Goal: Task Accomplishment & Management: Manage account settings

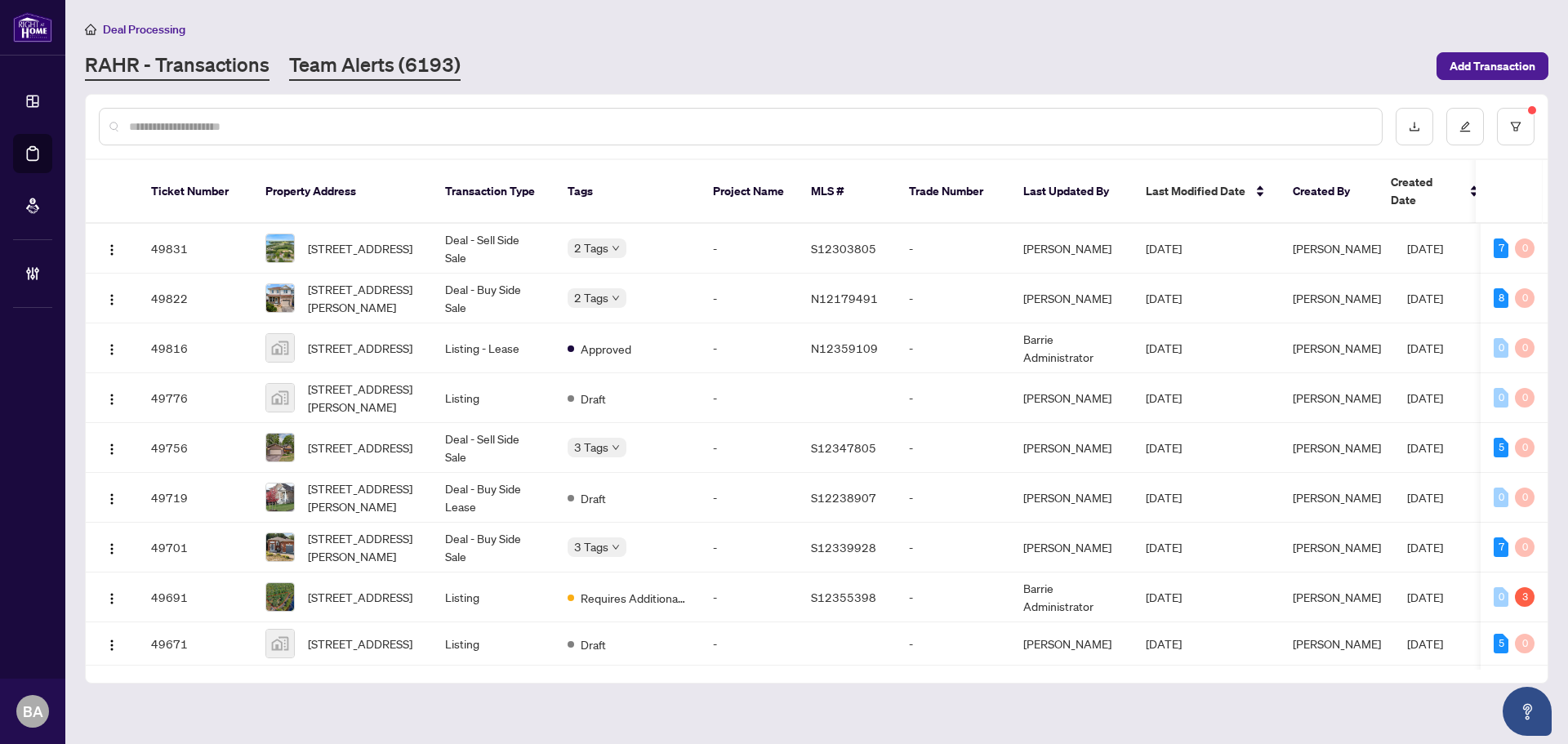
click at [377, 51] on link "Team Alerts (6193)" at bounding box center [375, 66] width 172 height 29
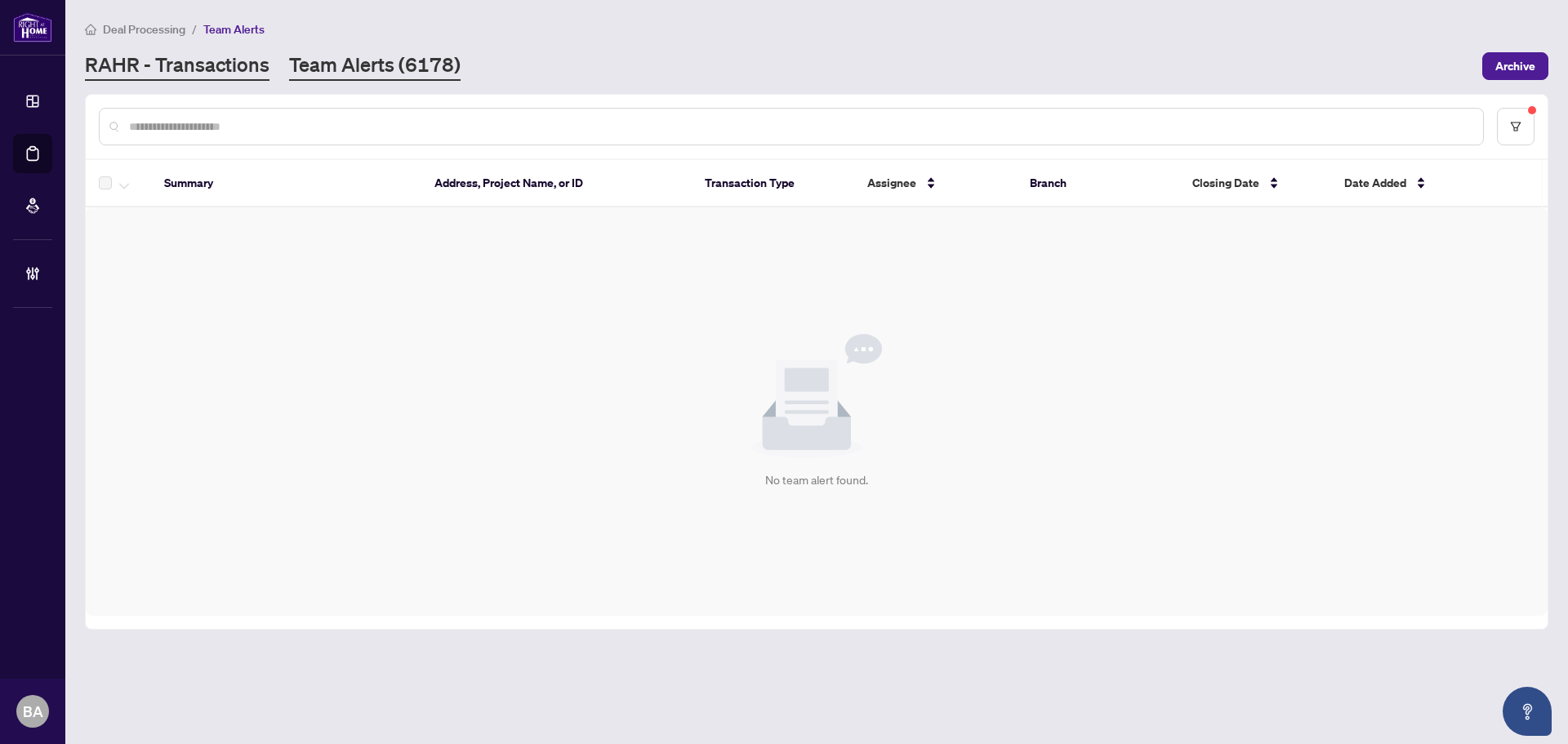
click at [224, 77] on link "RAHR - Transactions" at bounding box center [177, 66] width 184 height 29
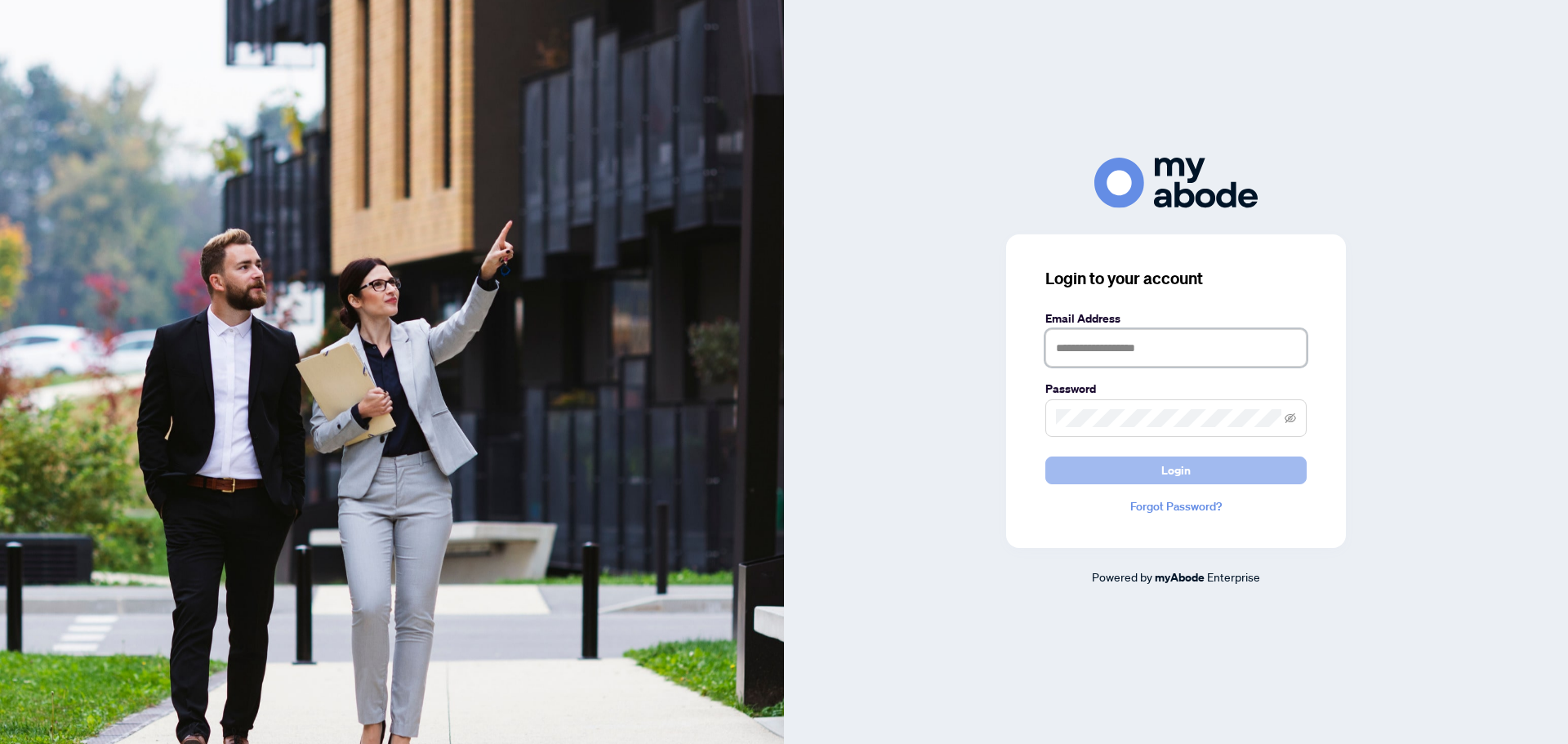
type input "**********"
click at [1226, 464] on button "Login" at bounding box center [1175, 470] width 261 height 28
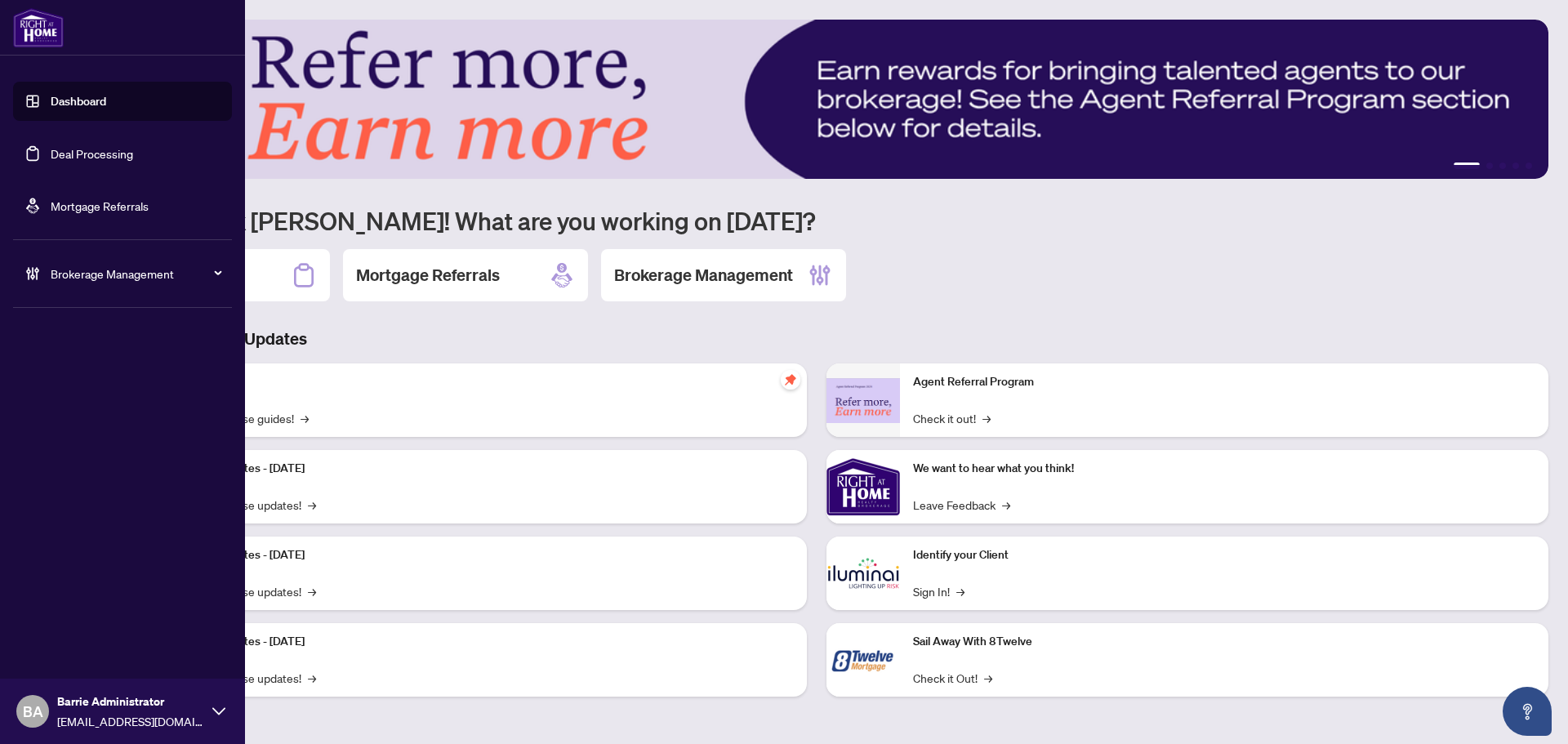
click at [51, 155] on link "Deal Processing" at bounding box center [92, 153] width 82 height 14
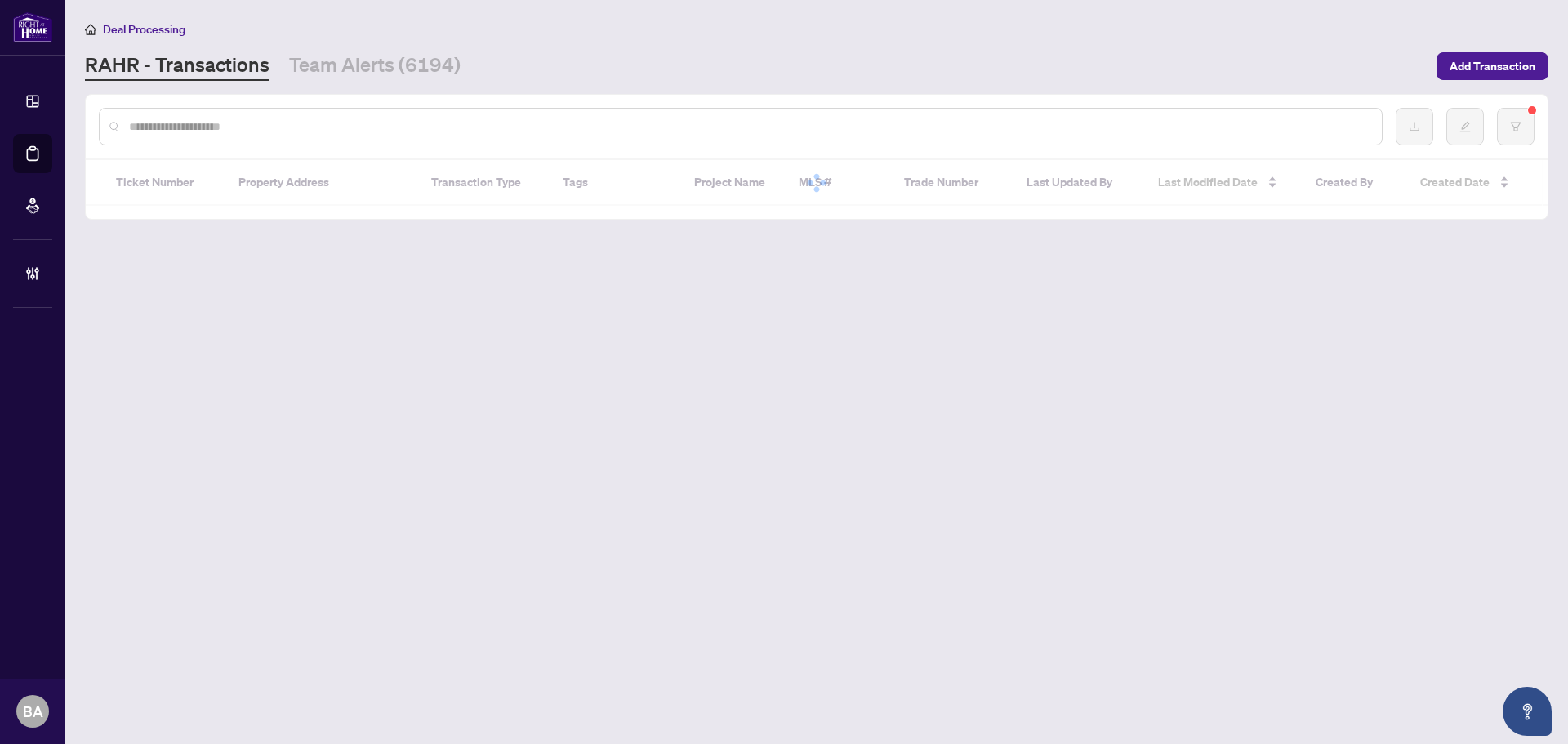
click at [314, 129] on input "text" at bounding box center [748, 126] width 1239 height 18
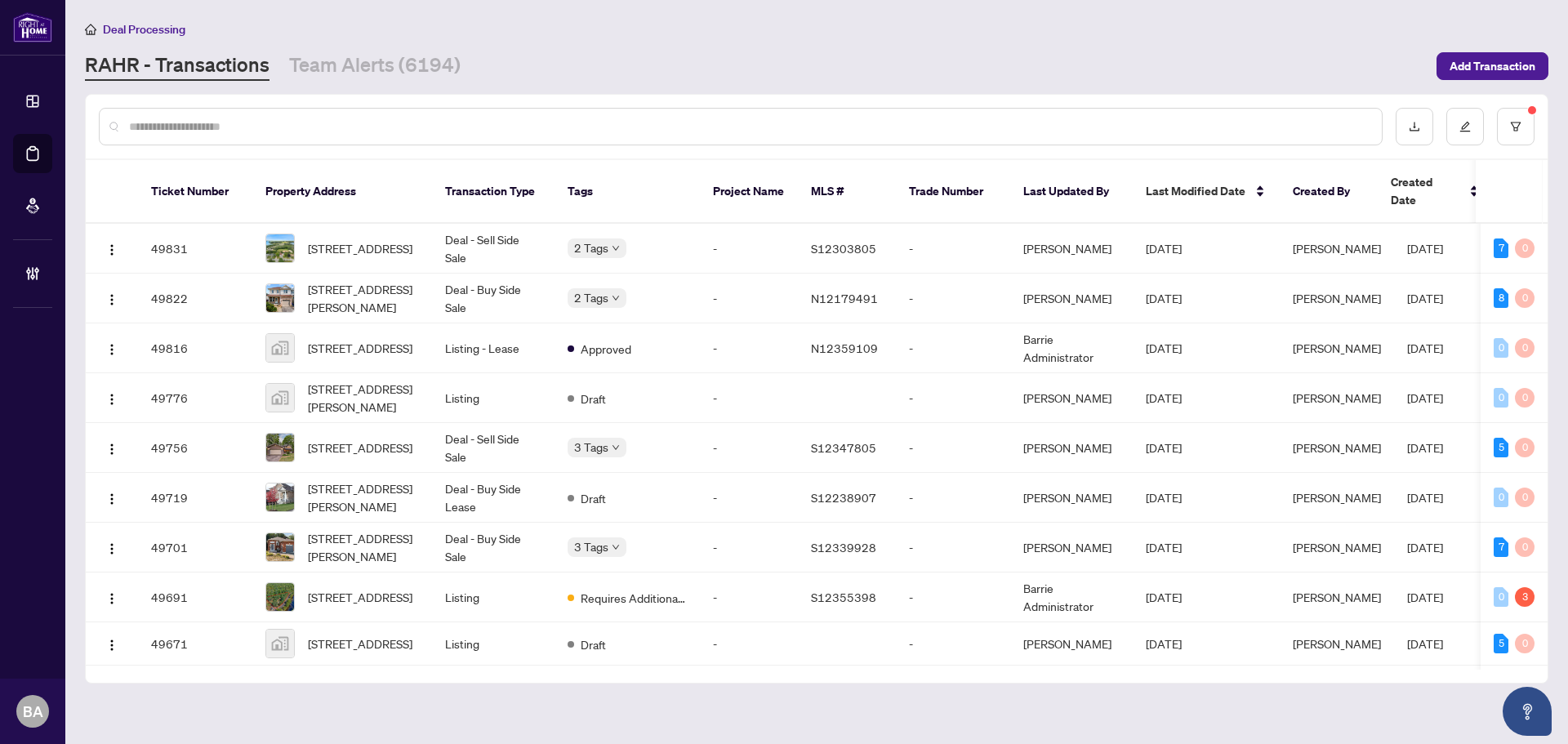
click at [458, 131] on div at bounding box center [741, 126] width 1284 height 38
click at [458, 128] on input "text" at bounding box center [748, 126] width 1239 height 18
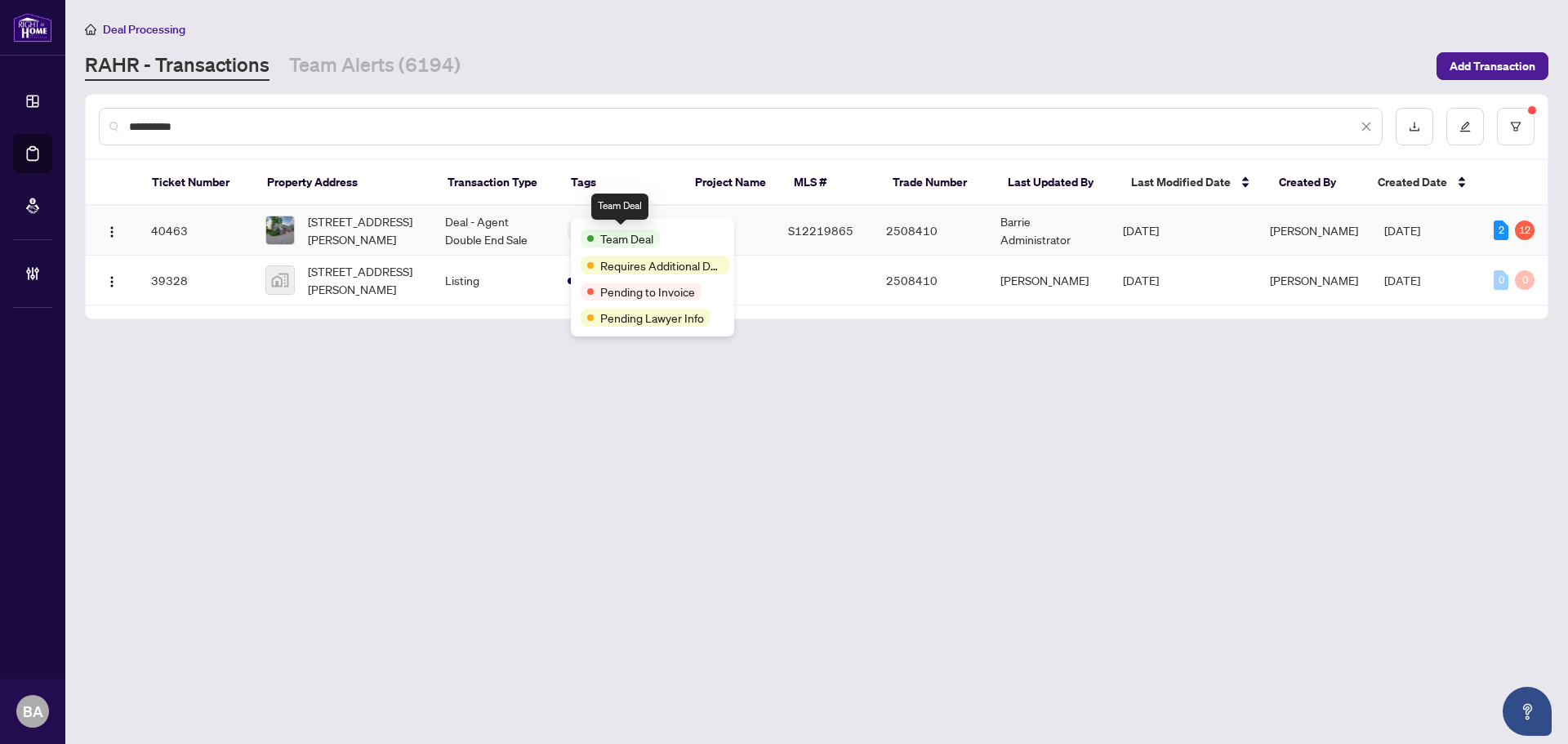
type input "**********"
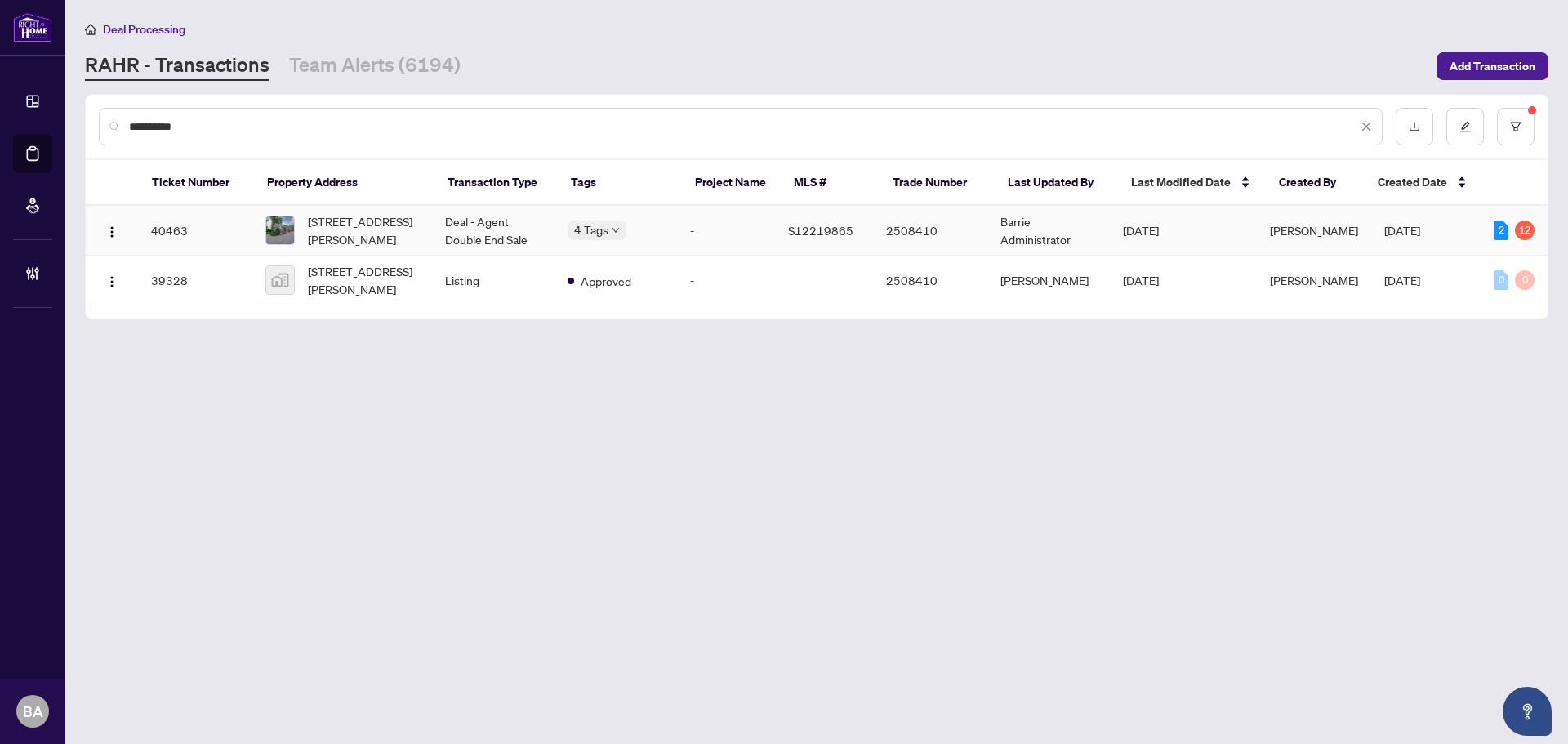
click at [419, 230] on span "1947 Russell Rd, Springwater, Ontario L9X 1R5, Canada" at bounding box center [363, 230] width 111 height 36
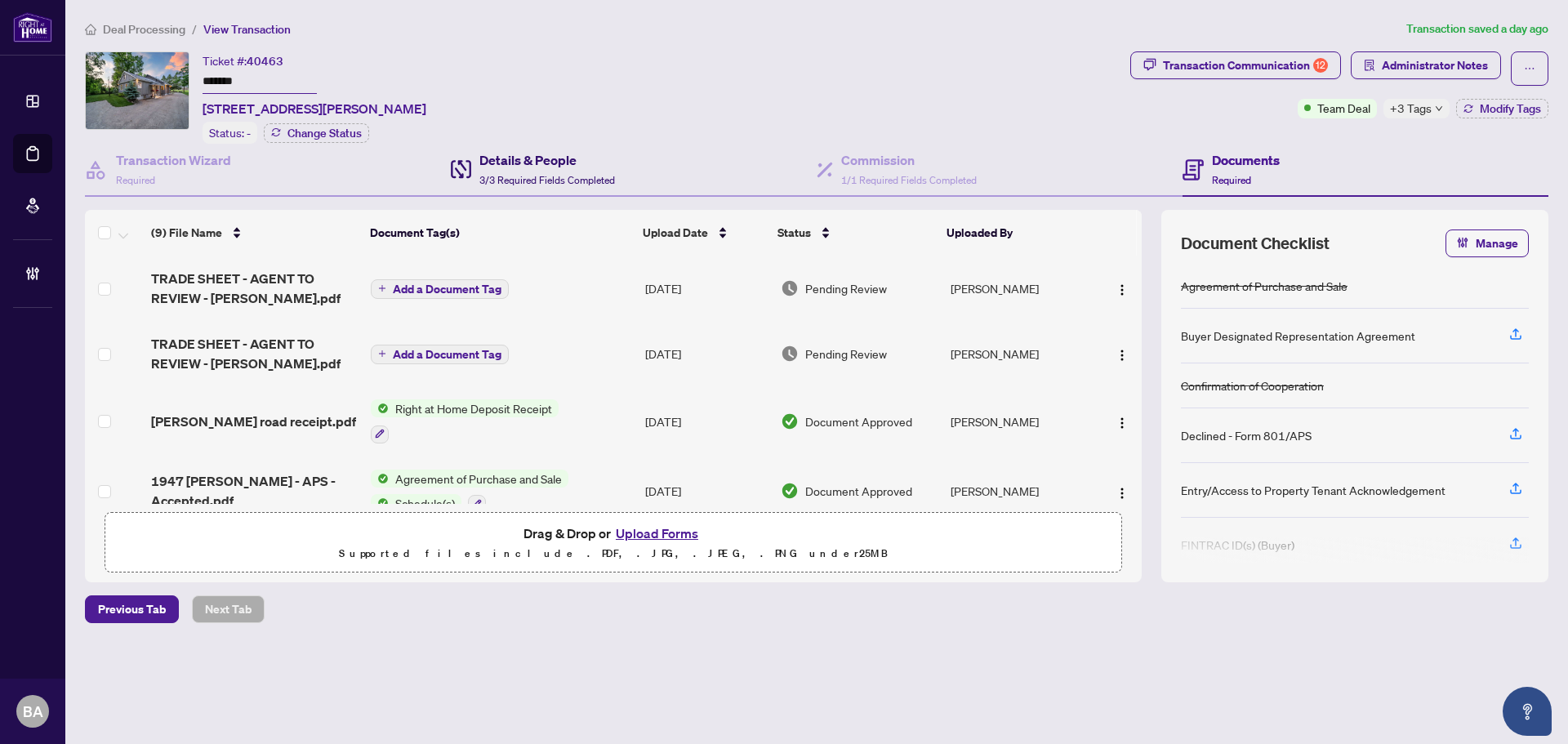
click at [520, 174] on span "3/3 Required Fields Completed" at bounding box center [546, 180] width 135 height 13
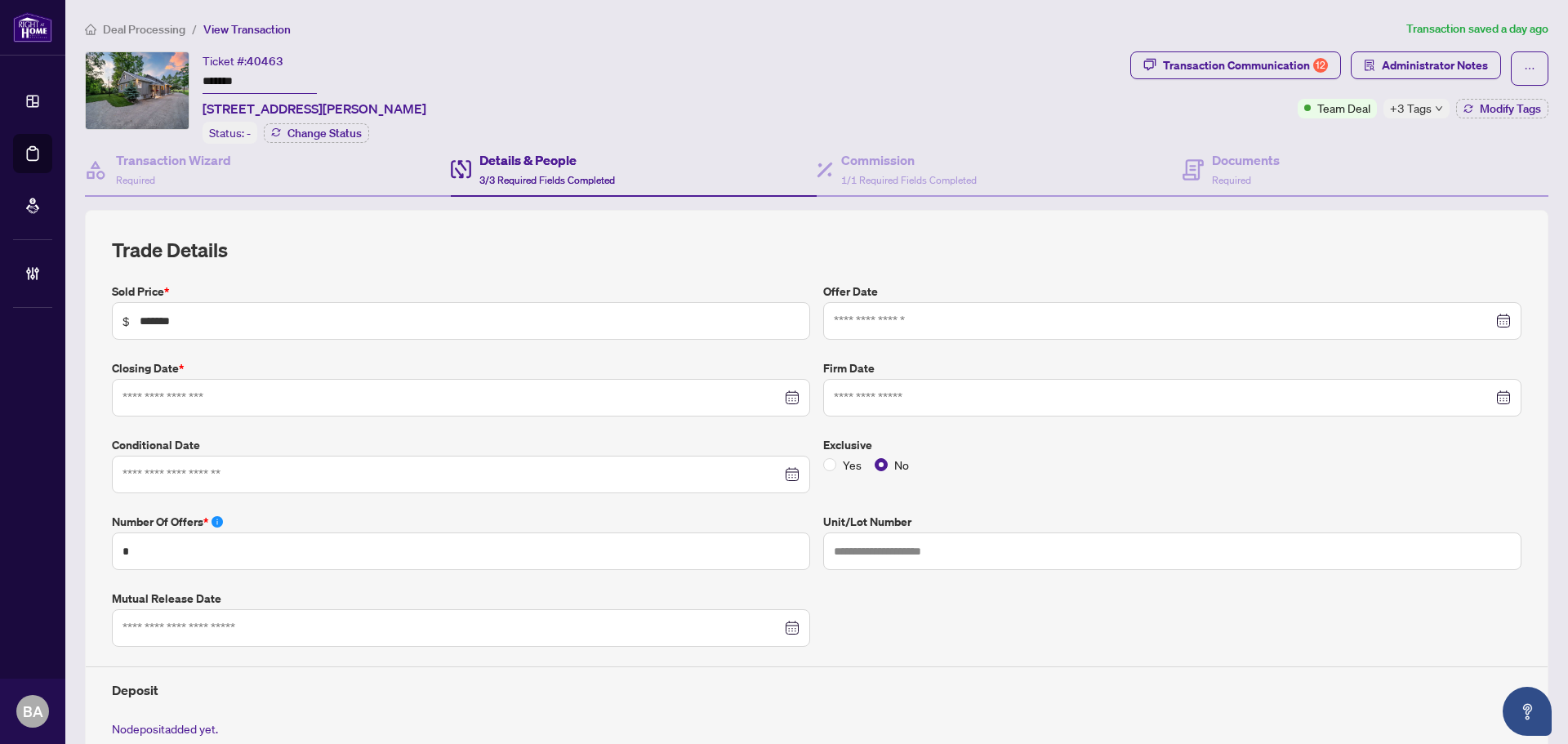
type input "**********"
click at [1243, 166] on h4 "Documents" at bounding box center [1245, 160] width 68 height 19
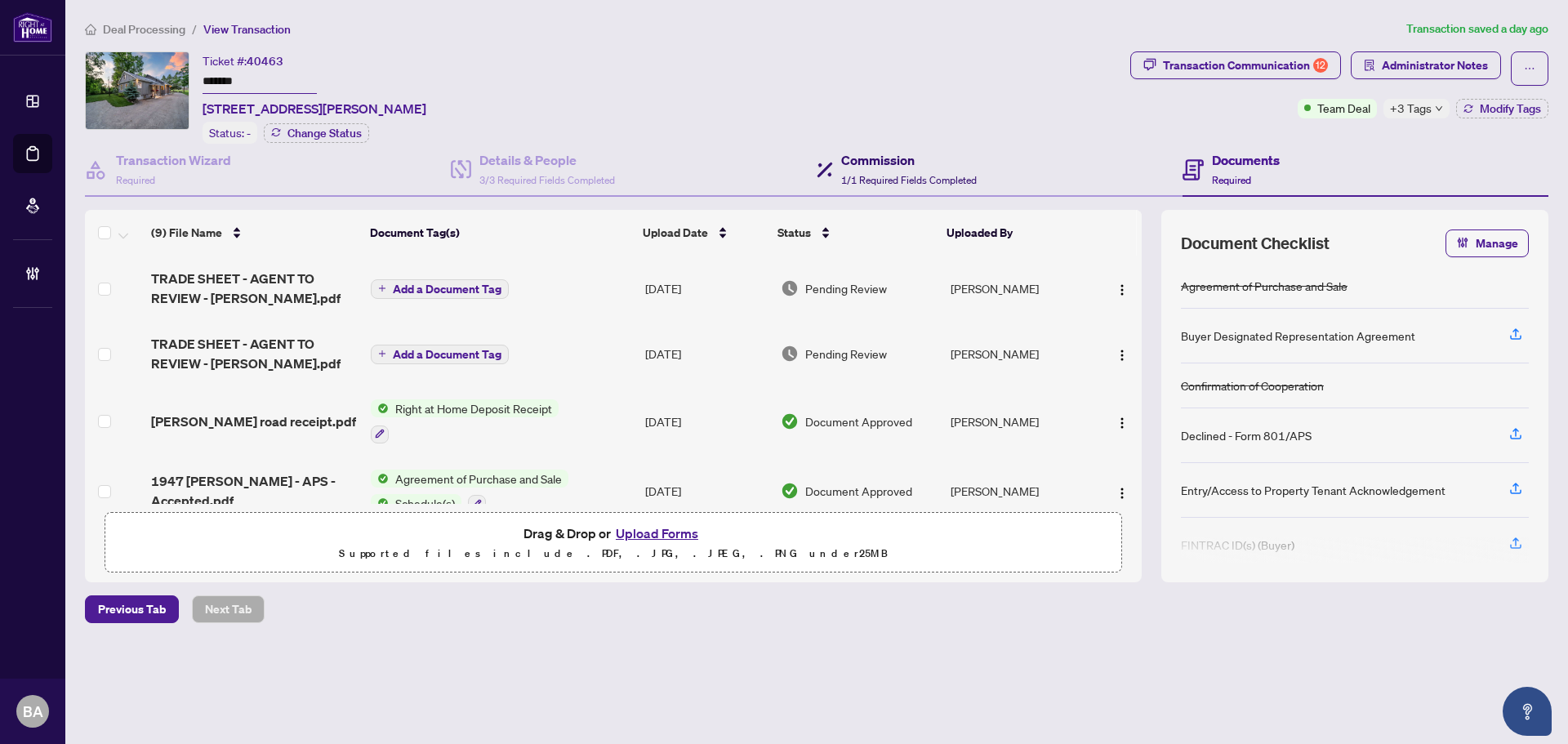
click at [911, 156] on h4 "Commission" at bounding box center [908, 160] width 135 height 19
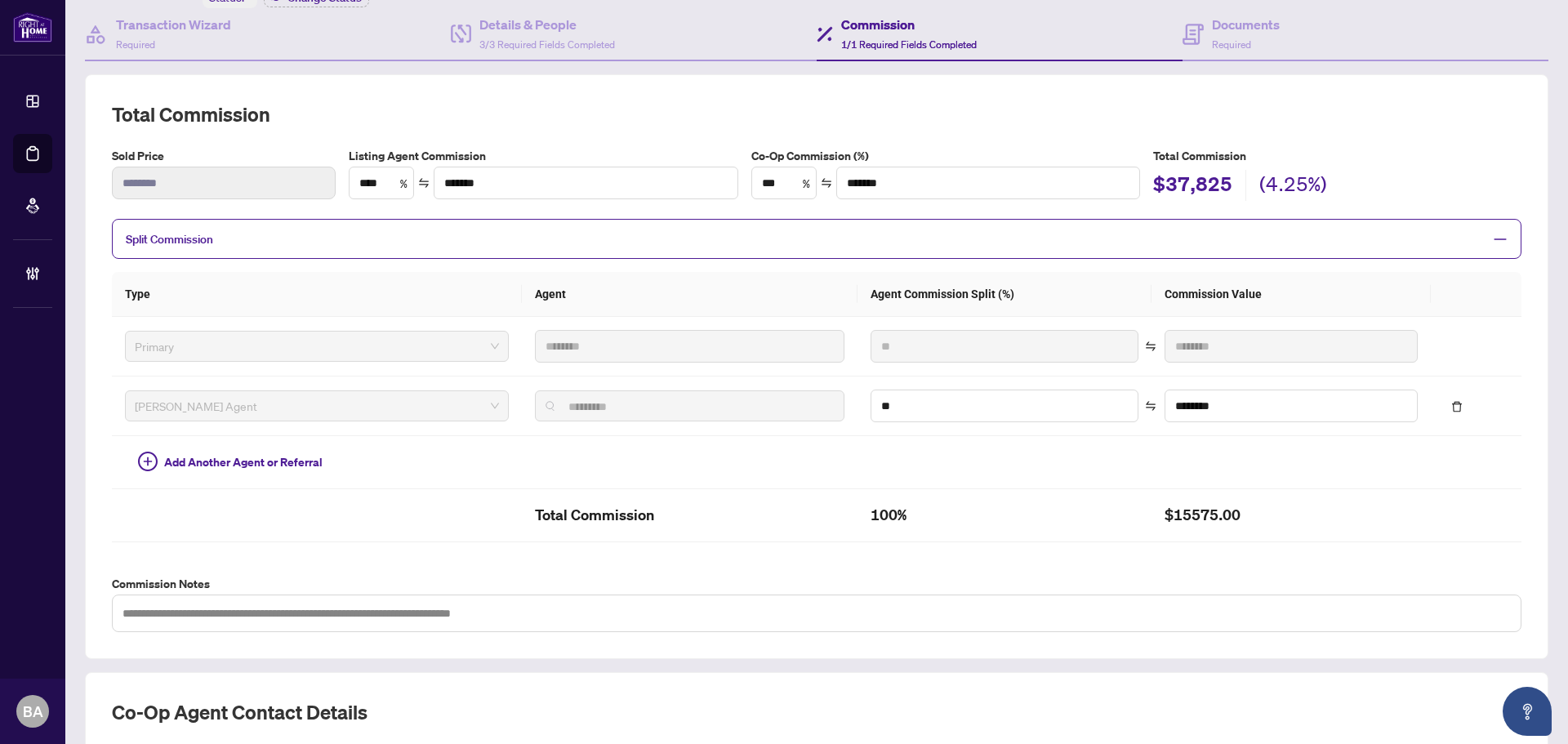
scroll to position [5, 0]
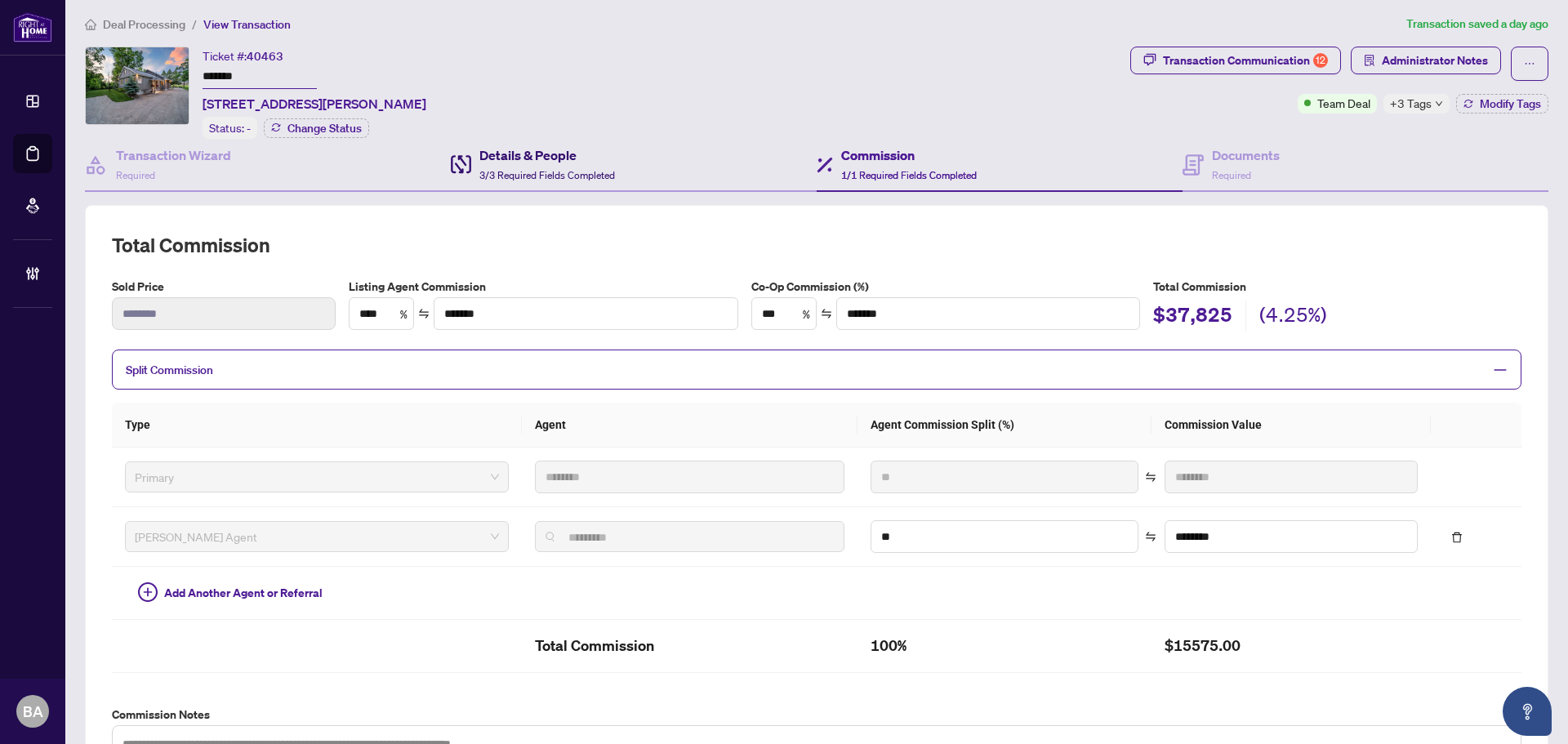
drag, startPoint x: 533, startPoint y: 155, endPoint x: 535, endPoint y: 136, distance: 19.1
click at [533, 154] on h4 "Details & People" at bounding box center [546, 155] width 135 height 19
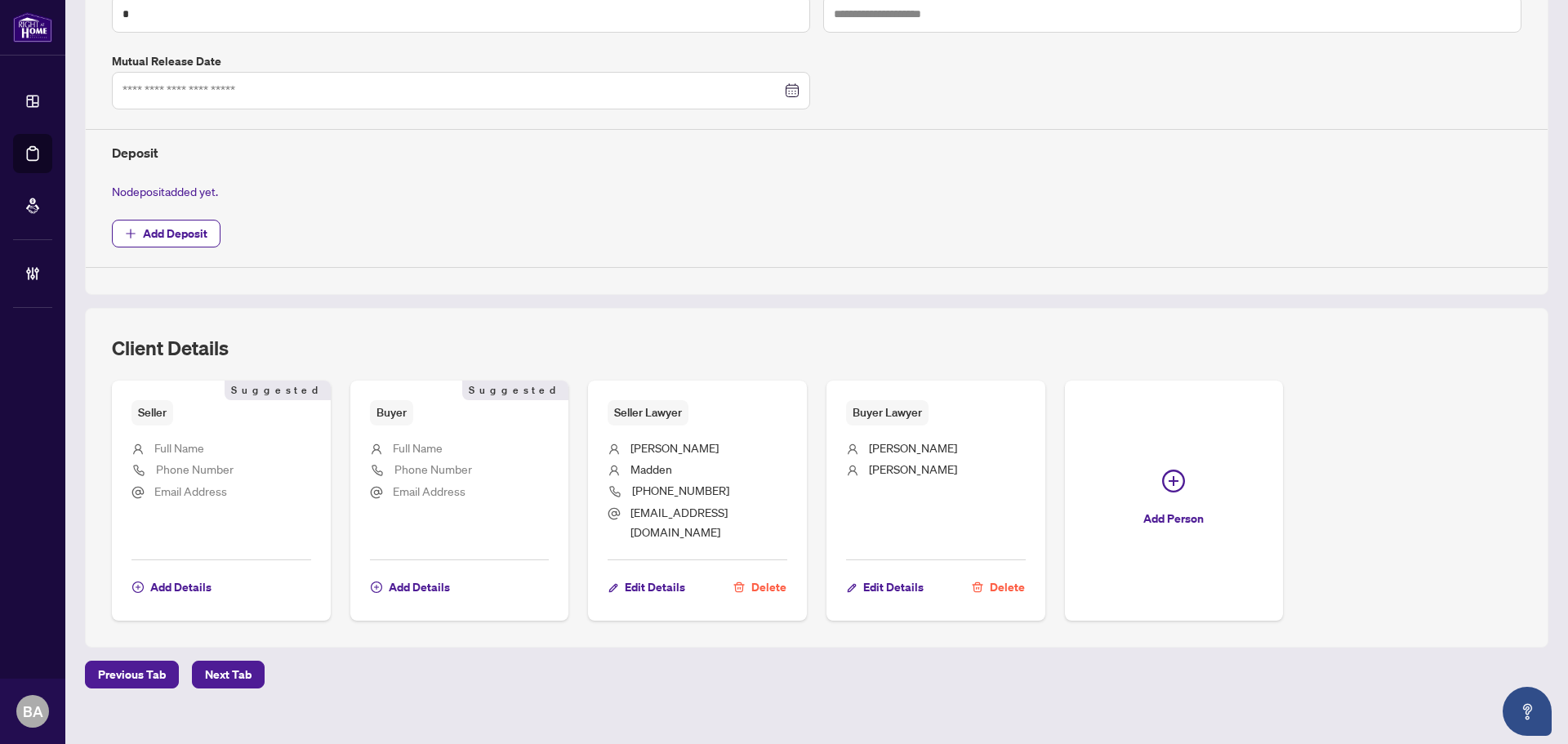
scroll to position [539, 0]
drag, startPoint x: 620, startPoint y: 448, endPoint x: 688, endPoint y: 447, distance: 68.0
click at [688, 447] on li "Lisa Welch" at bounding box center [698, 447] width 180 height 21
click at [637, 450] on span "Lisa Welch" at bounding box center [674, 446] width 88 height 14
click at [643, 464] on span "Madden" at bounding box center [652, 467] width 42 height 14
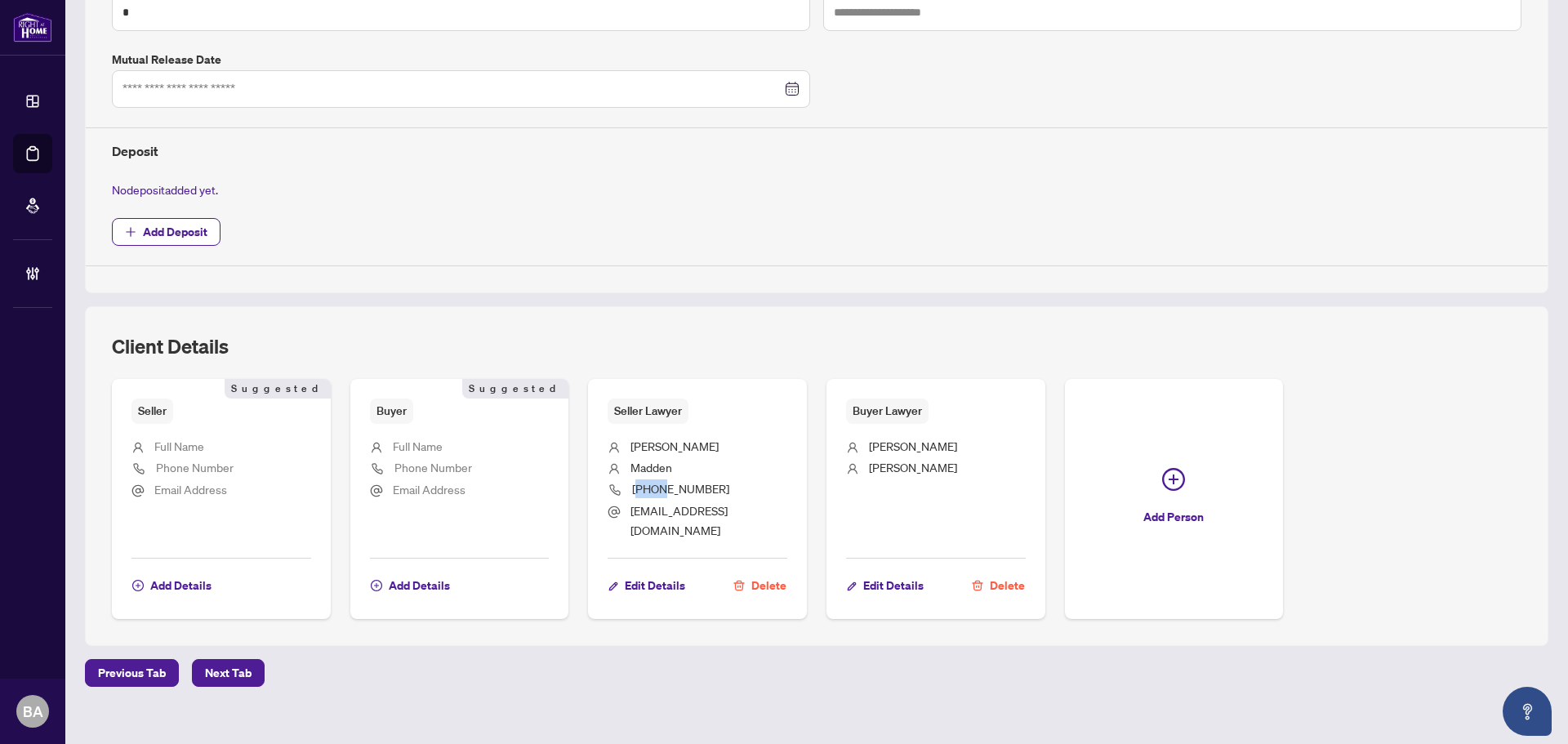
drag, startPoint x: 635, startPoint y: 491, endPoint x: 673, endPoint y: 493, distance: 38.1
click at [661, 493] on span "705-325-6439" at bounding box center [681, 488] width 98 height 14
click at [742, 479] on li "705-325-6439" at bounding box center [698, 490] width 180 height 22
click at [713, 497] on li "705-325-6439" at bounding box center [698, 490] width 180 height 22
drag, startPoint x: 636, startPoint y: 510, endPoint x: 684, endPoint y: 510, distance: 48.0
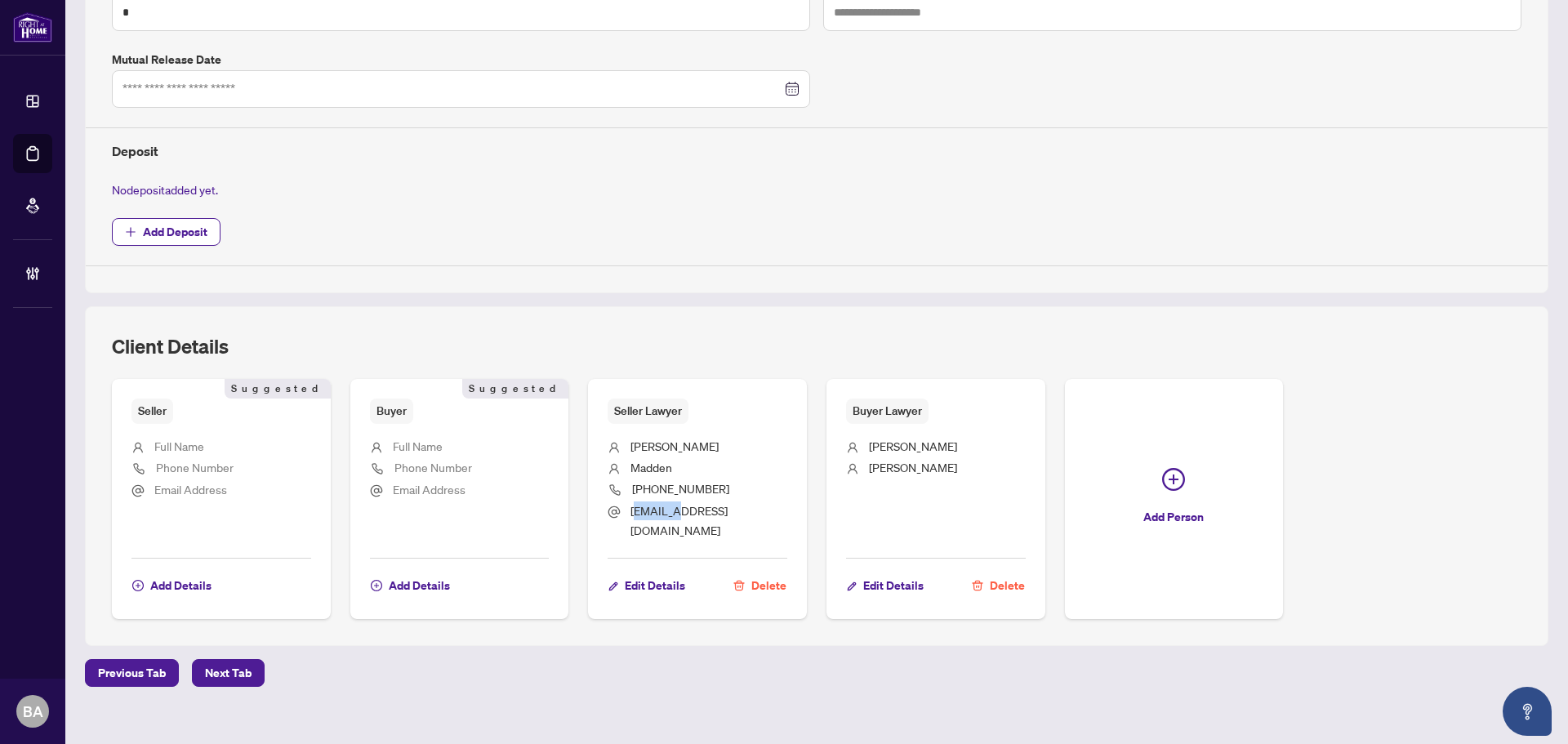
click at [684, 510] on span "madden@lwmlaw.com" at bounding box center [679, 520] width 98 height 34
drag, startPoint x: 706, startPoint y: 500, endPoint x: 693, endPoint y: 499, distance: 13.0
click at [705, 501] on span "madden@lwmlaw.com" at bounding box center [709, 520] width 156 height 39
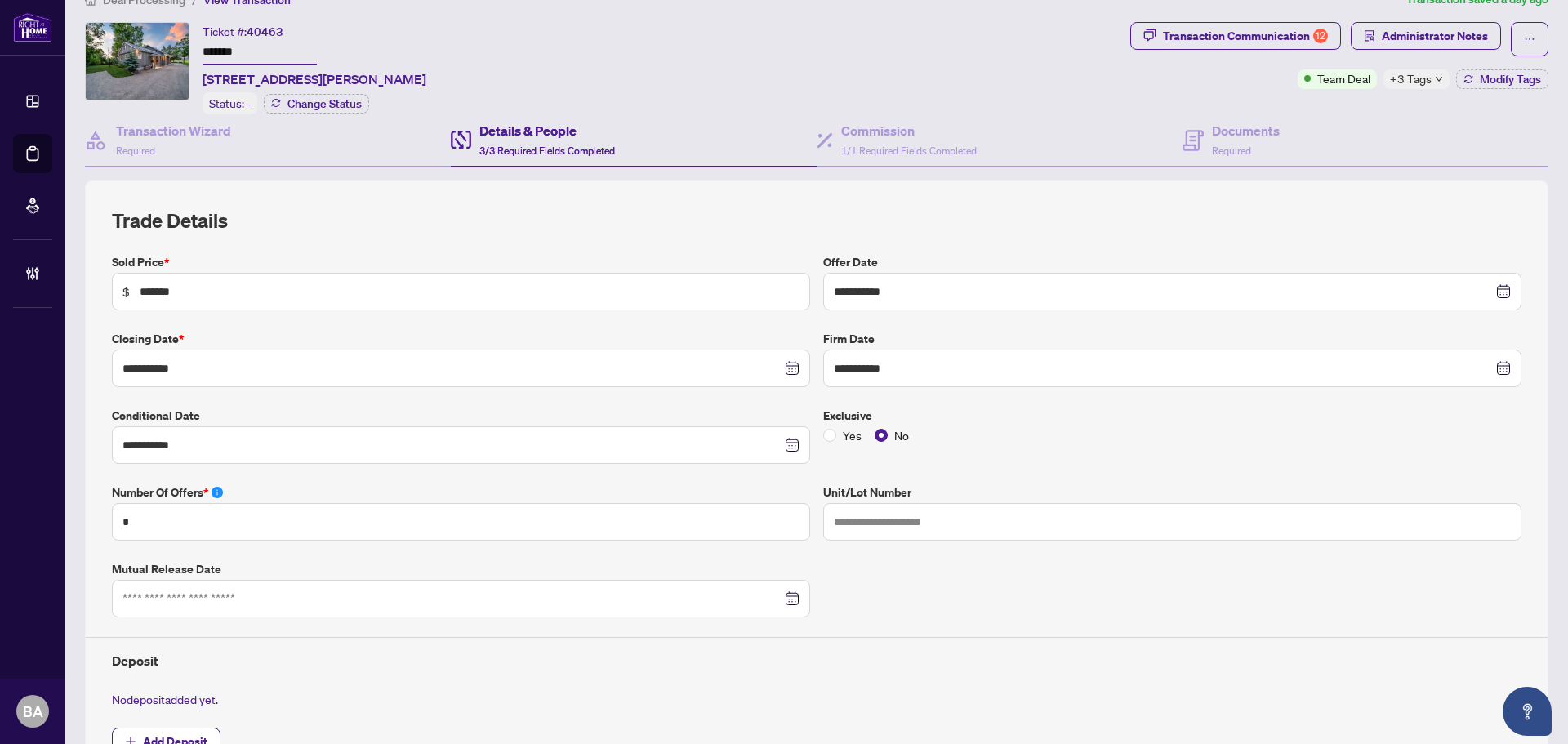
scroll to position [0, 0]
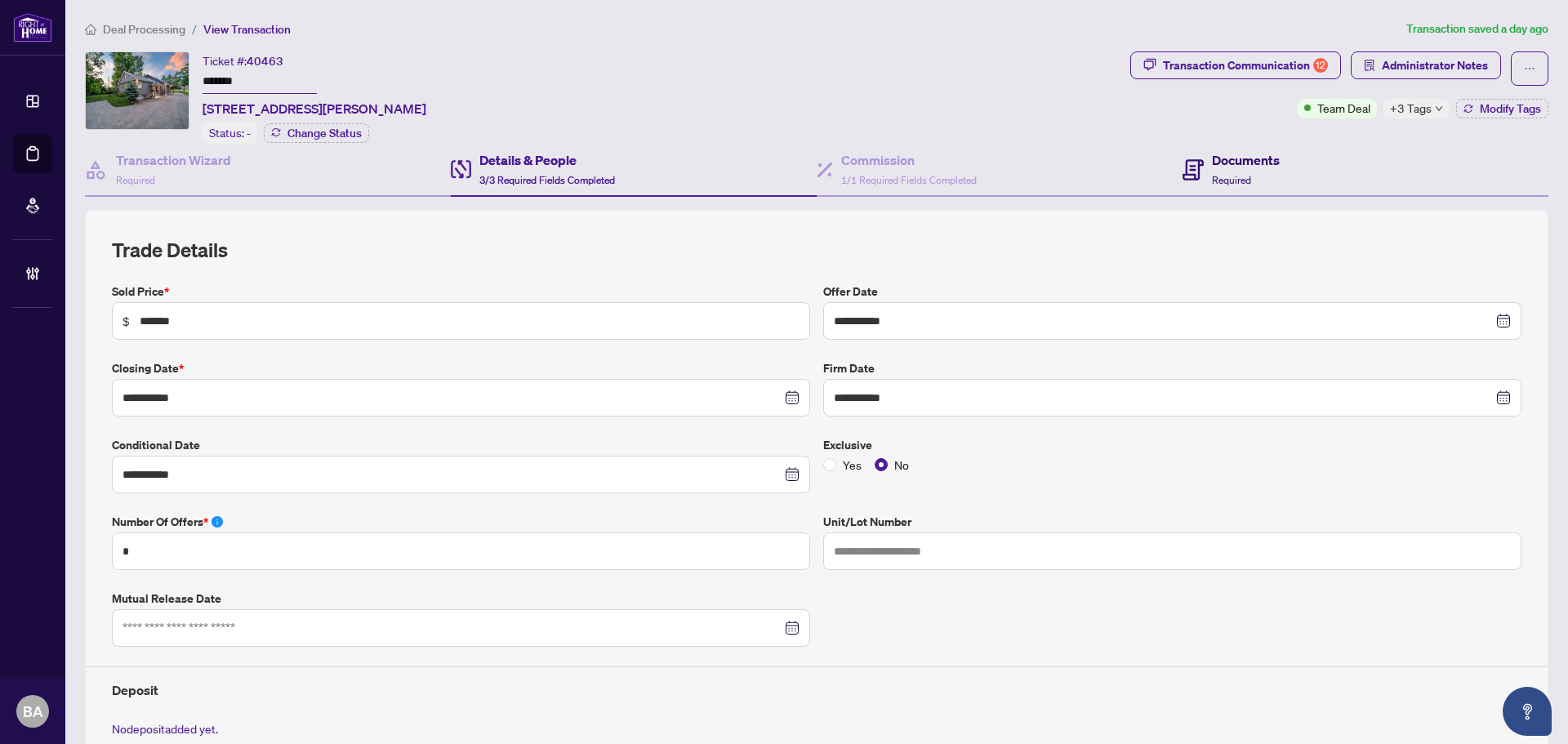
click at [1196, 178] on div "Documents Required" at bounding box center [1231, 170] width 98 height 39
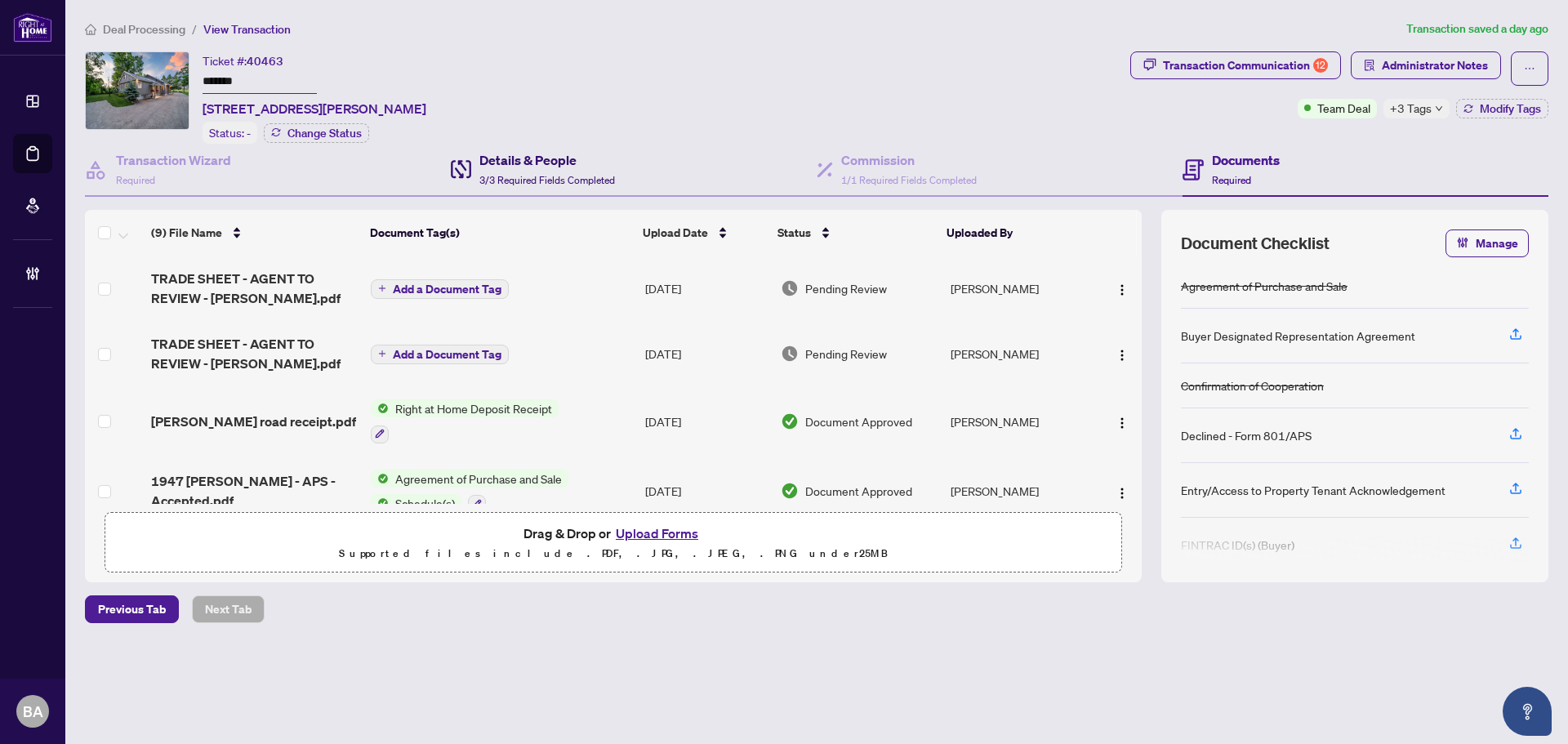
click at [545, 163] on h4 "Details & People" at bounding box center [546, 160] width 135 height 19
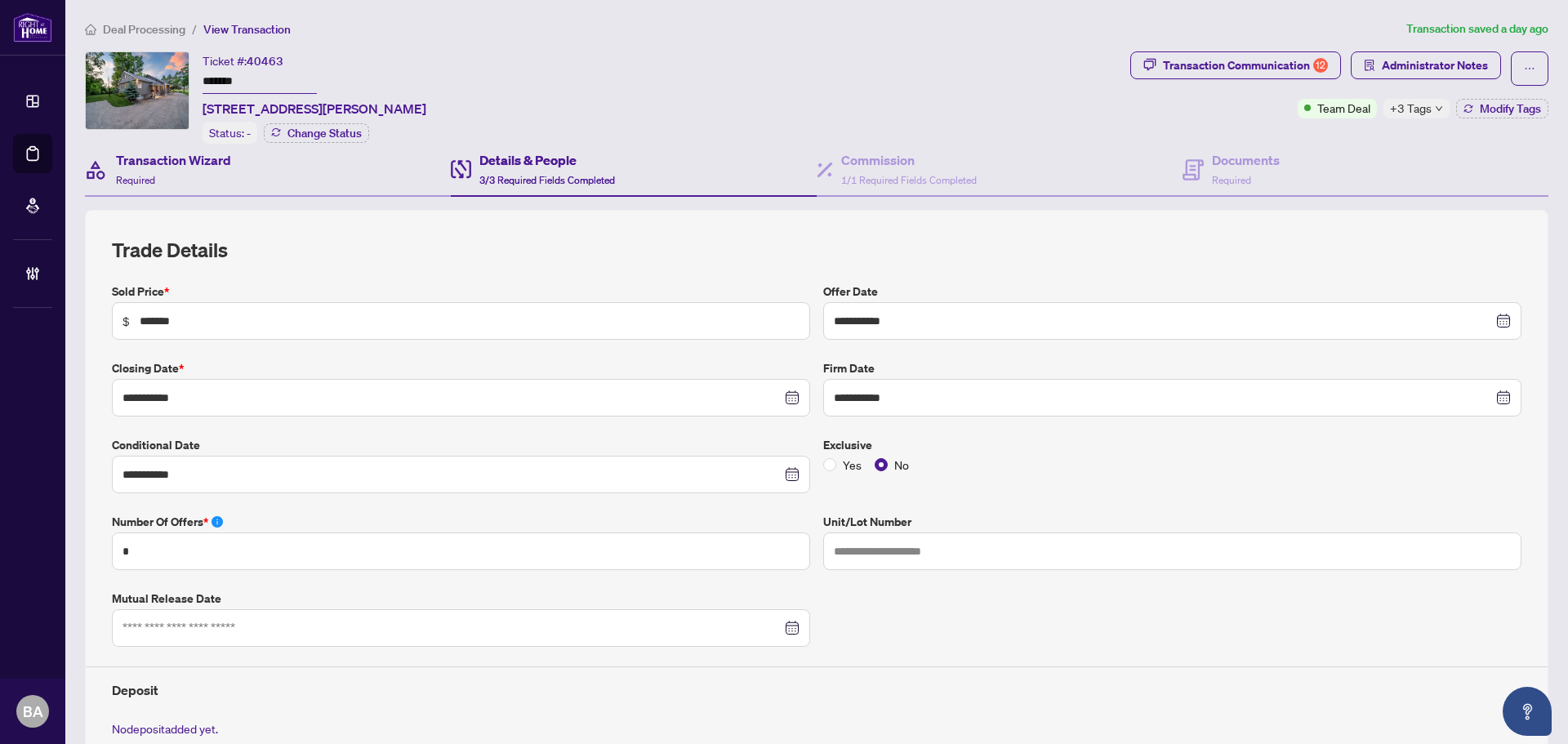
click at [284, 162] on div "Transaction Wizard Required" at bounding box center [267, 170] width 366 height 53
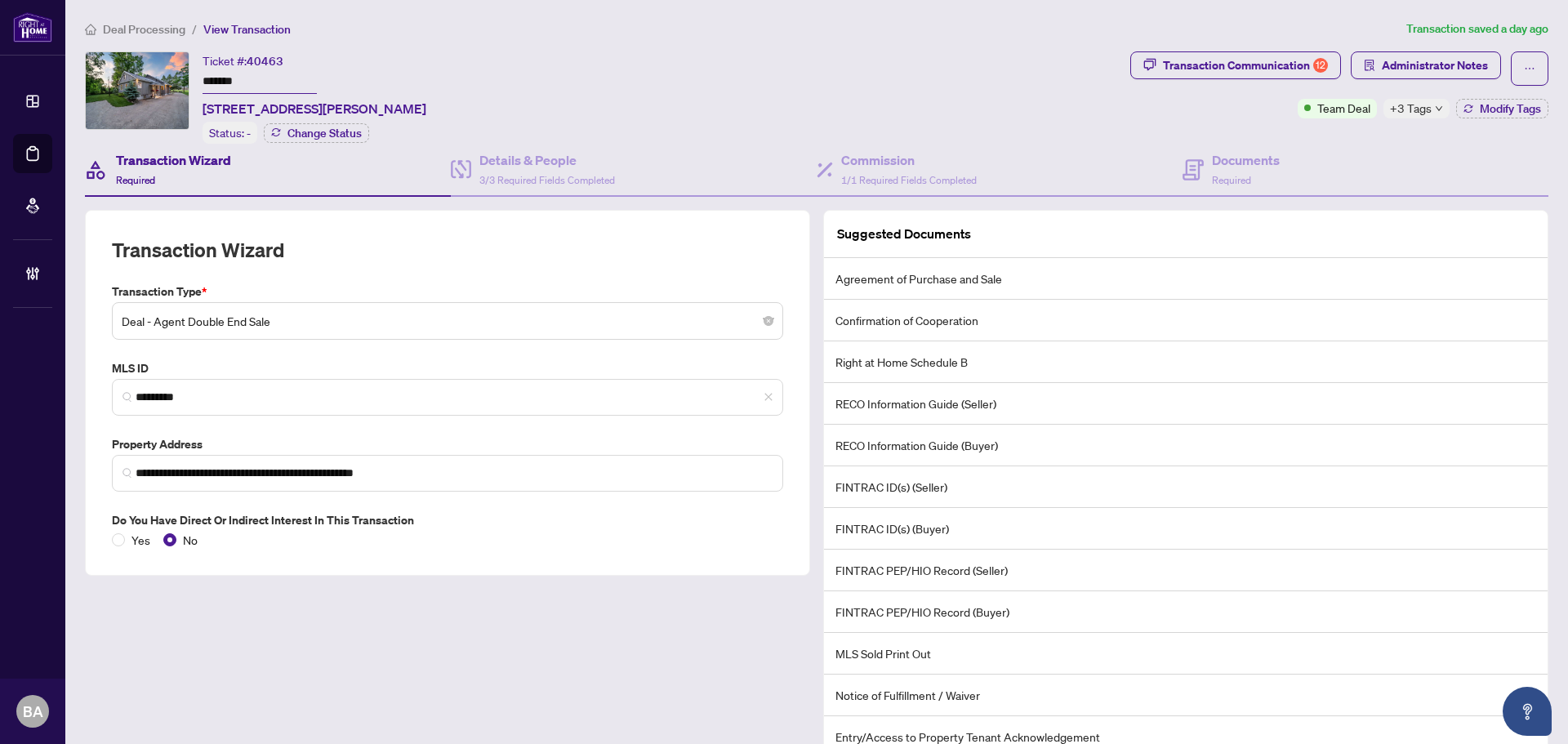
click at [139, 26] on span "Deal Processing" at bounding box center [144, 29] width 82 height 14
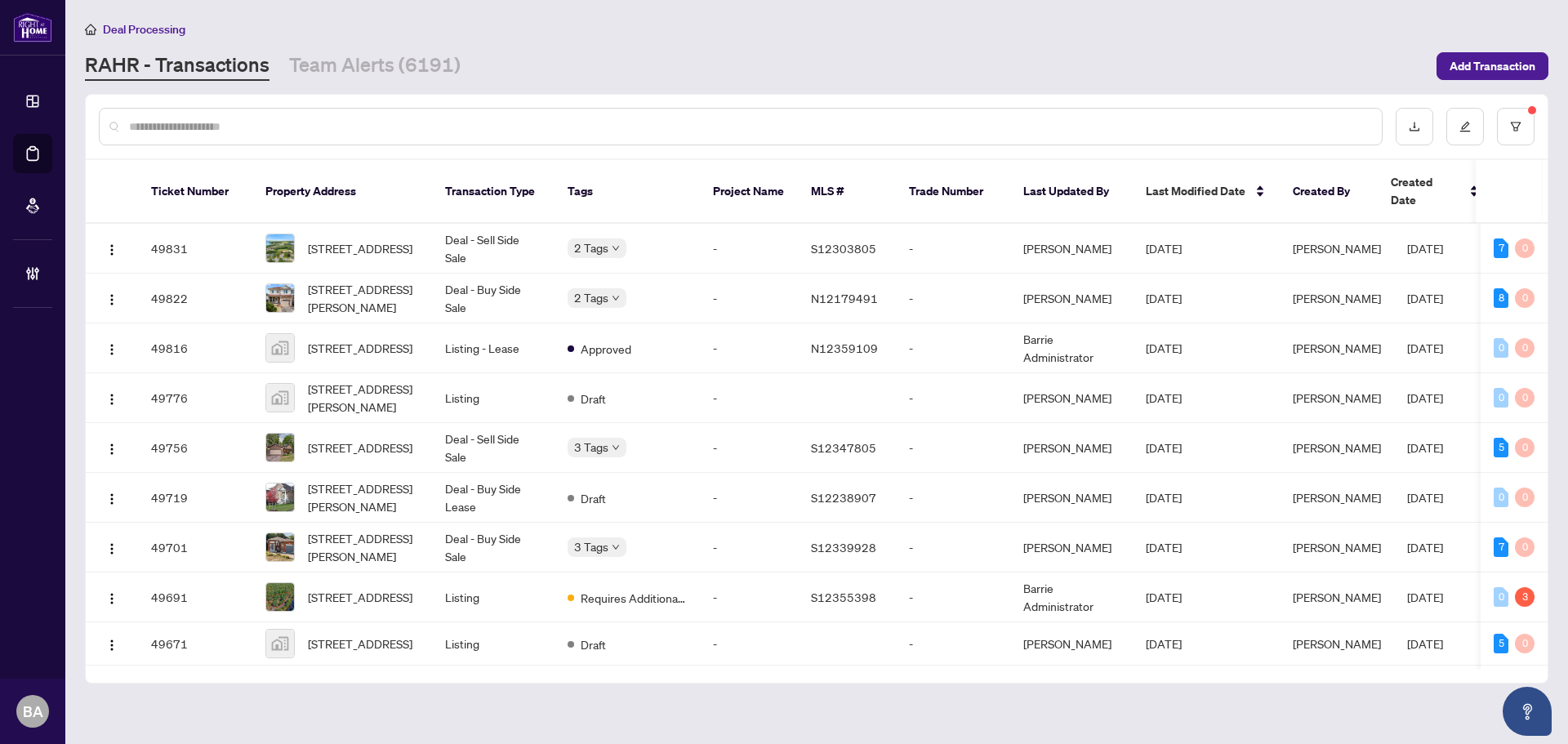
click at [459, 65] on div "RAHR - Transactions Team Alerts (6191)" at bounding box center [756, 66] width 1342 height 29
click at [440, 71] on link "Team Alerts (6191)" at bounding box center [375, 66] width 172 height 29
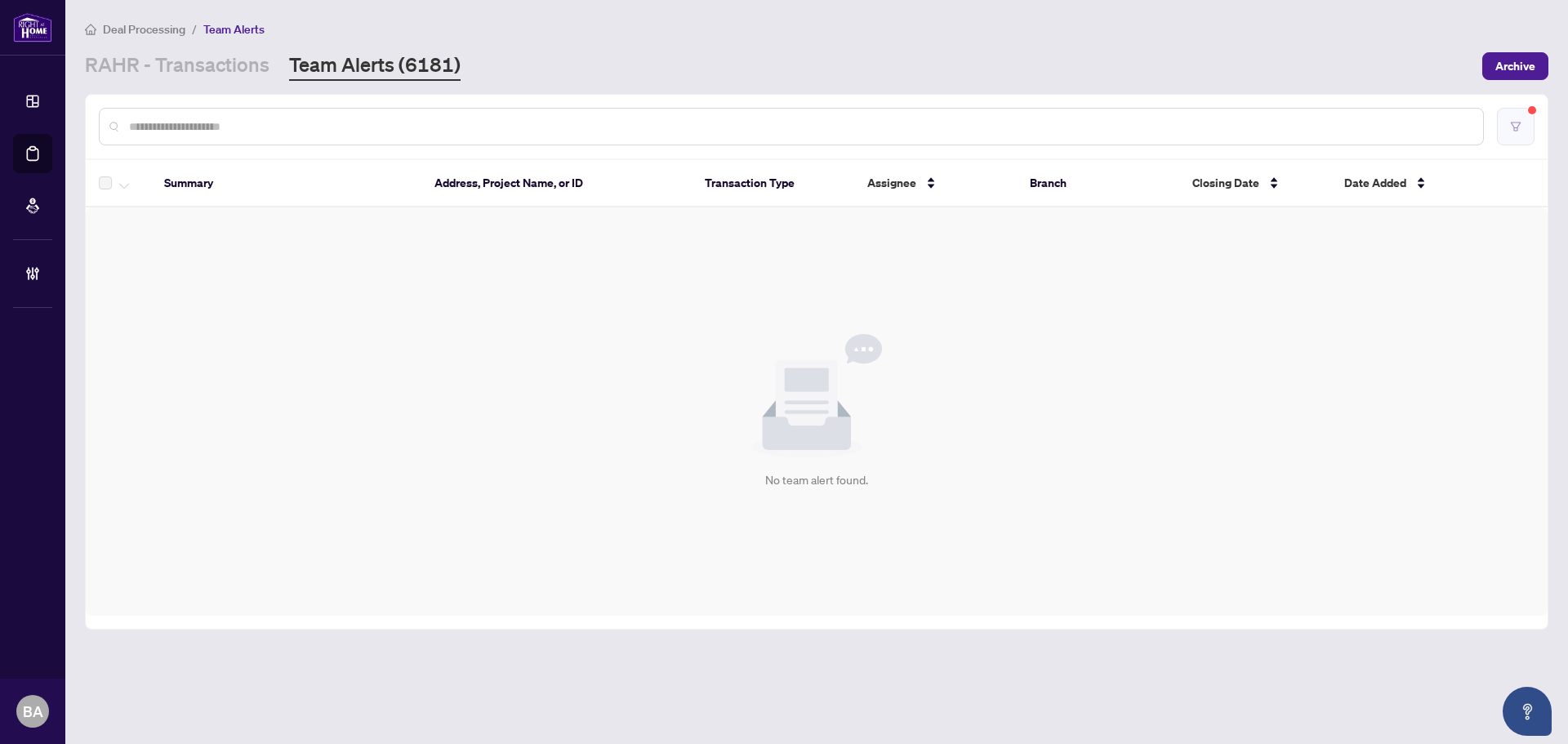
click at [1513, 133] on button "button" at bounding box center [1515, 126] width 38 height 38
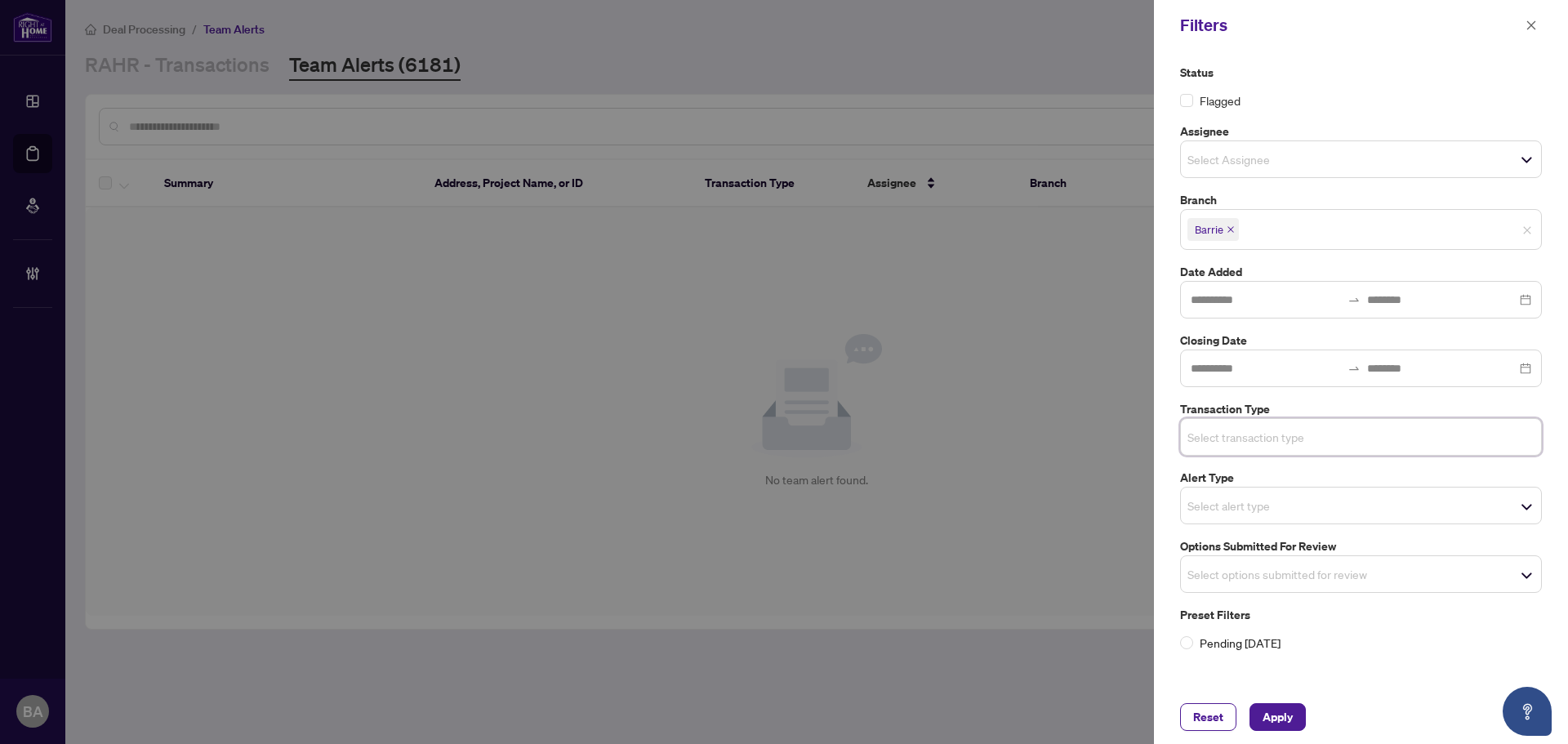
click at [1301, 570] on input "search" at bounding box center [1244, 573] width 114 height 19
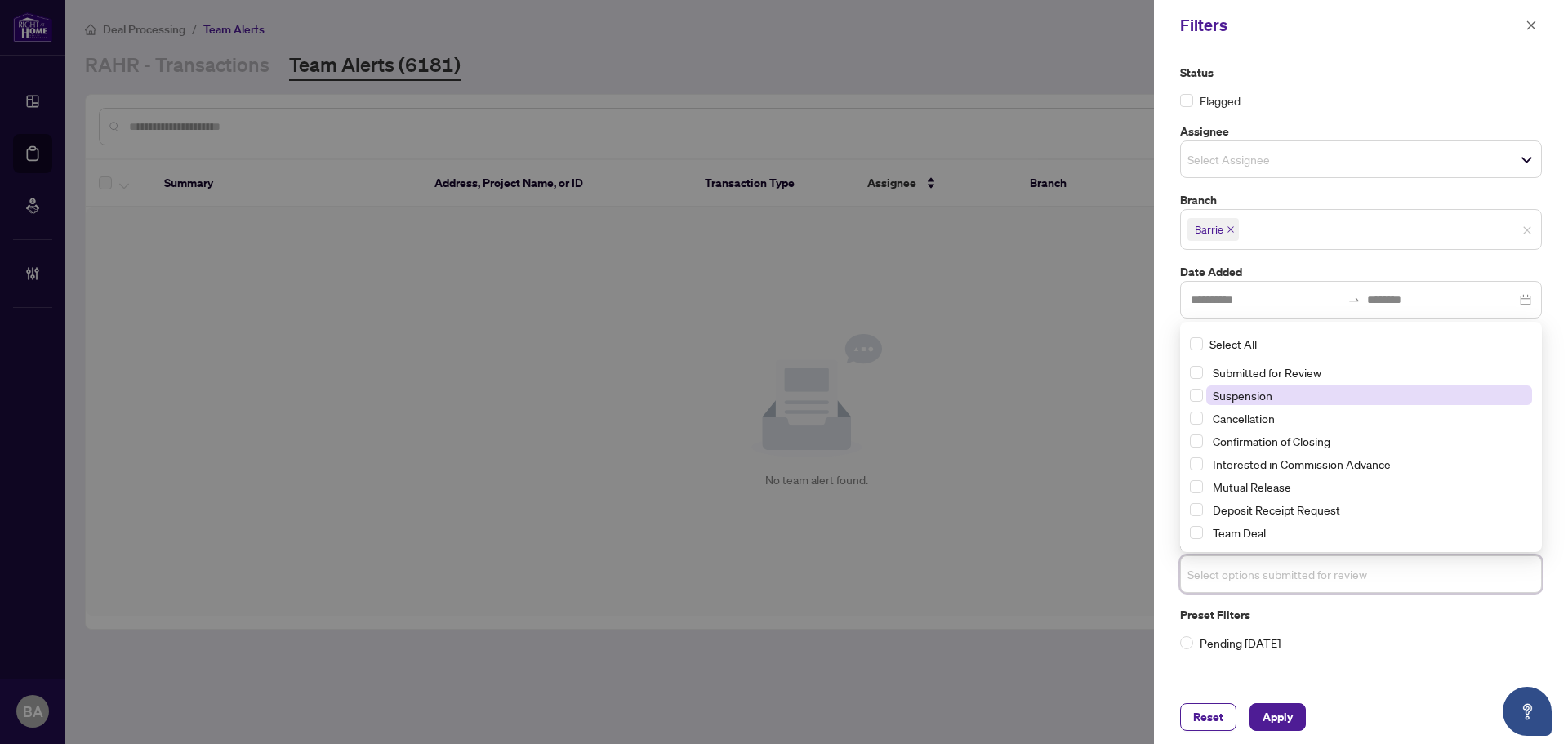
click at [1261, 394] on span "Suspension" at bounding box center [1242, 394] width 60 height 14
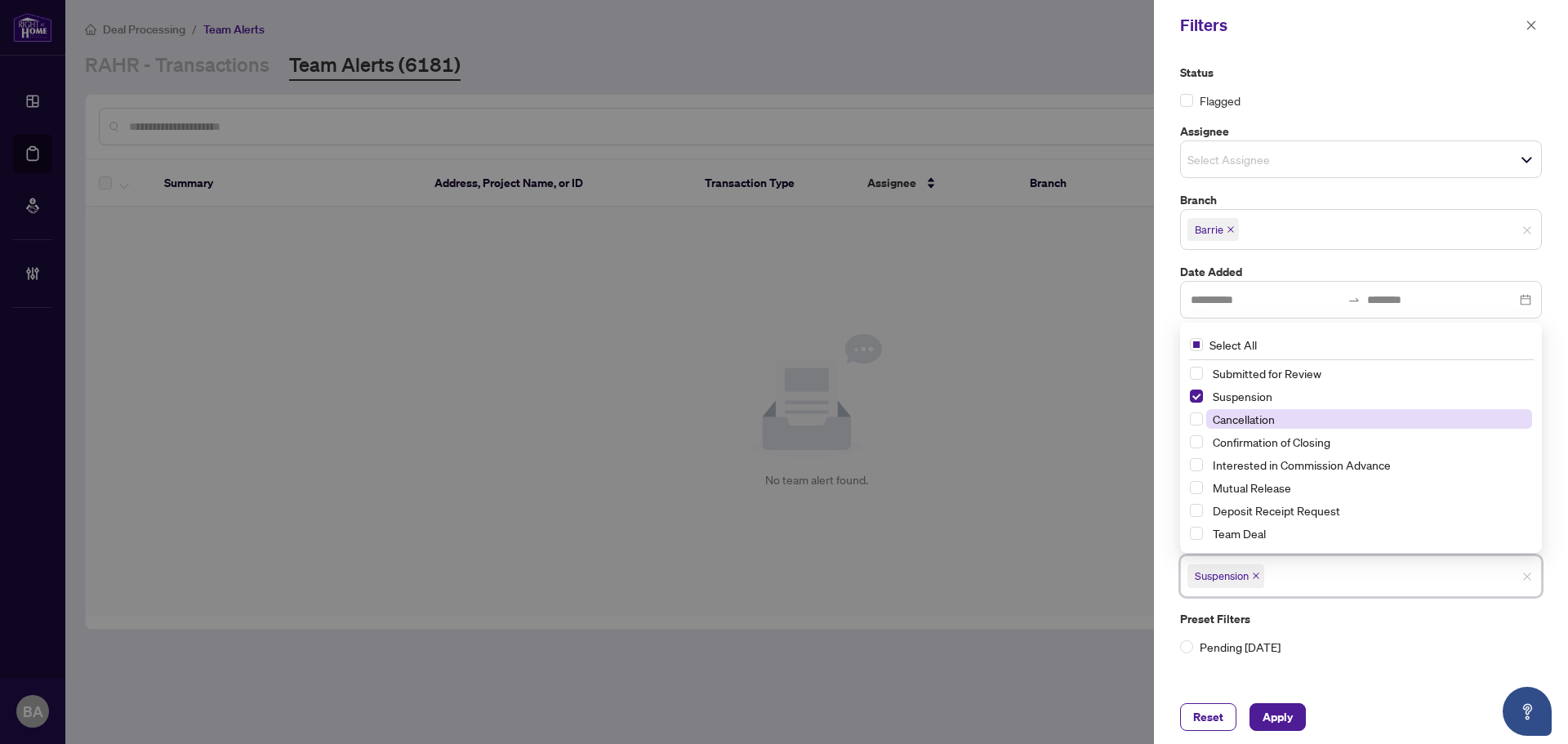
click at [1263, 415] on span "Cancellation" at bounding box center [1243, 418] width 62 height 14
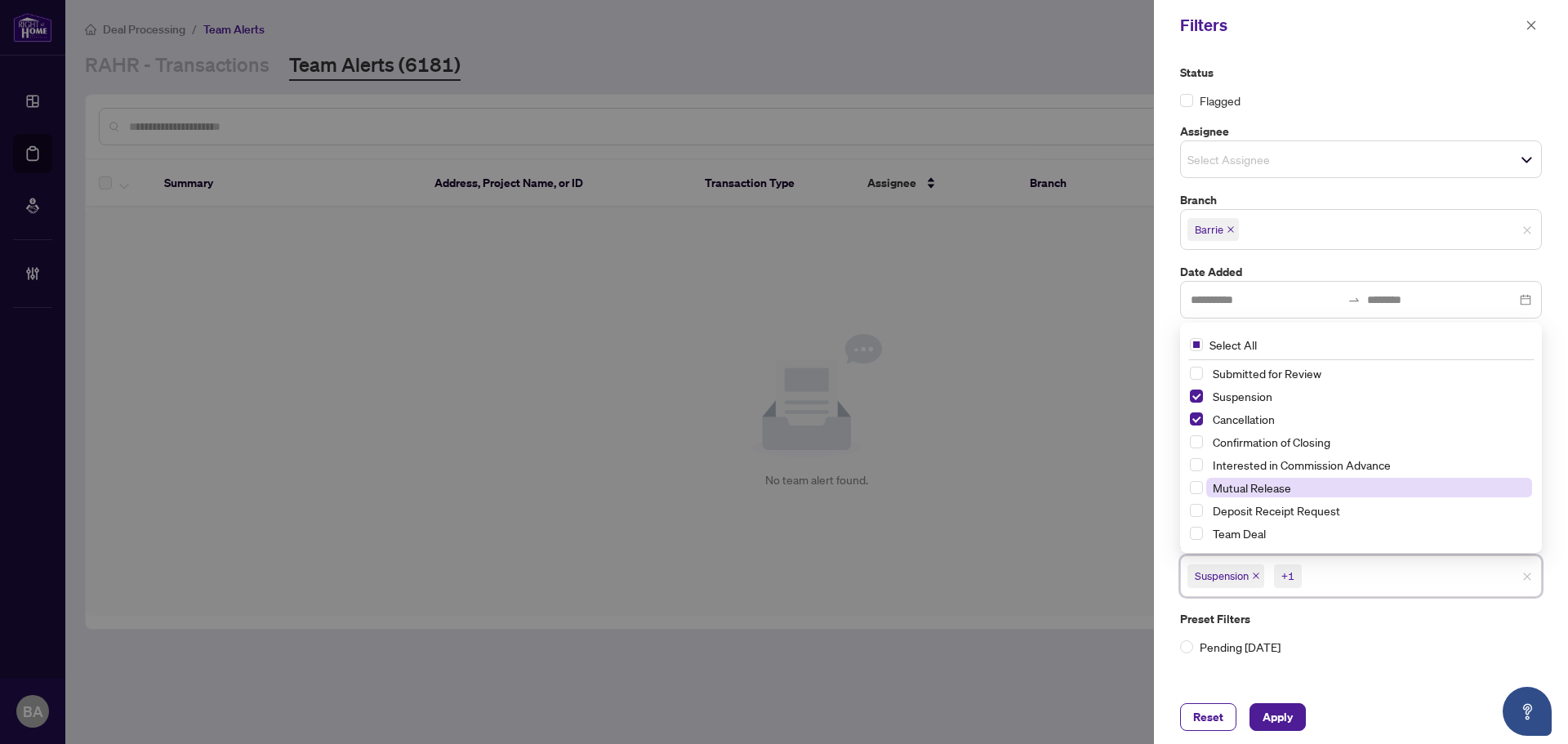
click at [1262, 489] on span "Mutual Release" at bounding box center [1251, 487] width 78 height 14
click at [1277, 708] on span "Apply" at bounding box center [1277, 716] width 30 height 26
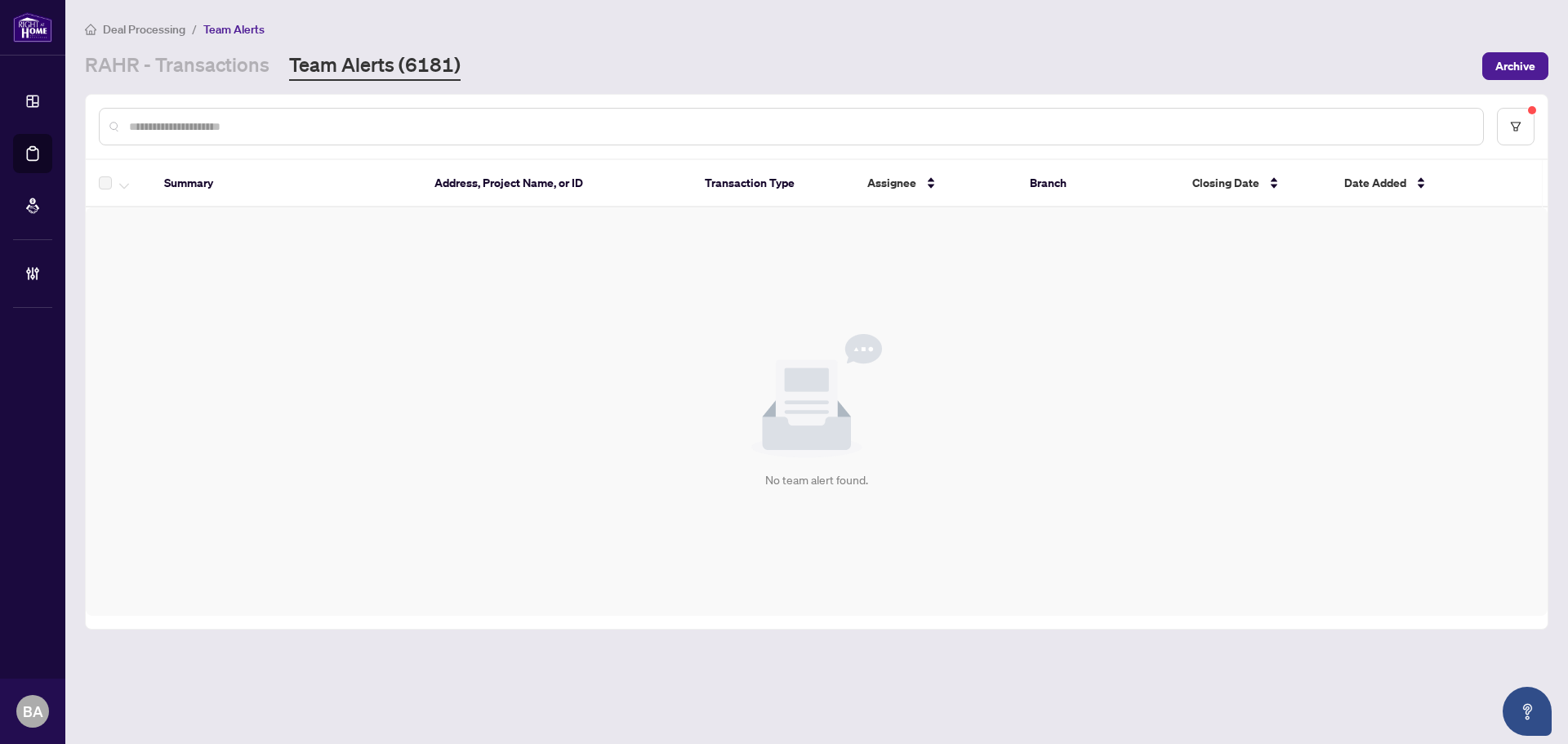
click at [1534, 136] on div at bounding box center [816, 127] width 1461 height 64
click at [1532, 130] on button "button" at bounding box center [1515, 126] width 38 height 38
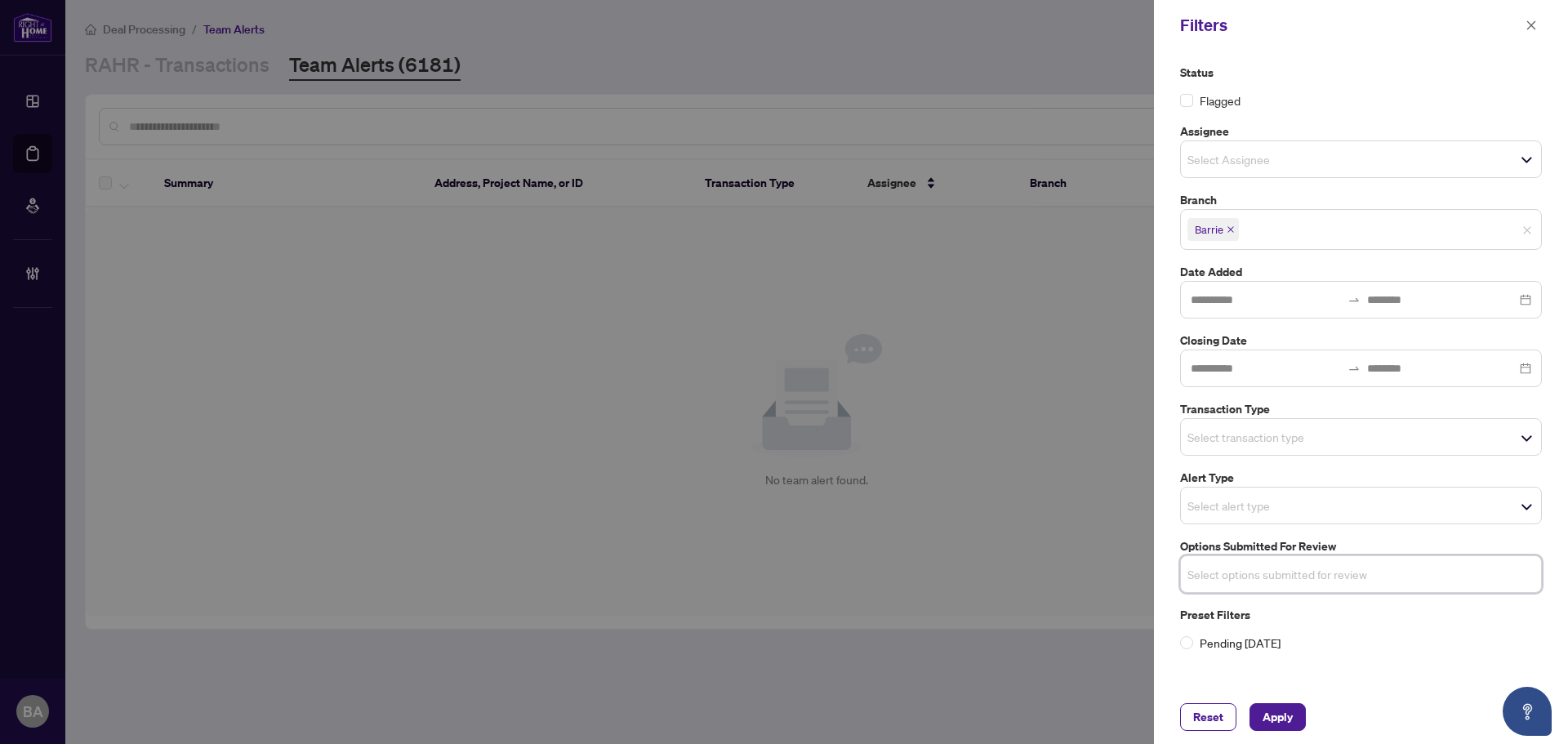
click at [1286, 436] on input "search" at bounding box center [1244, 436] width 114 height 19
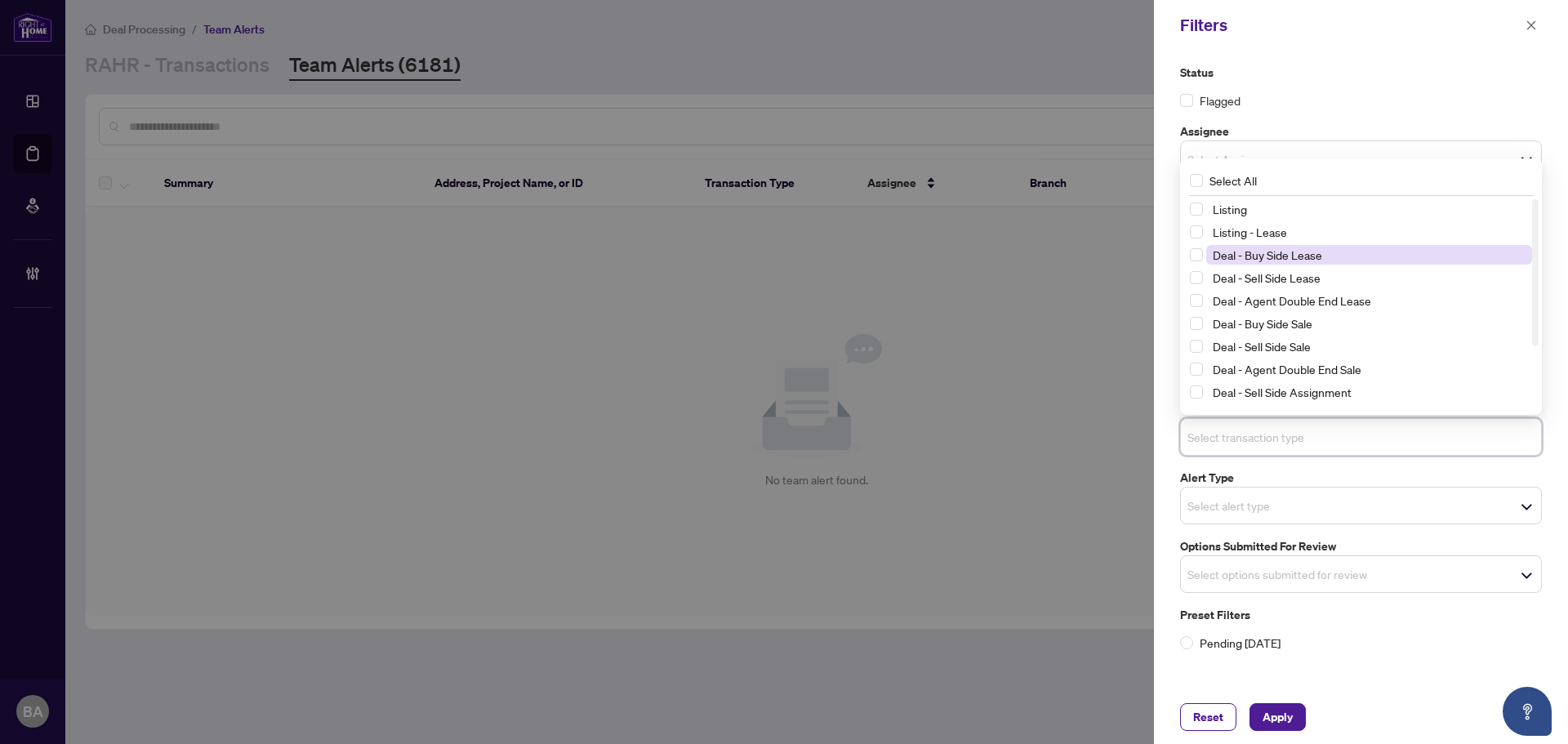
drag, startPoint x: 1255, startPoint y: 213, endPoint x: 1266, endPoint y: 245, distance: 33.8
click at [1255, 212] on span "Listing" at bounding box center [1368, 208] width 325 height 19
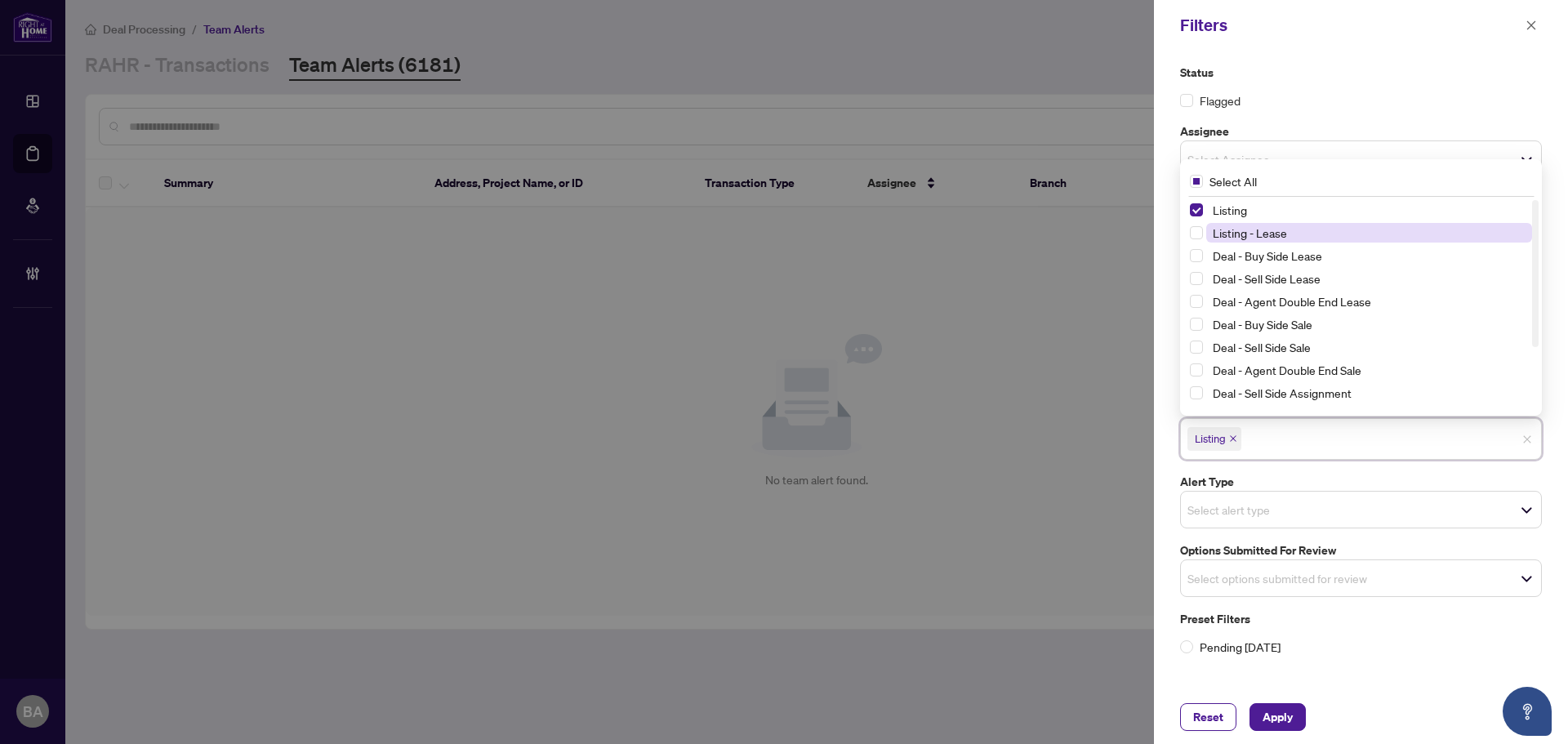
click at [1269, 238] on span "Listing - Lease" at bounding box center [1249, 232] width 74 height 14
click at [1270, 712] on span "Apply" at bounding box center [1277, 716] width 30 height 26
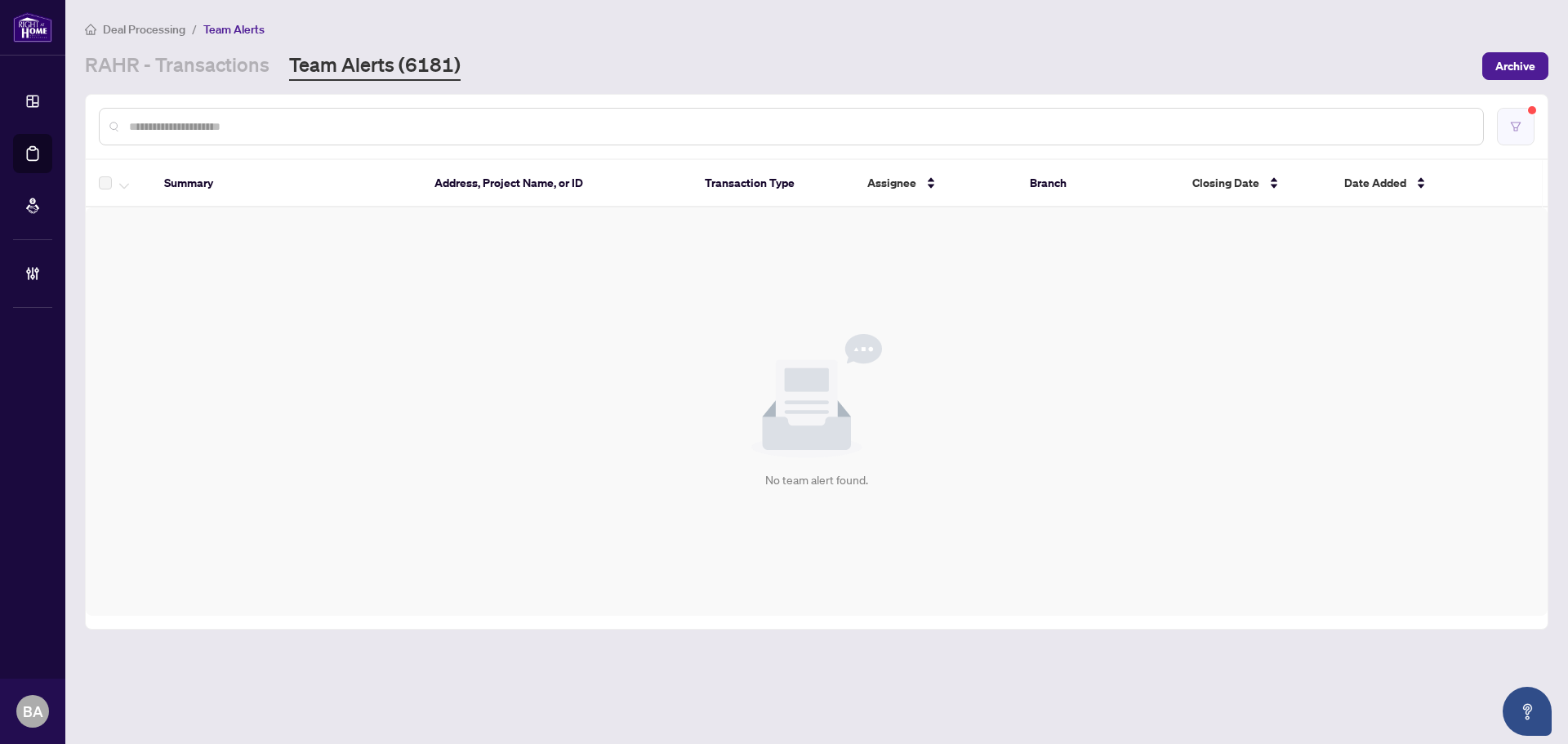
click at [1512, 117] on button "button" at bounding box center [1515, 126] width 38 height 38
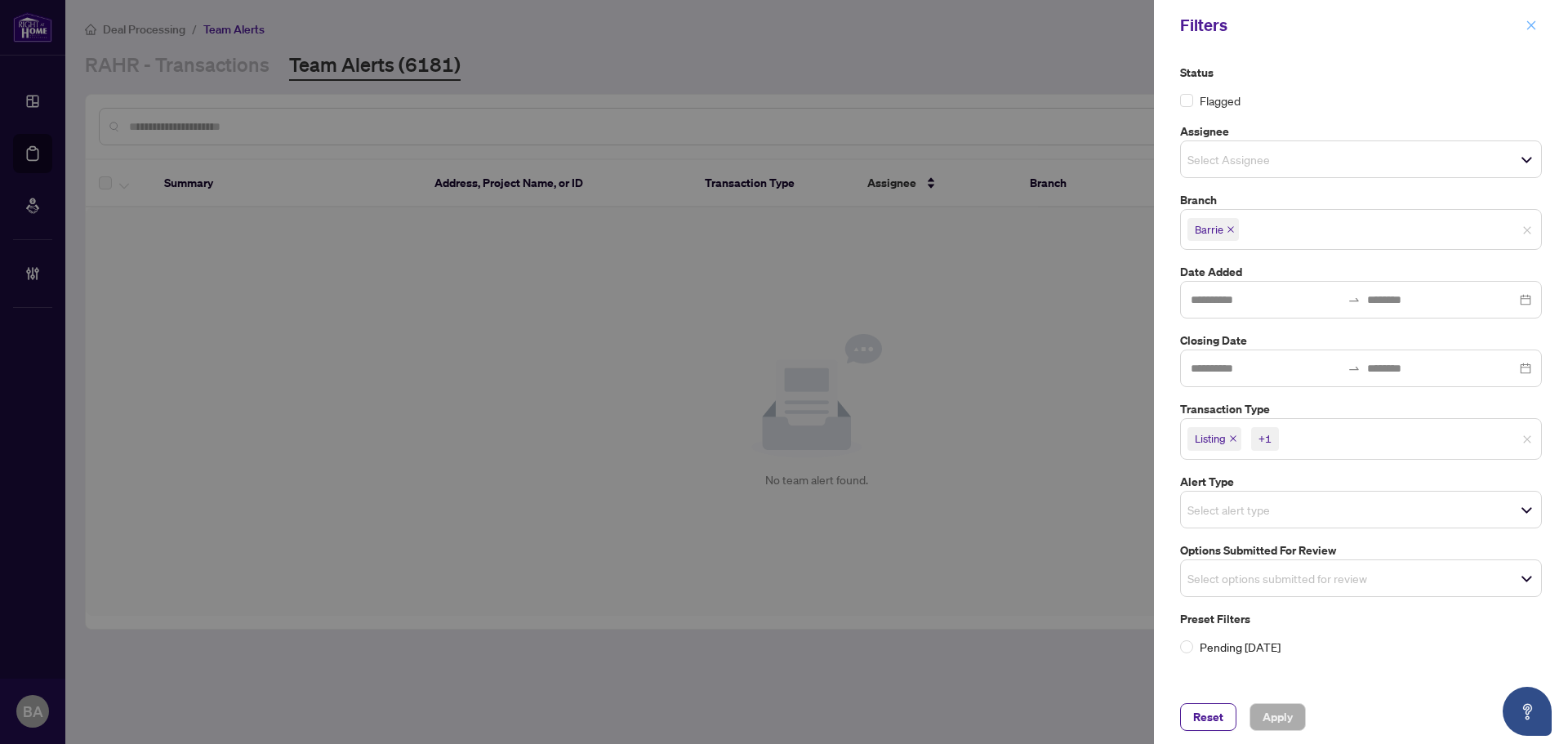
click at [1537, 24] on button "button" at bounding box center [1530, 24] width 21 height 19
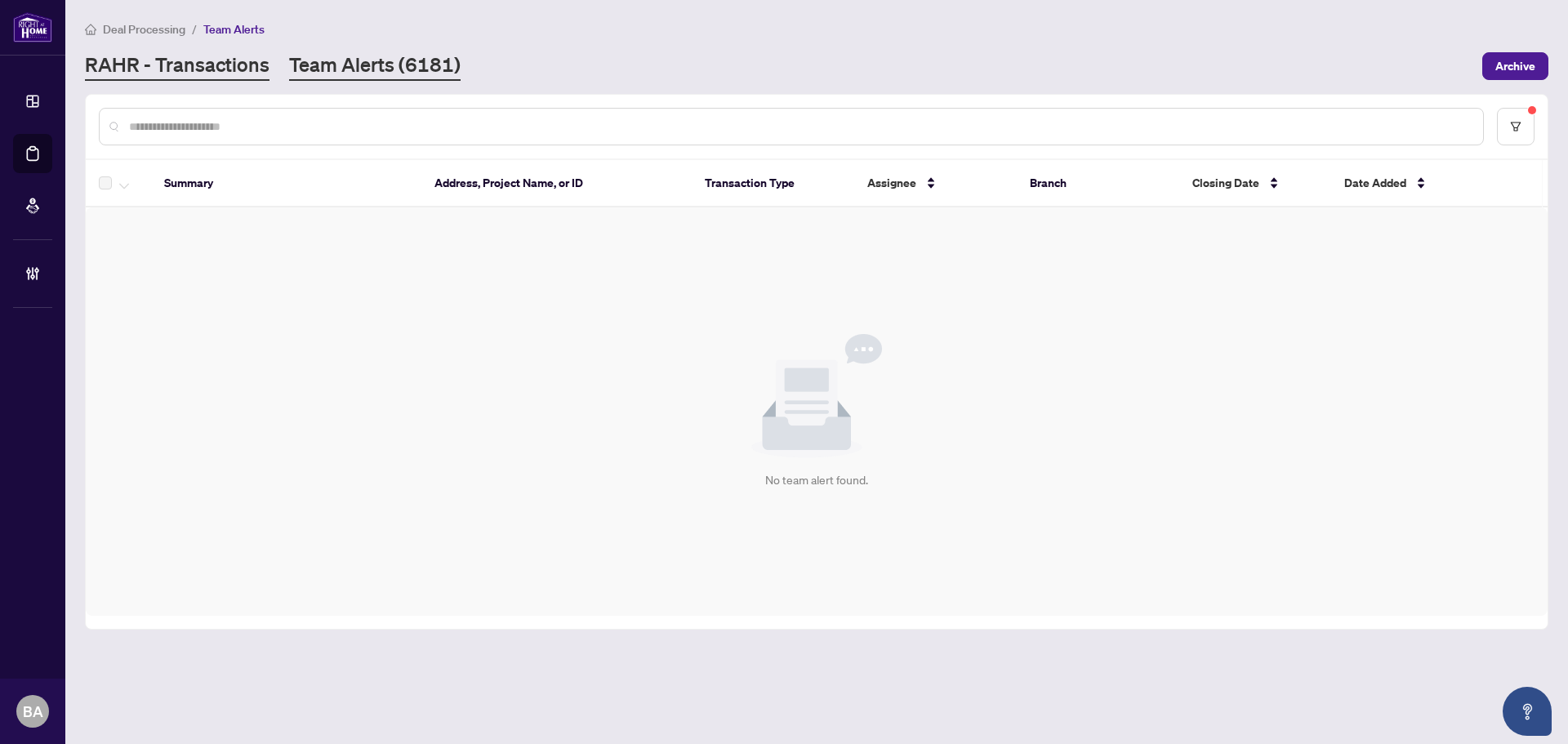
click at [244, 74] on link "RAHR - Transactions" at bounding box center [177, 66] width 184 height 29
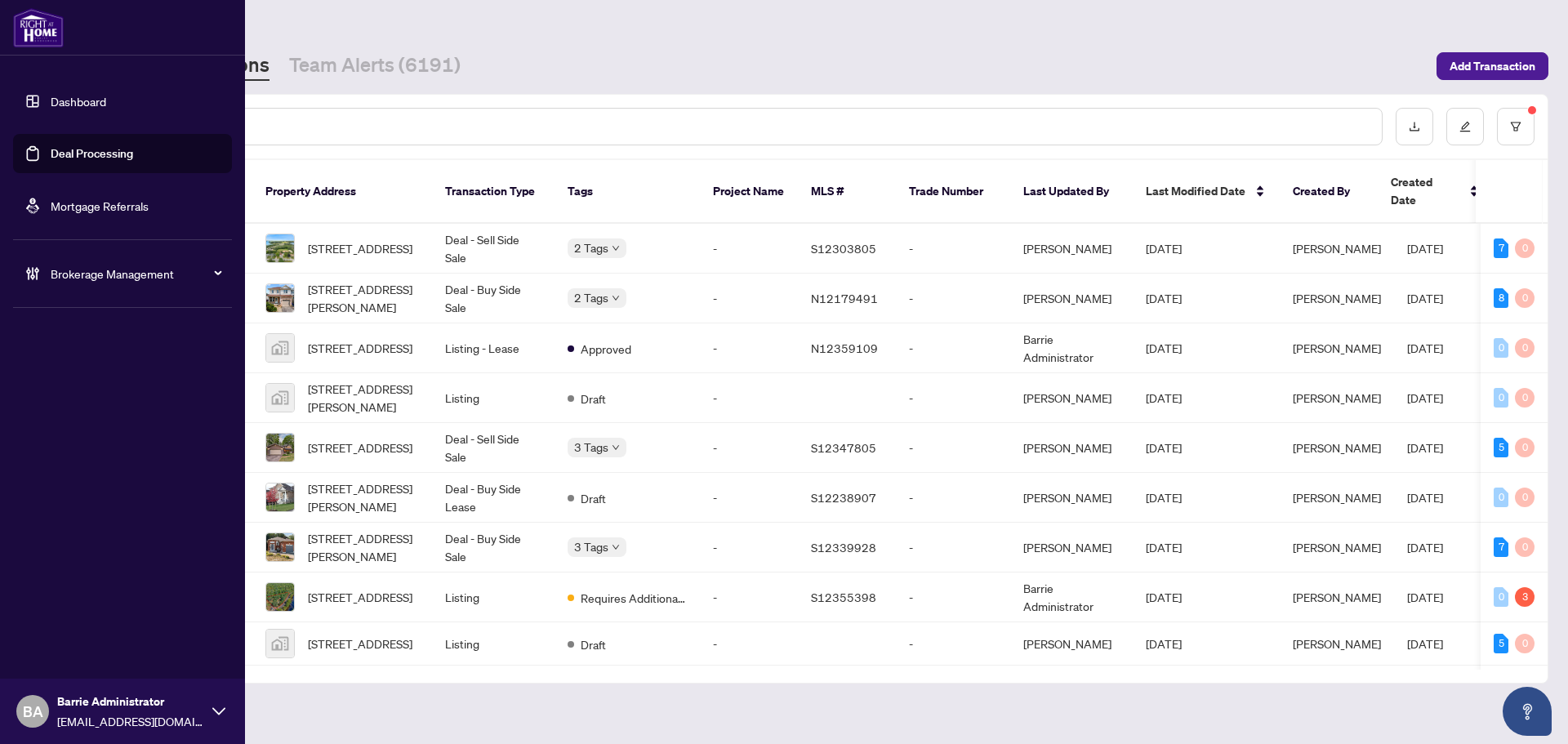
click at [49, 267] on div "Brokerage Management" at bounding box center [123, 273] width 219 height 40
click at [90, 386] on link "Manage Agents" at bounding box center [75, 390] width 81 height 14
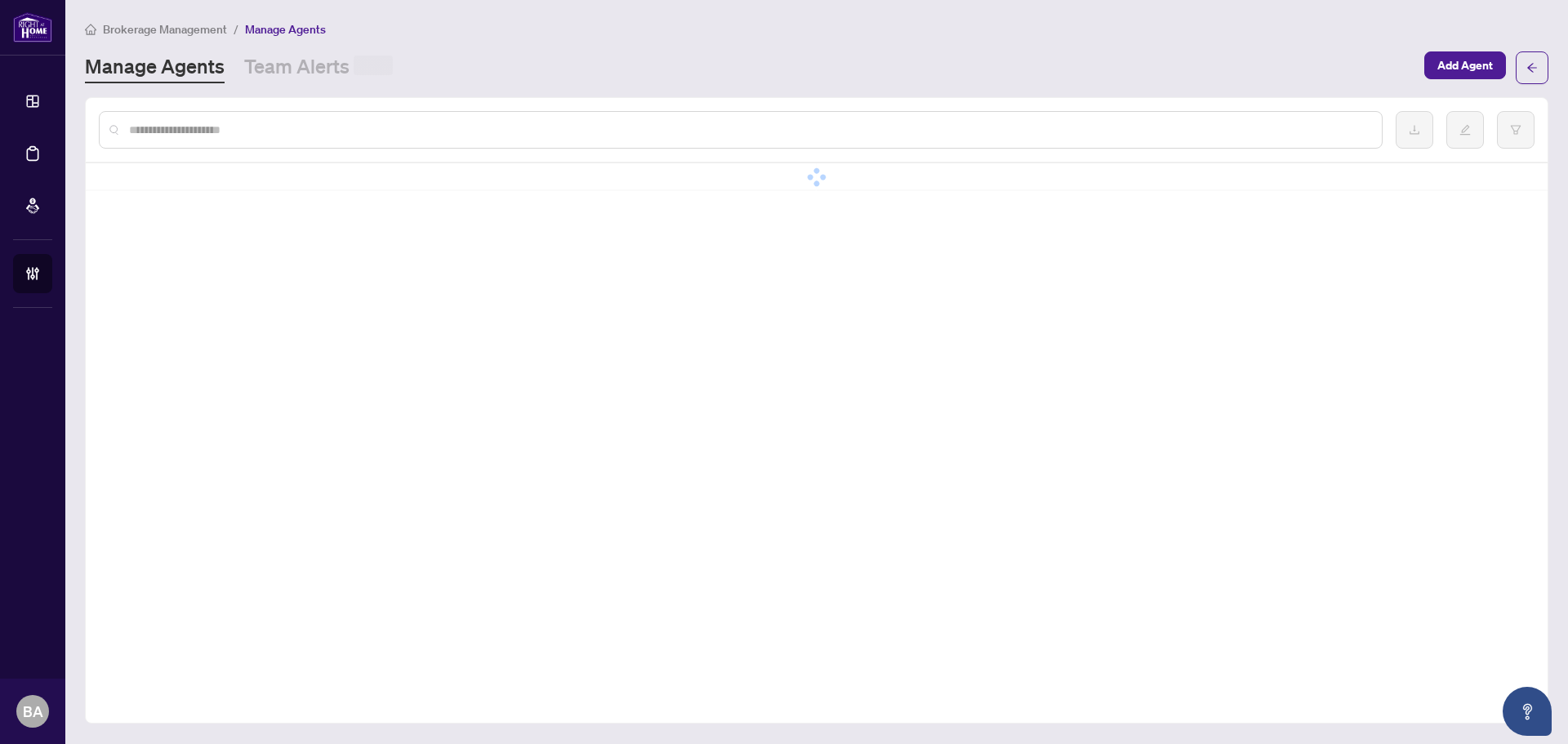
click at [274, 127] on input "text" at bounding box center [748, 129] width 1239 height 18
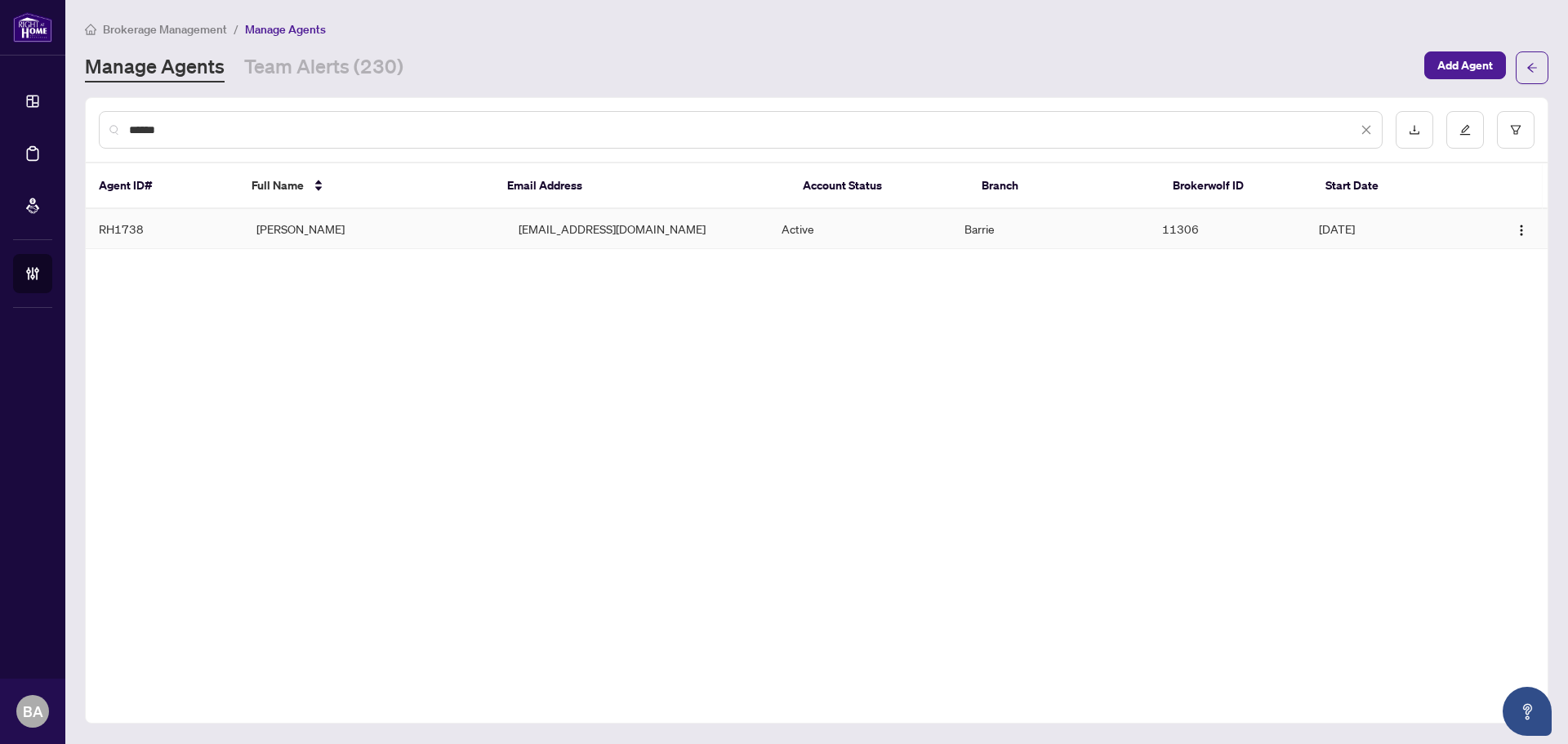
type input "******"
click at [653, 232] on td "Blancahouseforsale@gmail.com" at bounding box center [636, 230] width 262 height 40
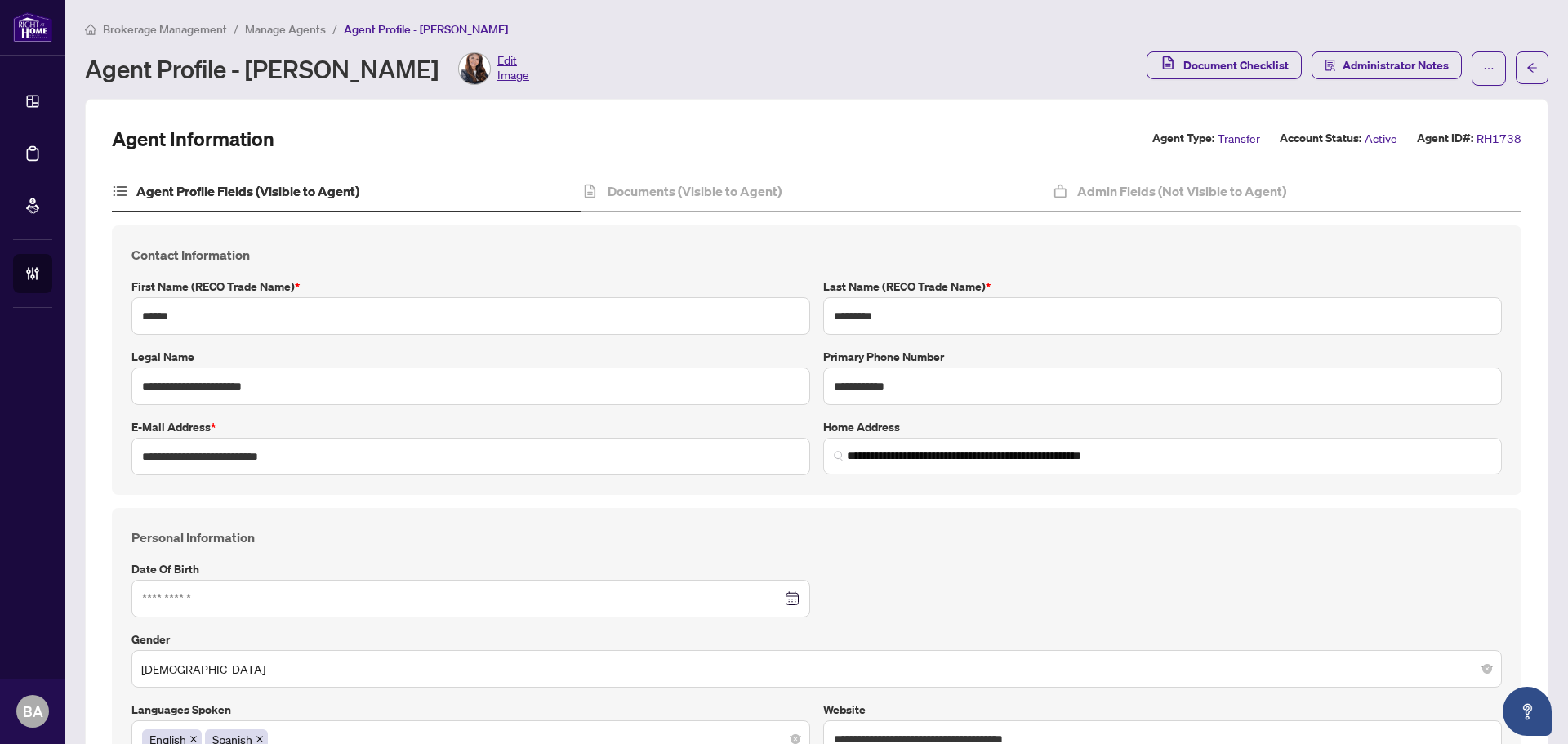
type input "**********"
type input "****"
type input "**********"
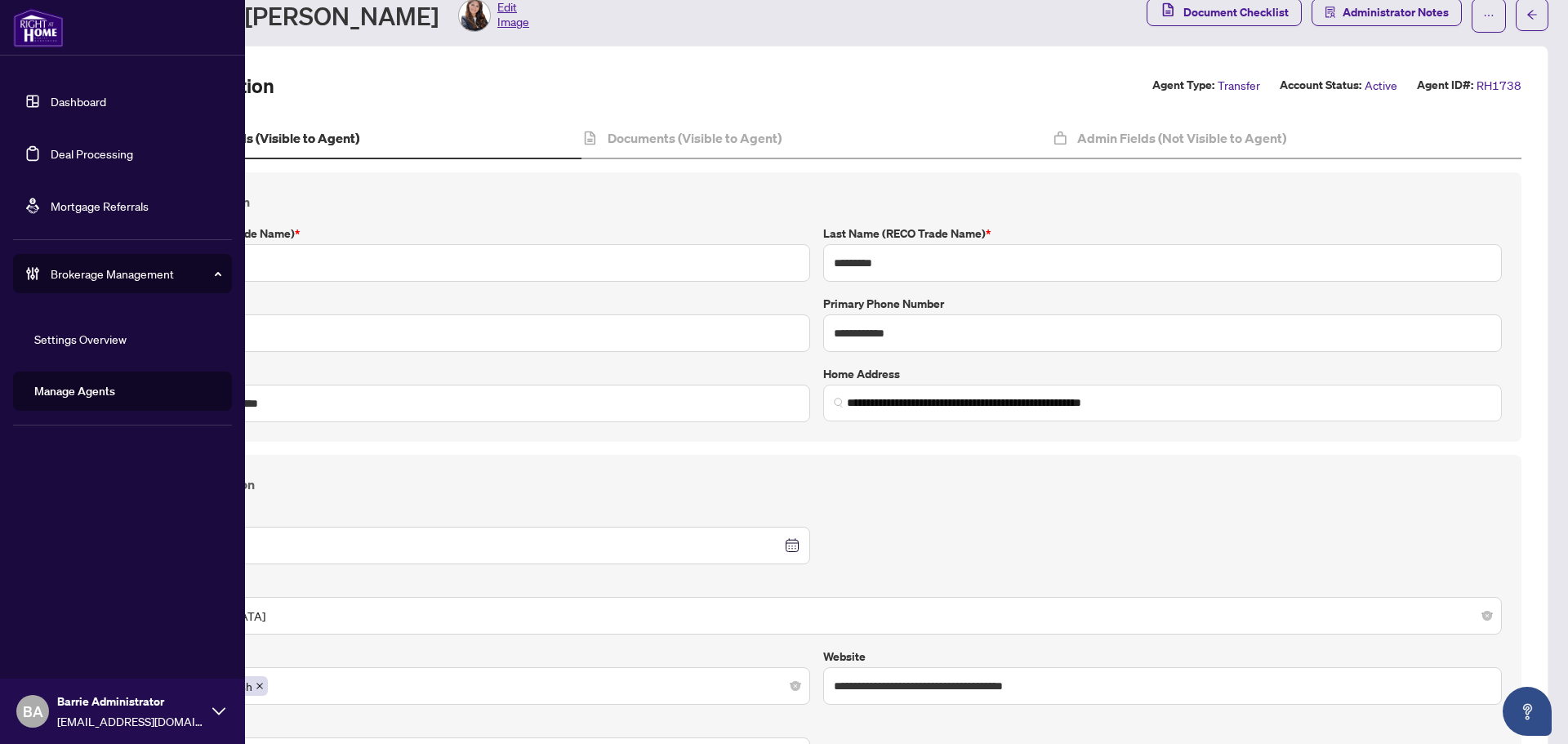
scroll to position [82, 0]
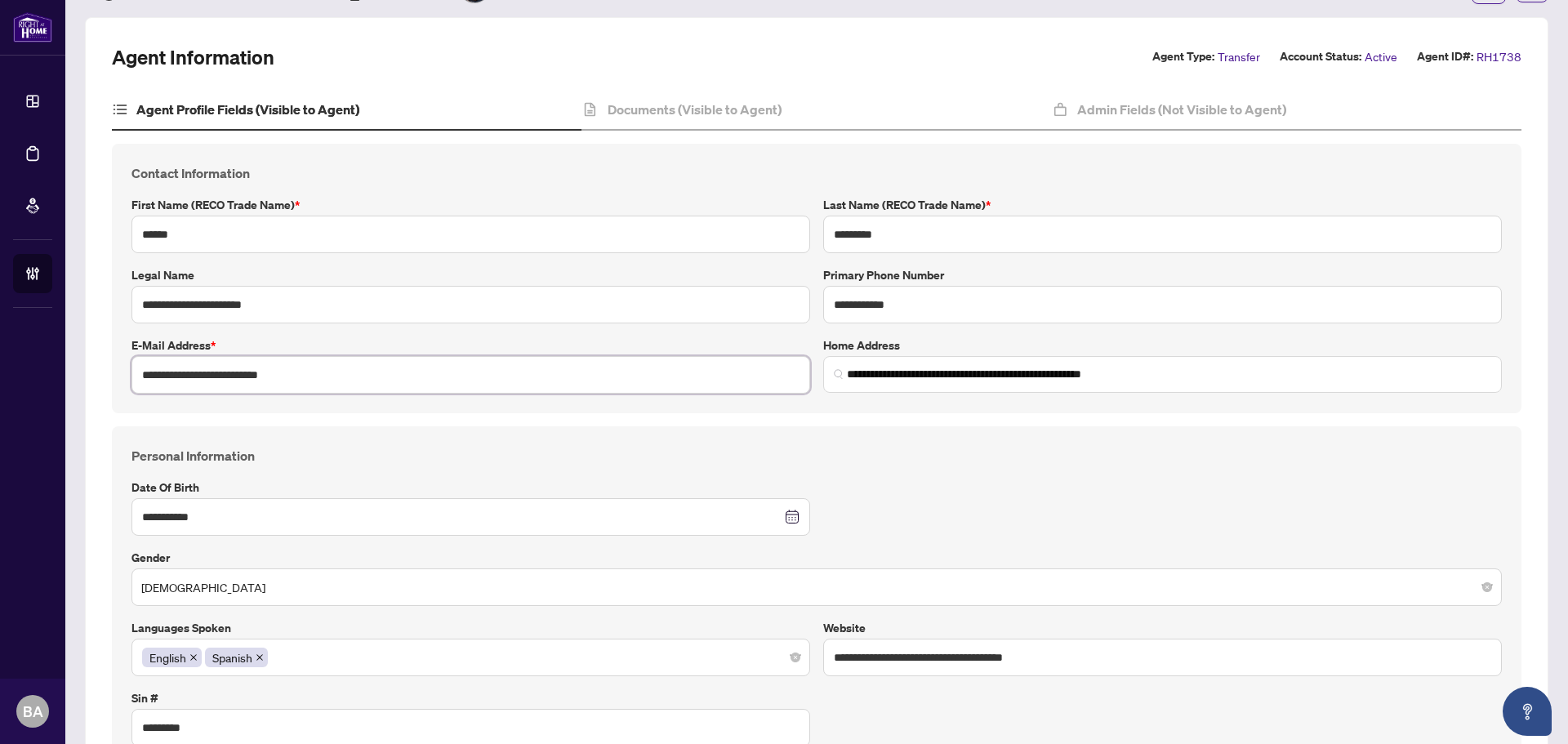
click at [428, 367] on input "**********" at bounding box center [470, 374] width 678 height 38
click at [429, 368] on input "**********" at bounding box center [470, 374] width 678 height 38
click at [429, 369] on input "**********" at bounding box center [470, 374] width 678 height 38
click at [662, 190] on div "**********" at bounding box center [816, 278] width 1383 height 230
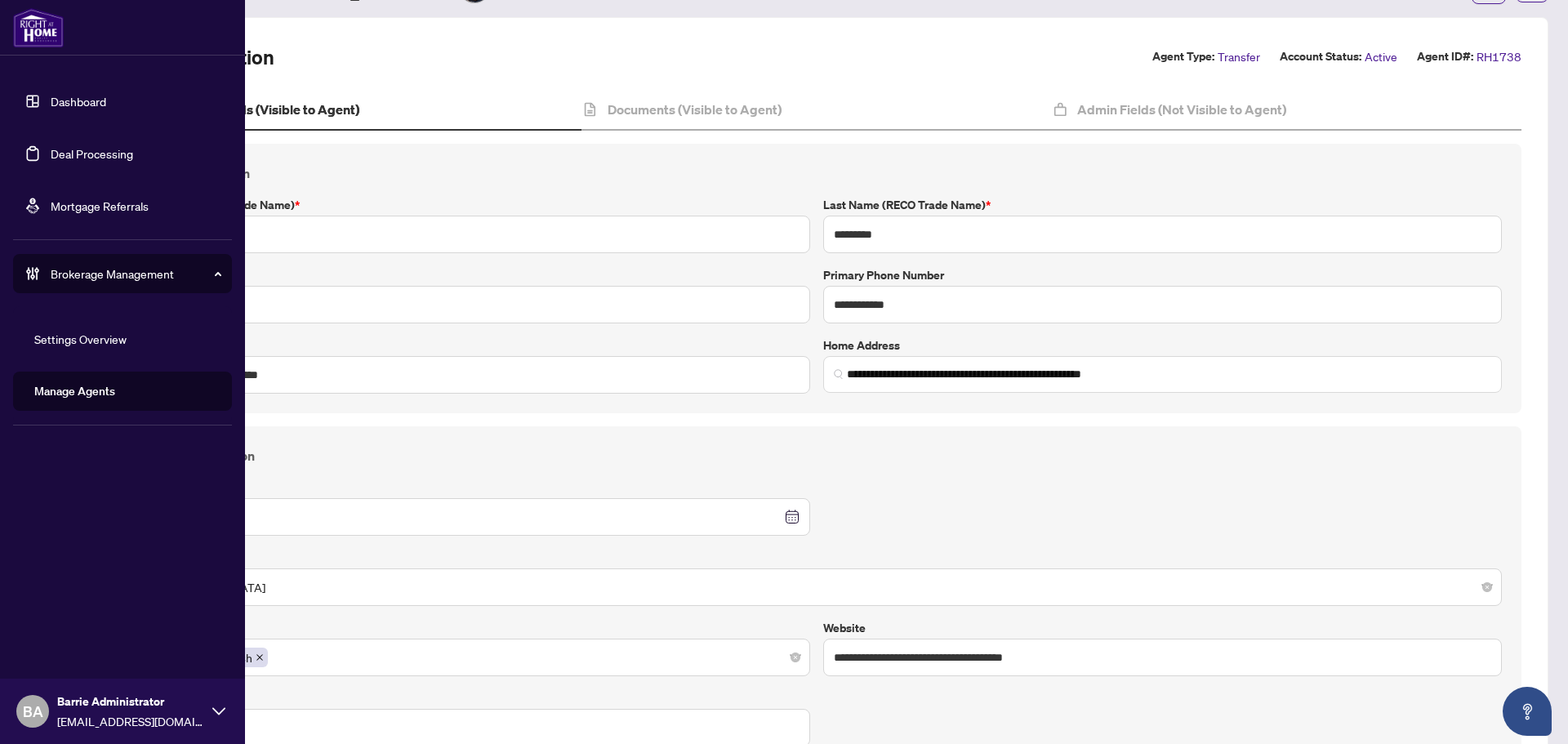
click at [58, 149] on link "Deal Processing" at bounding box center [92, 153] width 82 height 14
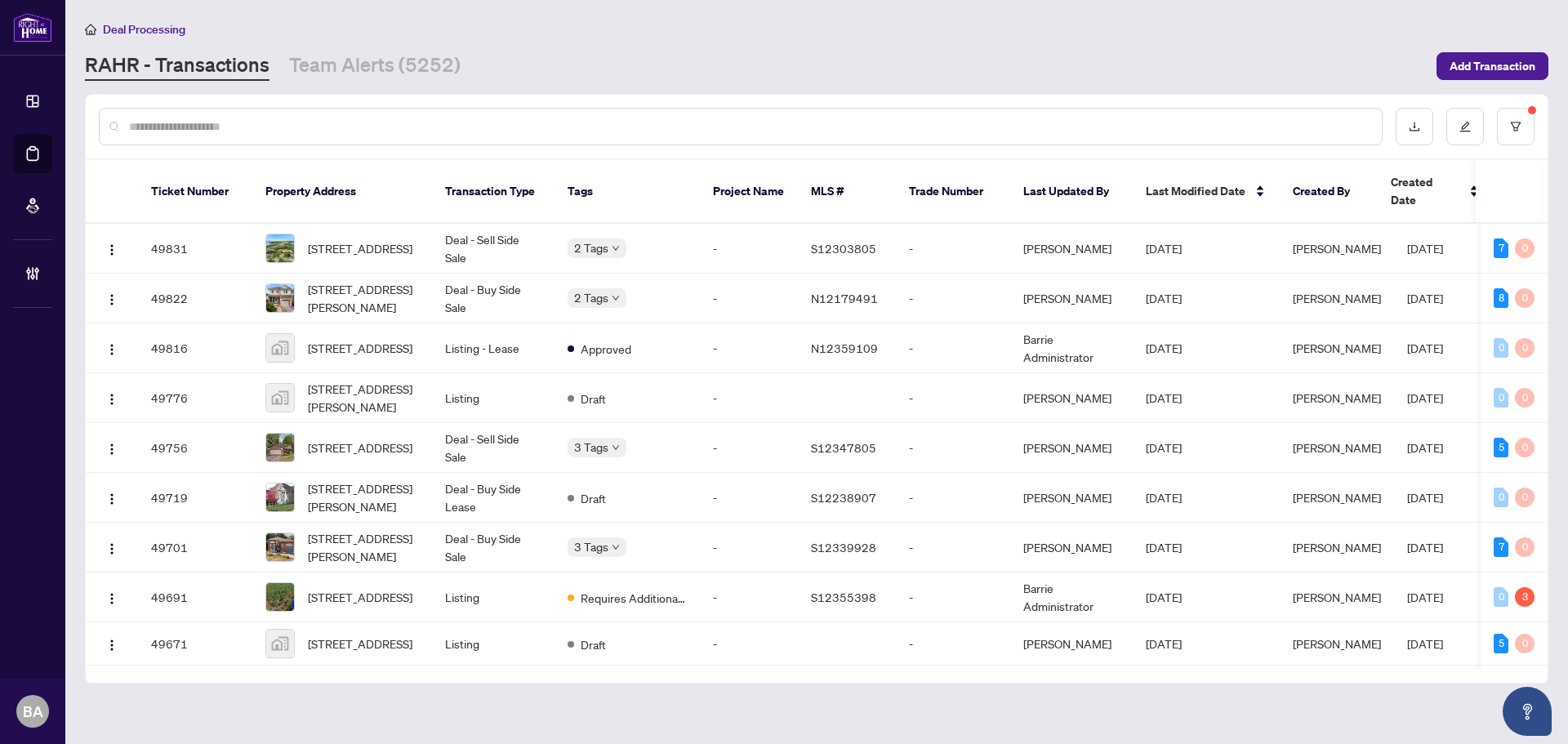
click at [364, 122] on input "text" at bounding box center [748, 126] width 1239 height 18
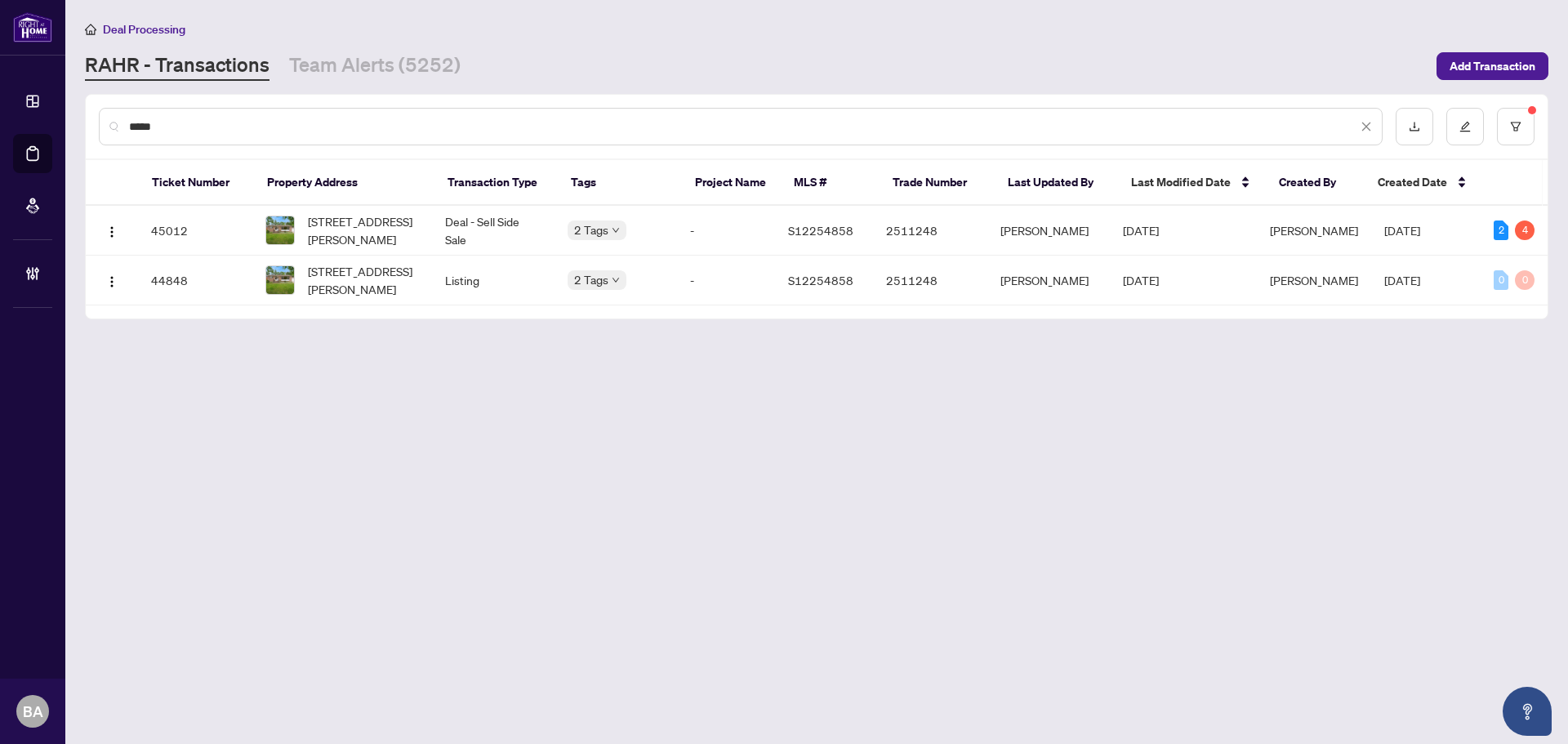
type input "*****"
click at [478, 225] on td "Deal - Sell Side Sale" at bounding box center [494, 230] width 123 height 50
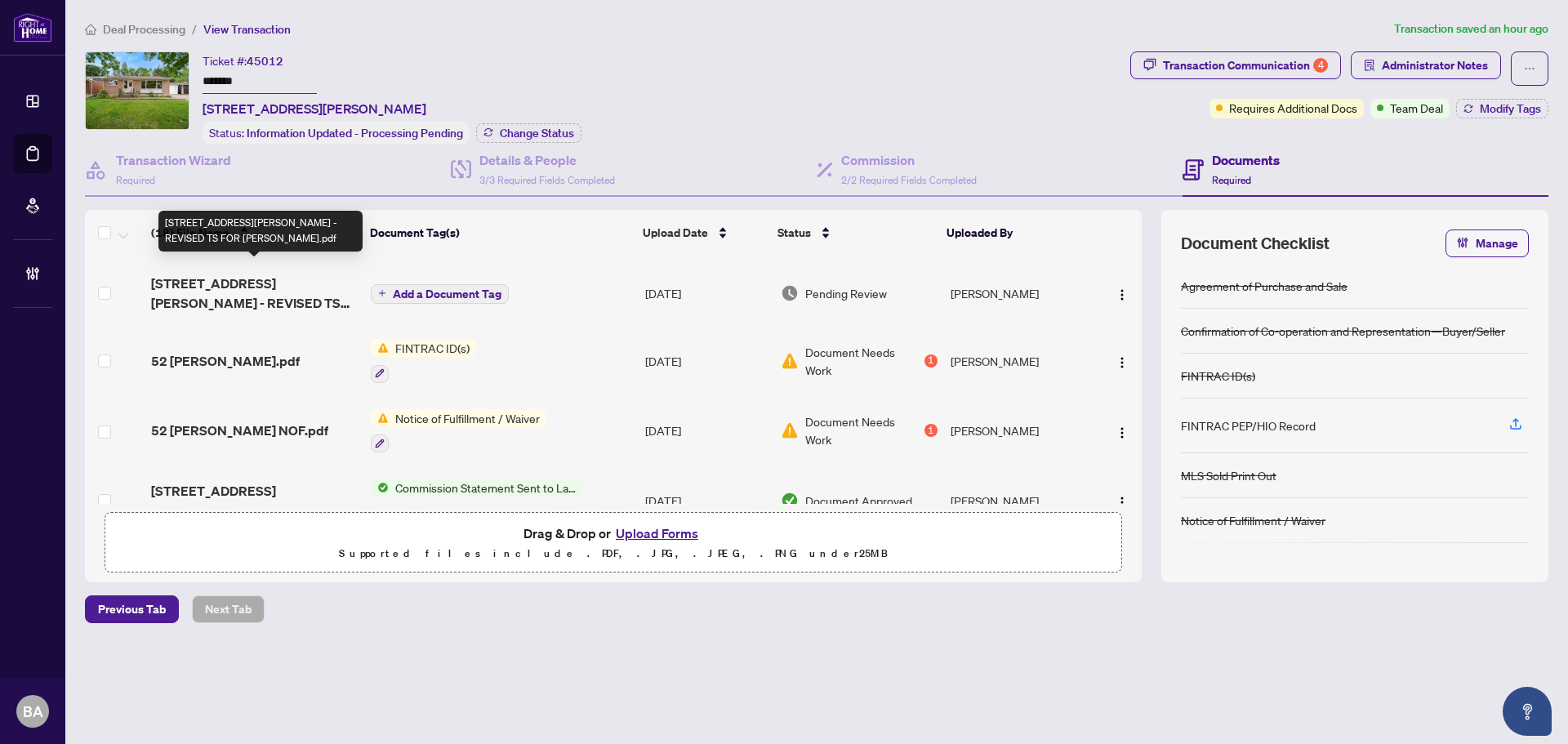
scroll to position [82, 0]
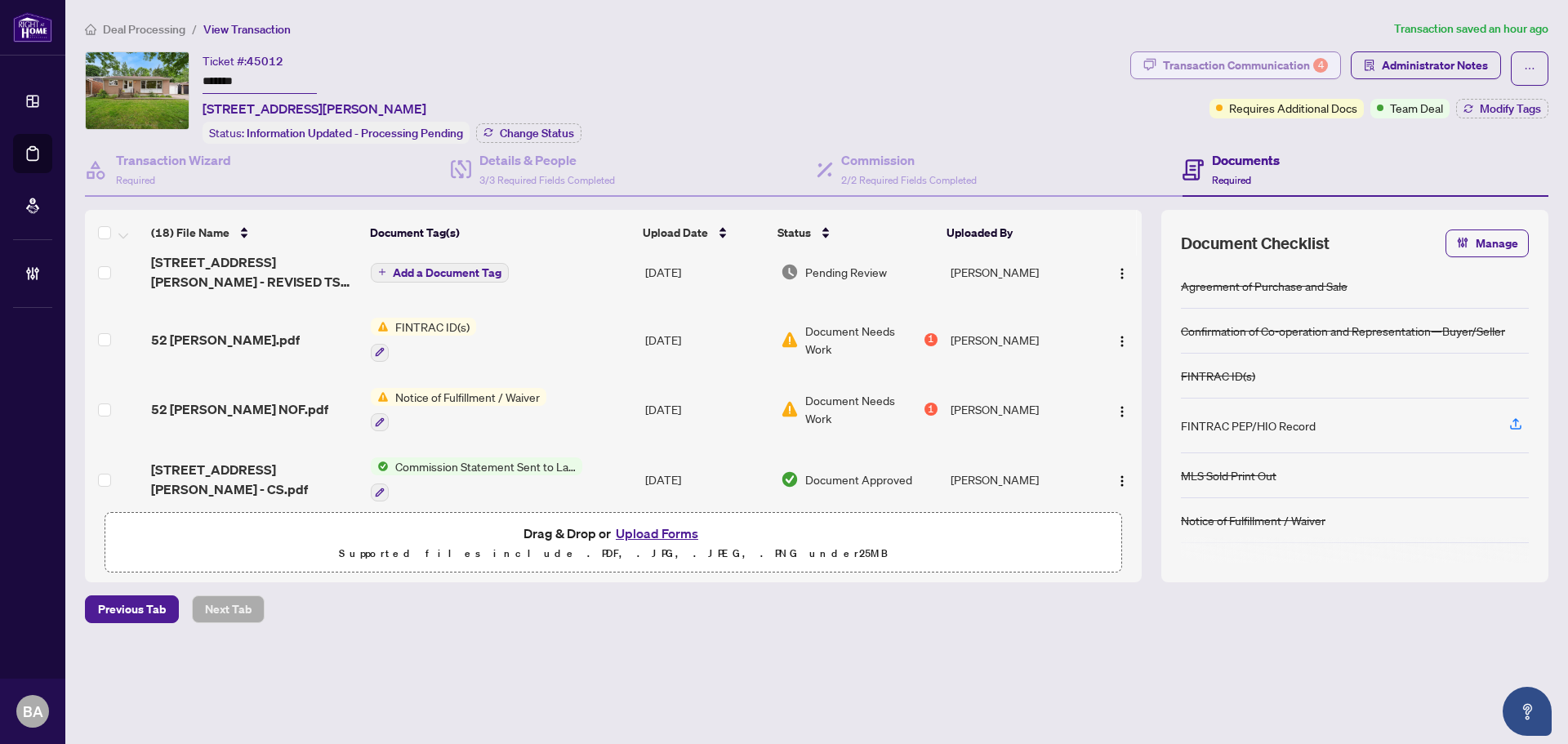
click at [1209, 65] on div "Transaction Communication 4" at bounding box center [1245, 65] width 165 height 26
type textarea "**********"
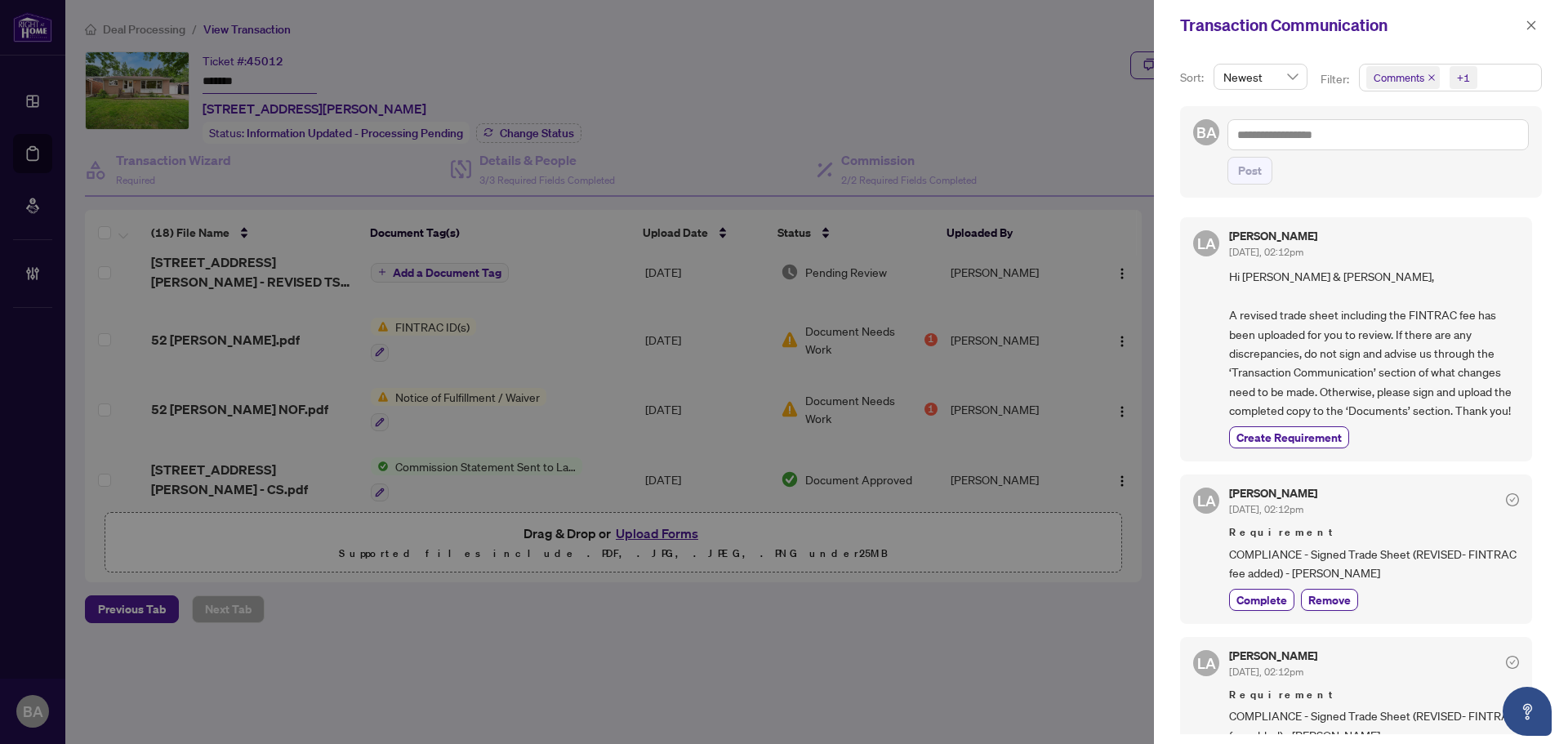
click at [1433, 77] on icon "close" at bounding box center [1432, 77] width 8 height 8
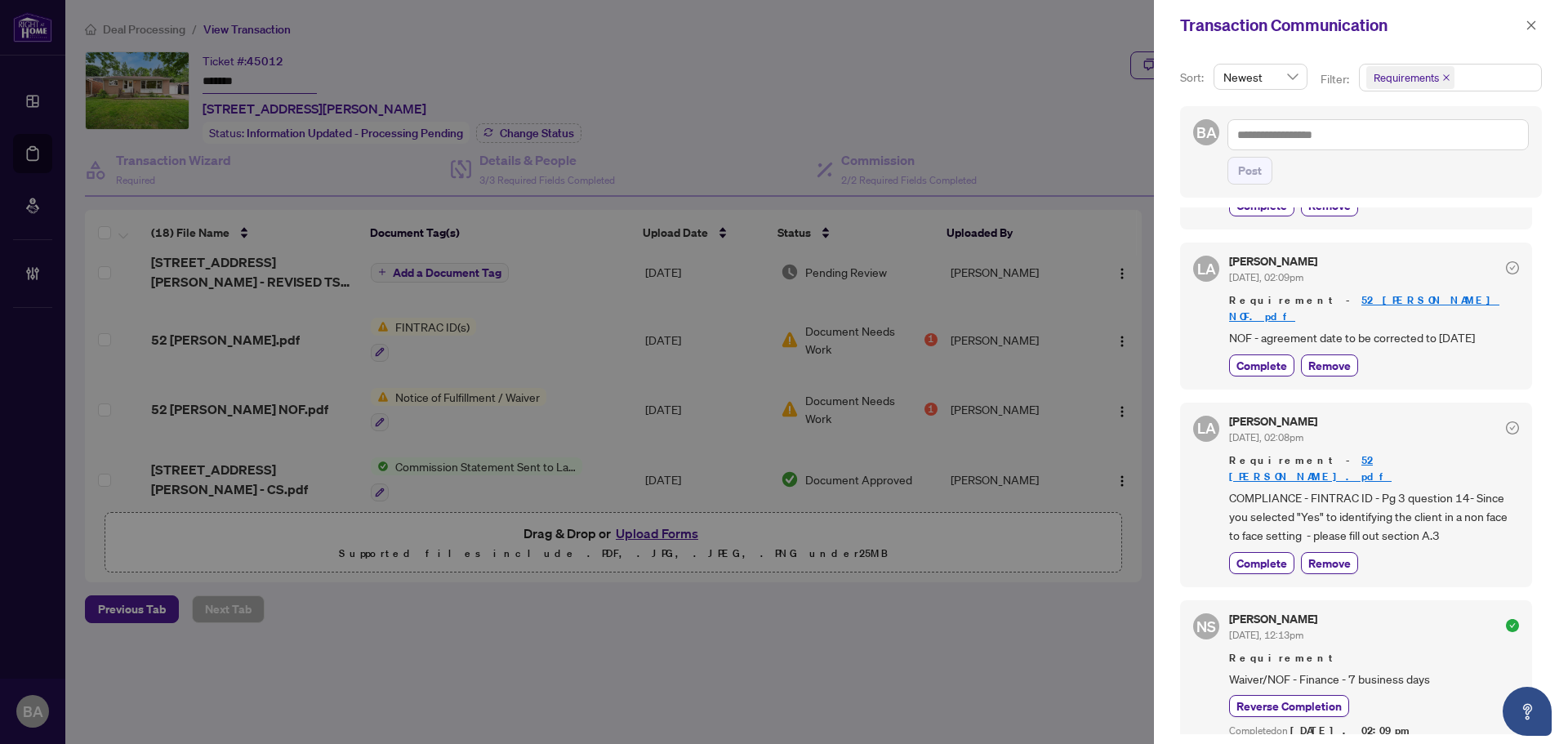
scroll to position [326, 0]
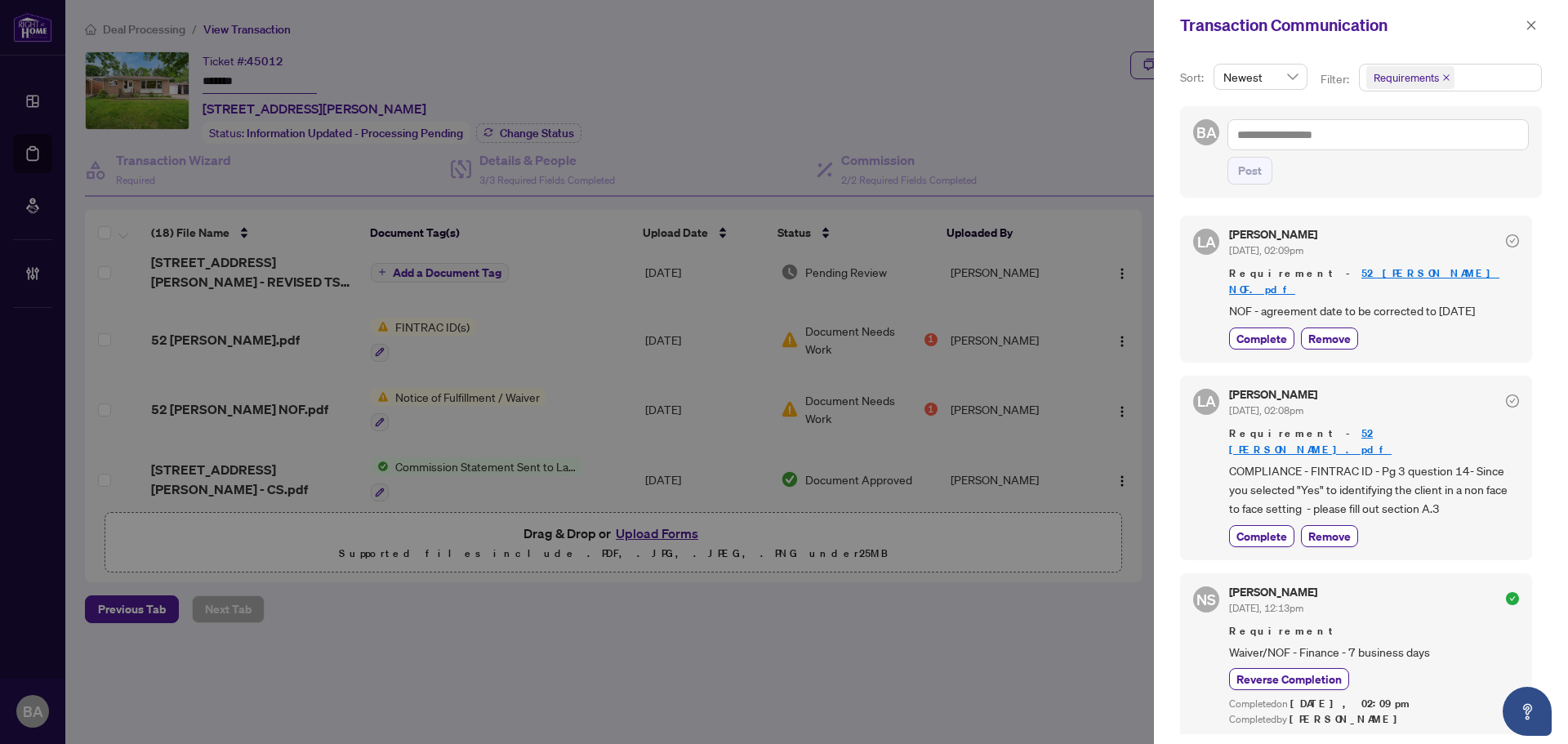
click at [1440, 308] on div "Luna Almuhanna Aug/22/2025, 02:09pm Requirement - 52 Elmer NOF.pdf NOF - agreem…" at bounding box center [1374, 288] width 290 height 120
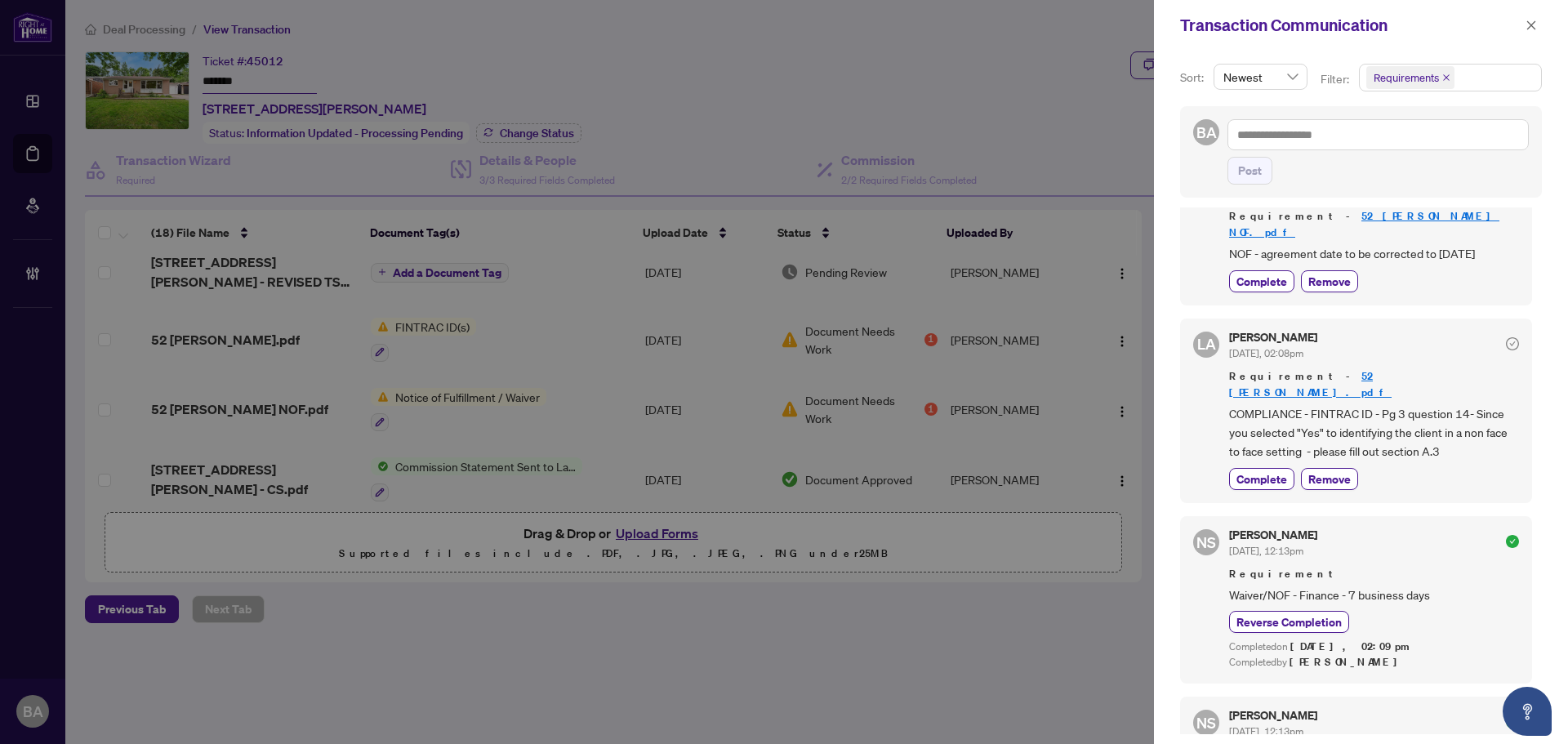
scroll to position [409, 0]
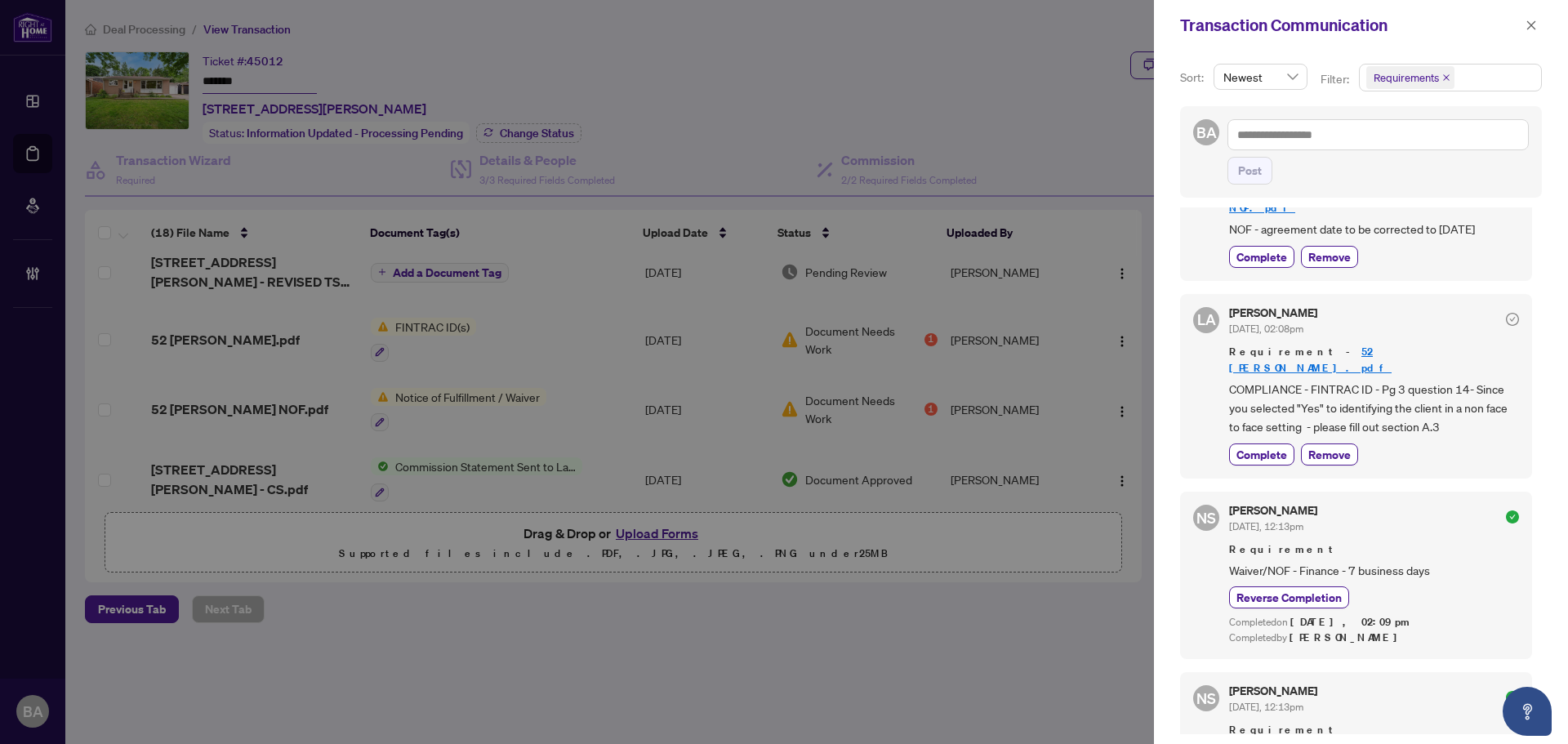
click at [1446, 380] on span "COMPLIANCE - FINTRAC ID - Pg 3 question 14- Since you selected "Yes" to identif…" at bounding box center [1374, 409] width 290 height 57
drag, startPoint x: 1460, startPoint y: 359, endPoint x: 1412, endPoint y: 373, distance: 50.0
click at [1459, 380] on span "COMPLIANCE - FINTRAC ID - Pg 3 question 14- Since you selected "Yes" to identif…" at bounding box center [1374, 409] width 290 height 57
drag, startPoint x: 1357, startPoint y: 378, endPoint x: 1451, endPoint y: 413, distance: 100.3
click at [1451, 413] on div "Luna Almuhanna Aug/22/2025, 02:08pm Requirement - 52 Elmer Ruth FINTRAC.pdf COM…" at bounding box center [1374, 386] width 290 height 158
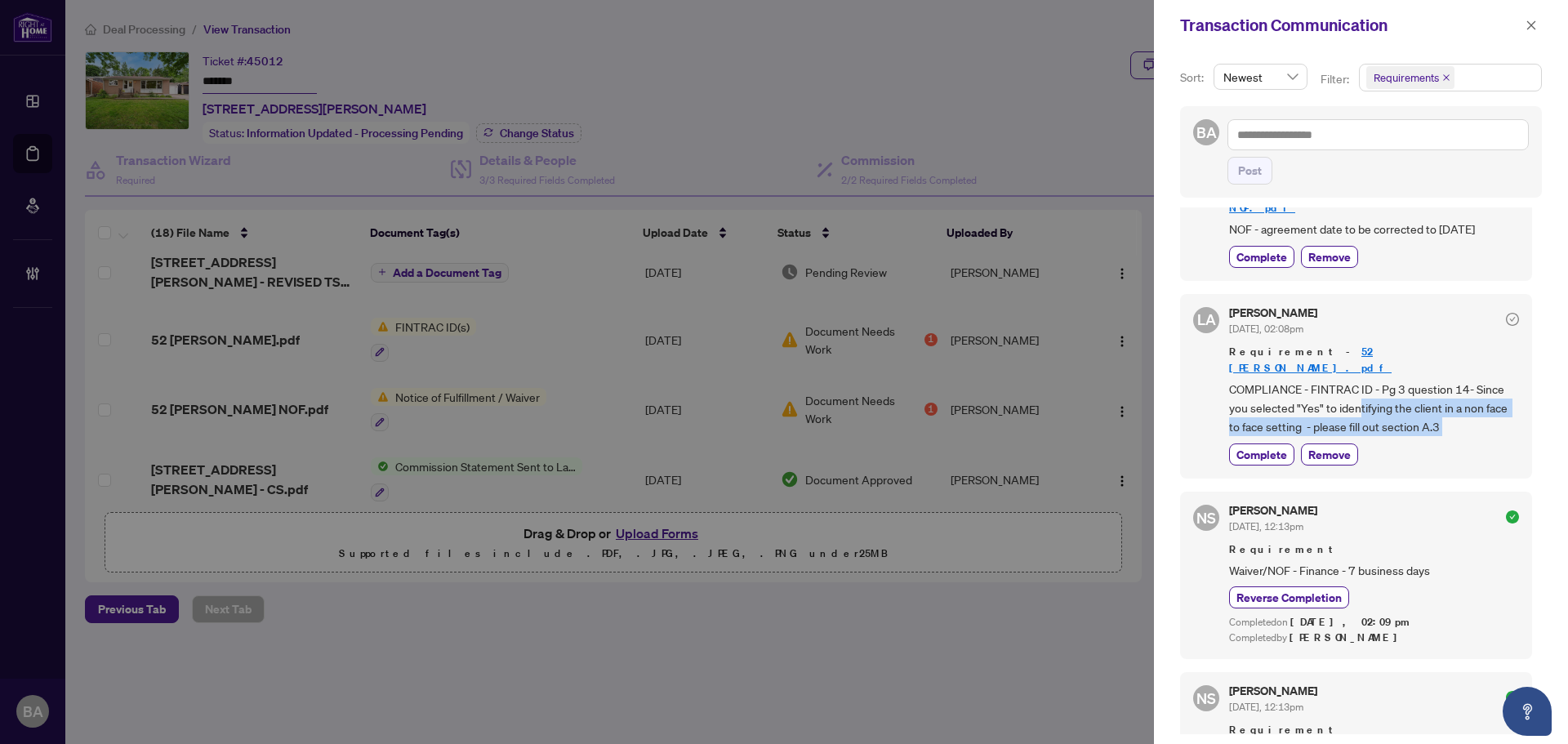
click at [1452, 443] on div "Complete Remove" at bounding box center [1374, 454] width 290 height 22
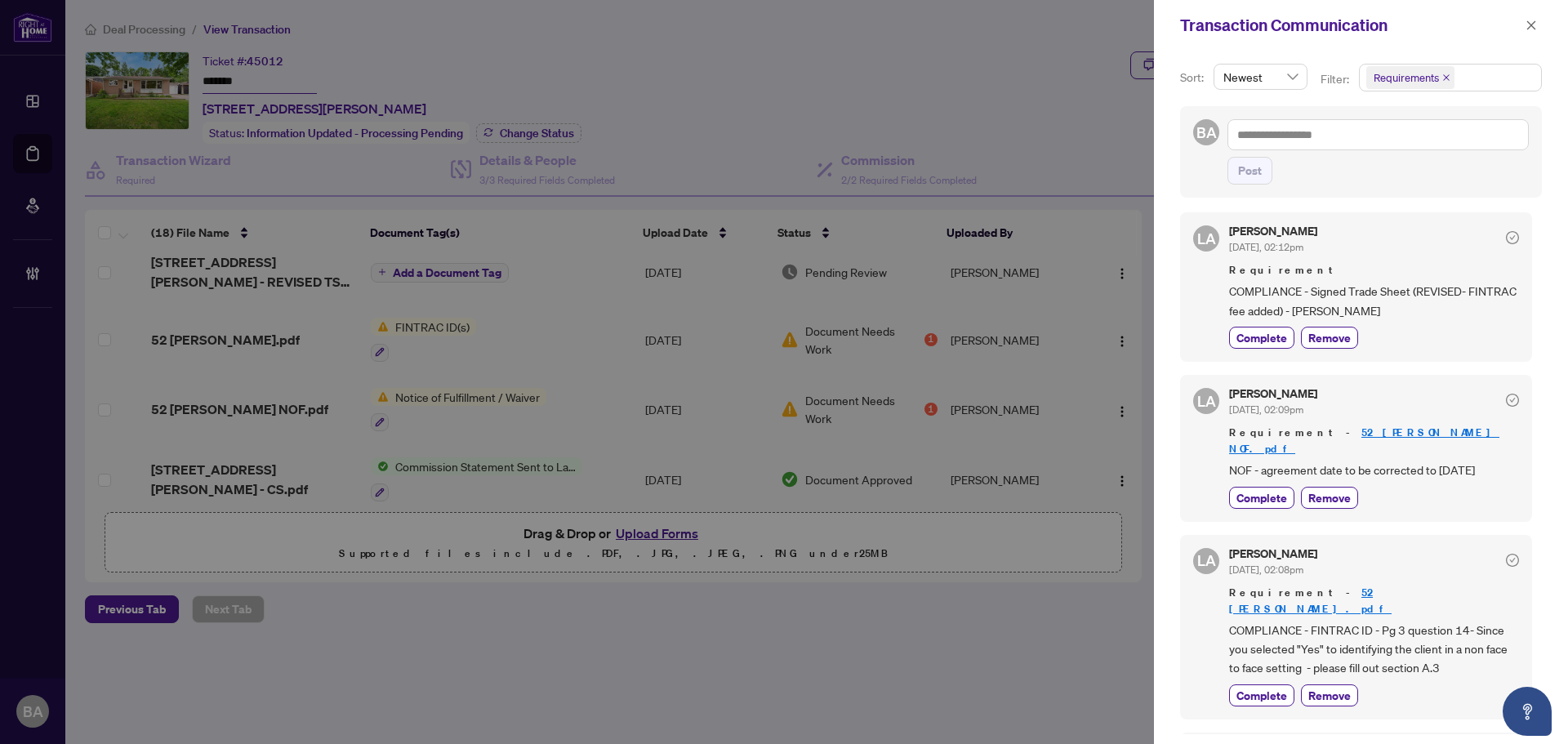
scroll to position [163, 0]
click at [1525, 24] on icon "close" at bounding box center [1531, 25] width 12 height 12
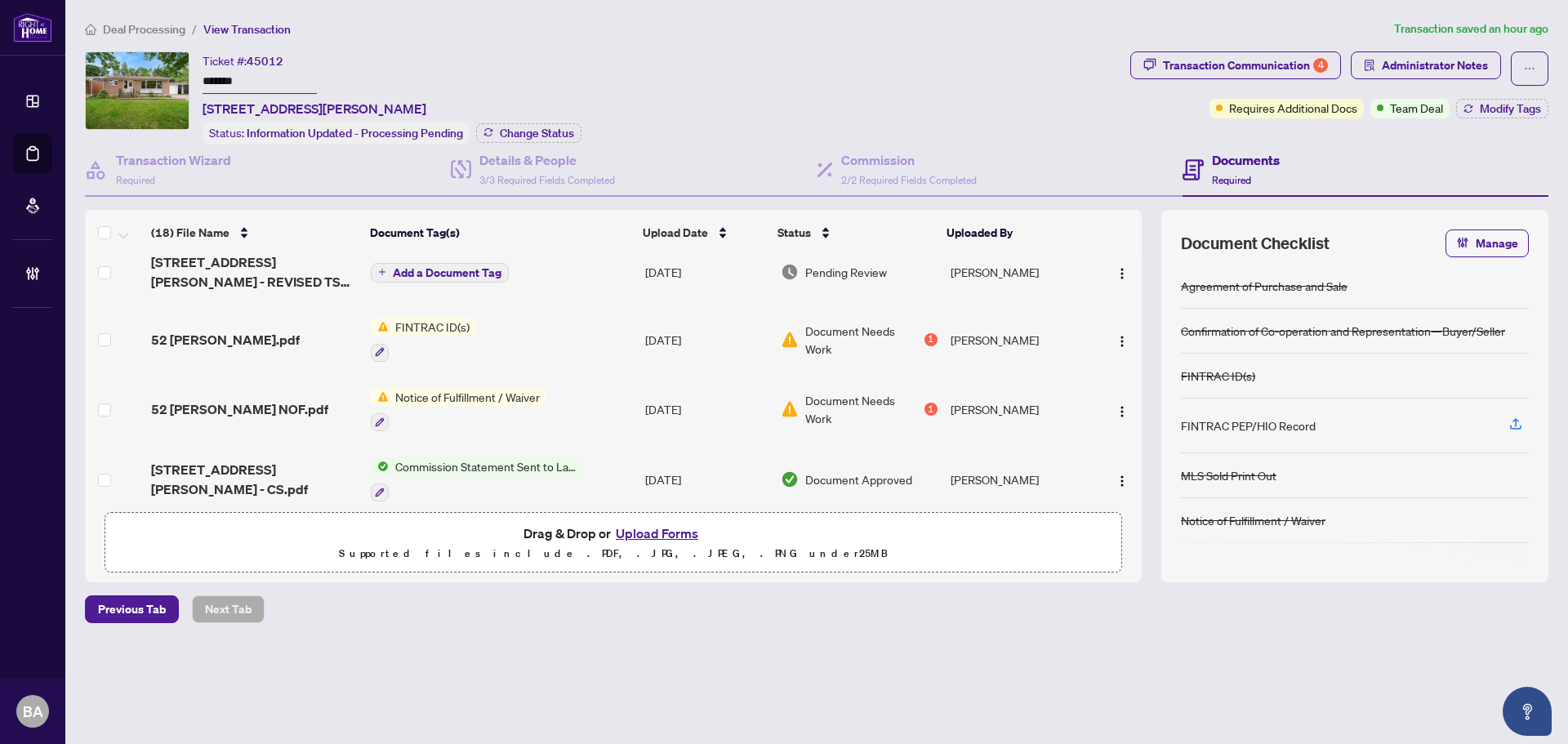
click at [289, 338] on span "52 Elmer Ruth FINTRAC.pdf" at bounding box center [225, 339] width 149 height 19
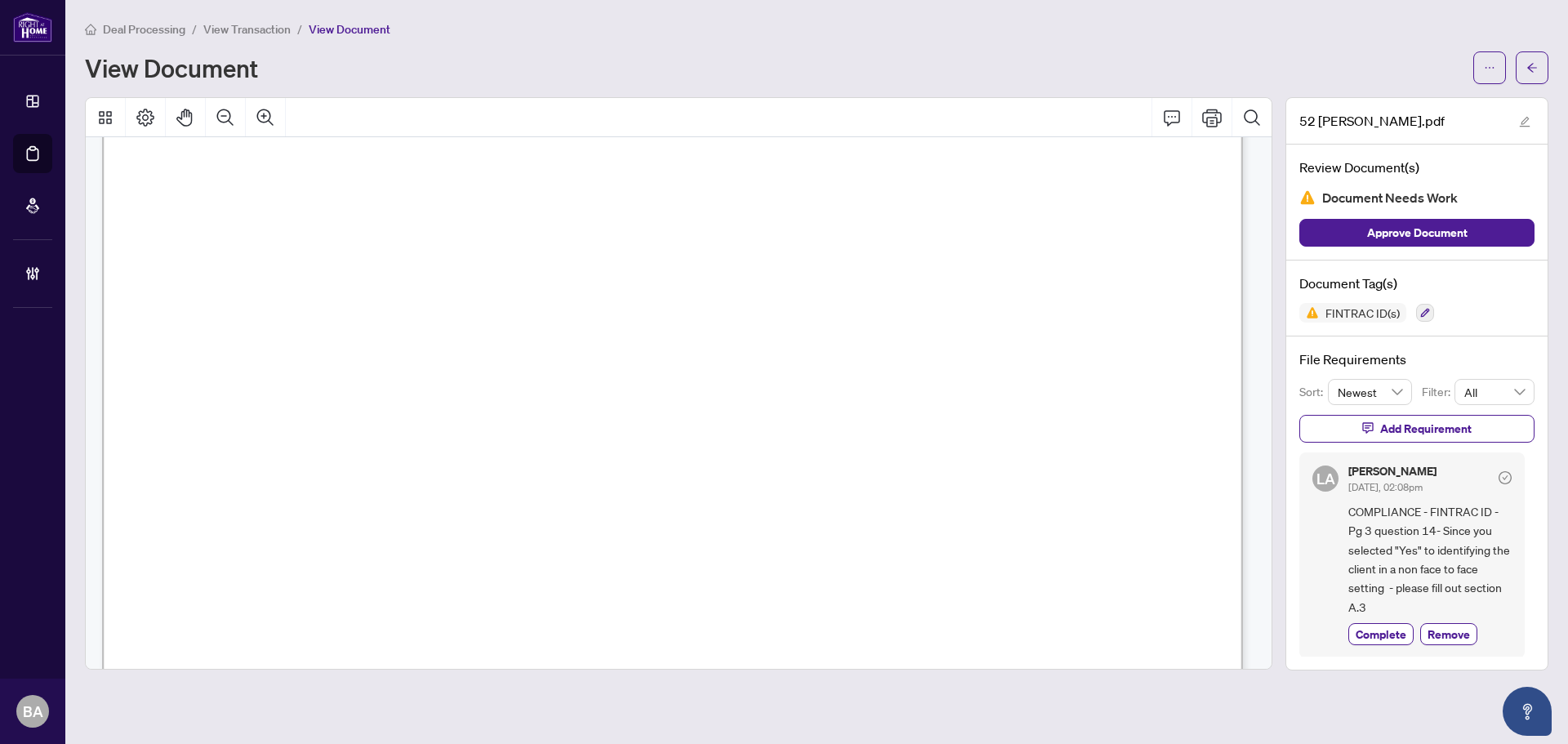
scroll to position [3348, 0]
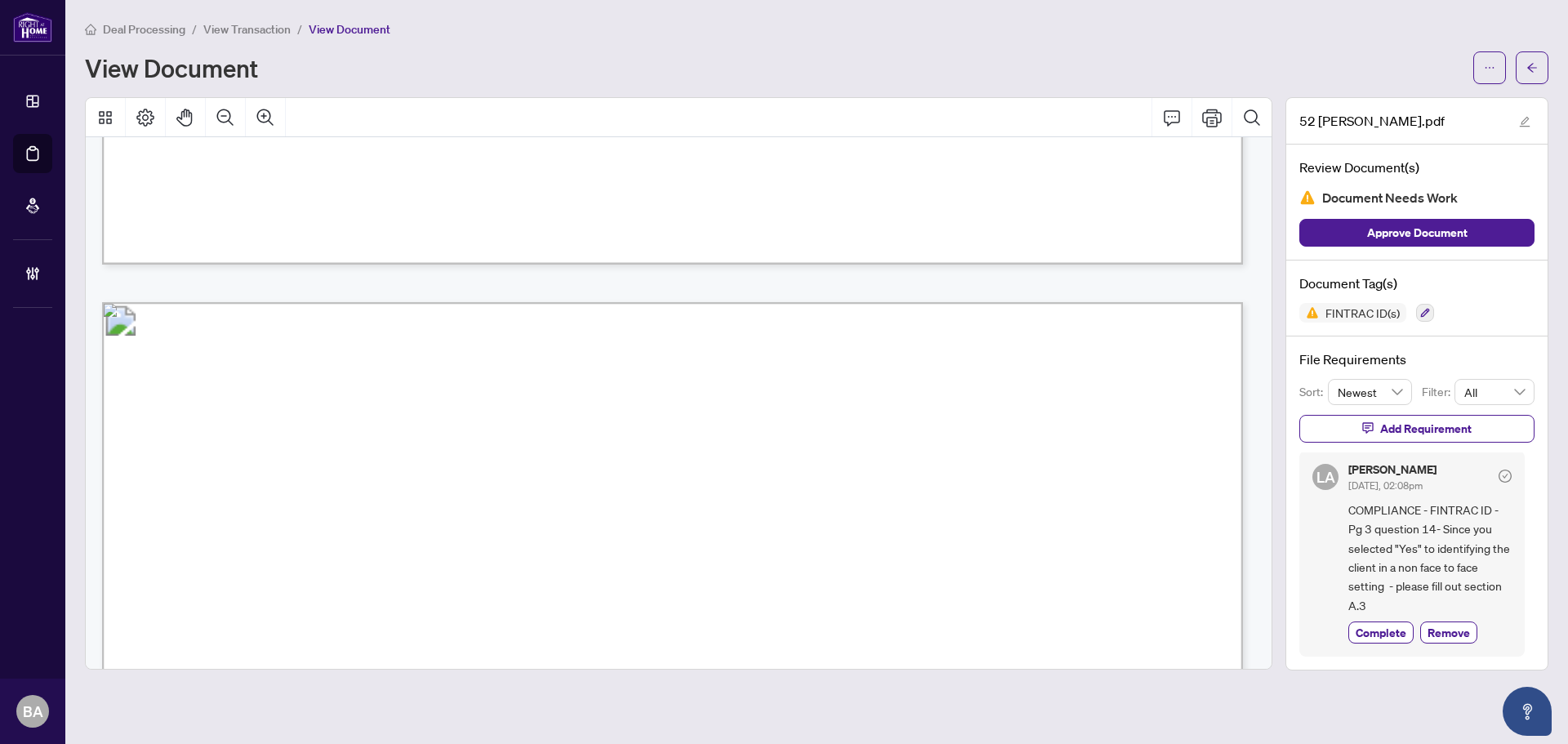
scroll to position [4654, 0]
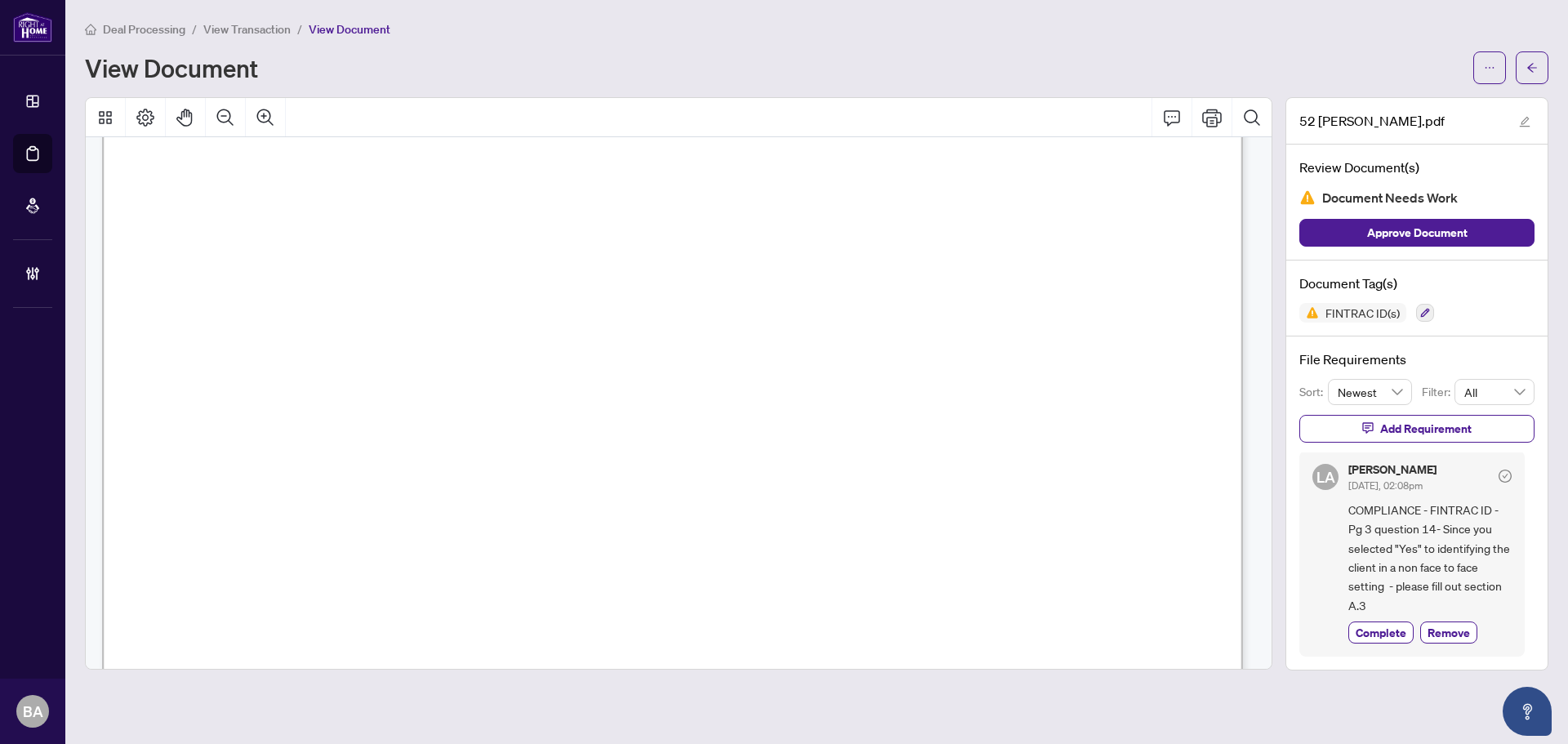
click at [158, 25] on span "Deal Processing" at bounding box center [144, 29] width 82 height 14
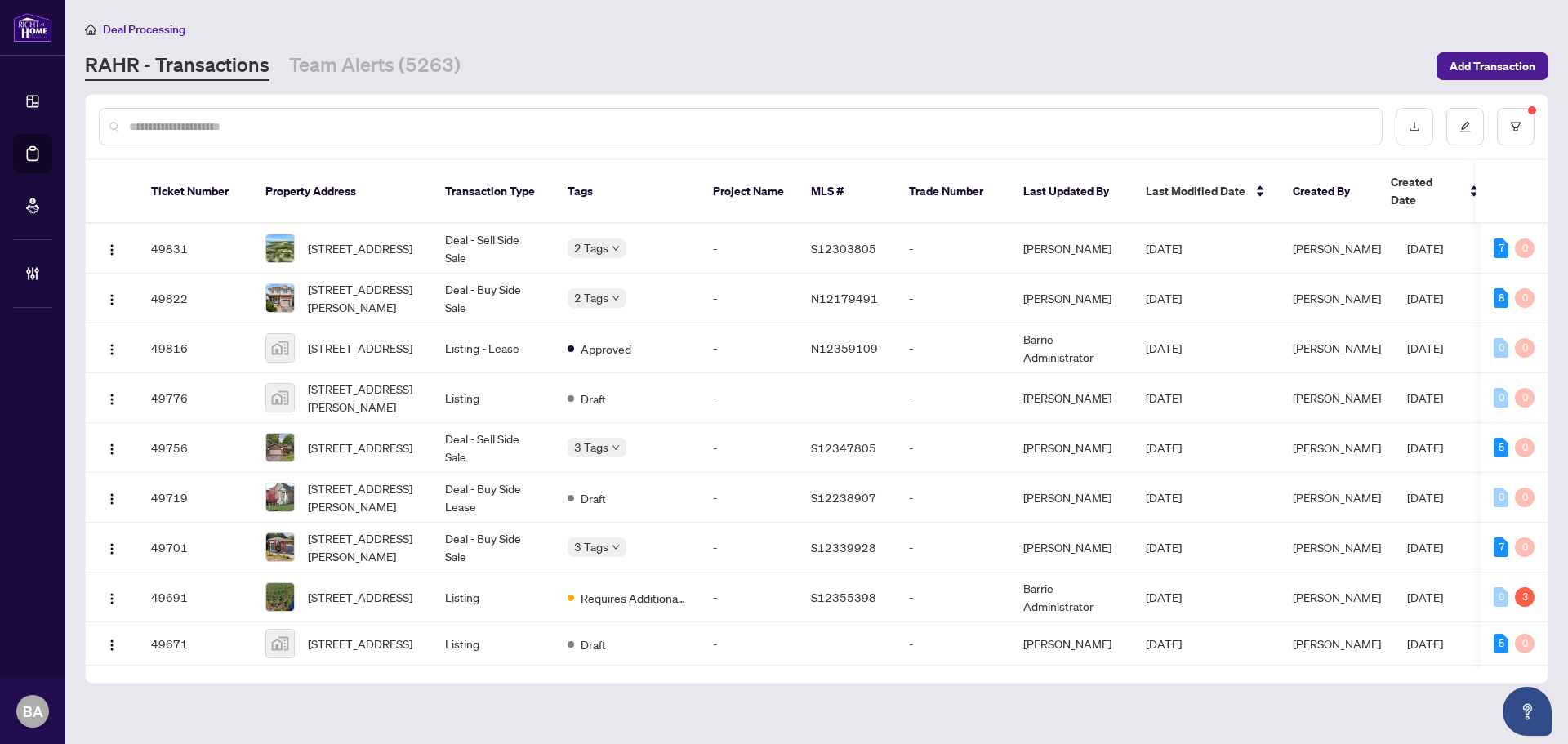
click at [325, 124] on input "text" at bounding box center [748, 126] width 1239 height 18
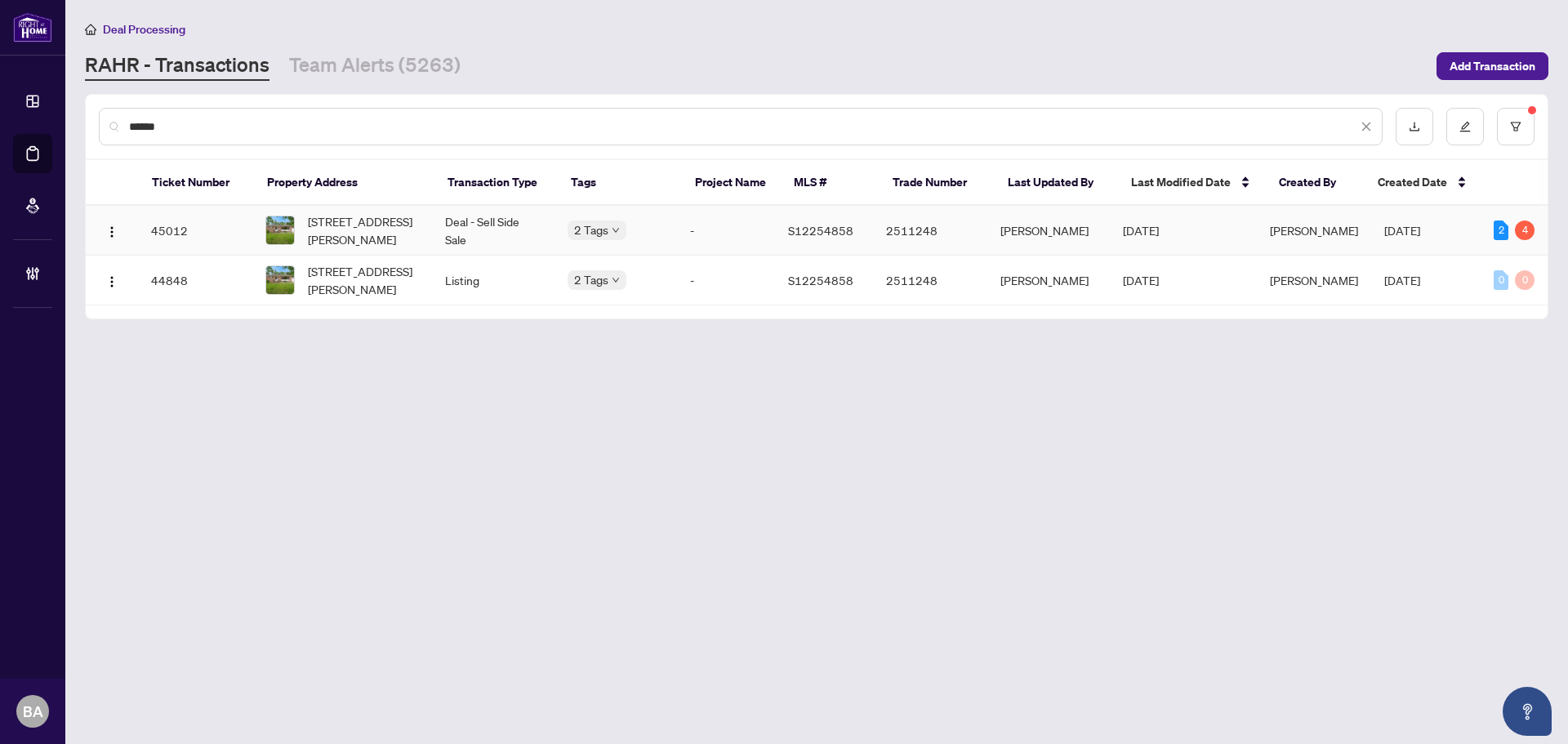
type input "******"
click at [354, 219] on span "52 Elmer Ave, Orillia, Ontario L3V 2S7, Canada" at bounding box center [363, 230] width 111 height 36
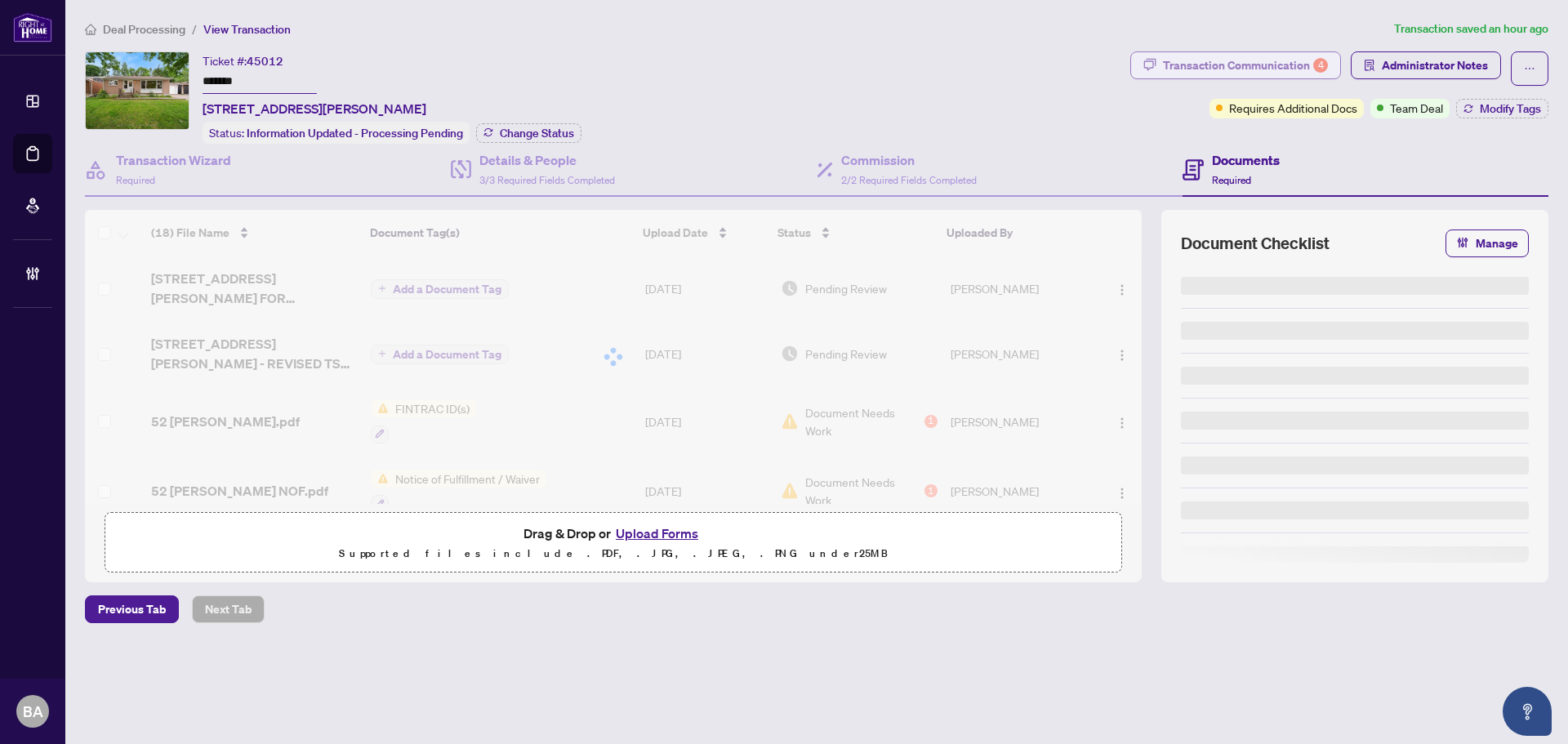
click at [1280, 62] on div "Transaction Communication 4" at bounding box center [1245, 65] width 165 height 26
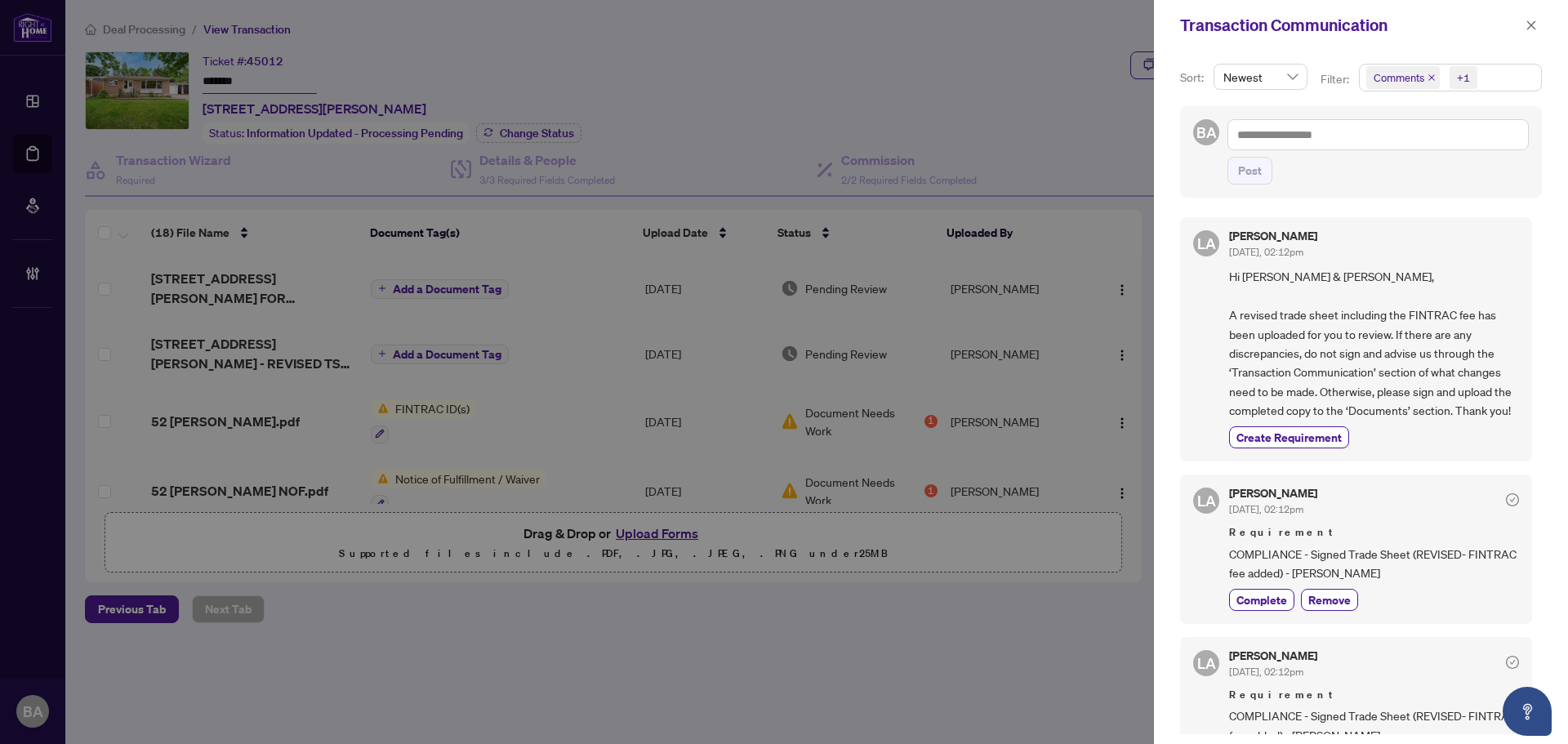
scroll to position [245, 0]
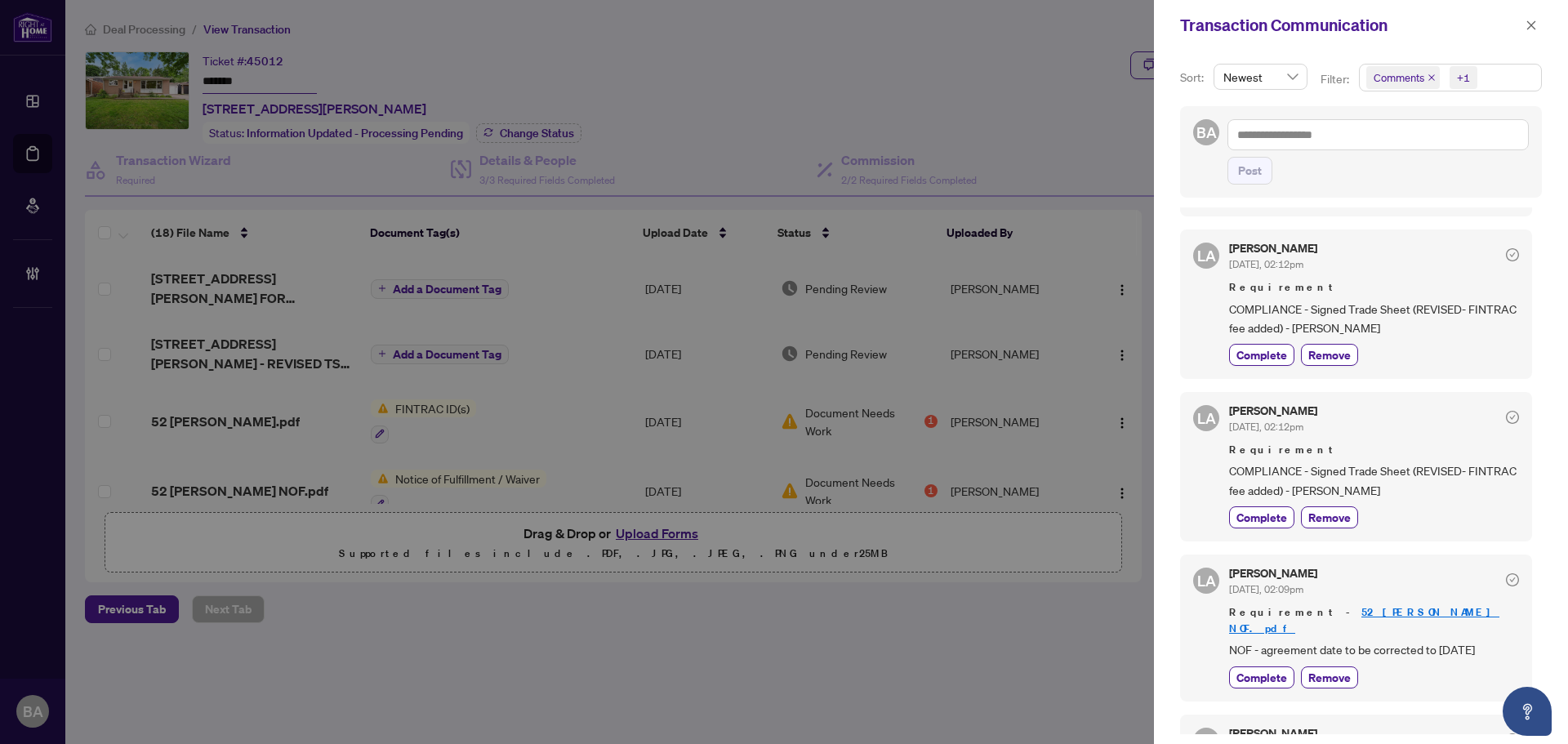
click at [1430, 73] on icon "close" at bounding box center [1432, 77] width 8 height 8
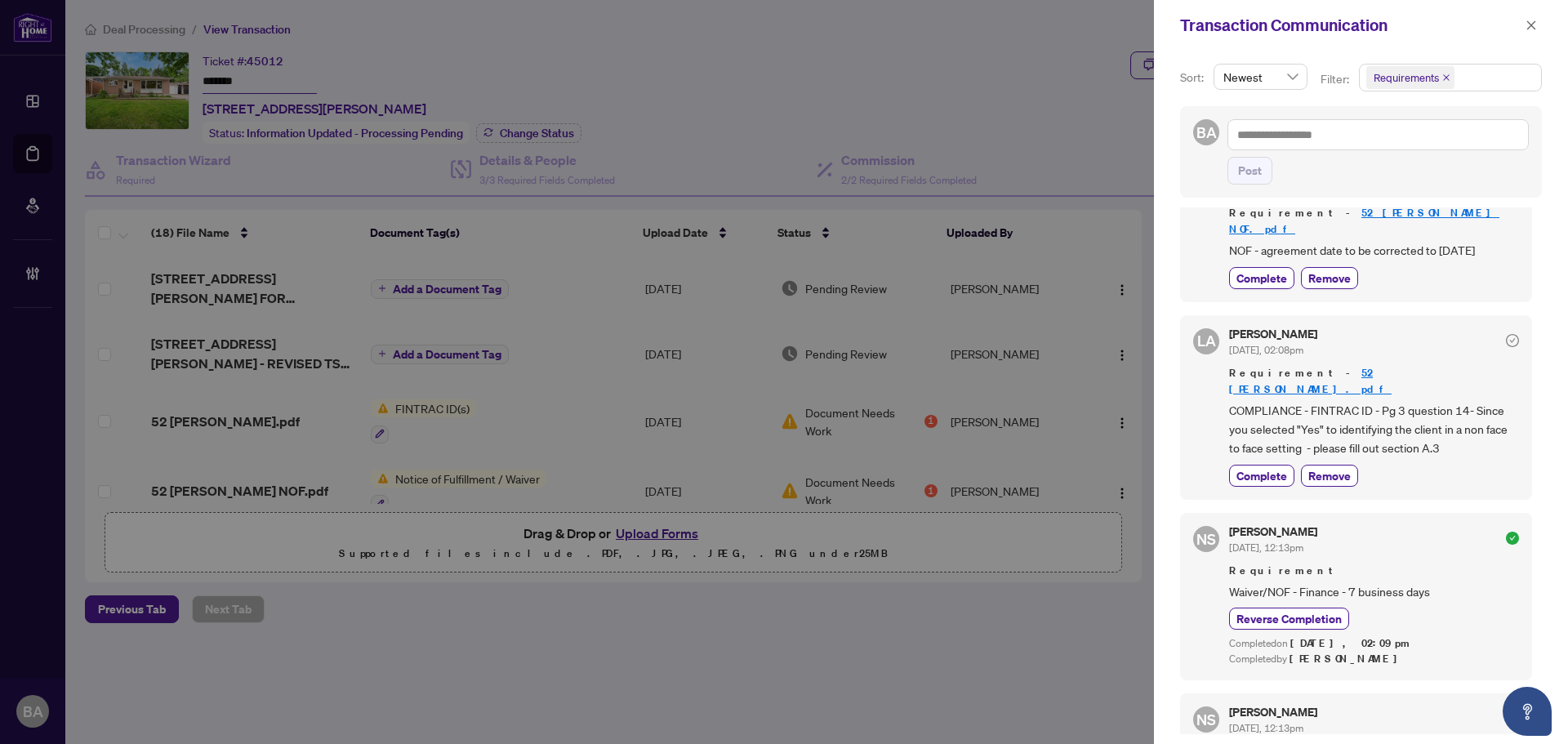
scroll to position [409, 0]
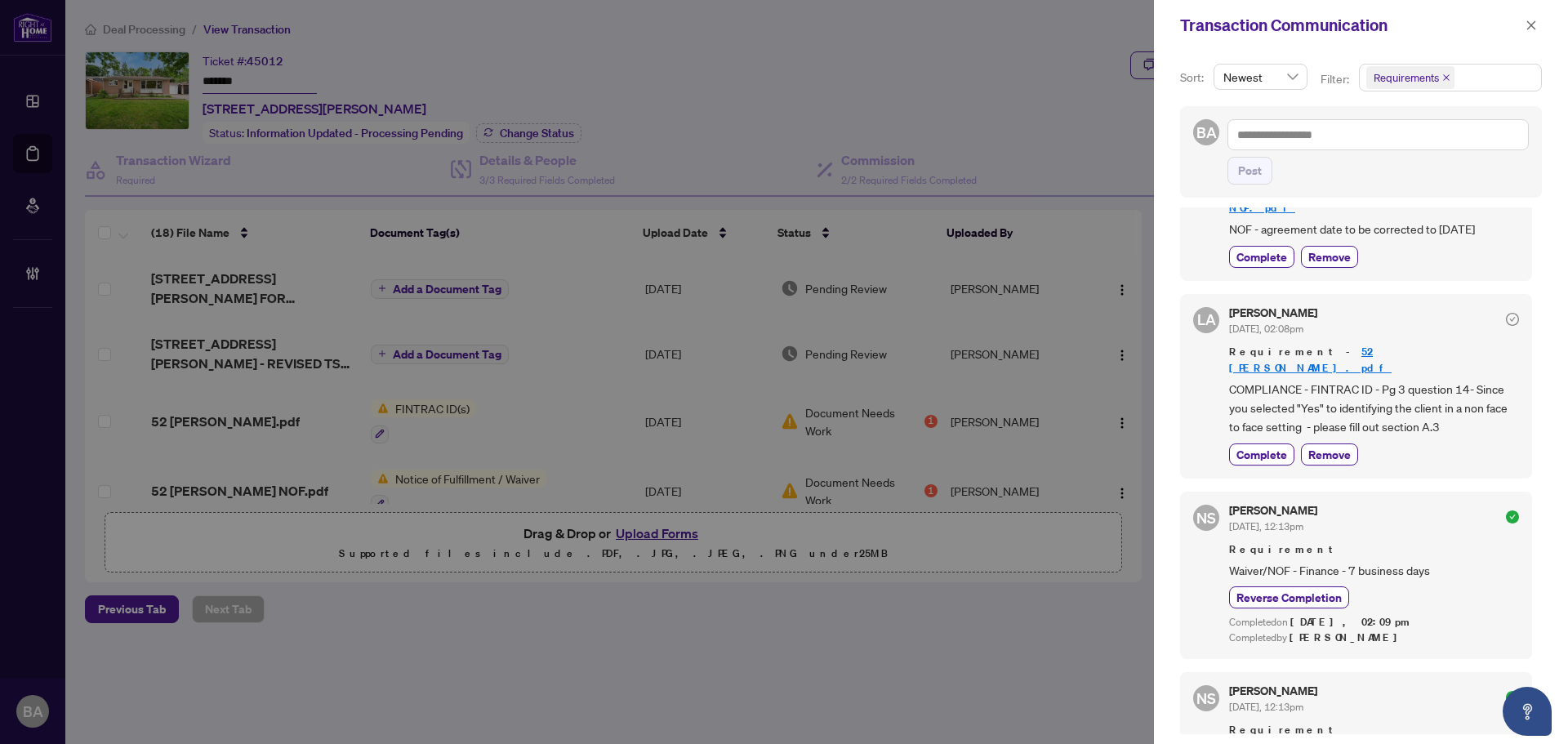
click at [1370, 345] on link "52 Elmer Ruth FINTRAC.pdf" at bounding box center [1310, 360] width 162 height 30
click at [1534, 18] on span "button" at bounding box center [1531, 25] width 12 height 26
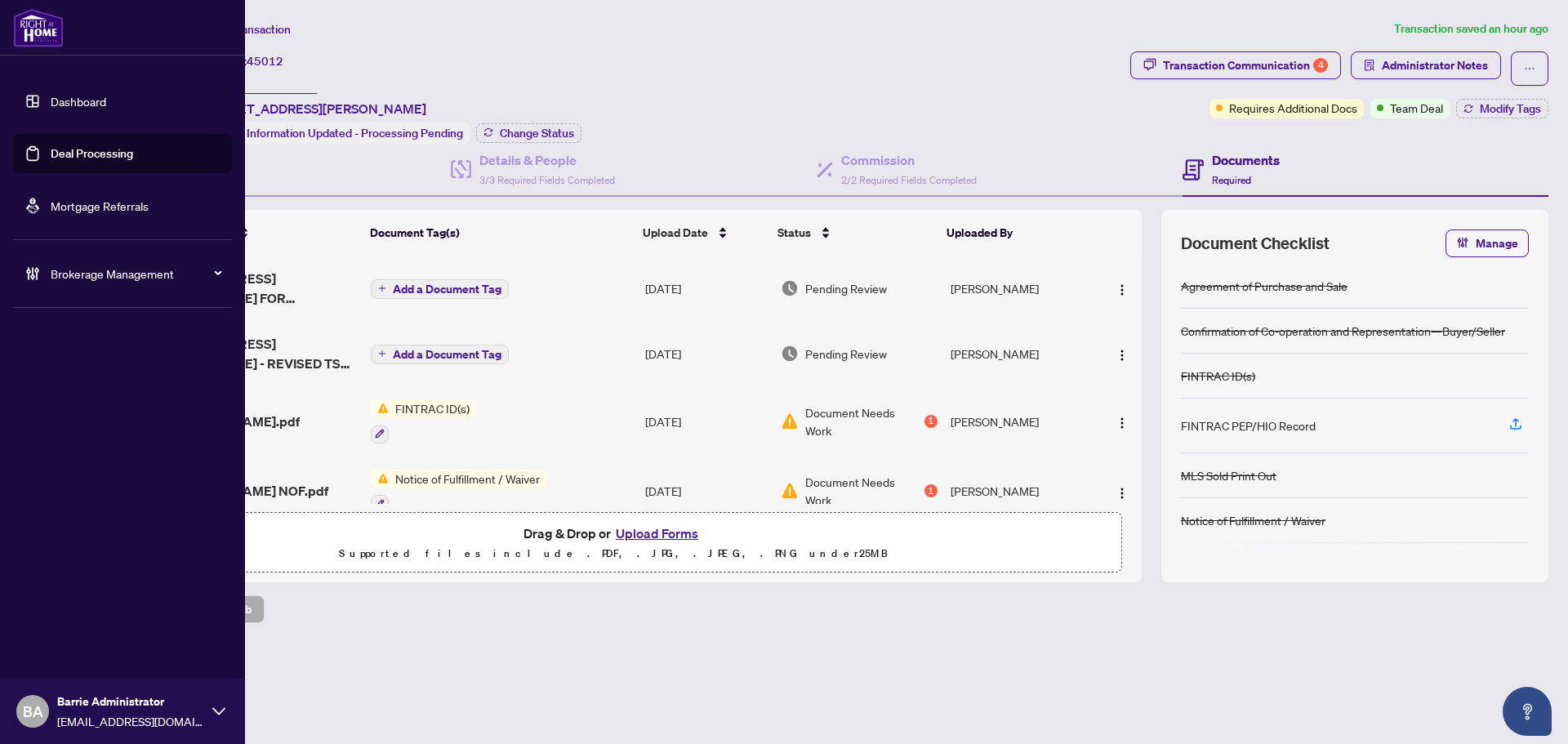
click at [39, 261] on div "Brokerage Management" at bounding box center [123, 273] width 219 height 40
click at [106, 383] on link "Manage Agents" at bounding box center [75, 390] width 81 height 14
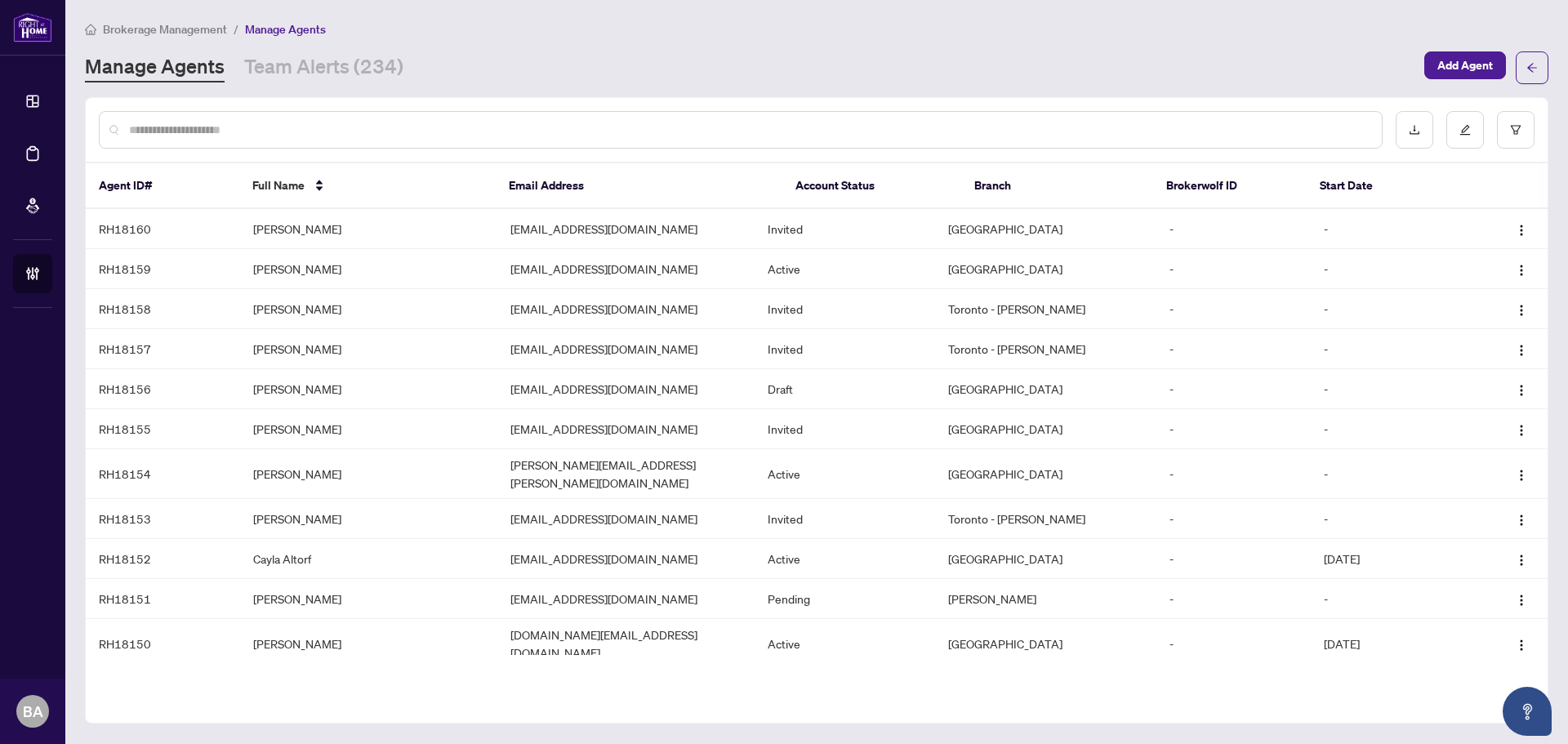
click at [277, 125] on input "text" at bounding box center [748, 129] width 1239 height 18
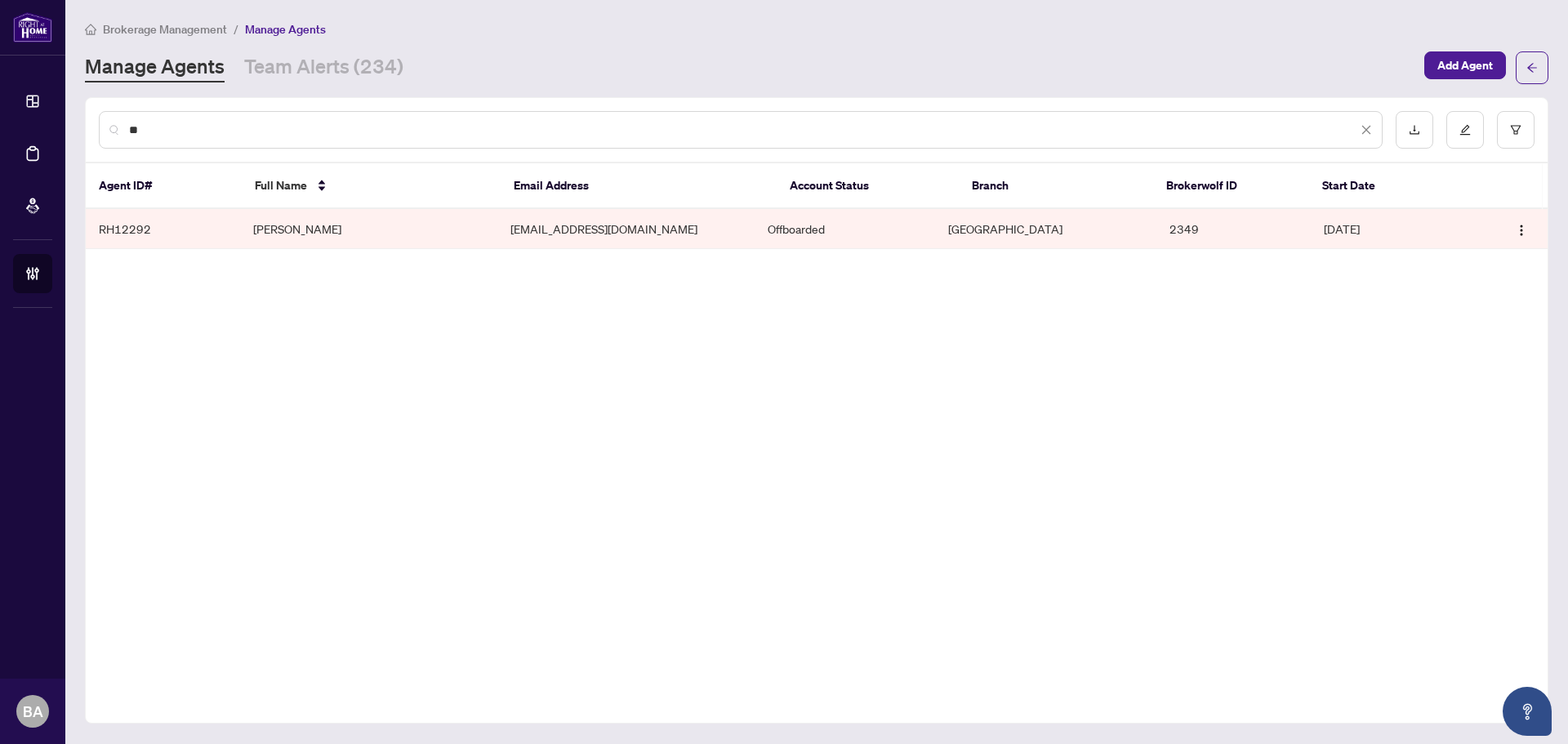
type input "*"
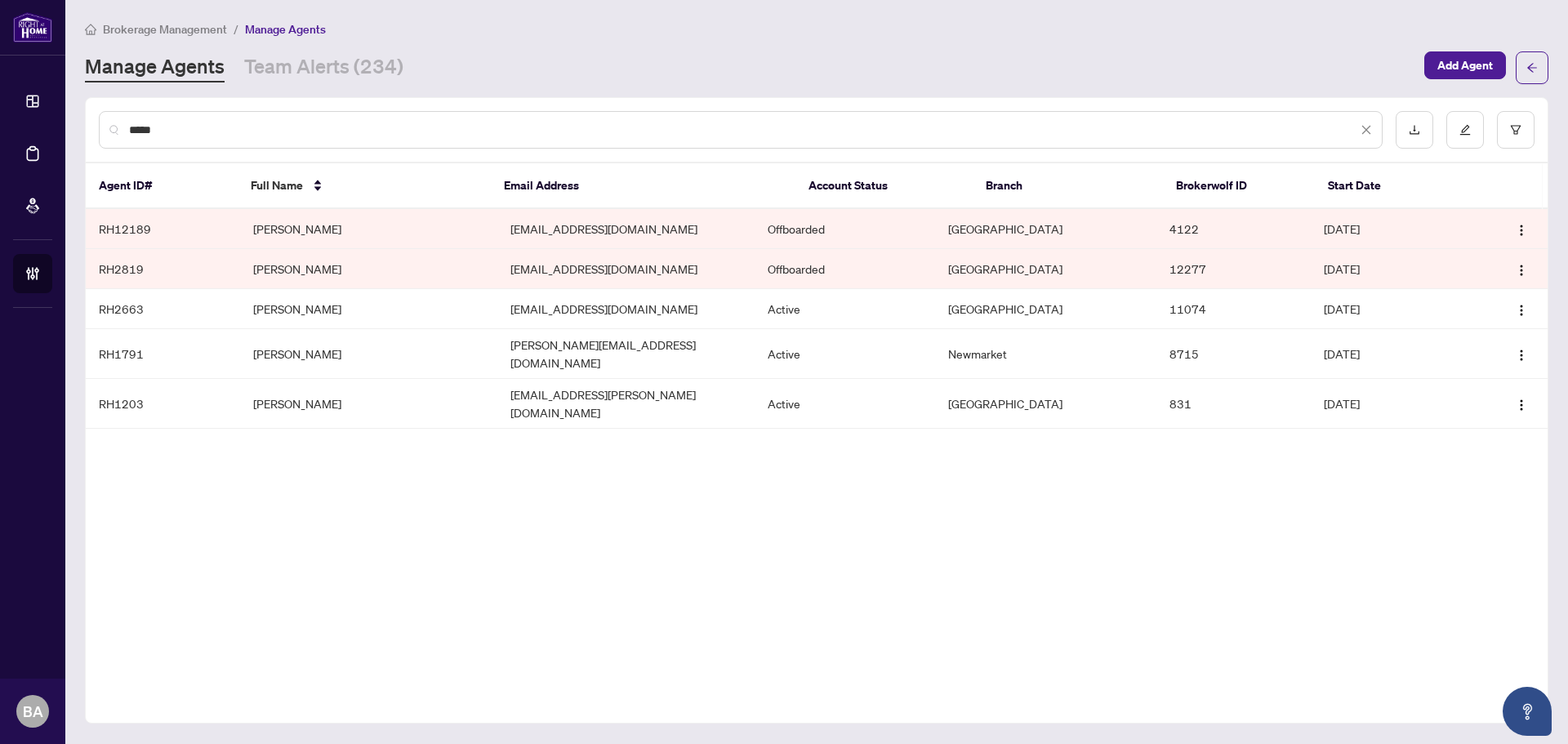
type input "*****"
click at [205, 23] on span "Brokerage Management" at bounding box center [165, 29] width 124 height 14
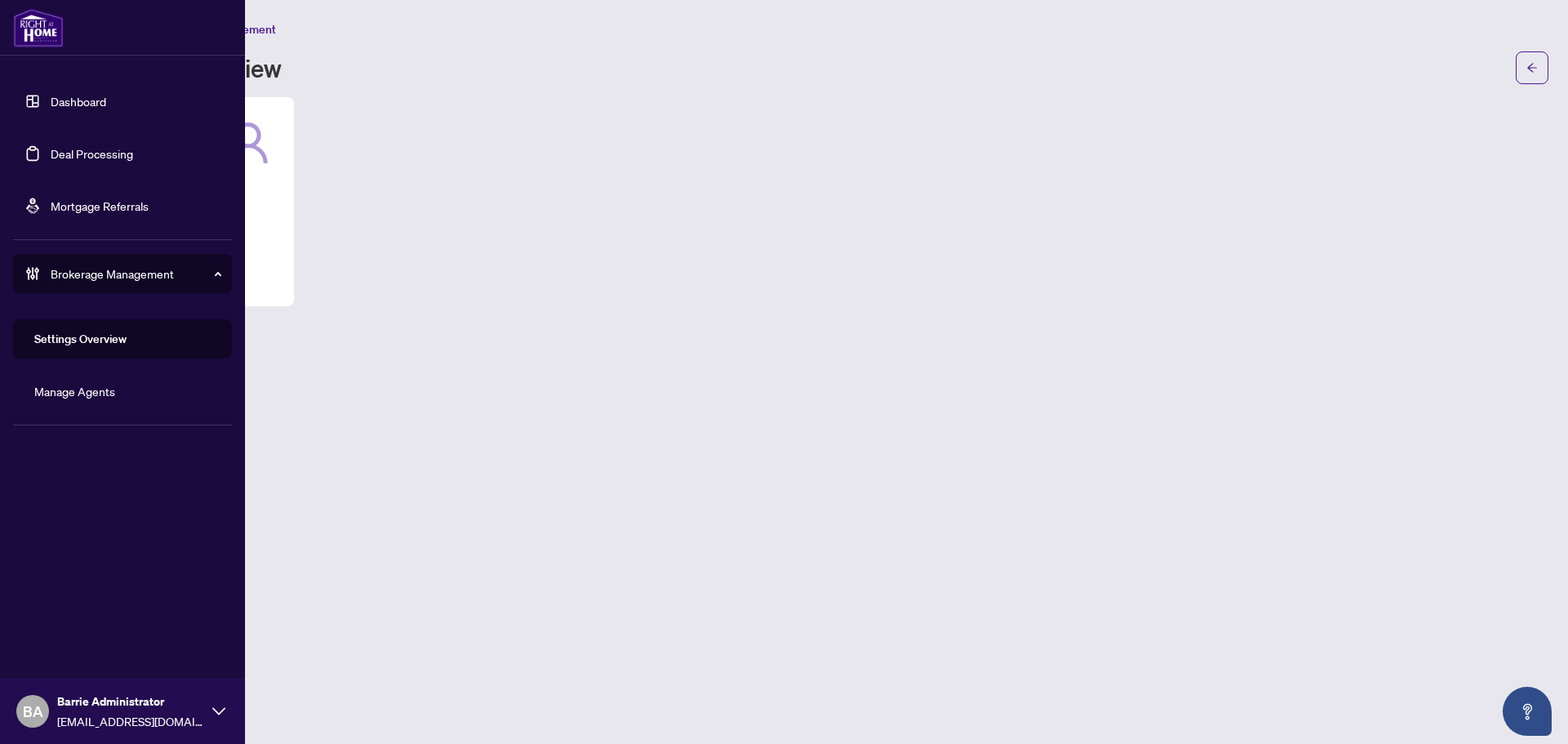
click at [108, 146] on link "Deal Processing" at bounding box center [92, 153] width 82 height 14
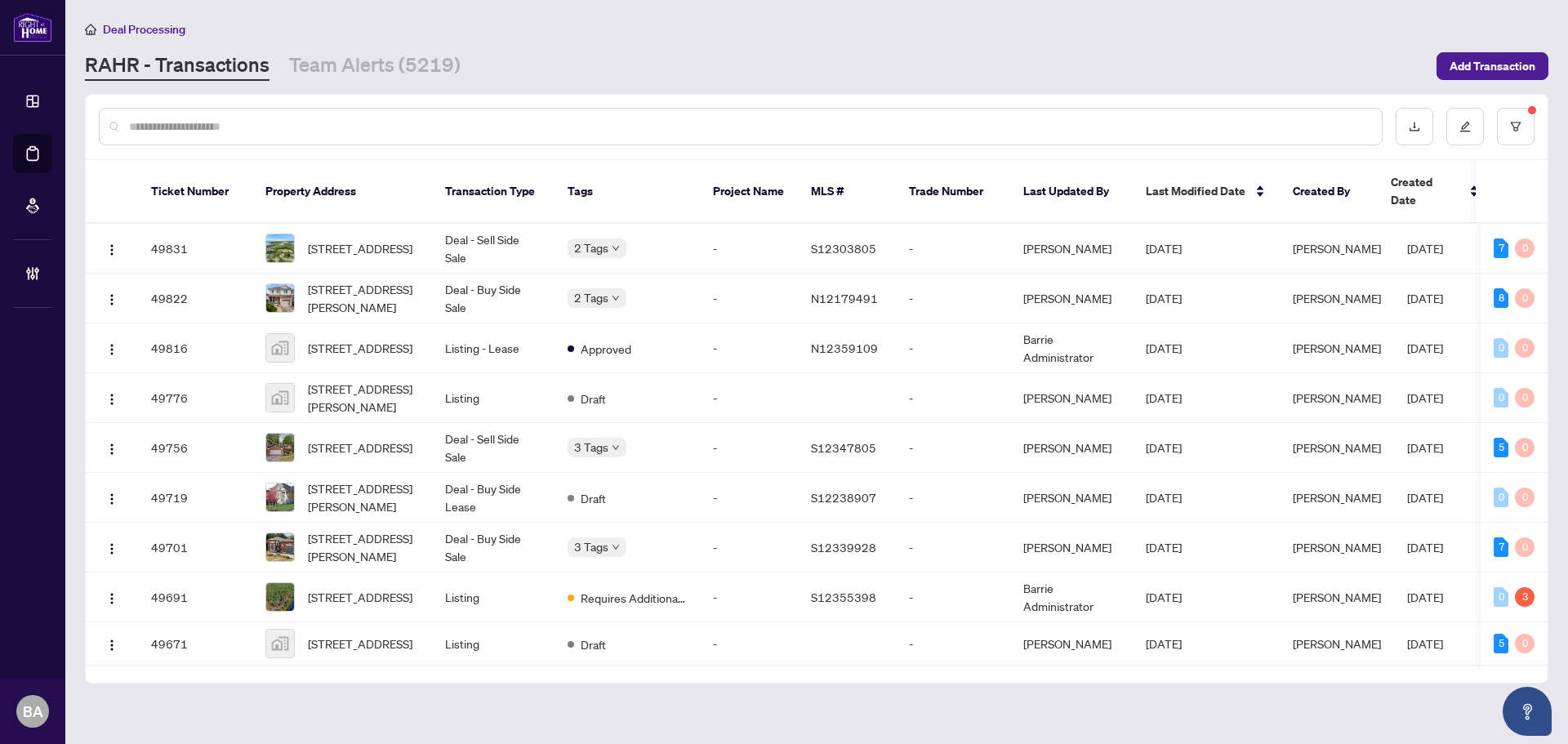
click at [366, 135] on div at bounding box center [741, 126] width 1284 height 38
click at [377, 119] on input "text" at bounding box center [748, 126] width 1239 height 18
click at [411, 120] on input "text" at bounding box center [748, 126] width 1239 height 18
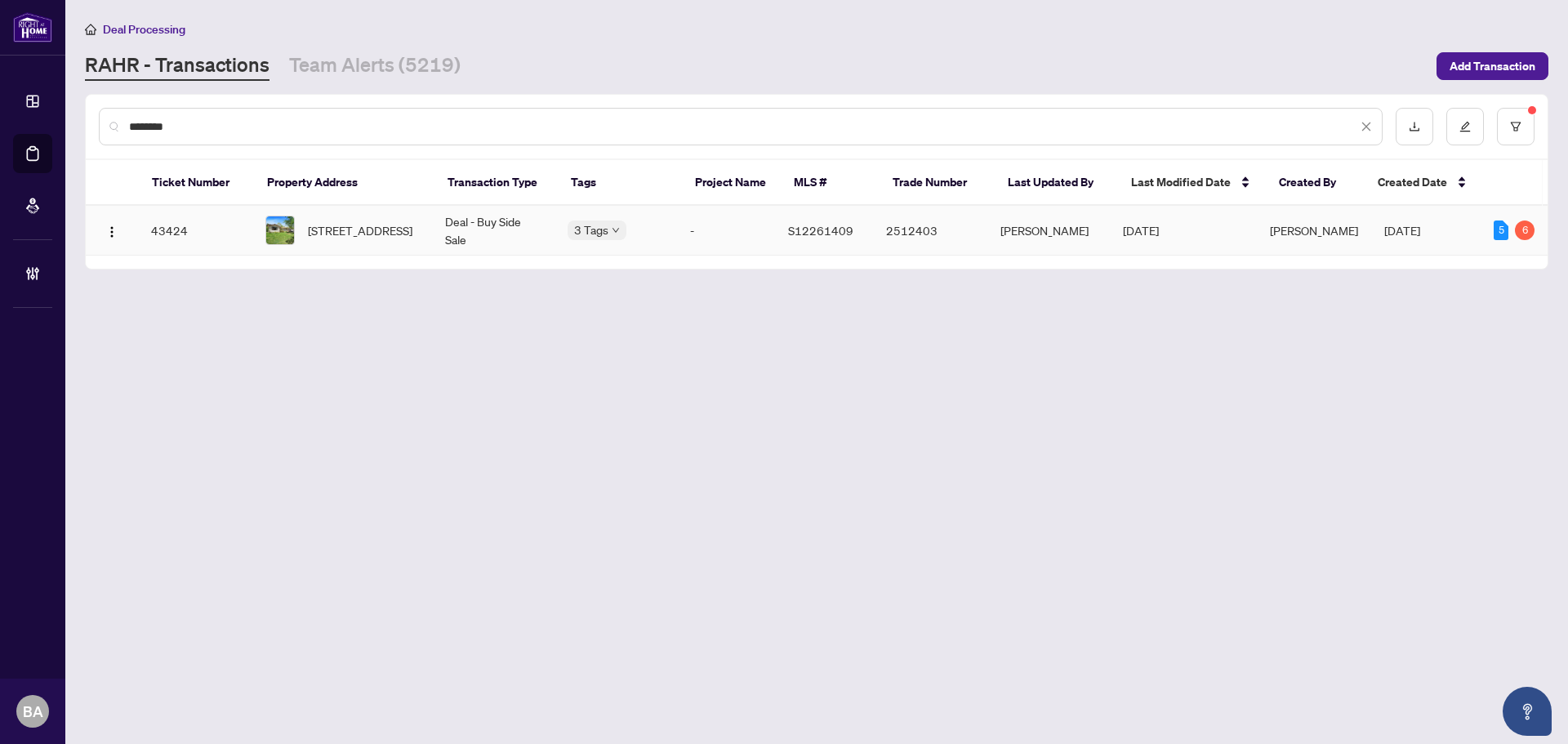
type input "********"
click at [325, 228] on span "4462 Orkney Hts, Ramara, Ontario L3V 0S1, Canada" at bounding box center [360, 230] width 104 height 18
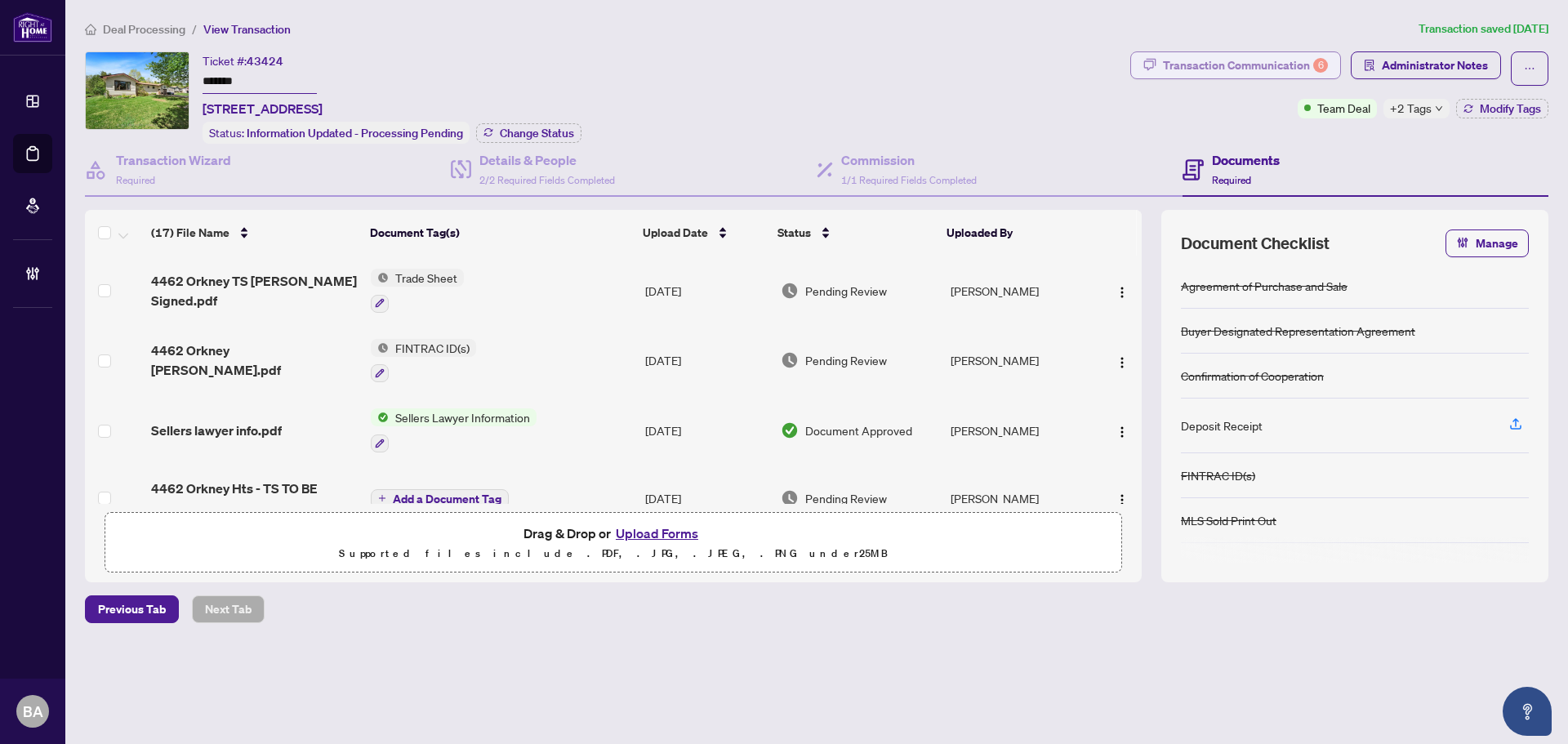
click at [1311, 58] on div "Transaction Communication 6" at bounding box center [1245, 65] width 165 height 26
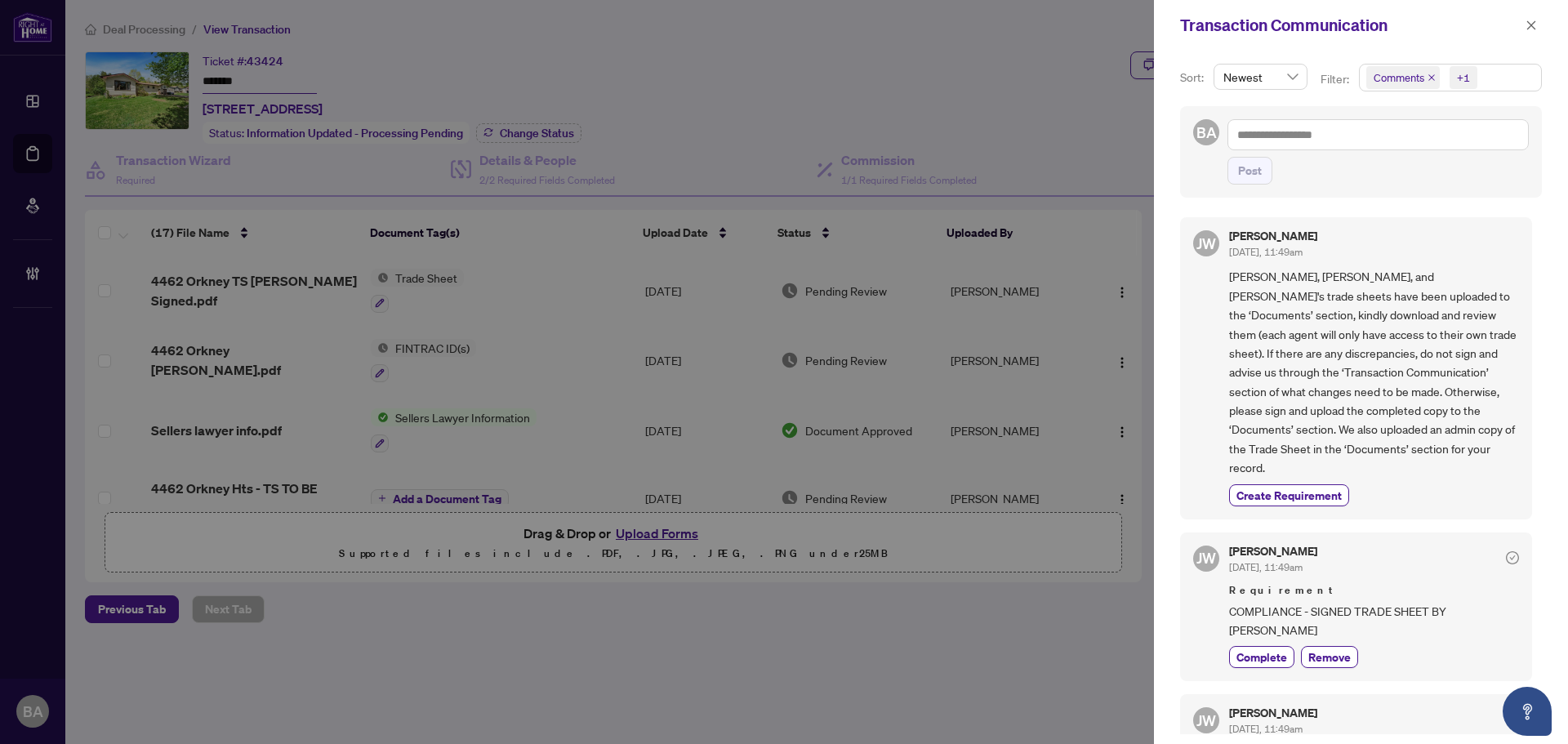
click at [1429, 75] on icon "close" at bounding box center [1432, 77] width 8 height 8
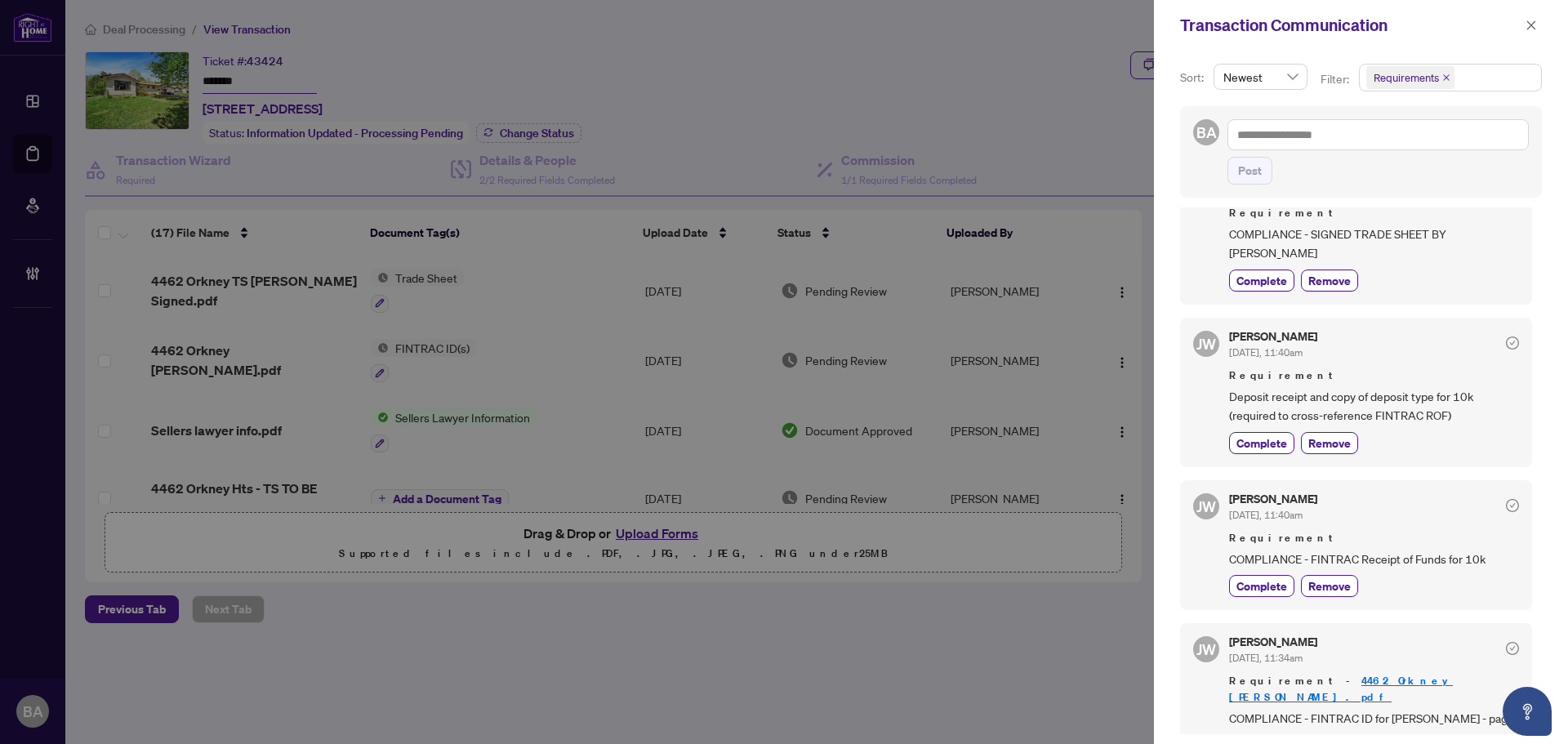
scroll to position [3, 0]
drag, startPoint x: 1411, startPoint y: 669, endPoint x: 1377, endPoint y: 673, distance: 34.2
click at [1377, 705] on span "COMPLIANCE - FINTRAC ID for Dylan Eaton - page 1, A1 - missing Issuing Jurisdic…" at bounding box center [1374, 725] width 290 height 39
click at [1422, 490] on div "Jackie Wu Aug/11/2025, 11:40am" at bounding box center [1374, 505] width 290 height 30
click at [1373, 383] on span "Deposit receipt and copy of deposit type for 10k (required to cross-reference F…" at bounding box center [1374, 403] width 290 height 39
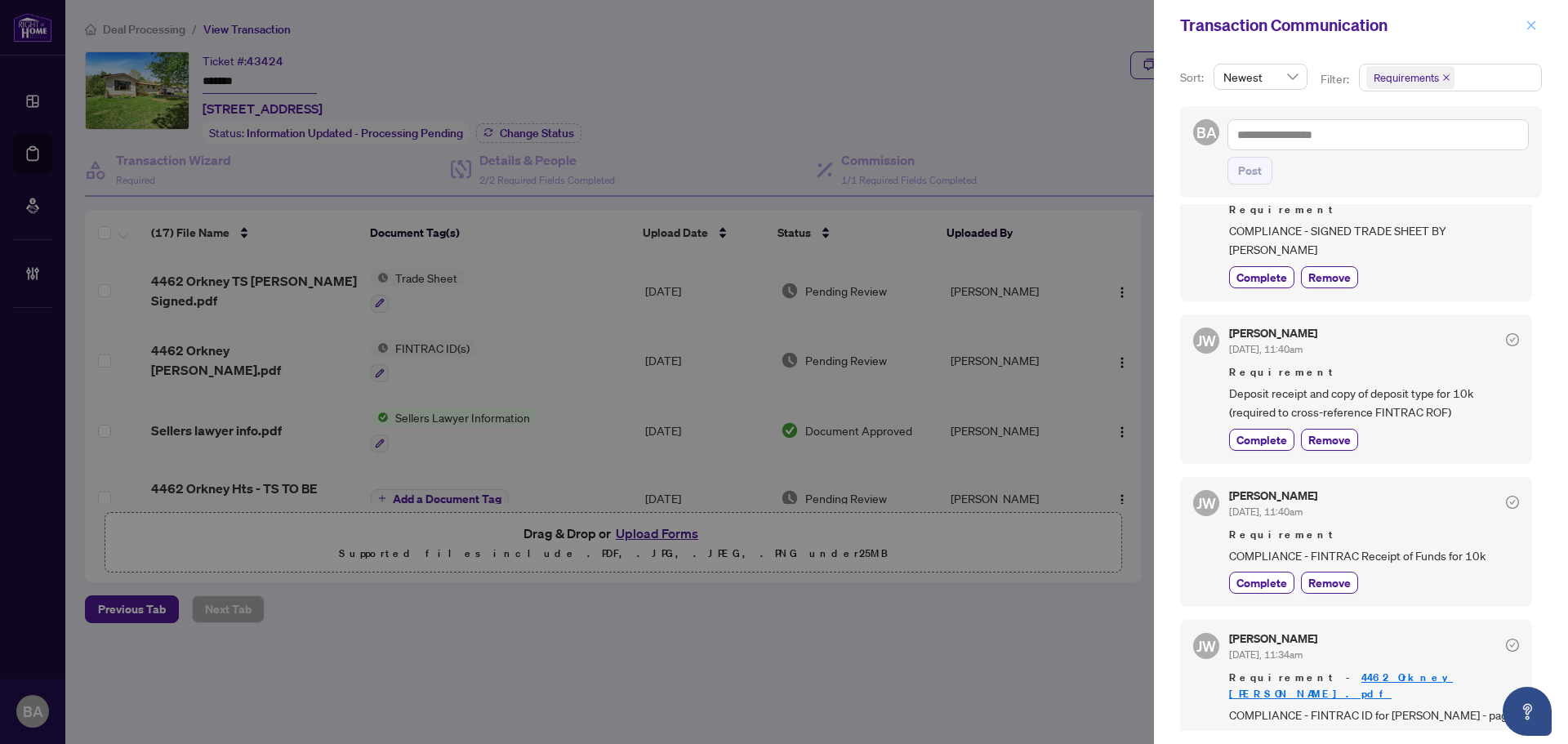
click at [1530, 21] on icon "close" at bounding box center [1531, 25] width 12 height 12
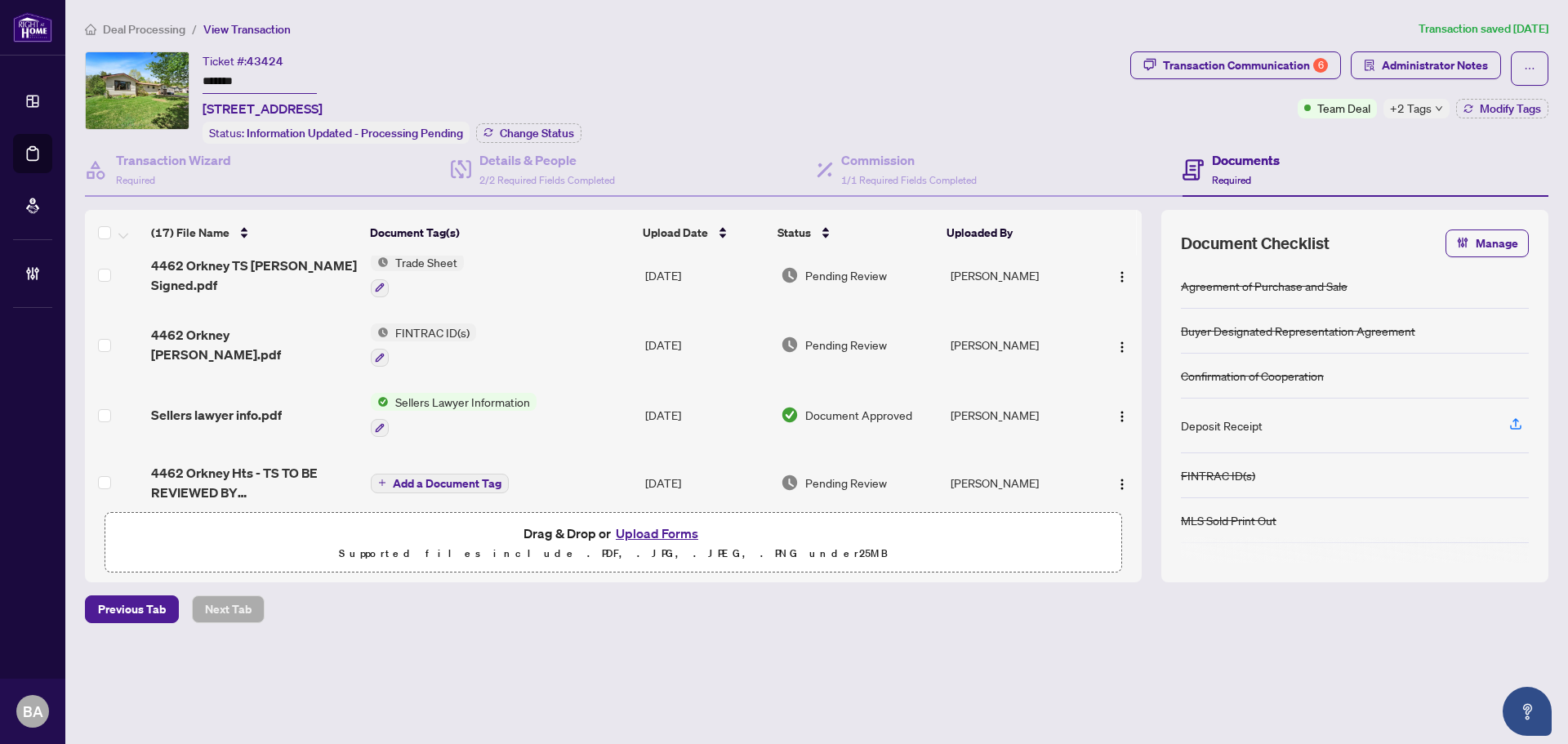
scroll to position [0, 0]
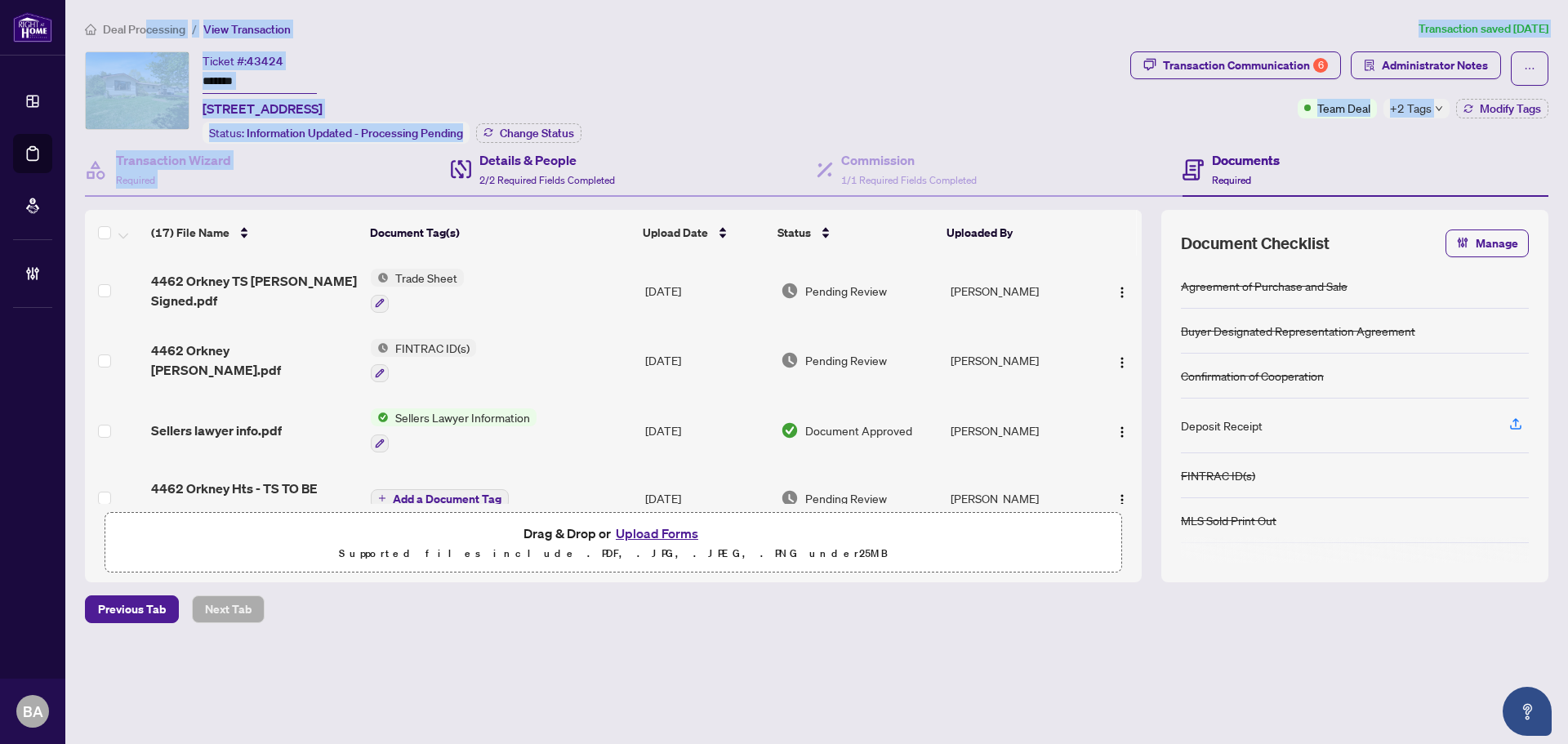
drag, startPoint x: 144, startPoint y: 32, endPoint x: 495, endPoint y: 167, distance: 376.1
click at [547, 164] on div "Deal Processing / View Transaction Transaction saved 2 days ago Ticket #: 43424…" at bounding box center [816, 350] width 1476 height 661
click at [359, 183] on div "Transaction Wizard Required" at bounding box center [267, 170] width 366 height 53
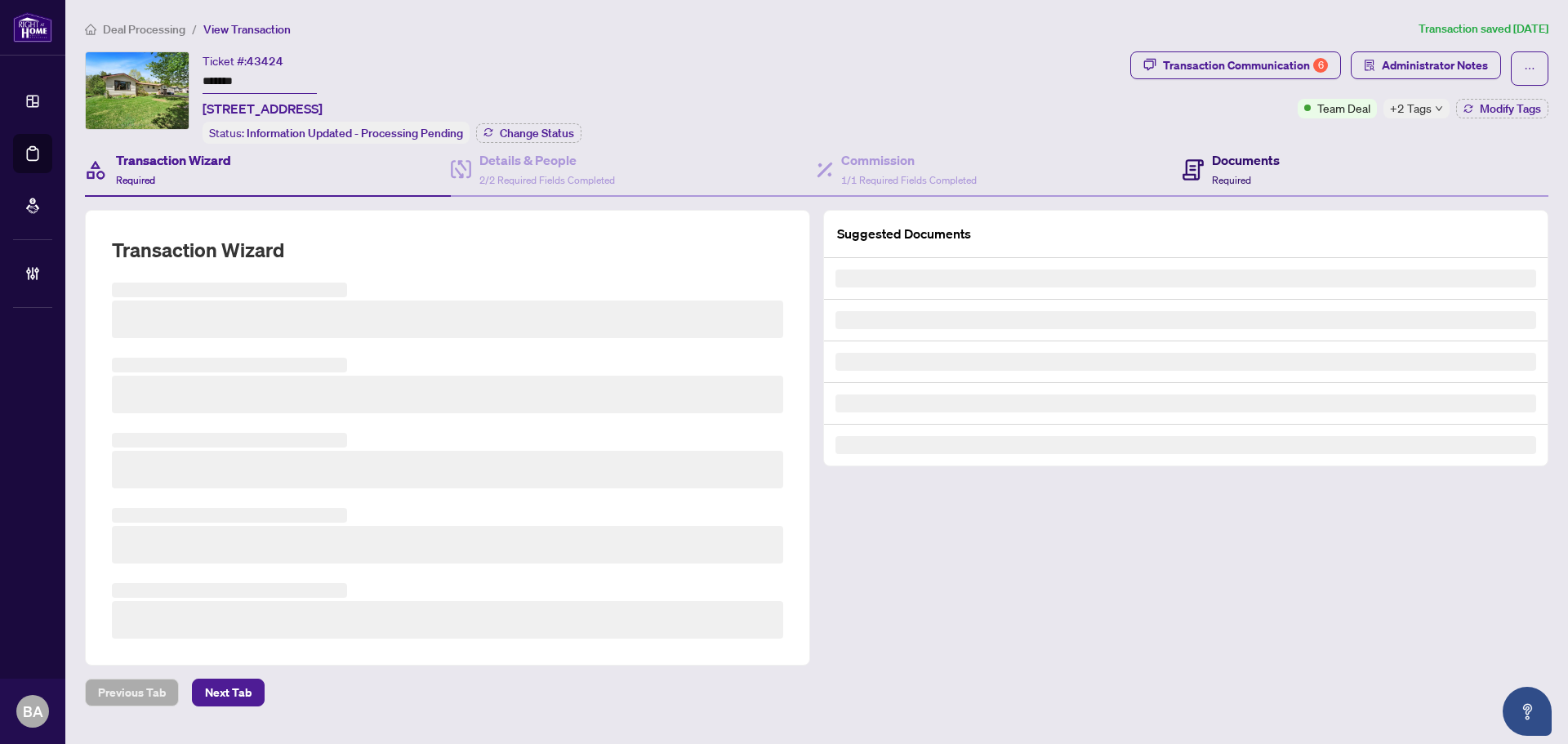
click at [1260, 167] on div "Documents Required" at bounding box center [1245, 170] width 68 height 39
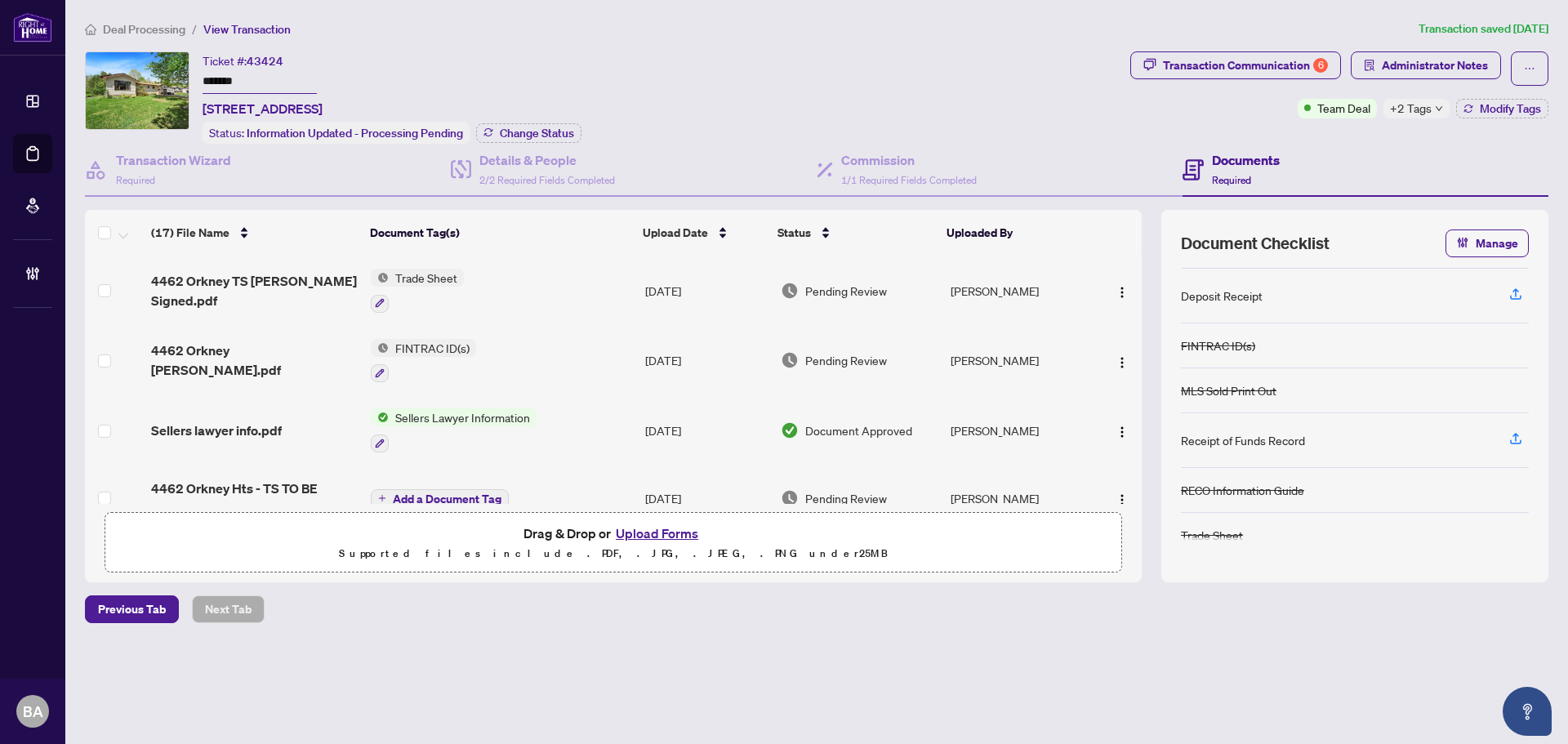
scroll to position [130, 0]
click at [1233, 590] on div "Deal Processing / View Transaction Transaction saved 2 days ago Ticket #: 43424…" at bounding box center [816, 350] width 1476 height 661
click at [844, 71] on div "Ticket #: 43424 ******* 4462 Orkney Hts, Ramara, Ontario L3V 0S1, Canada Status…" at bounding box center [604, 98] width 1038 height 92
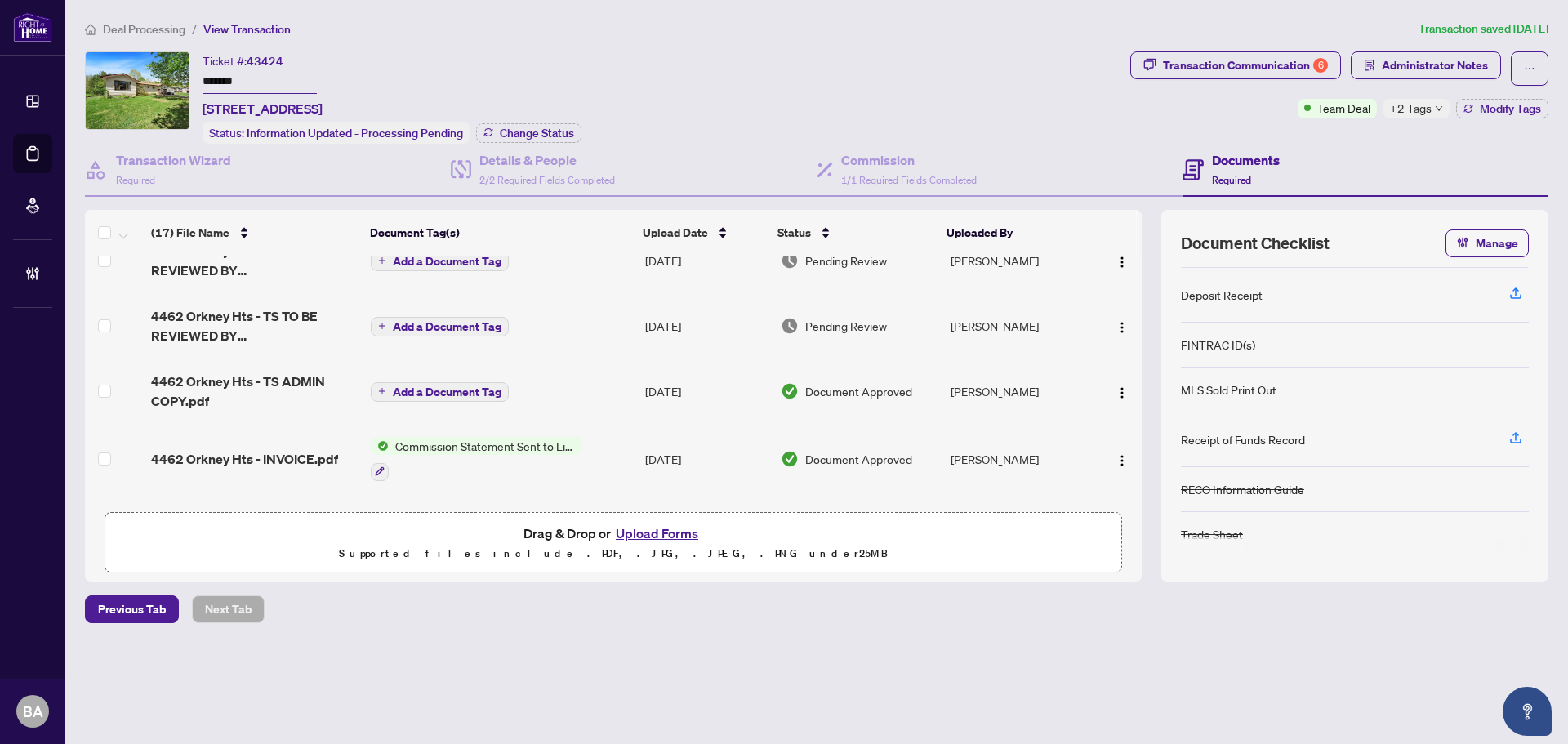
scroll to position [326, 0]
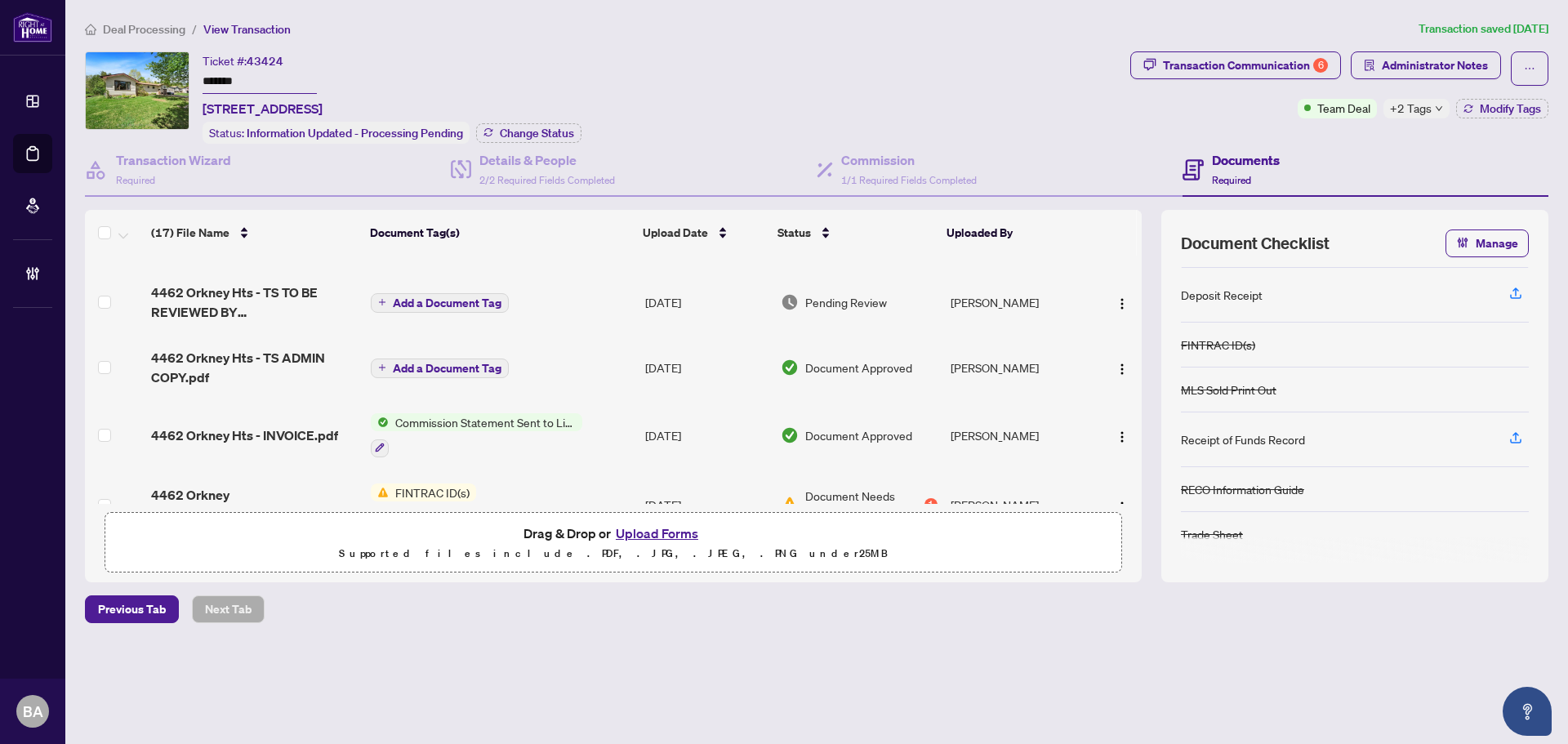
click at [164, 31] on span "Deal Processing" at bounding box center [144, 29] width 82 height 14
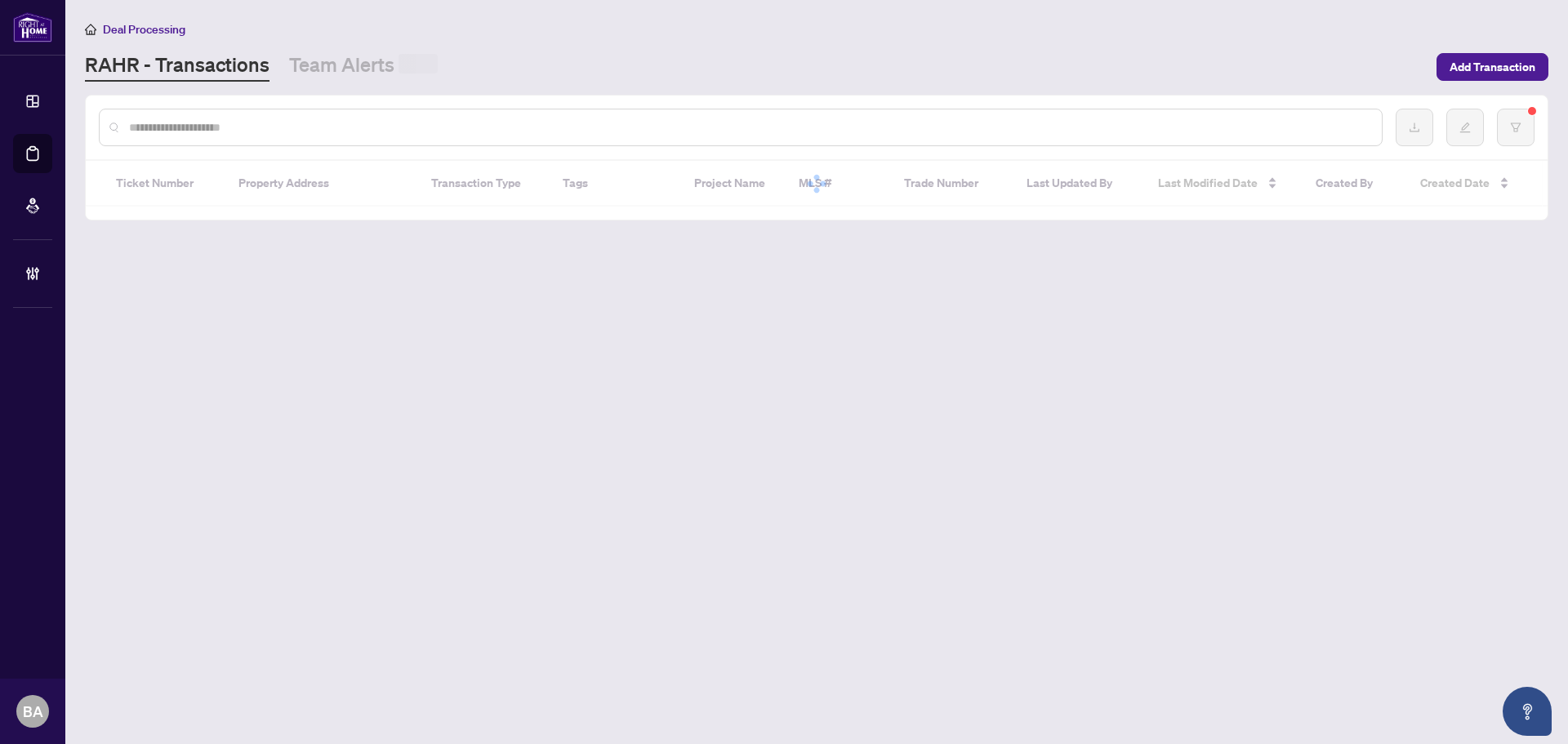
click at [290, 126] on input "text" at bounding box center [748, 127] width 1239 height 18
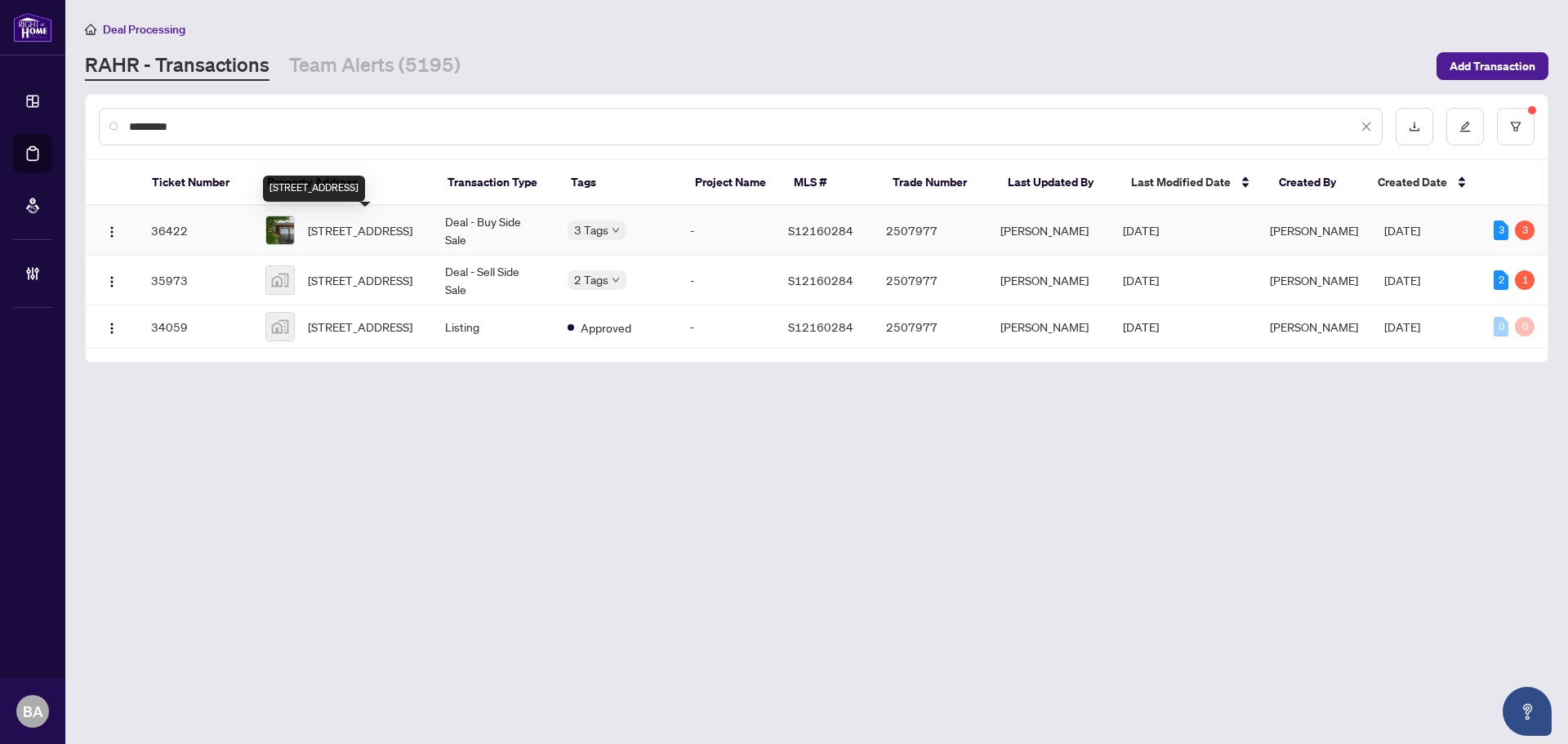
type input "*********"
click at [392, 235] on span "11 Garden Crt, Orillia, Ontario L3V 7V7, Canada" at bounding box center [360, 230] width 104 height 18
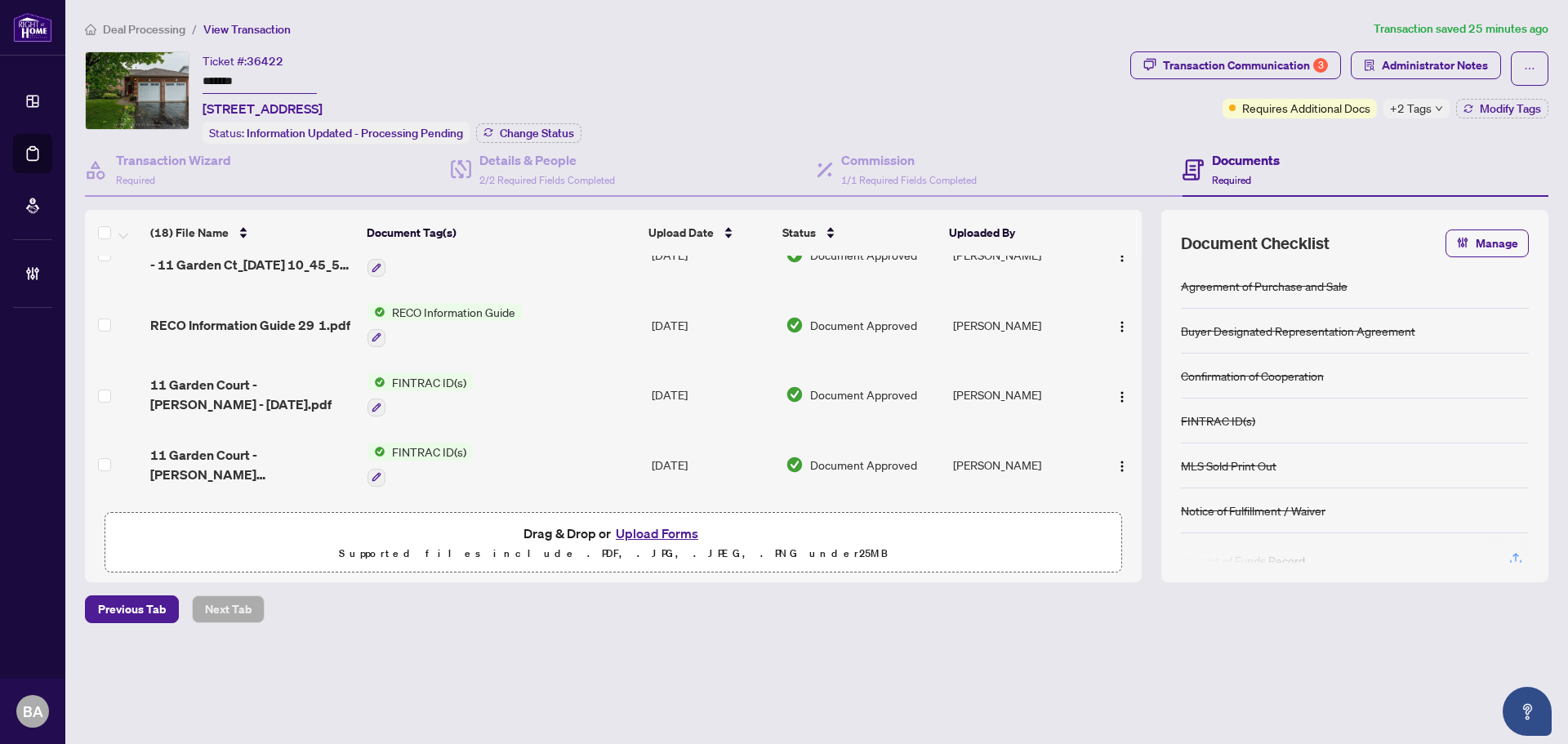
scroll to position [816, 0]
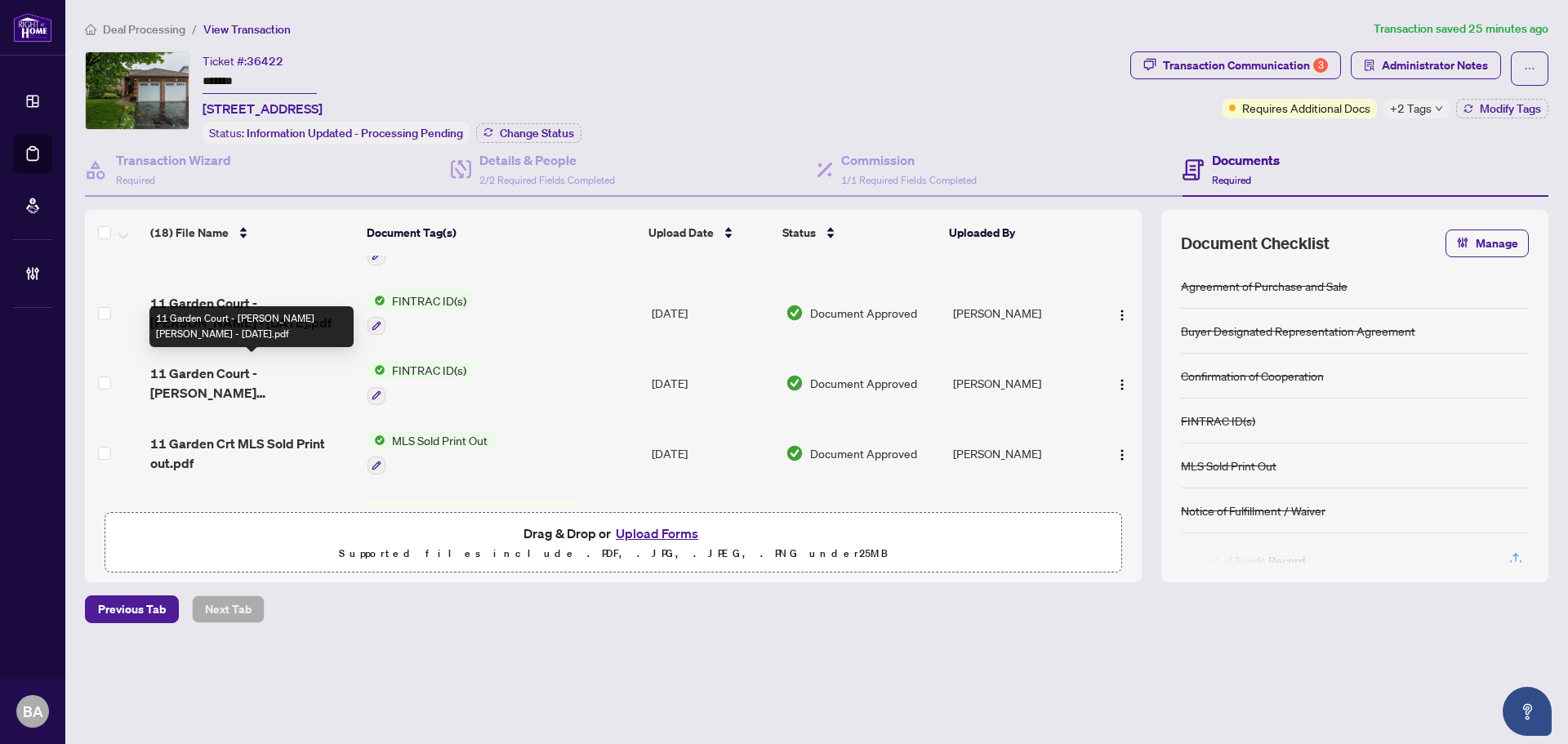
click at [284, 372] on span "11 Garden Court - EMMA ALEXANDRA ROSS - 2025-05-26.pdf" at bounding box center [252, 383] width 204 height 40
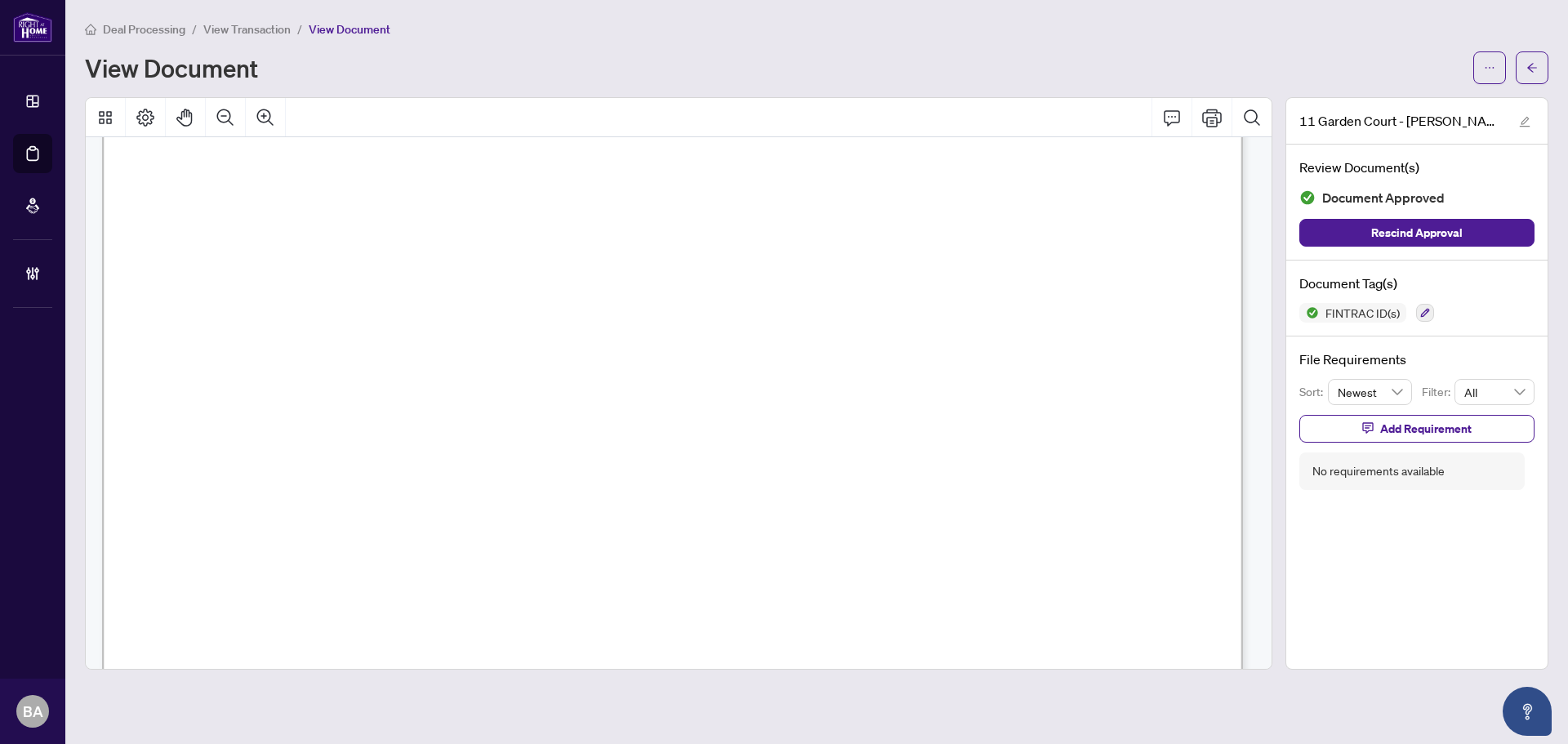
scroll to position [3237, 0]
click at [244, 35] on span "View Transaction" at bounding box center [247, 29] width 87 height 14
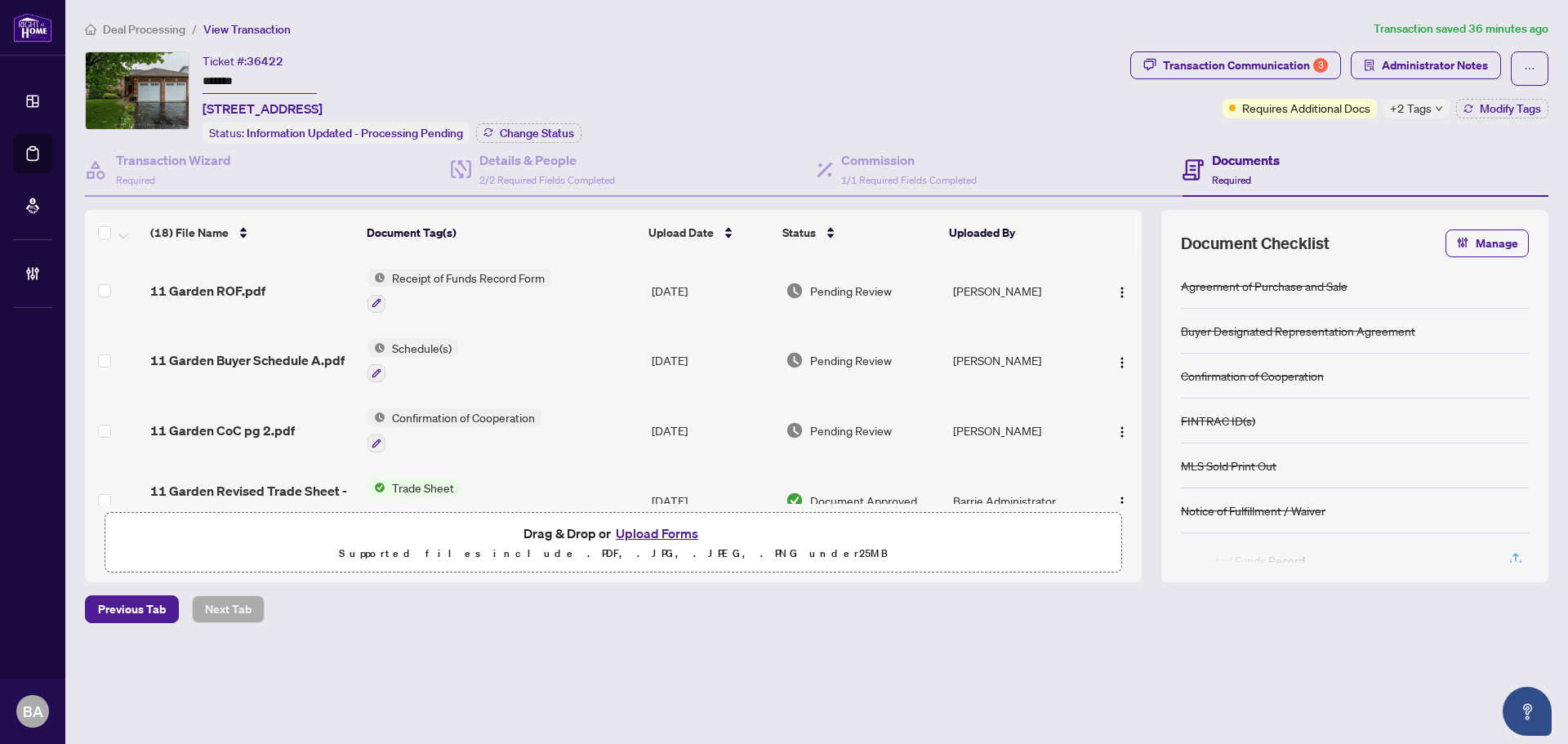
click at [167, 24] on span "Deal Processing" at bounding box center [144, 29] width 82 height 14
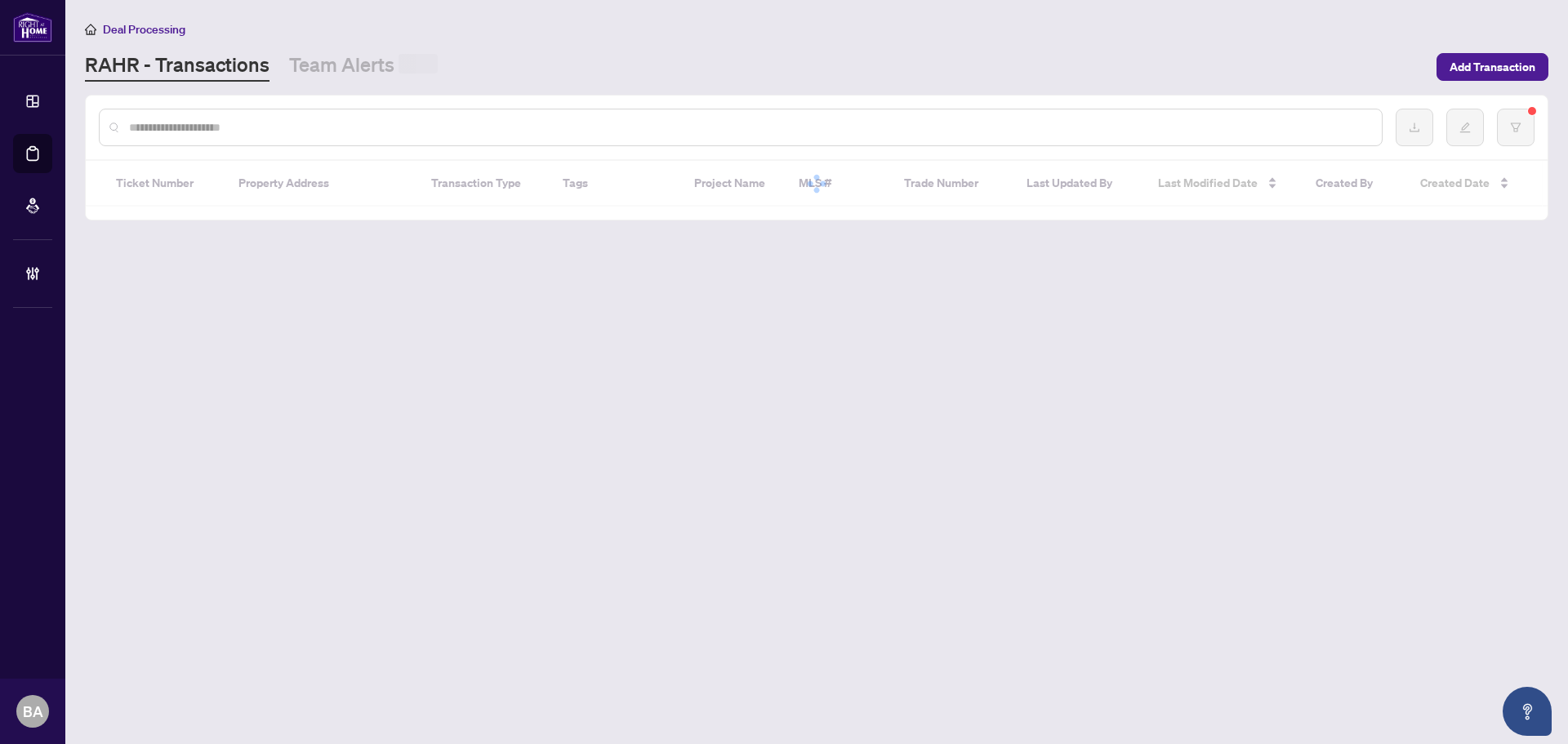
click at [222, 120] on input "text" at bounding box center [748, 127] width 1239 height 18
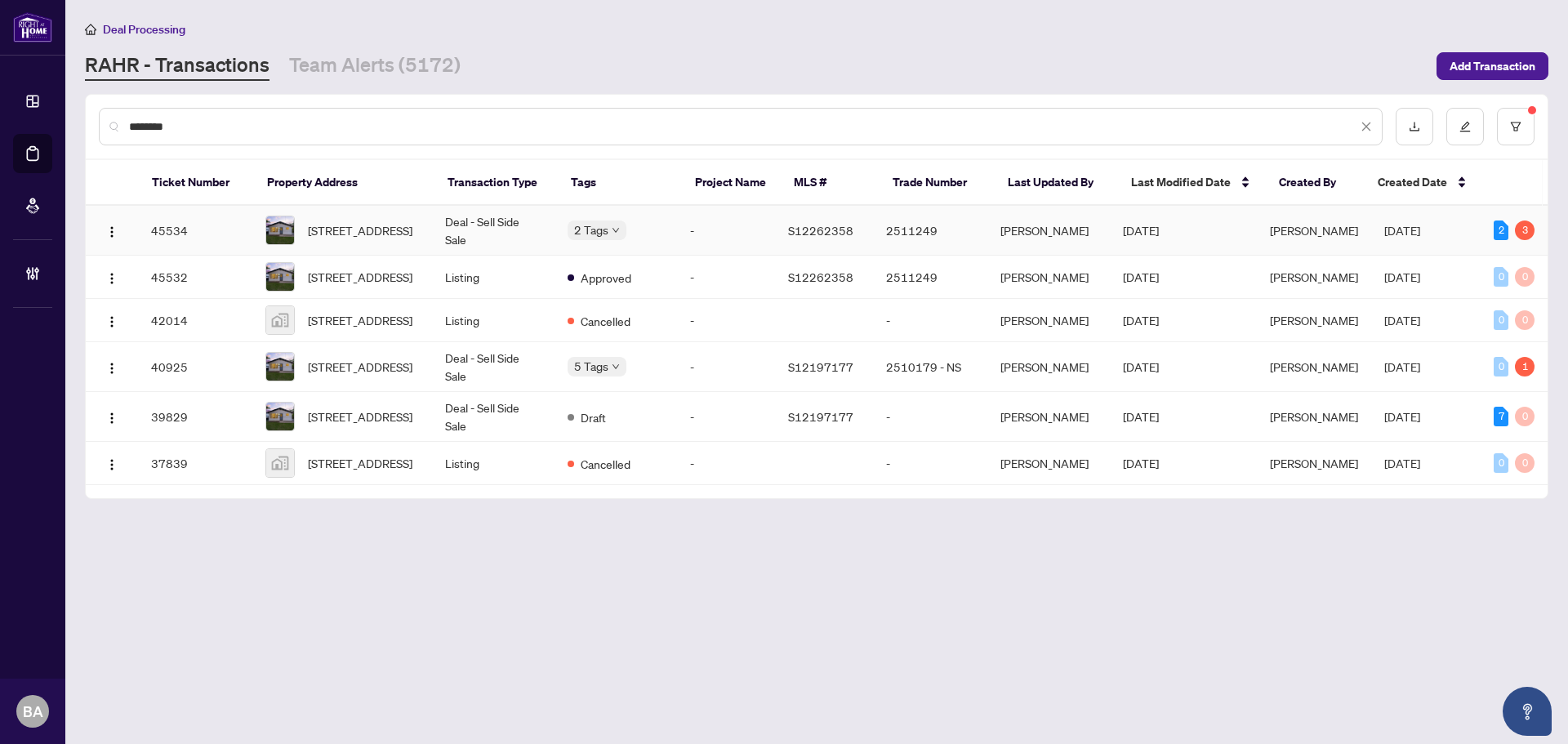
type input "********"
click at [337, 234] on span "[STREET_ADDRESS]" at bounding box center [360, 230] width 104 height 18
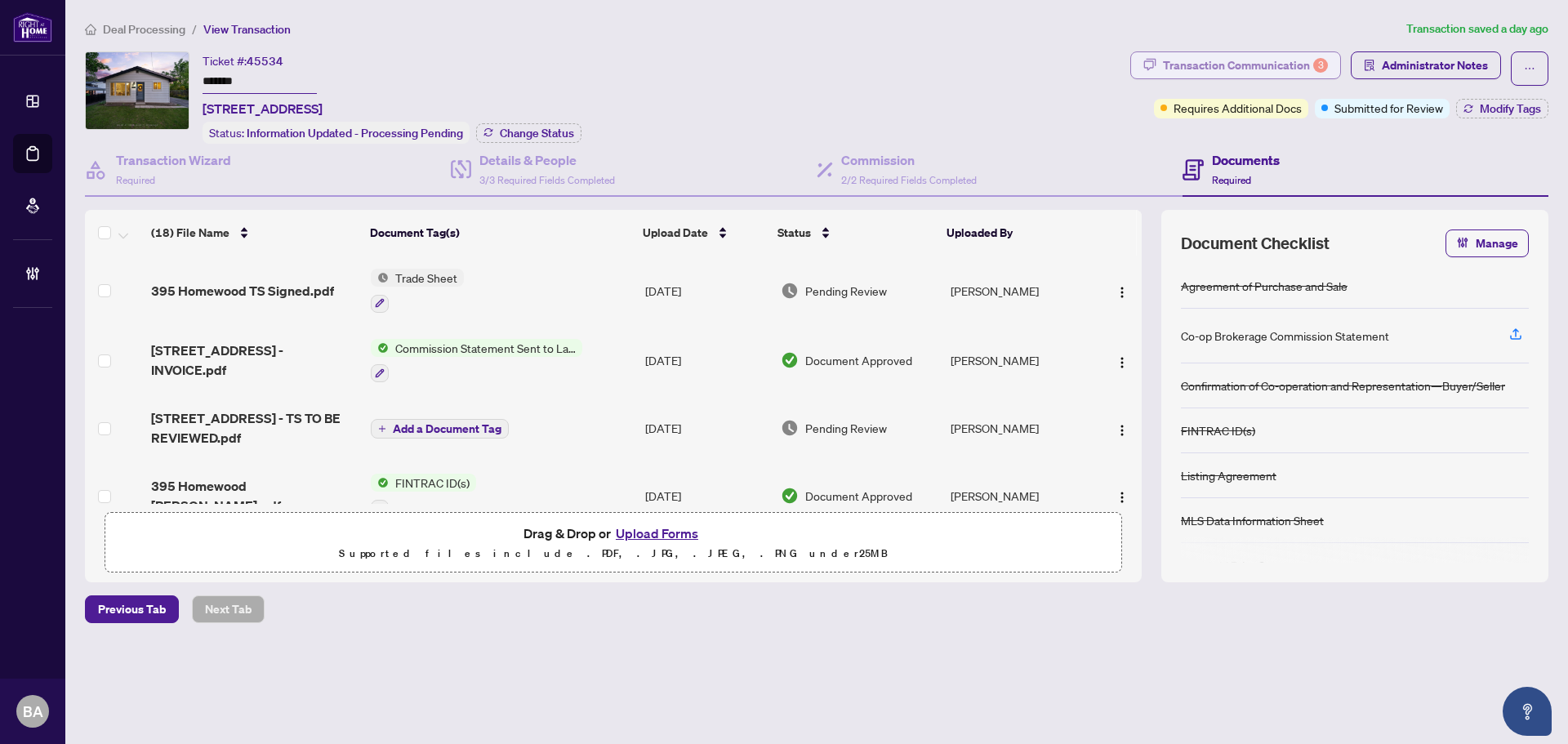
click at [1281, 64] on div "Transaction Communication 3" at bounding box center [1245, 65] width 165 height 26
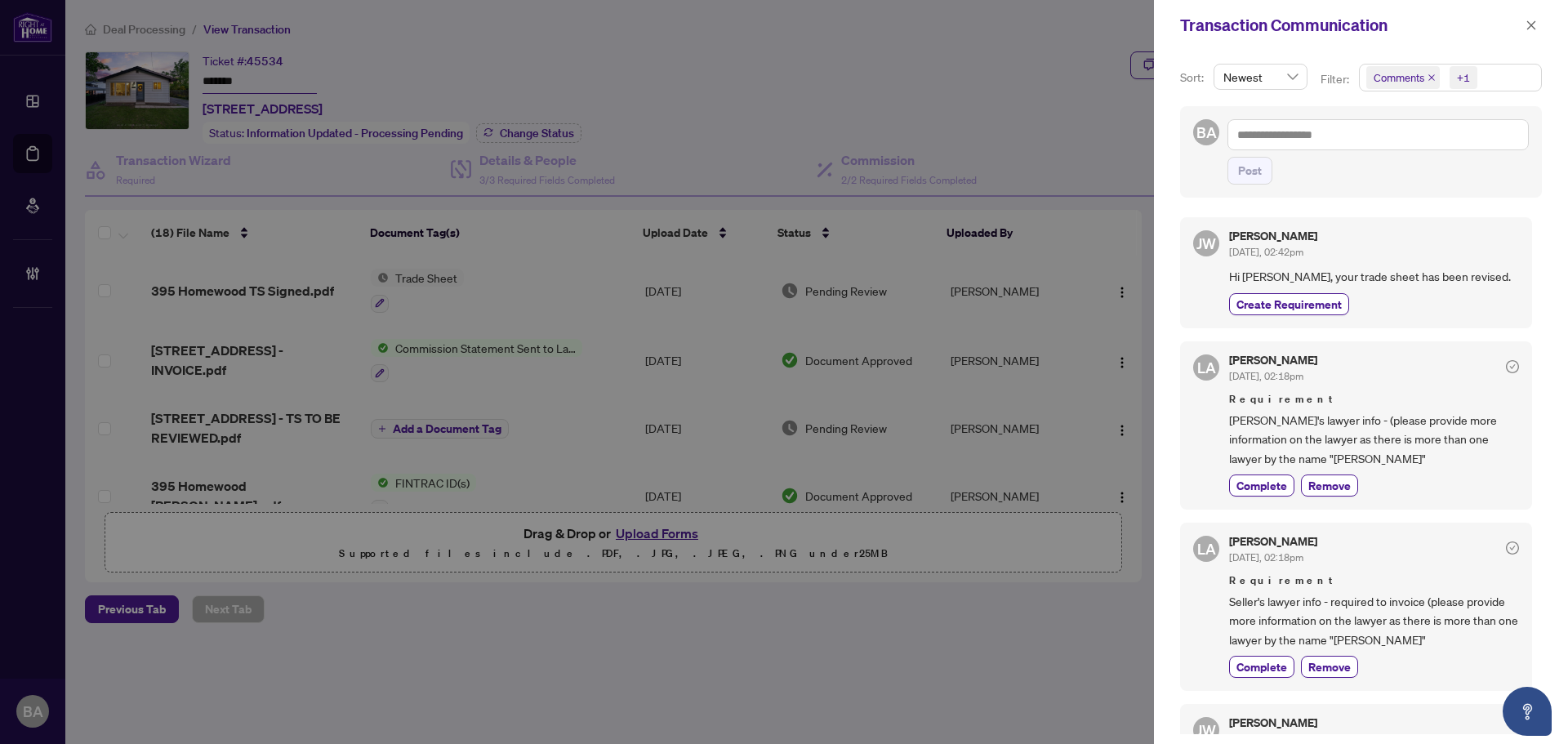
scroll to position [3, 0]
click at [1431, 75] on icon "close" at bounding box center [1432, 77] width 8 height 8
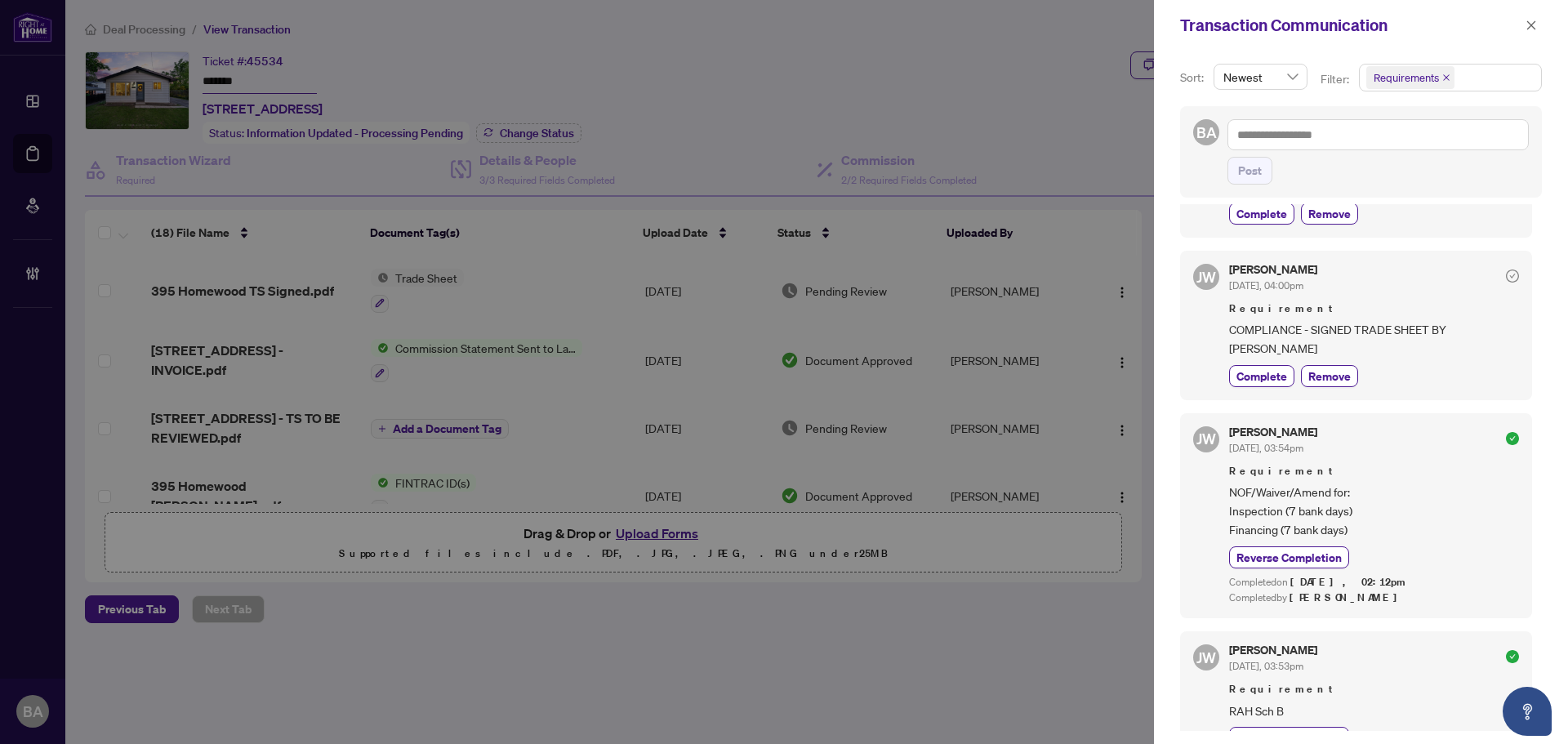
scroll to position [0, 0]
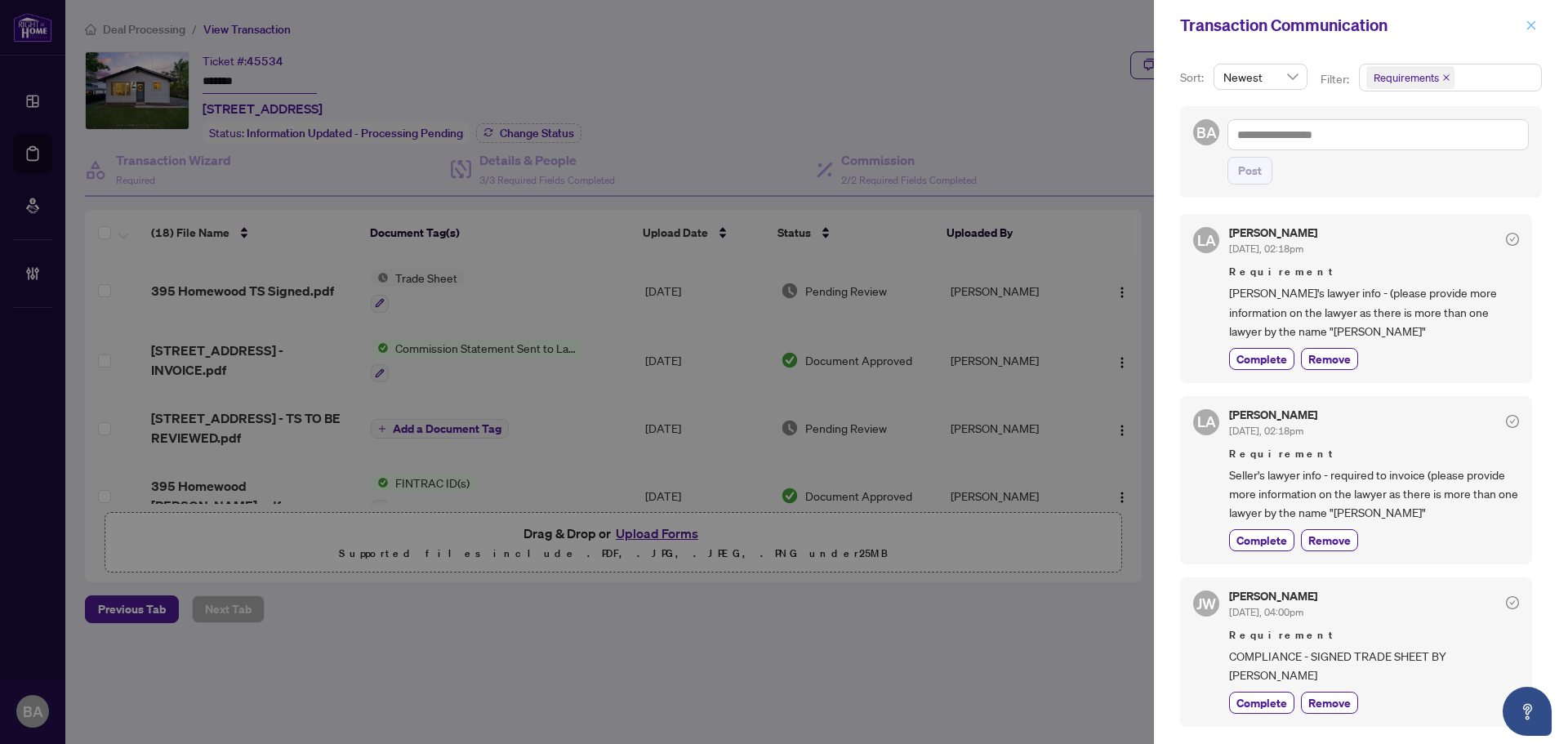
click at [1530, 22] on icon "close" at bounding box center [1531, 25] width 12 height 12
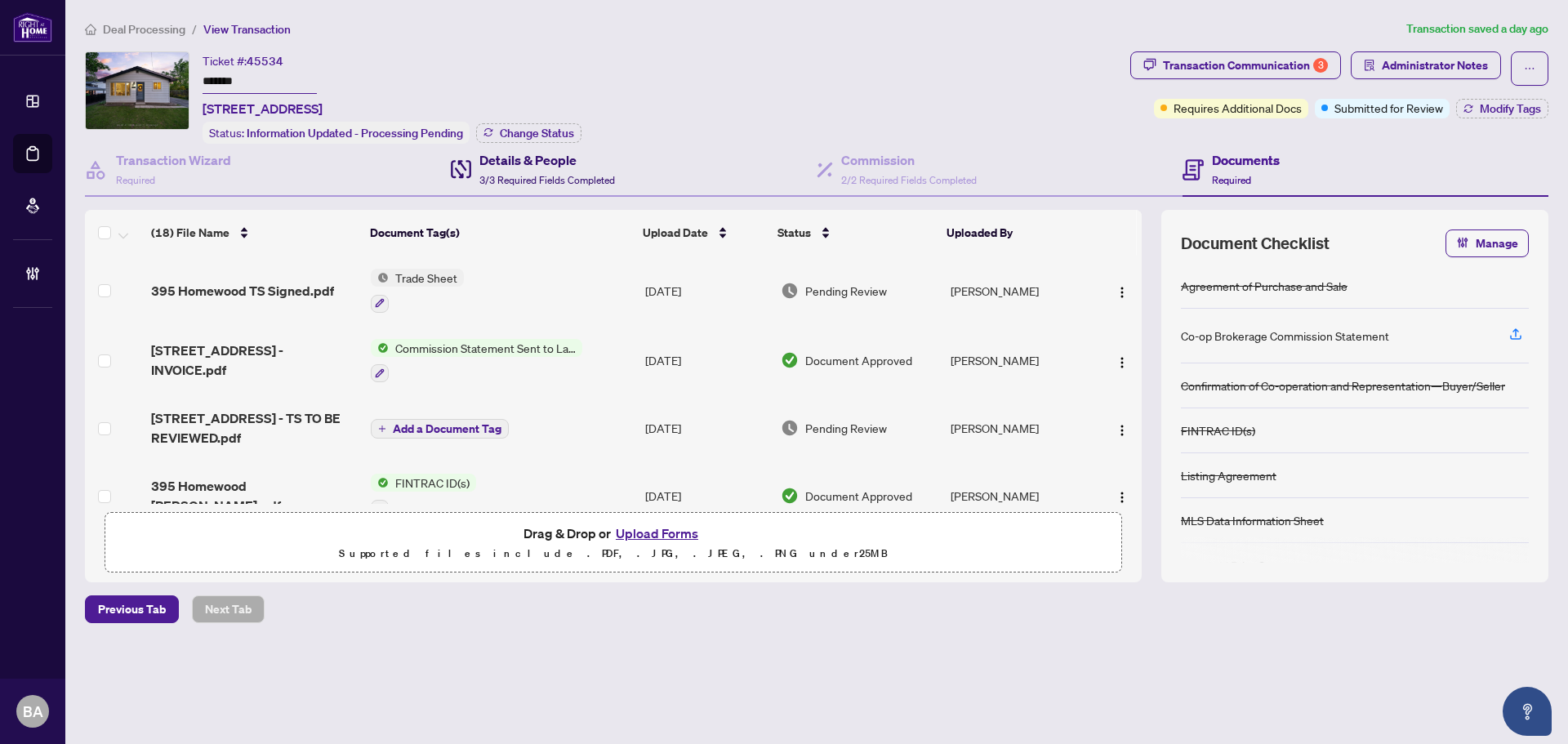
click at [516, 186] on div "Details & People 3/3 Required Fields Completed" at bounding box center [546, 170] width 135 height 39
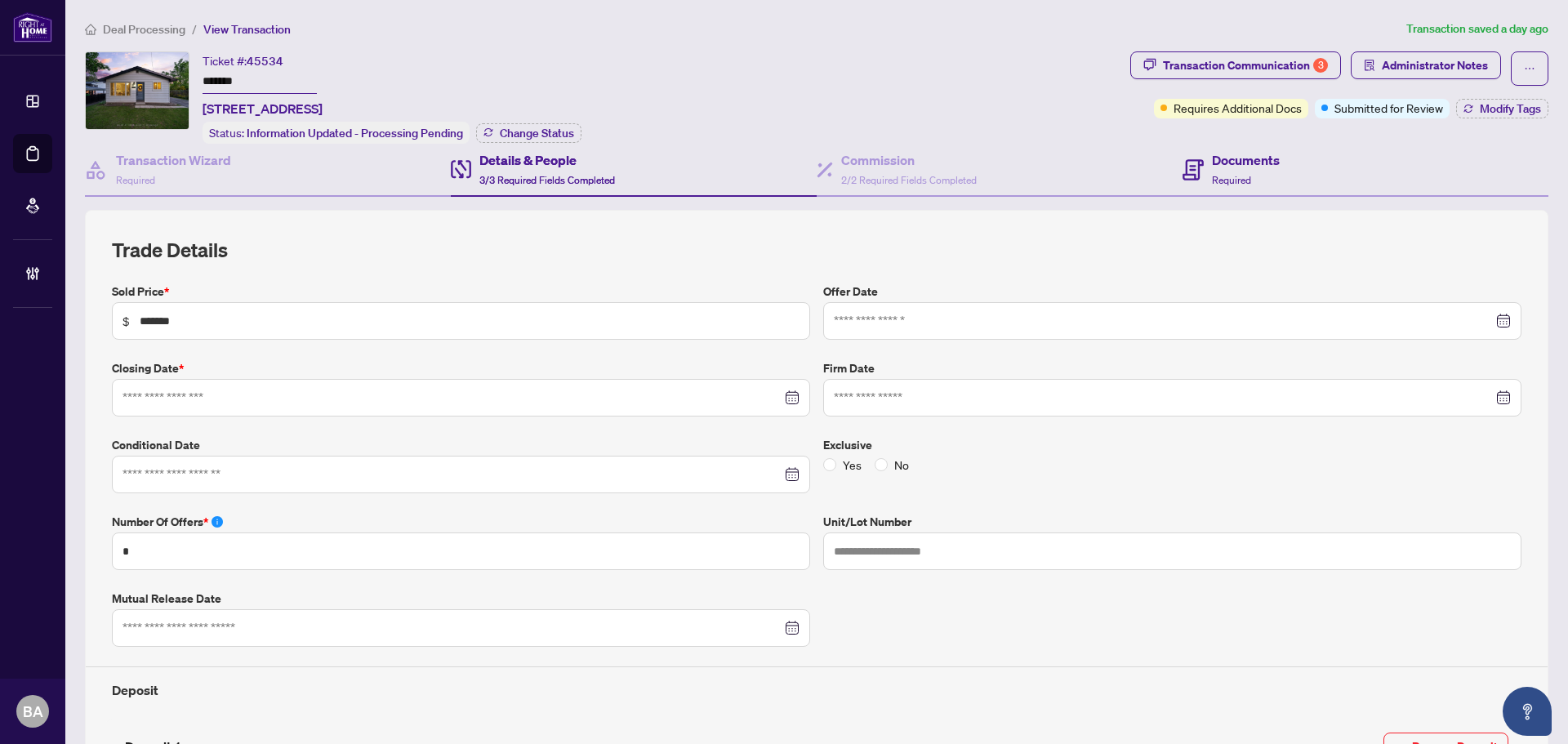
type input "**********"
click at [1233, 171] on div "Documents Required" at bounding box center [1245, 170] width 68 height 39
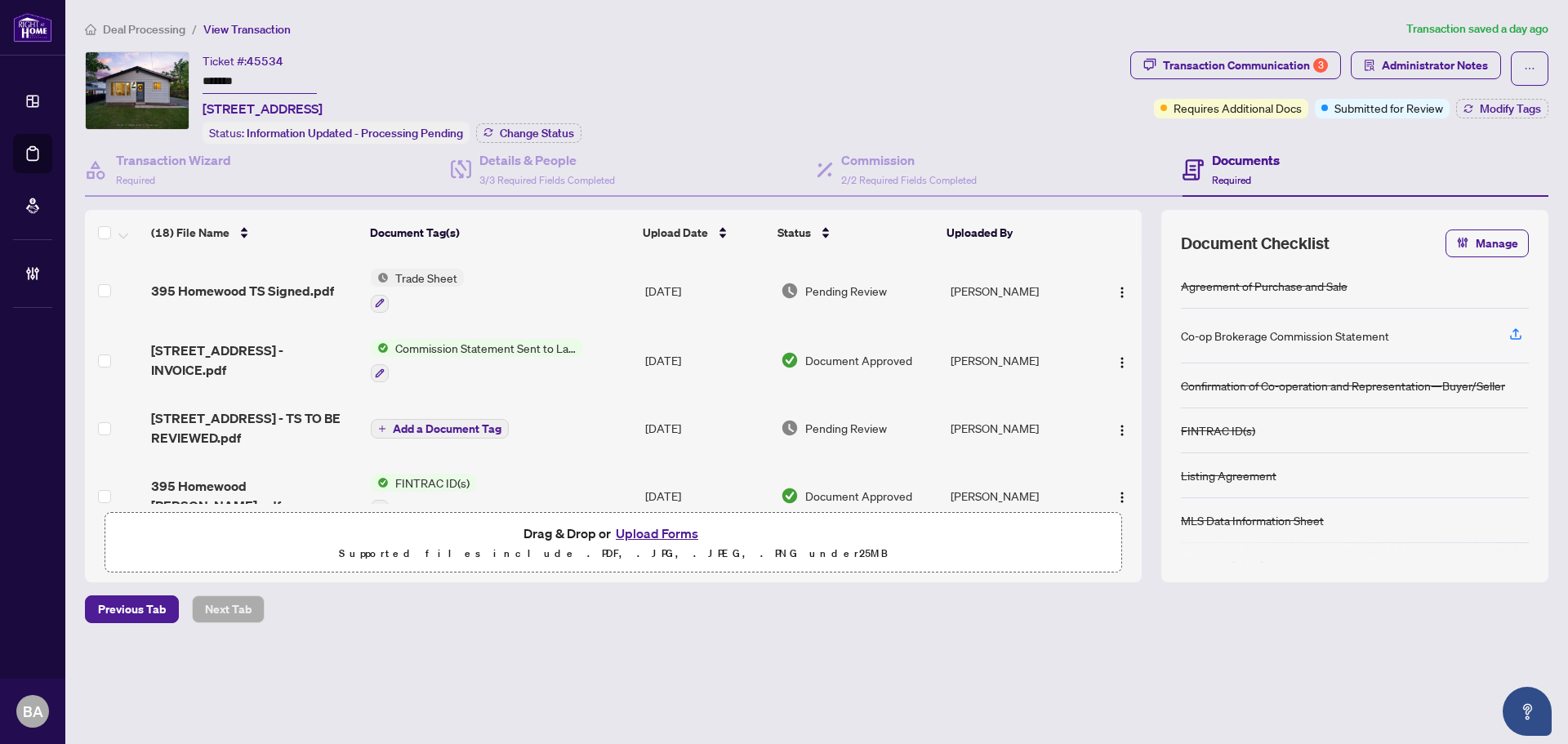
click at [145, 22] on span "Deal Processing" at bounding box center [144, 29] width 82 height 14
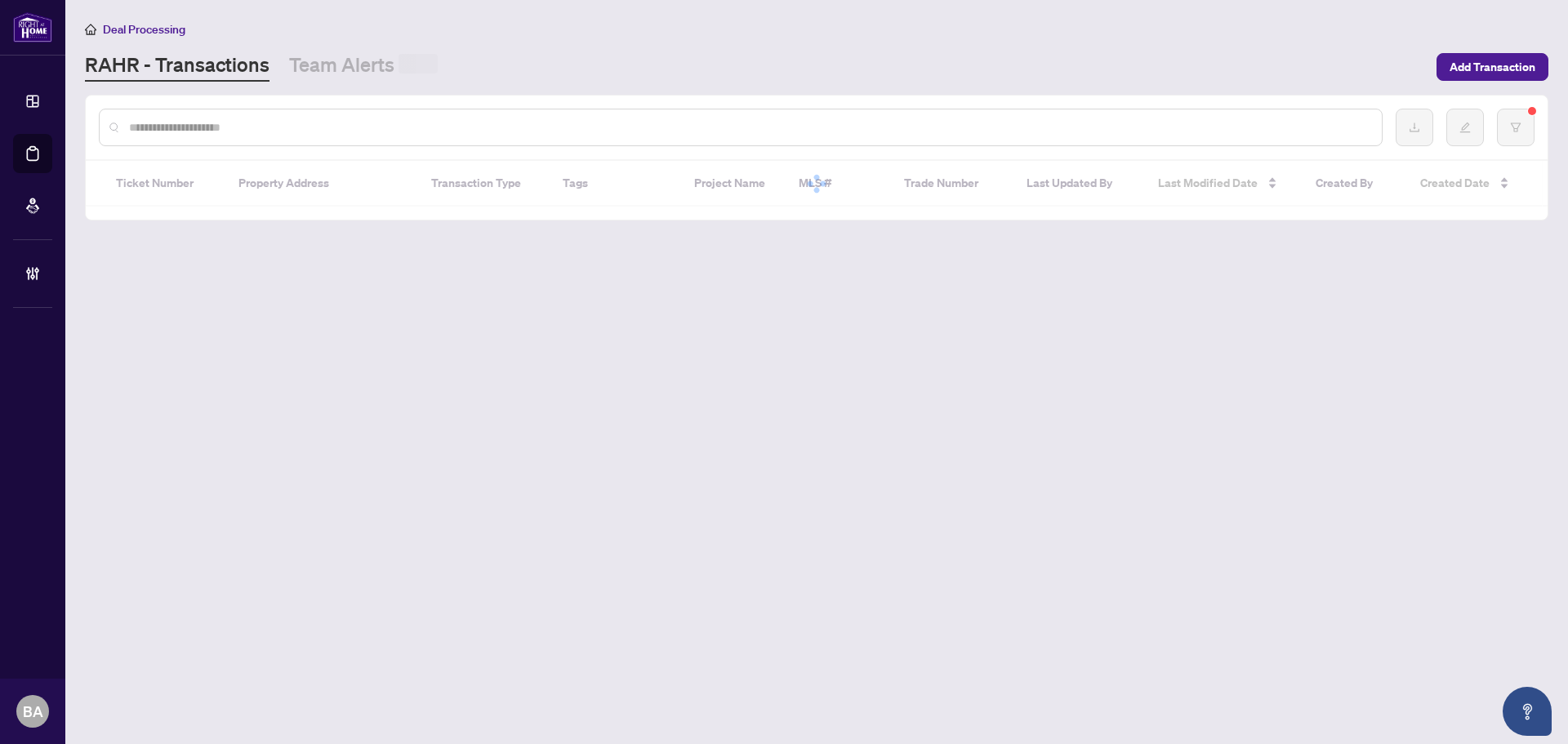
click at [251, 123] on input "text" at bounding box center [748, 127] width 1239 height 18
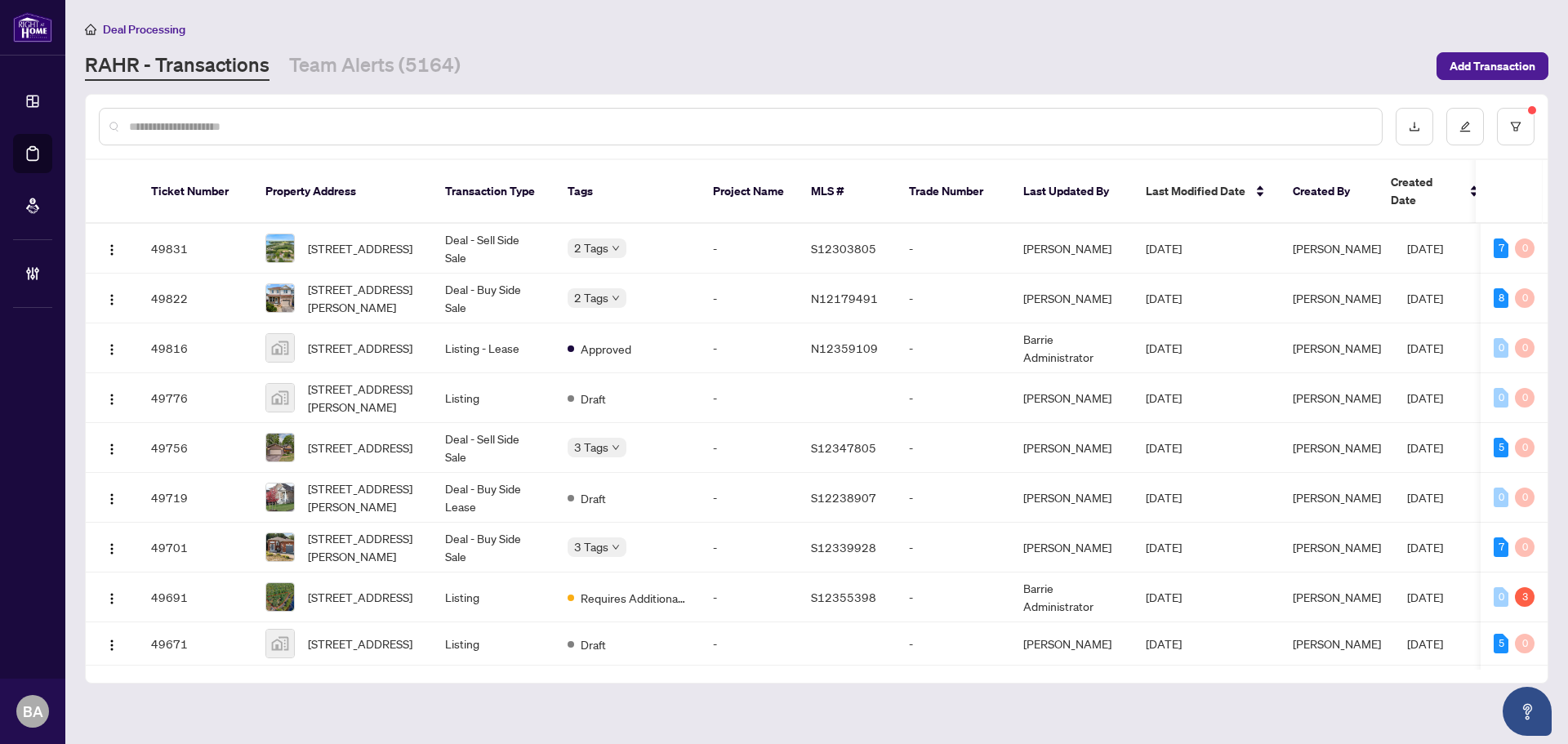
type input "*"
click at [251, 123] on input "*" at bounding box center [748, 126] width 1239 height 18
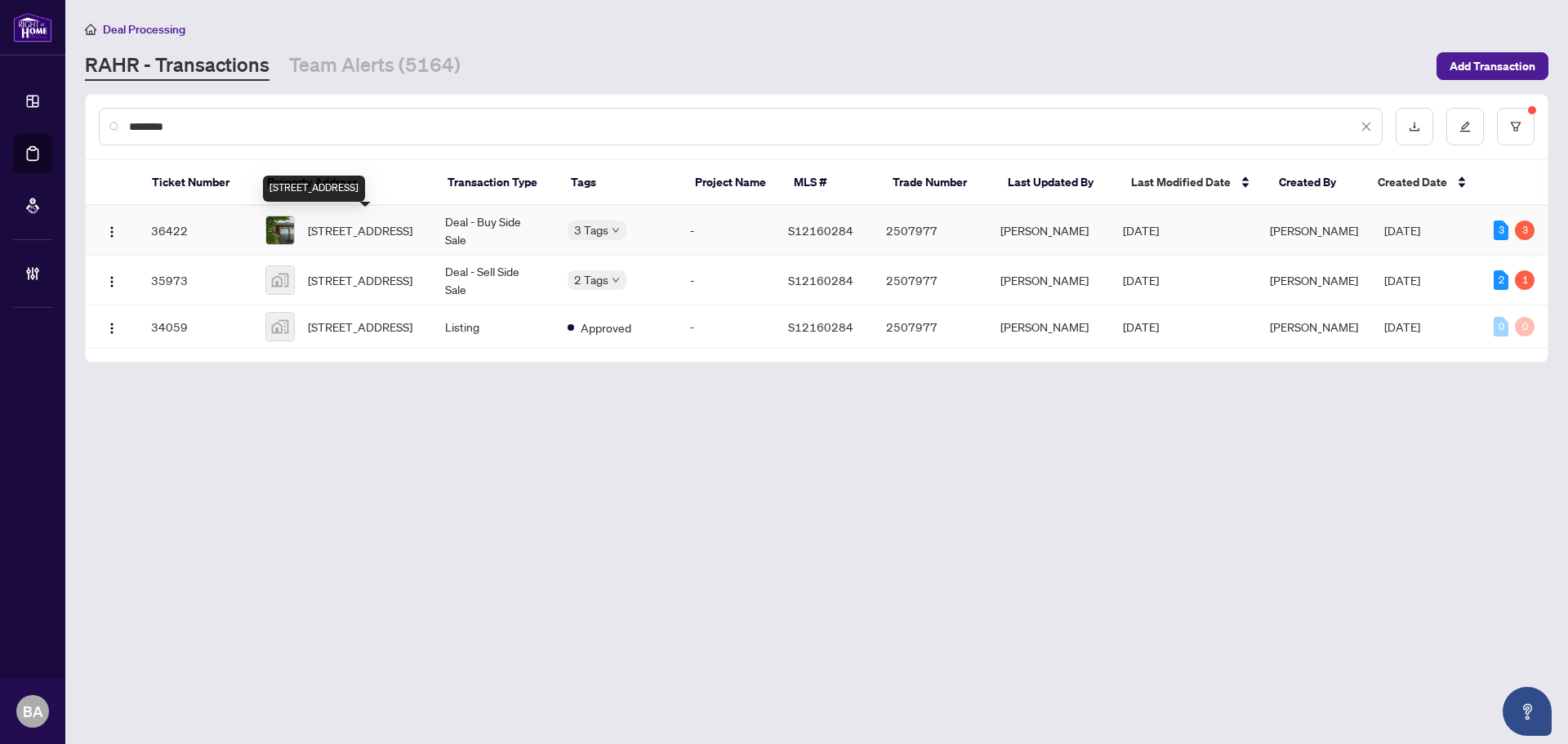
type input "********"
click at [374, 224] on span "11 Garden Crt, Orillia, Ontario L3V 7V7, Canada" at bounding box center [360, 230] width 104 height 18
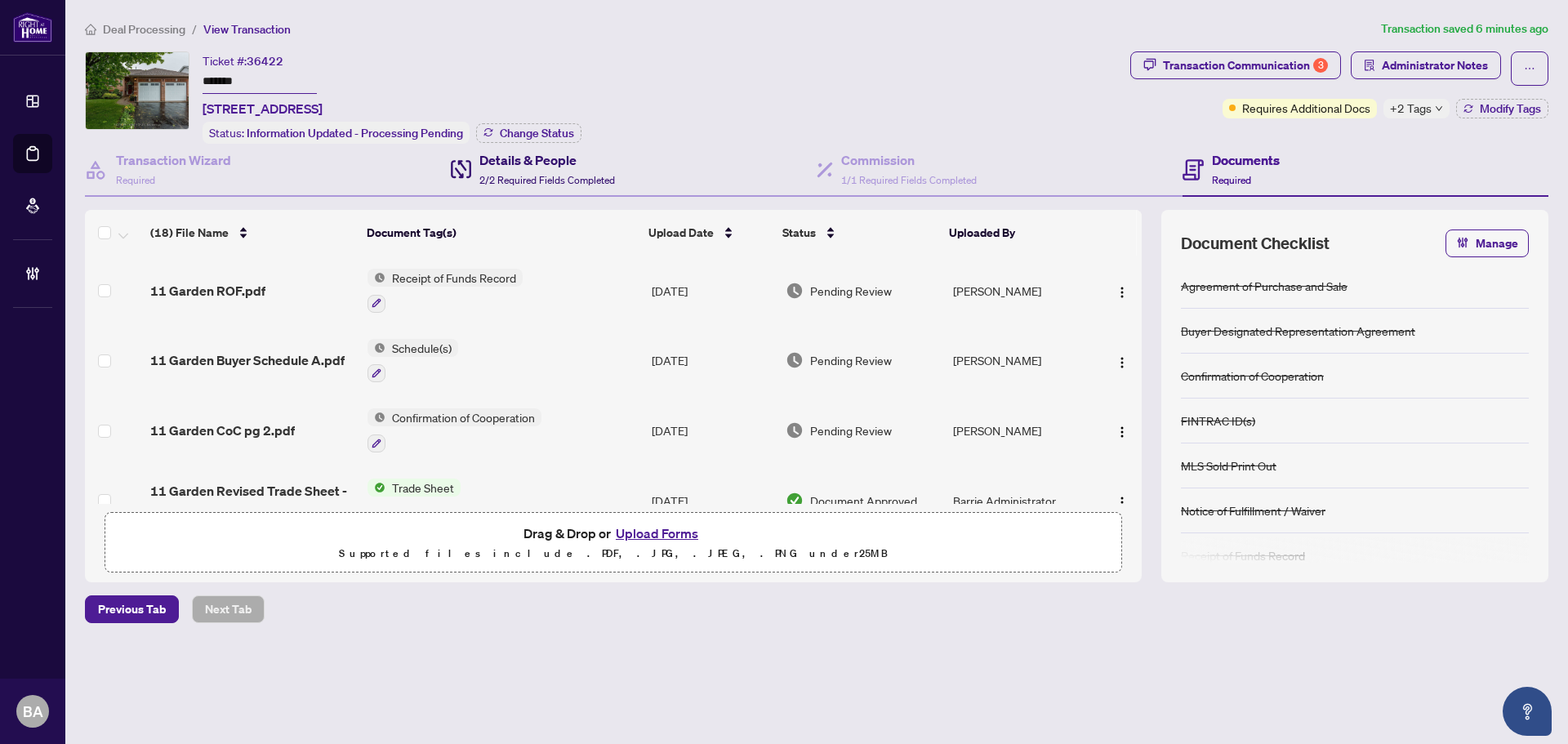
click at [513, 177] on span "2/2 Required Fields Completed" at bounding box center [546, 180] width 135 height 13
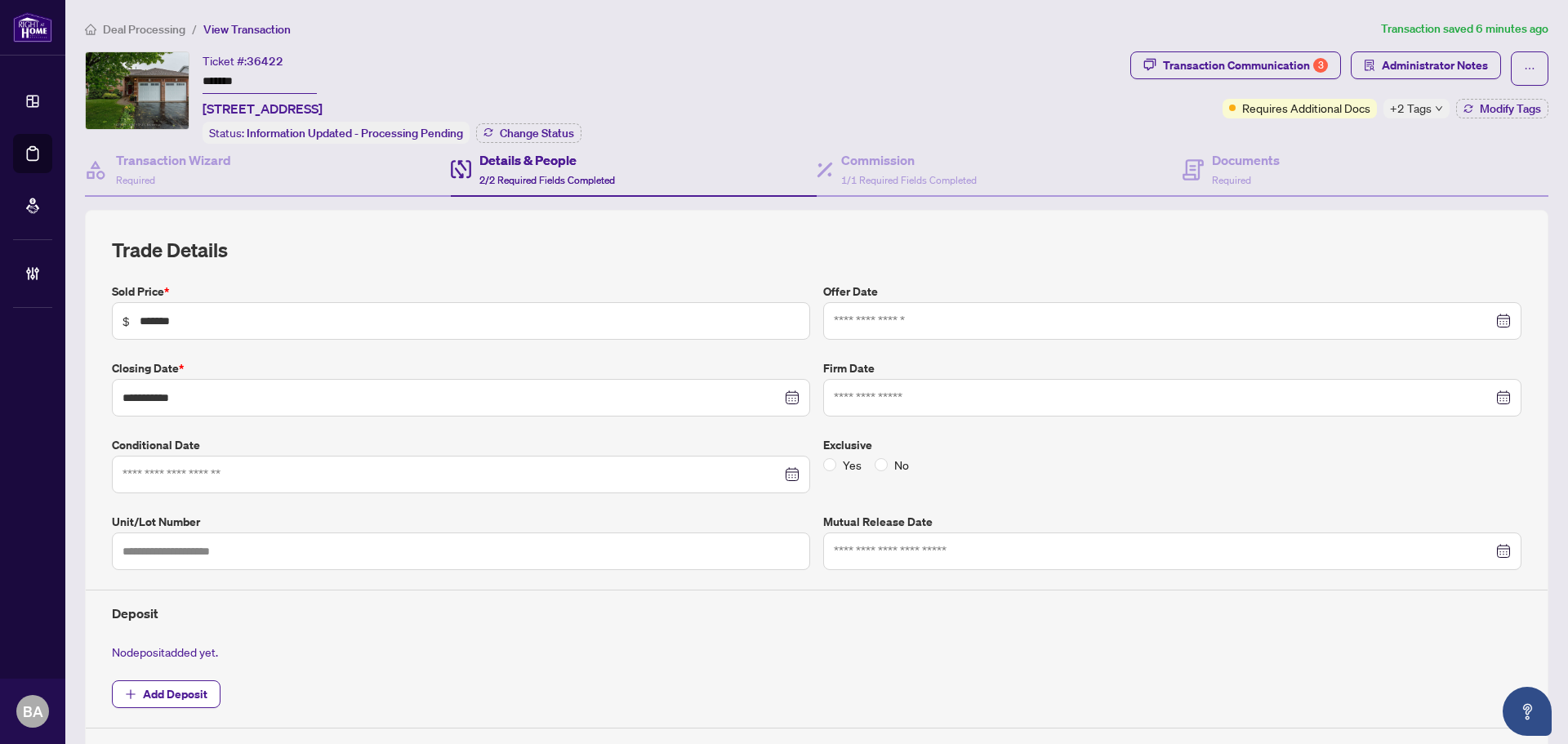
click at [168, 29] on span "Deal Processing" at bounding box center [144, 29] width 82 height 14
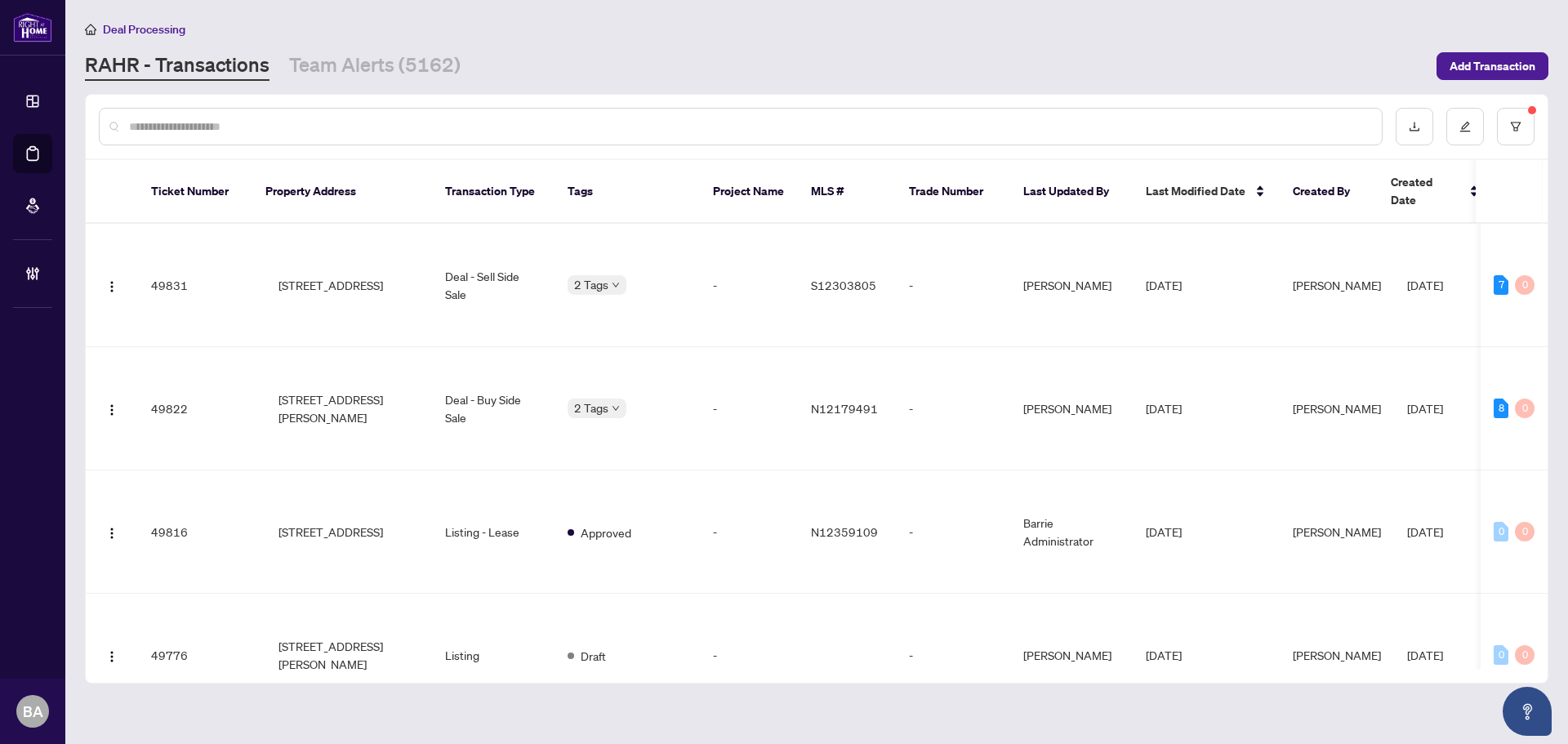
click at [198, 134] on input "text" at bounding box center [748, 126] width 1239 height 18
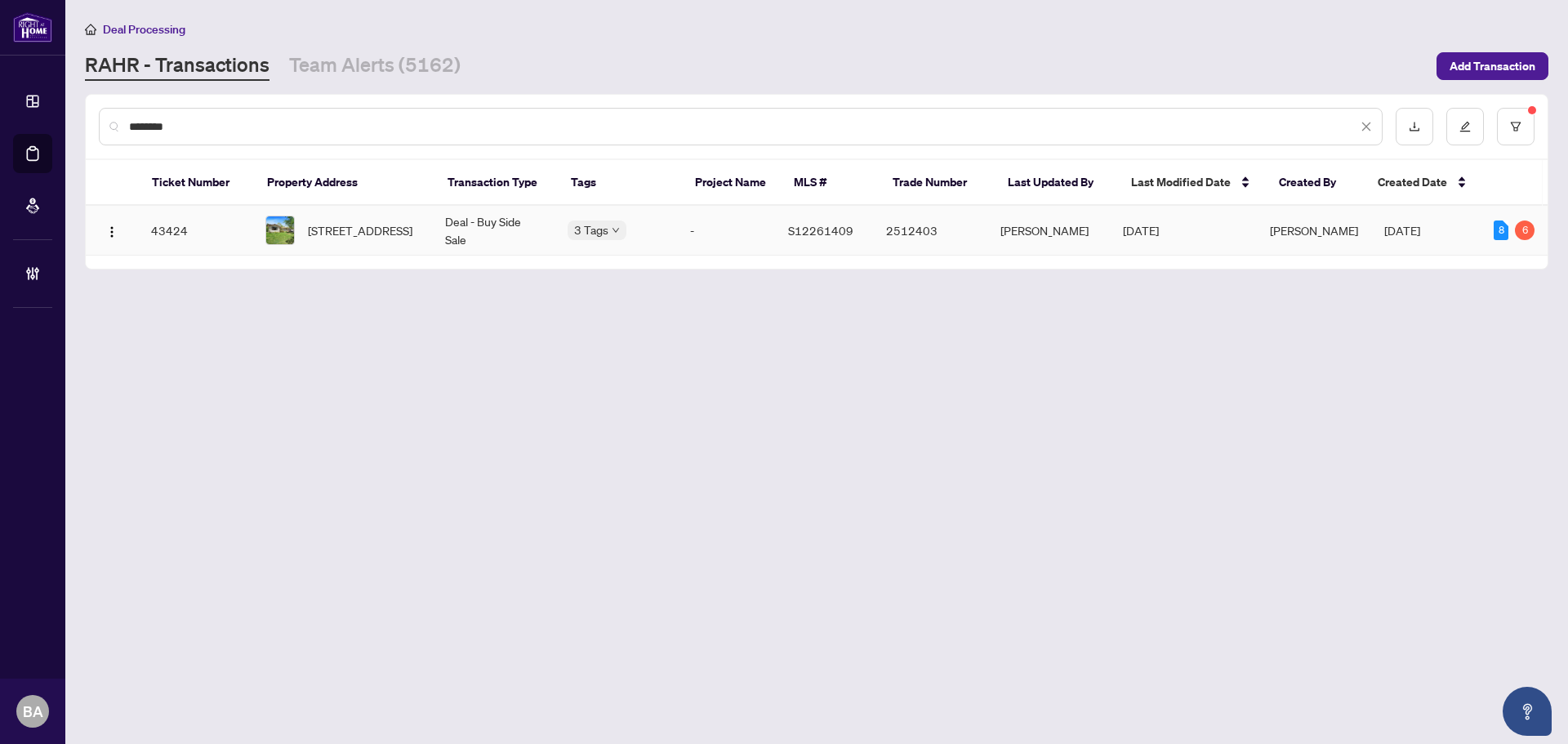
type input "********"
click at [344, 233] on span "4462 Orkney Hts, Ramara, Ontario L3V 0S1, Canada" at bounding box center [360, 230] width 104 height 18
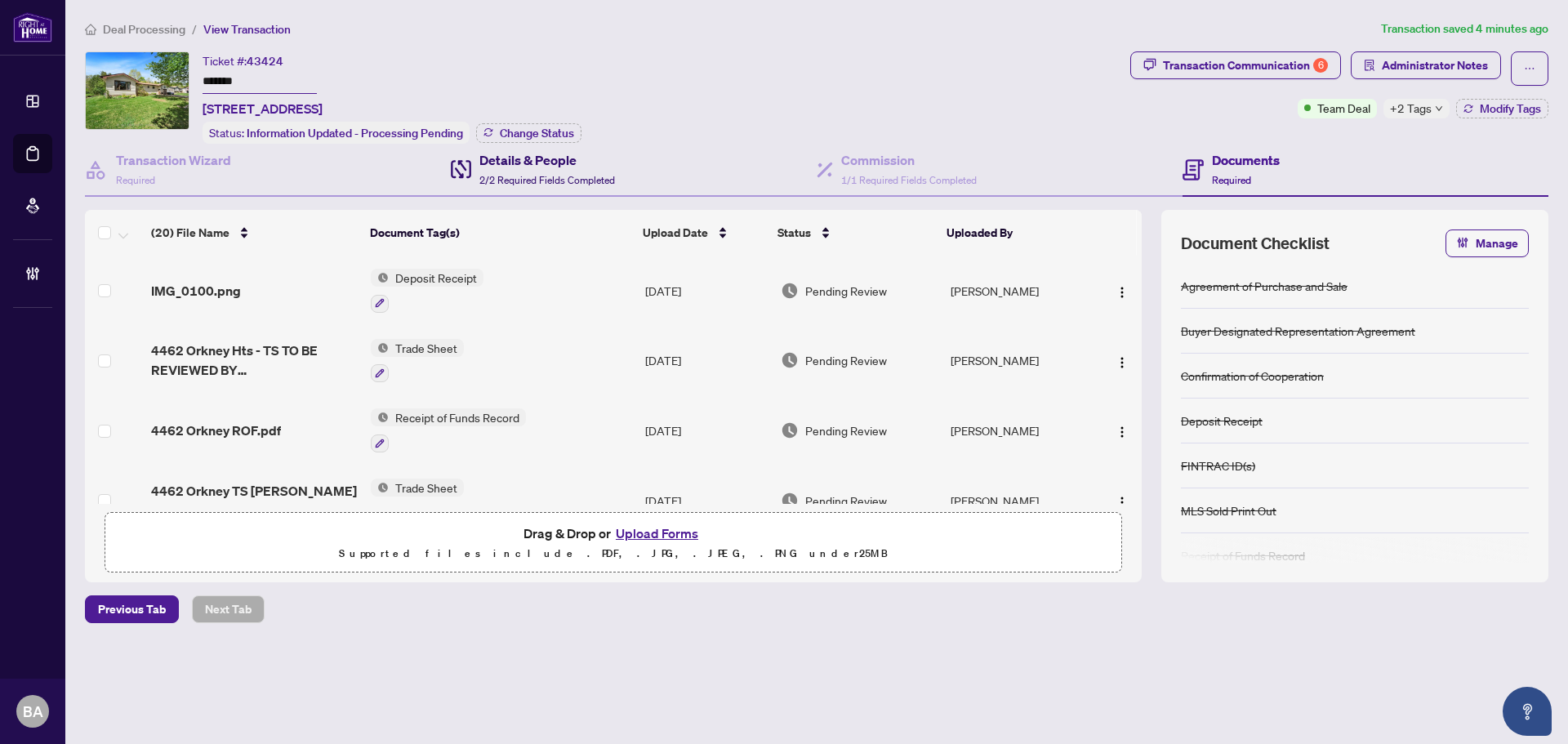
click at [542, 174] on span "2/2 Required Fields Completed" at bounding box center [546, 180] width 135 height 13
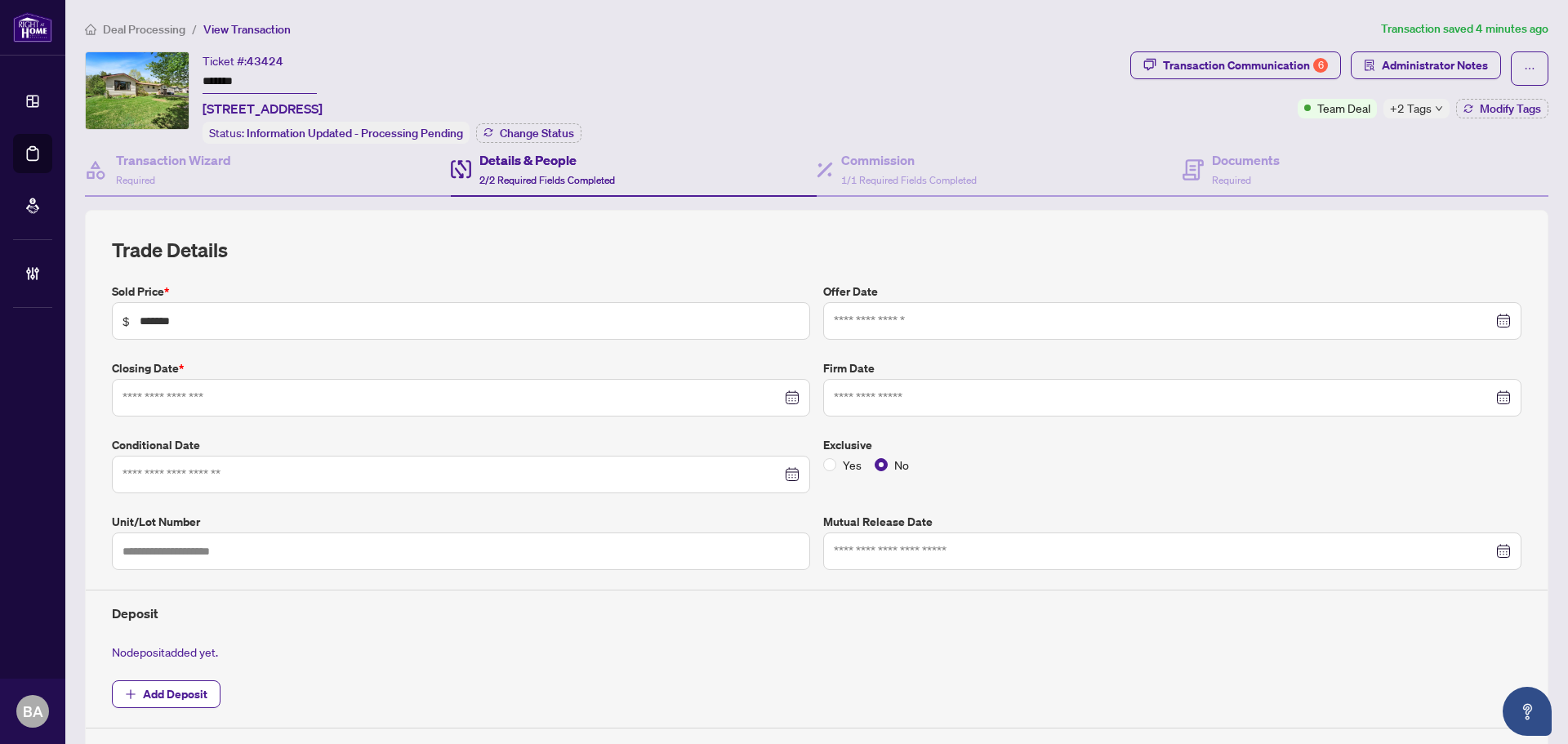
type input "**********"
click at [140, 29] on span "Deal Processing" at bounding box center [144, 29] width 82 height 14
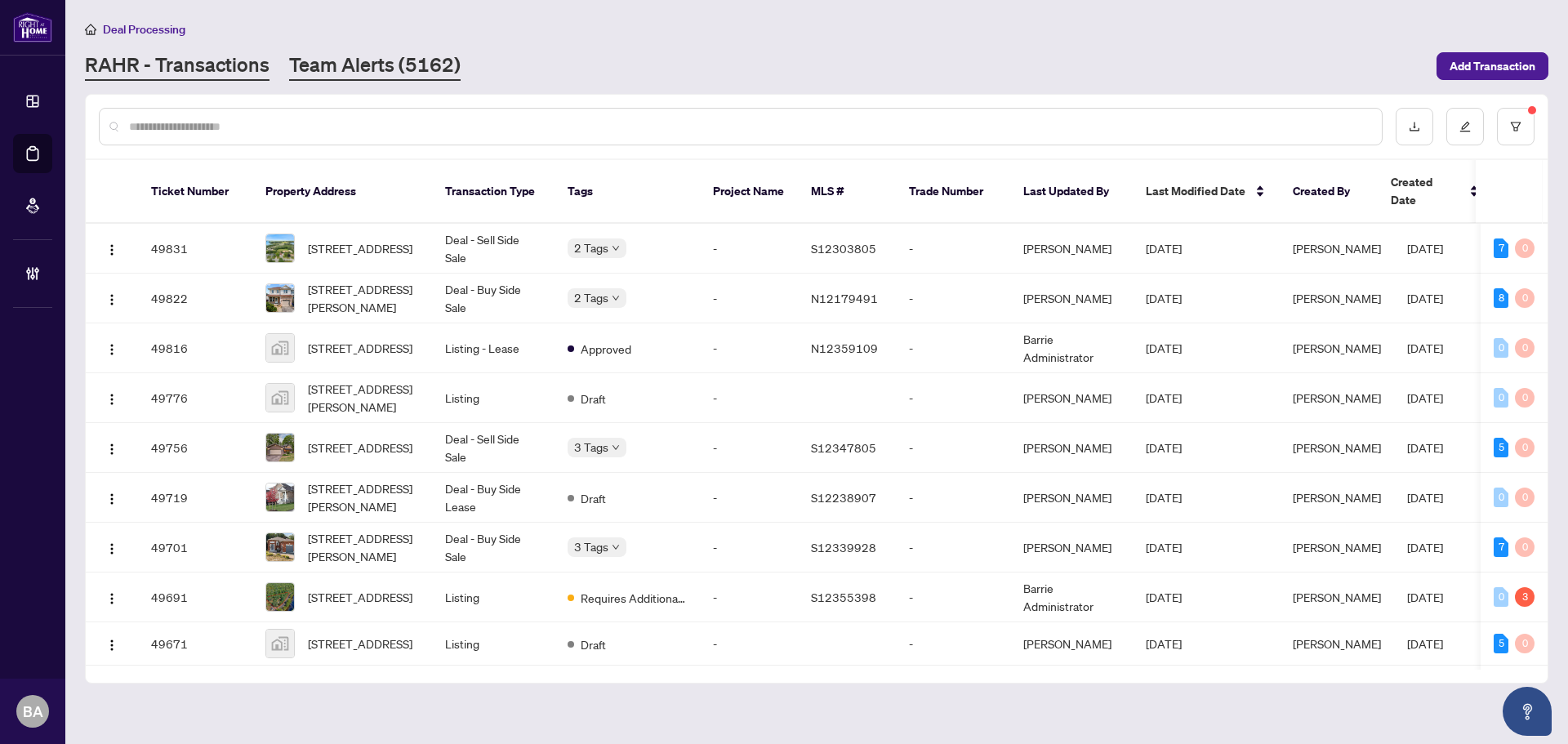
click at [381, 73] on link "Team Alerts (5162)" at bounding box center [375, 66] width 172 height 29
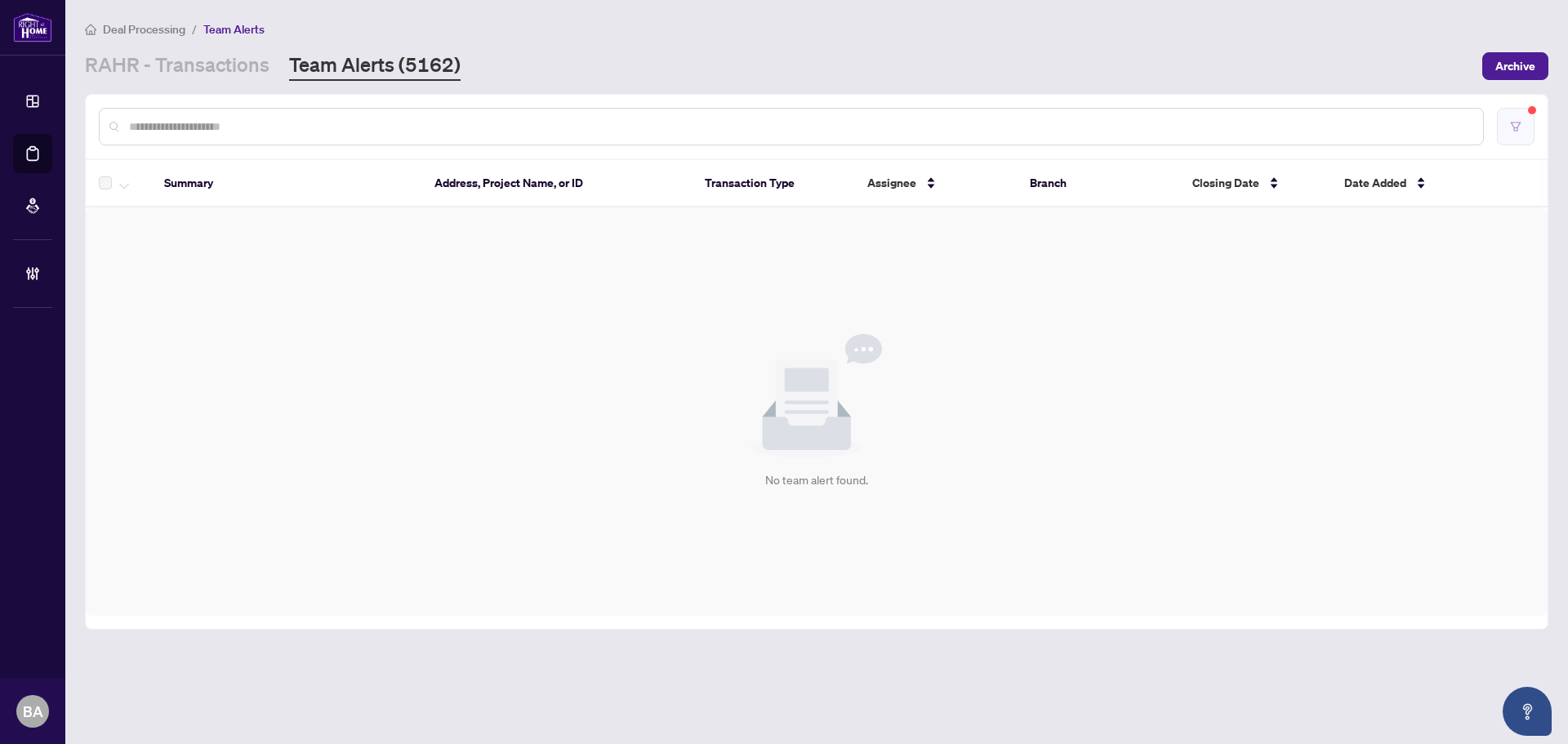
click at [1527, 122] on button "button" at bounding box center [1515, 126] width 38 height 38
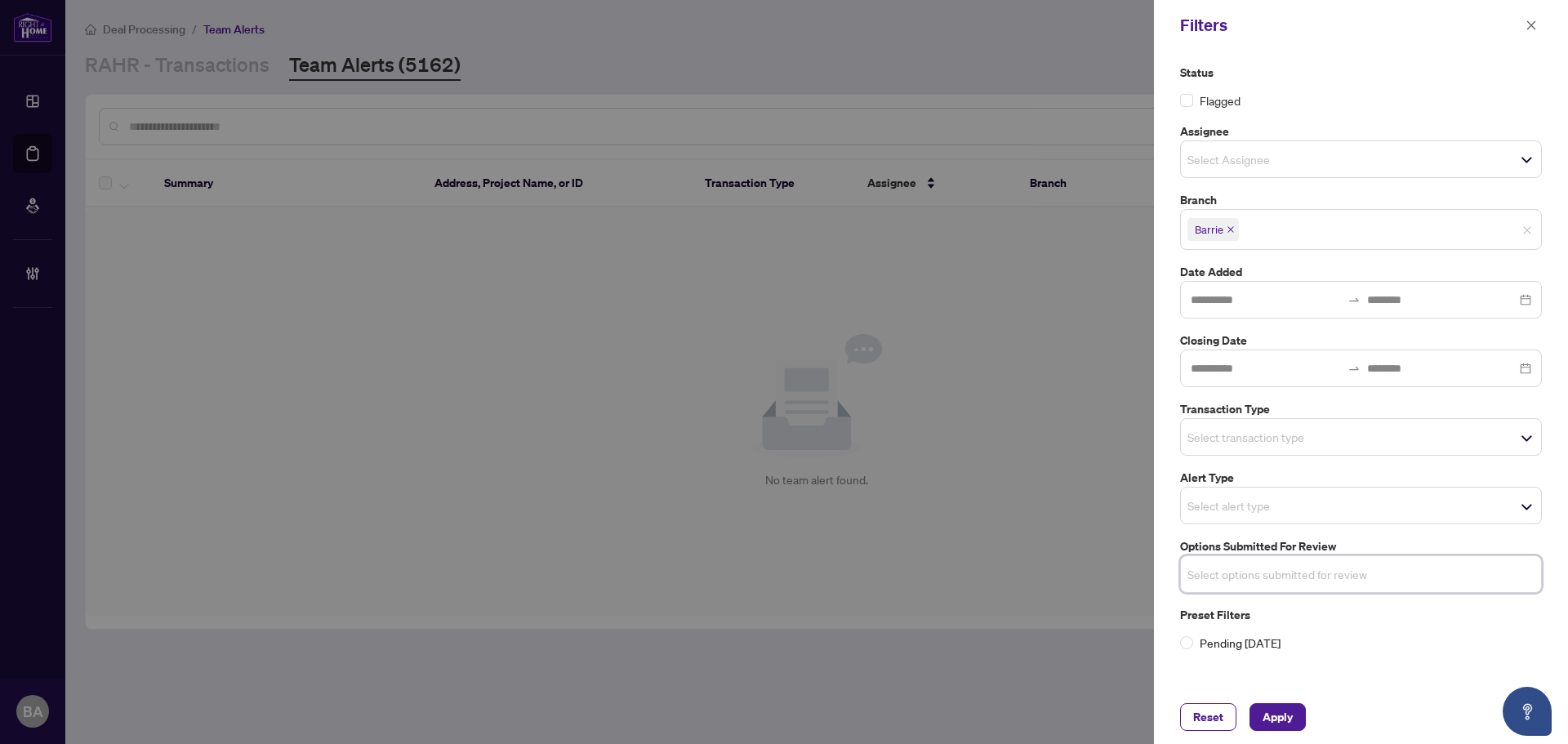
click at [1327, 425] on div "Select transaction type" at bounding box center [1360, 436] width 362 height 38
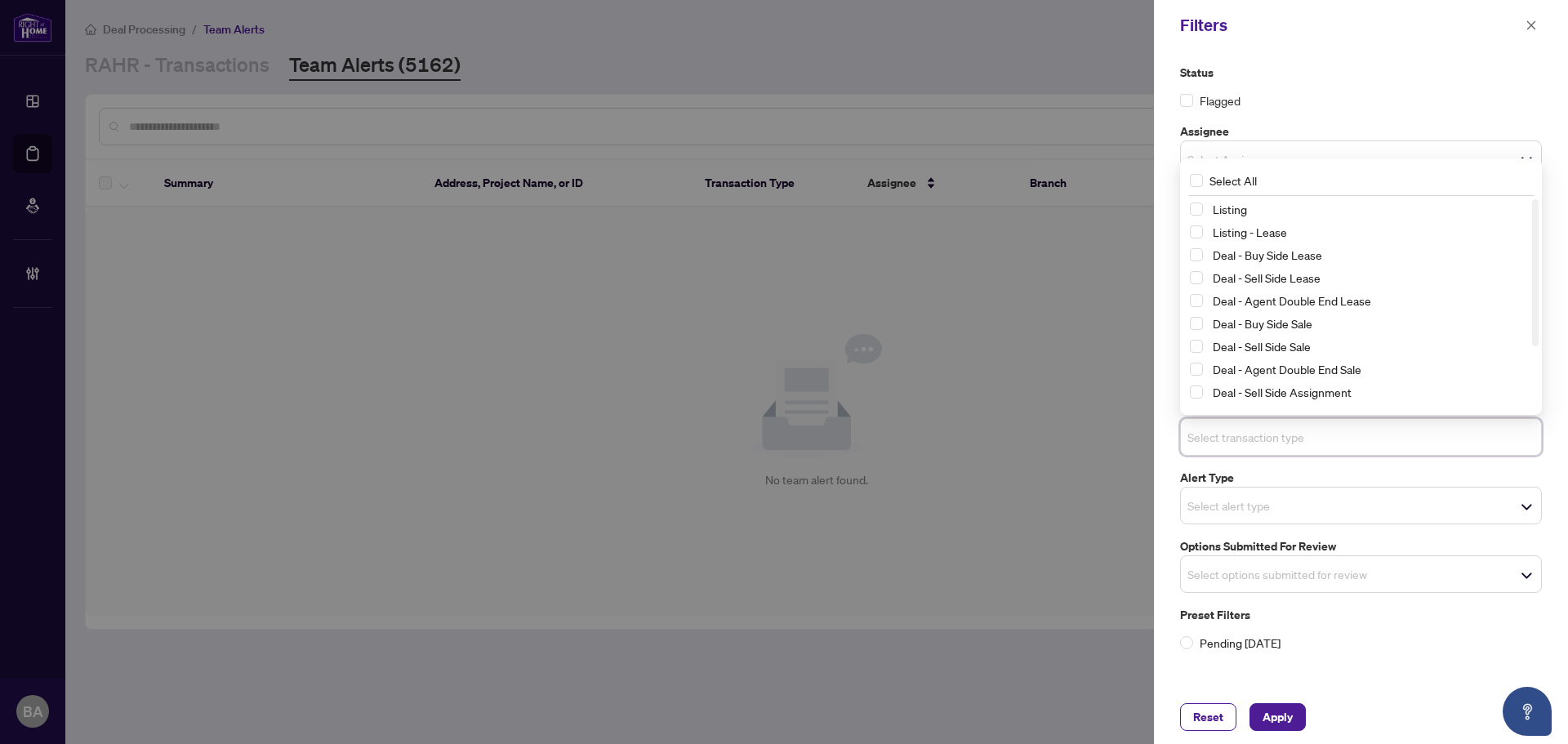
click at [1295, 219] on div "Listing" at bounding box center [1360, 208] width 342 height 19
click at [1291, 213] on span "Listing" at bounding box center [1368, 208] width 325 height 19
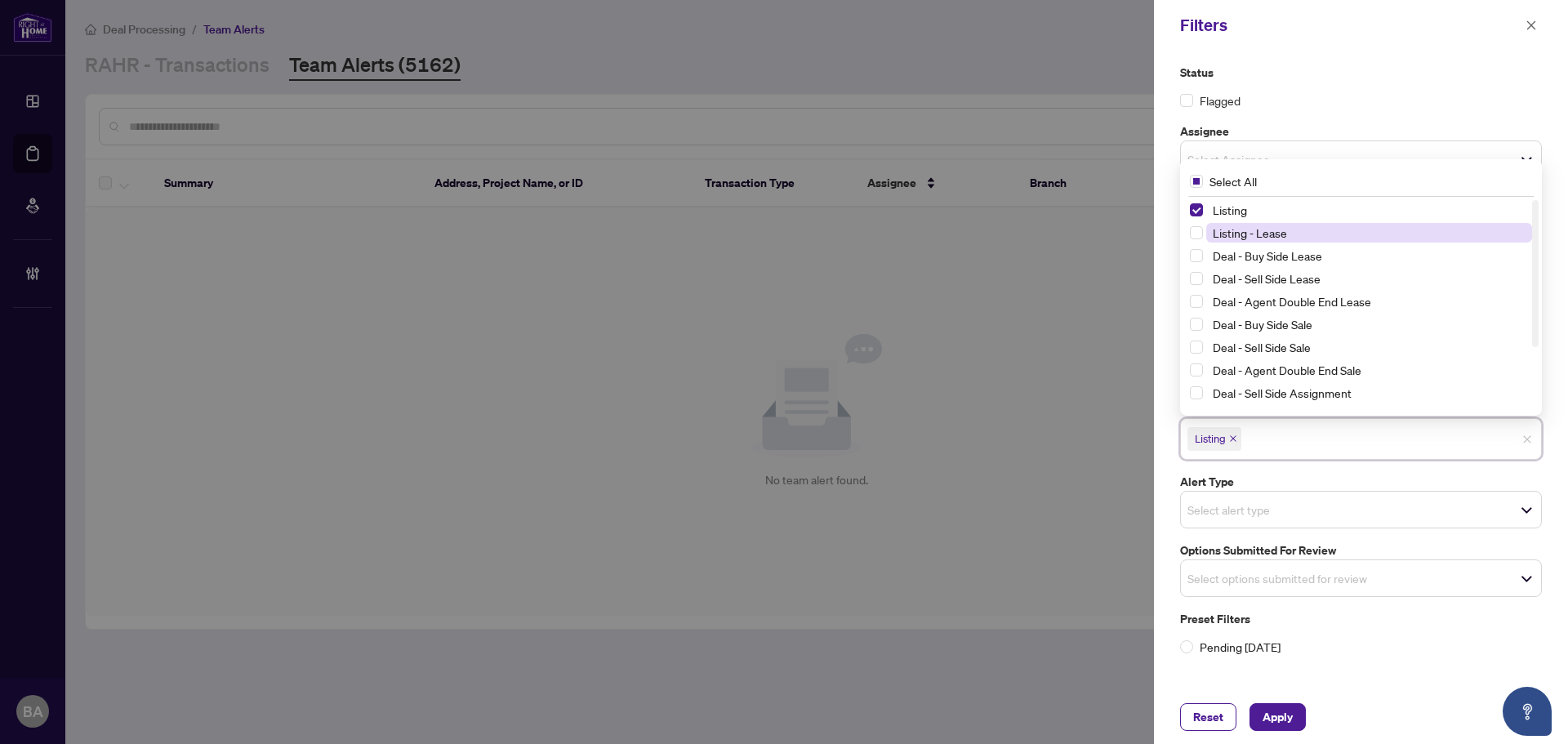
click at [1282, 232] on span "Listing - Lease" at bounding box center [1249, 232] width 74 height 14
click at [1281, 717] on span "Apply" at bounding box center [1277, 716] width 30 height 26
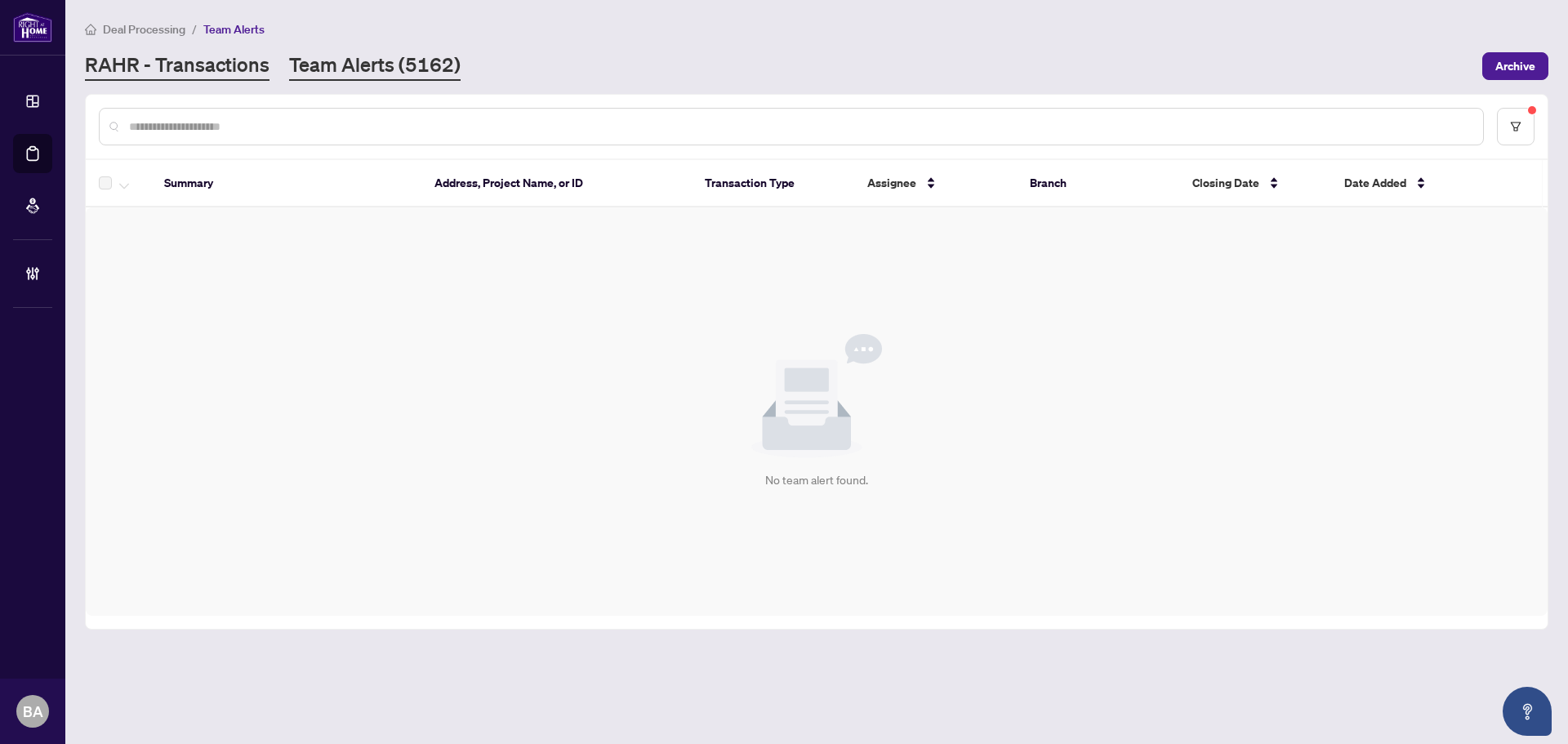
click at [220, 62] on link "RAHR - Transactions" at bounding box center [177, 66] width 184 height 29
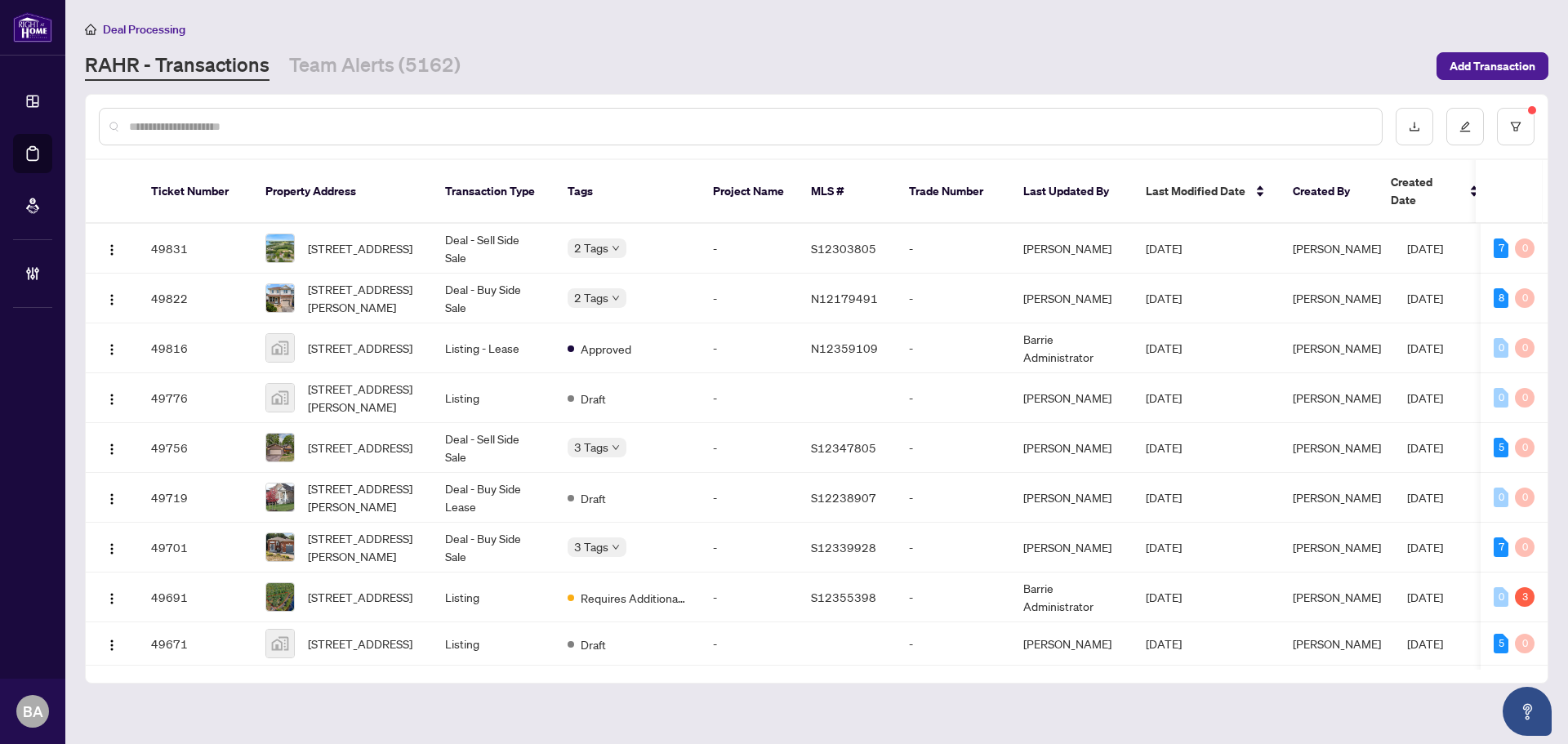
click at [337, 123] on input "text" at bounding box center [748, 126] width 1239 height 18
drag, startPoint x: 358, startPoint y: 112, endPoint x: 364, endPoint y: 121, distance: 10.8
click at [362, 113] on div at bounding box center [741, 126] width 1284 height 38
click at [357, 124] on input "text" at bounding box center [748, 126] width 1239 height 18
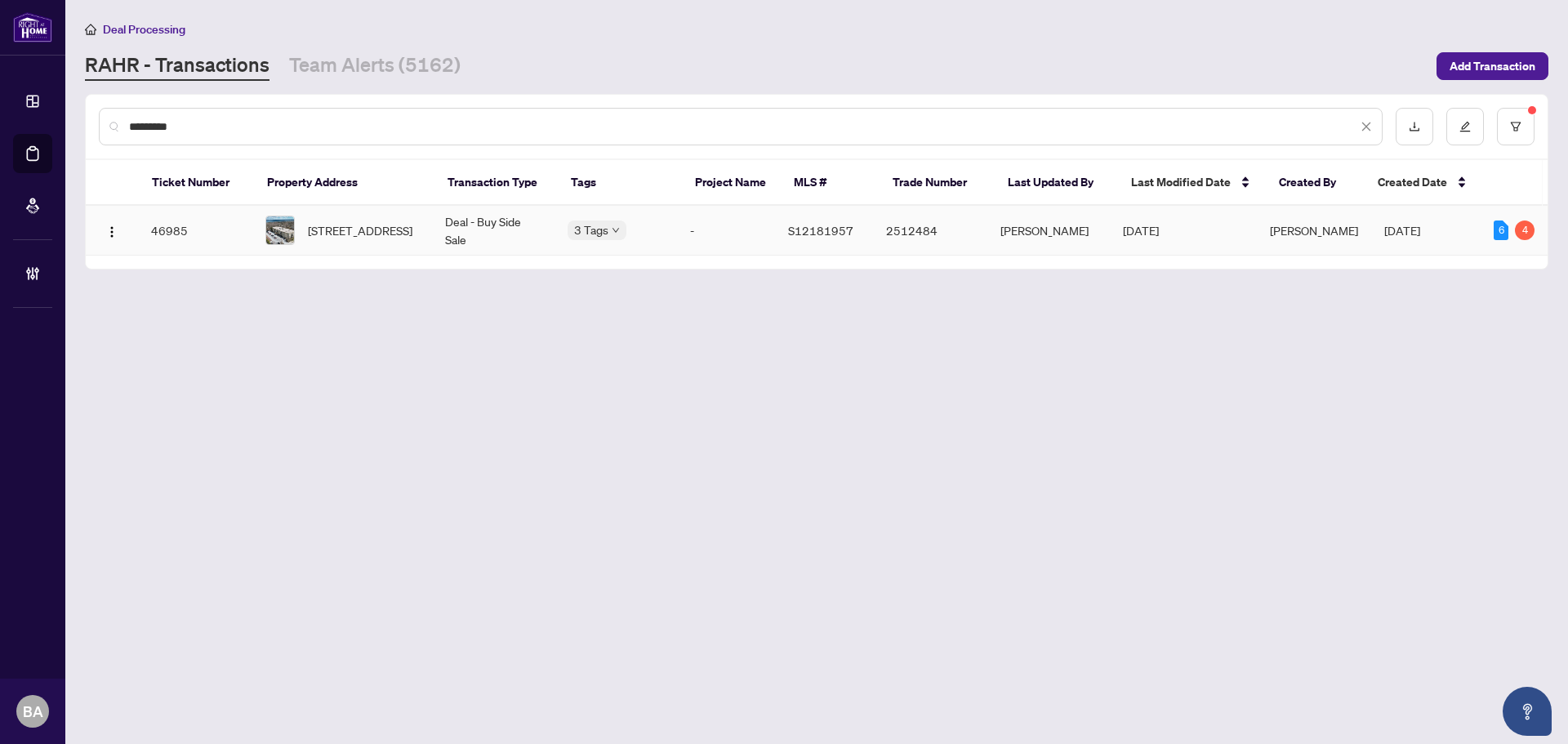
type input "*********"
click at [364, 240] on span "304-486 Laclie St, Orillia, Ontario L3V 4P9, Canada" at bounding box center [360, 230] width 104 height 18
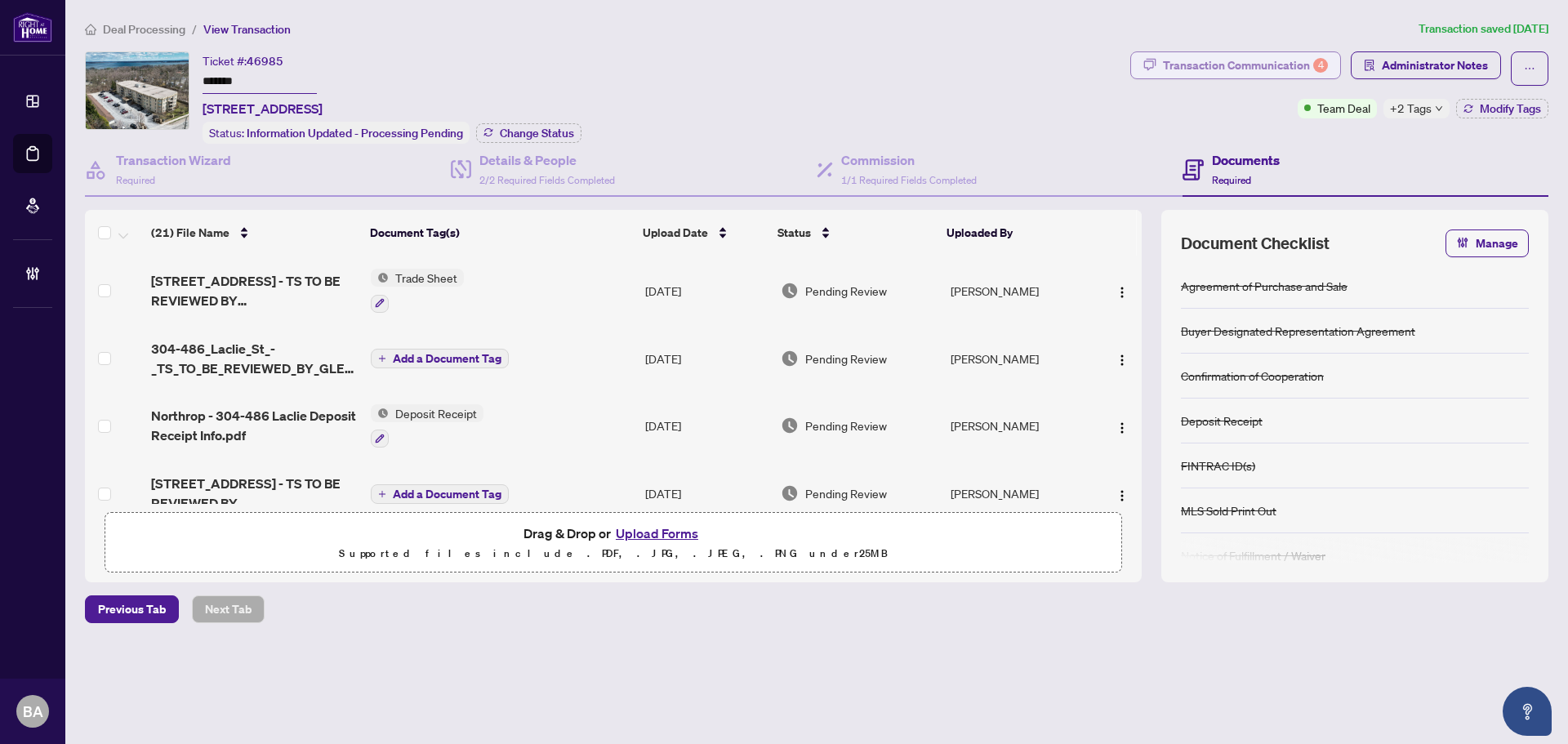
click at [1242, 68] on div "Transaction Communication 4" at bounding box center [1245, 65] width 165 height 26
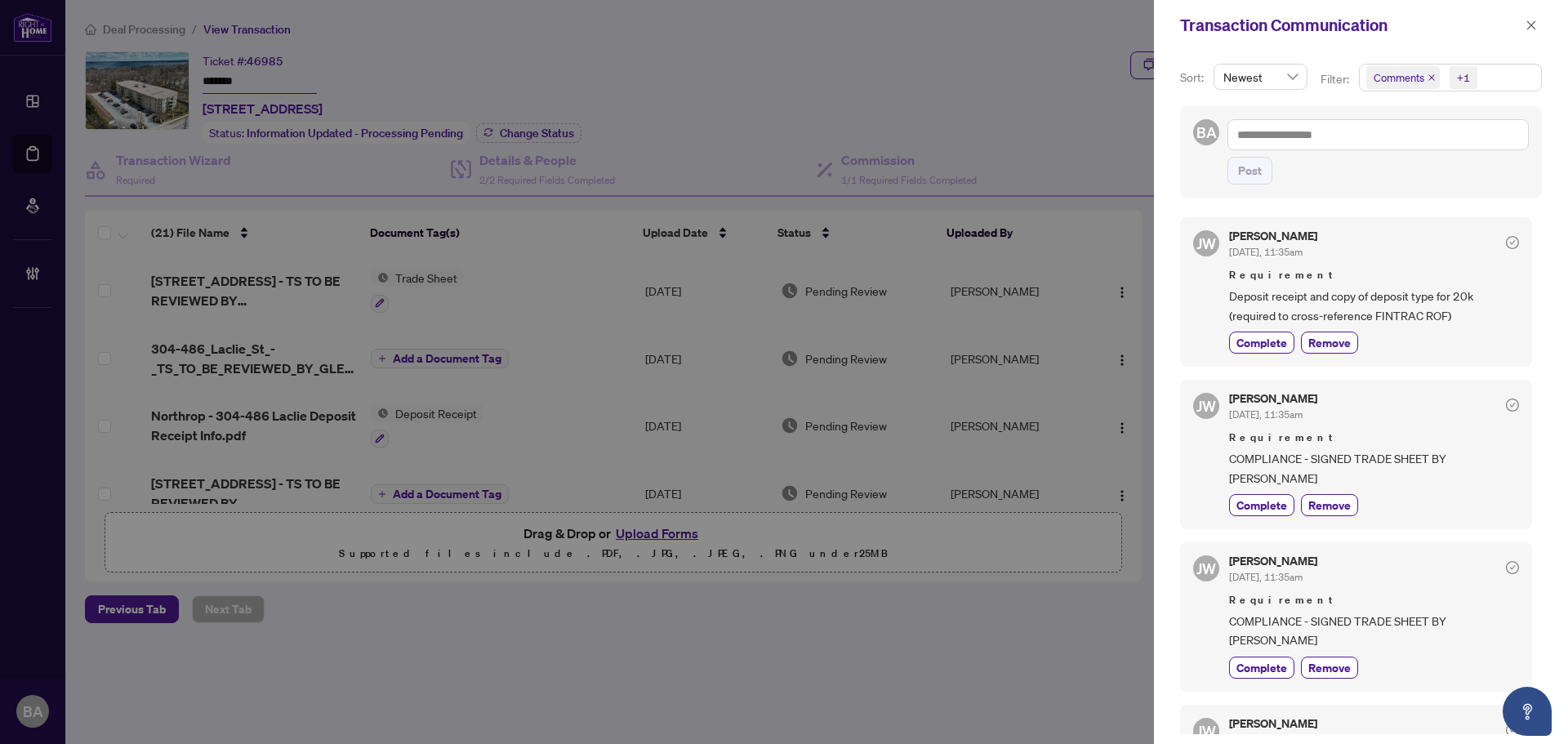
click at [1434, 77] on span "Comments" at bounding box center [1402, 77] width 73 height 23
click at [1430, 76] on icon "close" at bounding box center [1432, 77] width 8 height 8
click at [1345, 263] on div "Jackie Wu Aug/12/2025, 11:35am Requirement Deposit receipt and copy of deposit …" at bounding box center [1374, 292] width 290 height 124
click at [1410, 219] on div "JW Jackie Wu Aug/12/2025, 11:35am Requirement Deposit receipt and copy of depos…" at bounding box center [1355, 292] width 352 height 150
click at [1538, 21] on button "button" at bounding box center [1530, 24] width 21 height 19
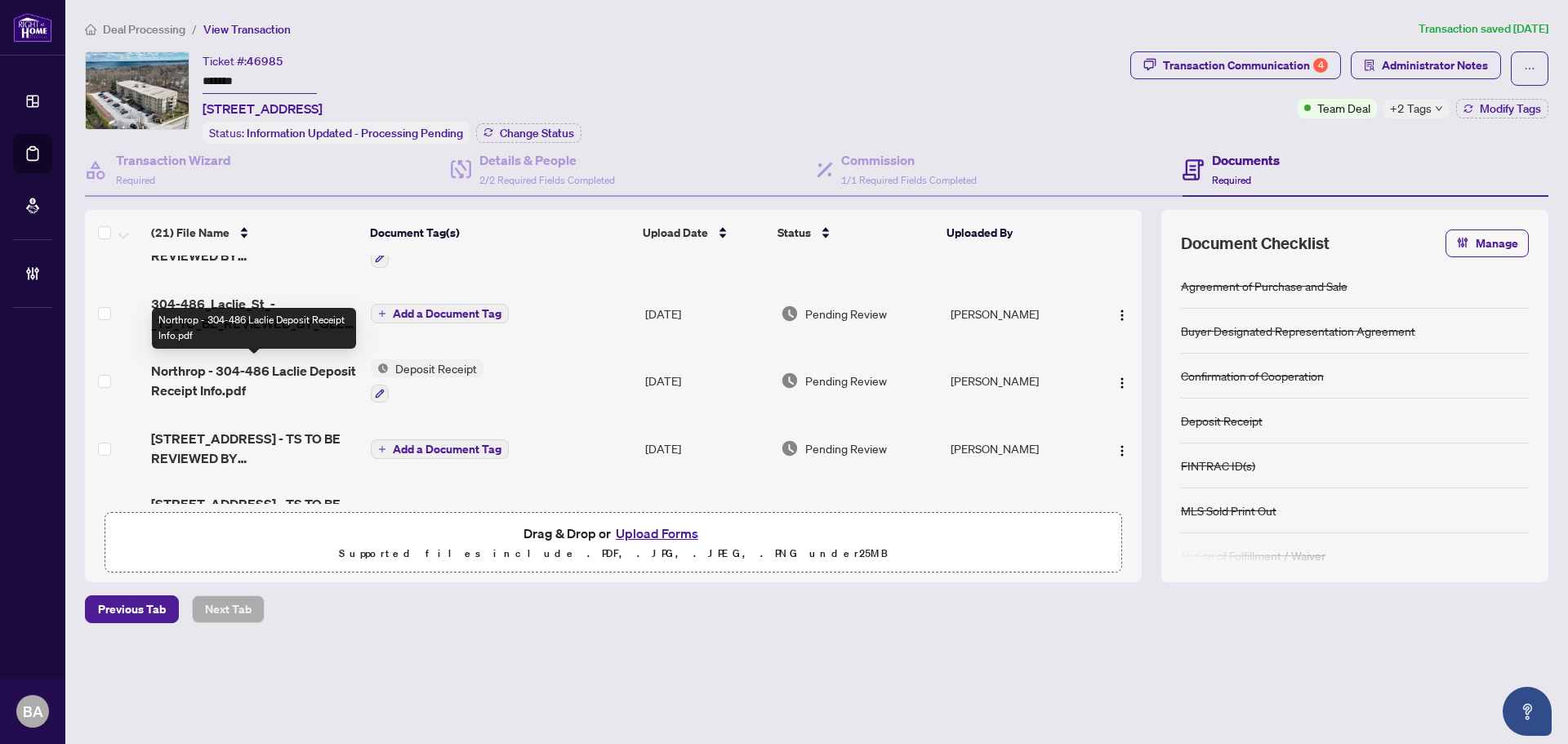
scroll to position [82, 0]
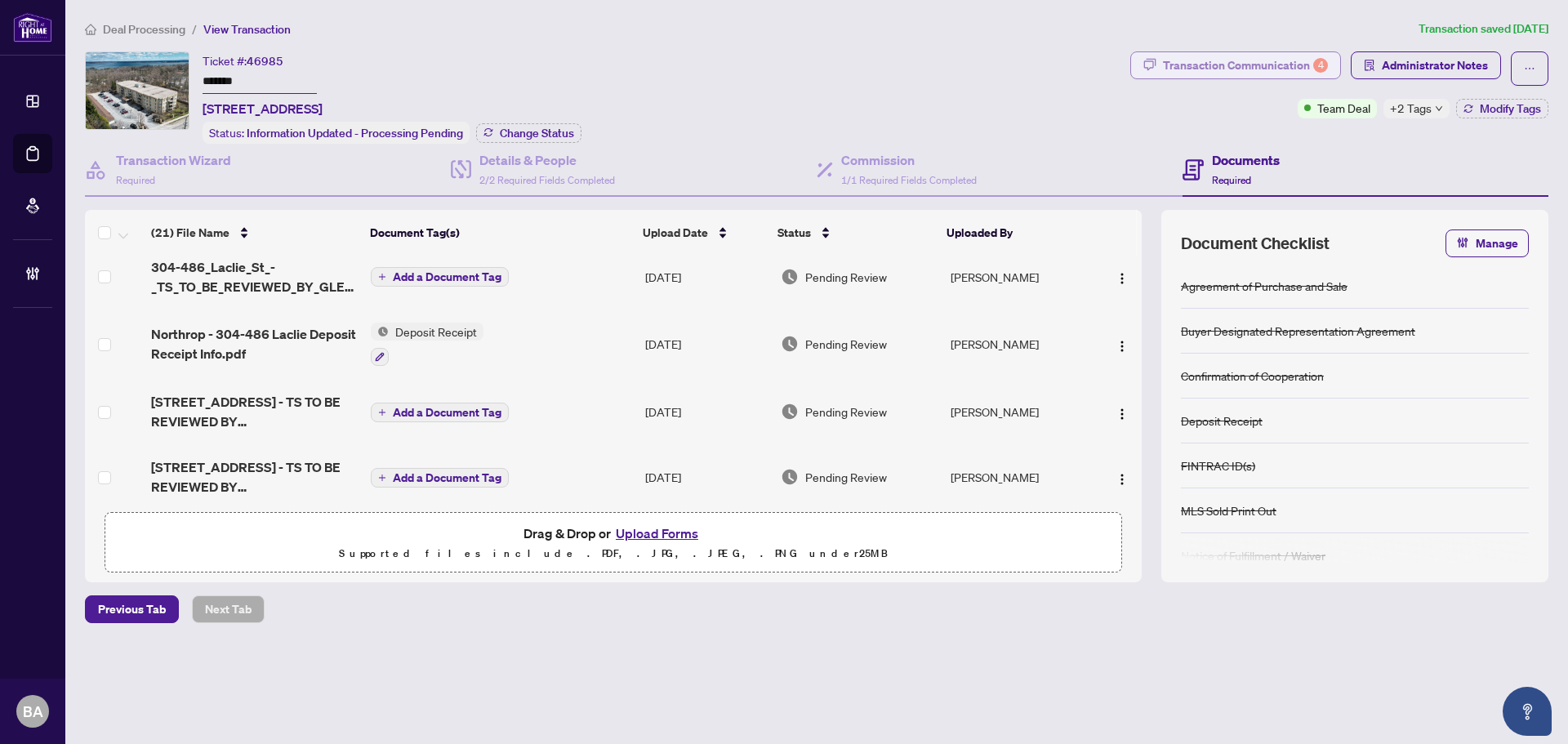
click at [1286, 70] on div "Transaction Communication 4" at bounding box center [1245, 65] width 165 height 26
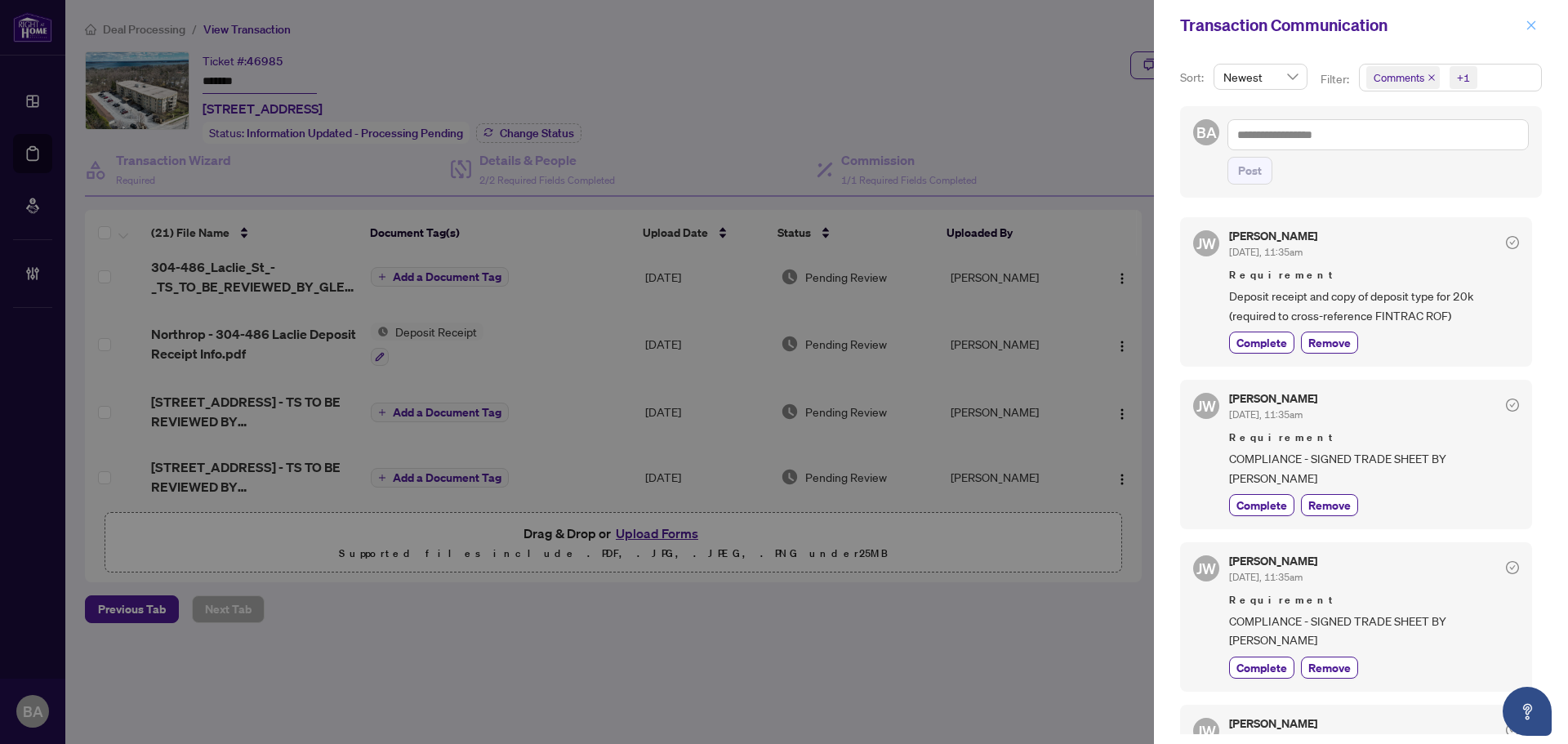
click at [1536, 19] on icon "close" at bounding box center [1531, 25] width 12 height 12
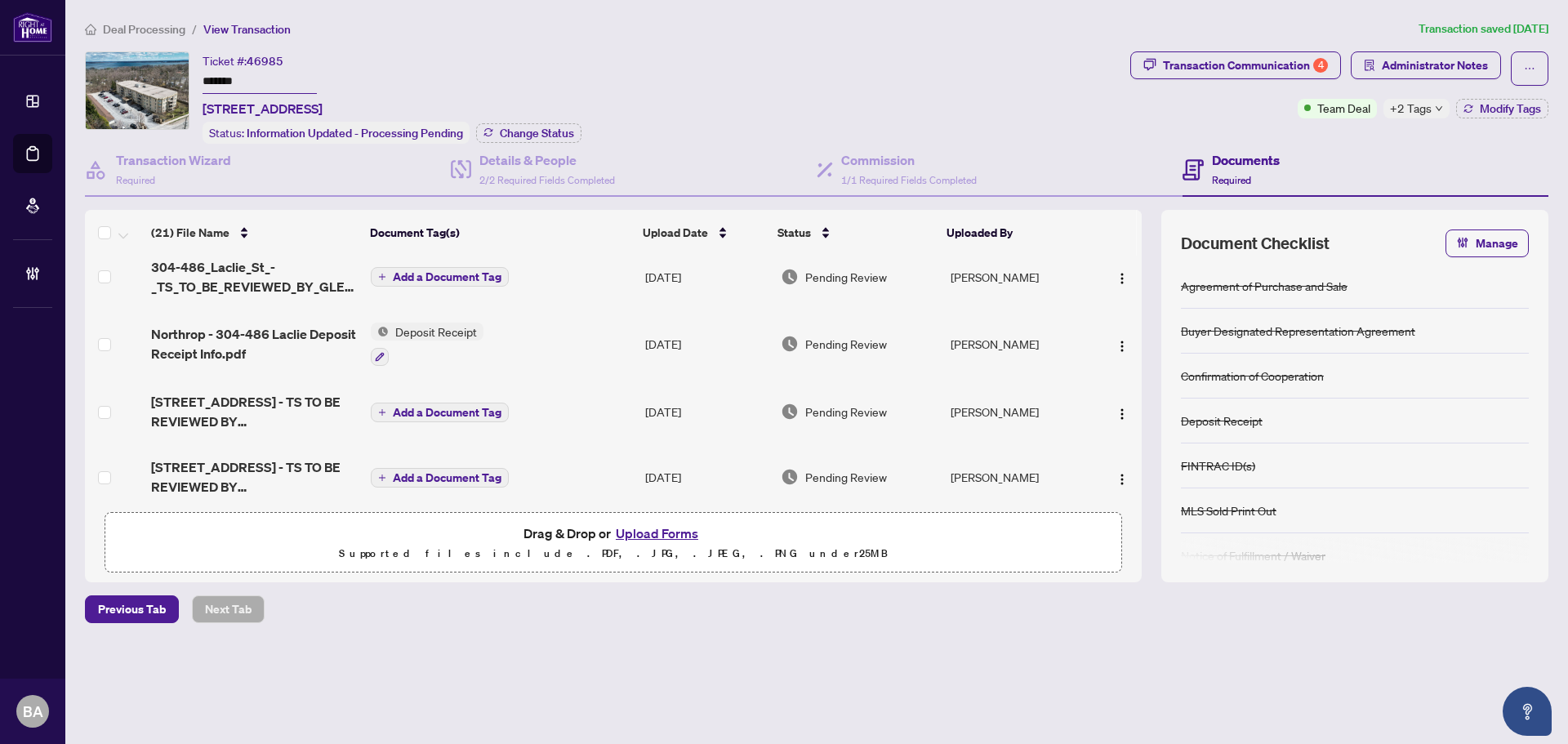
click at [330, 333] on span "Northrop - 304-486 Laclie Deposit Receipt Info.pdf" at bounding box center [255, 344] width 207 height 40
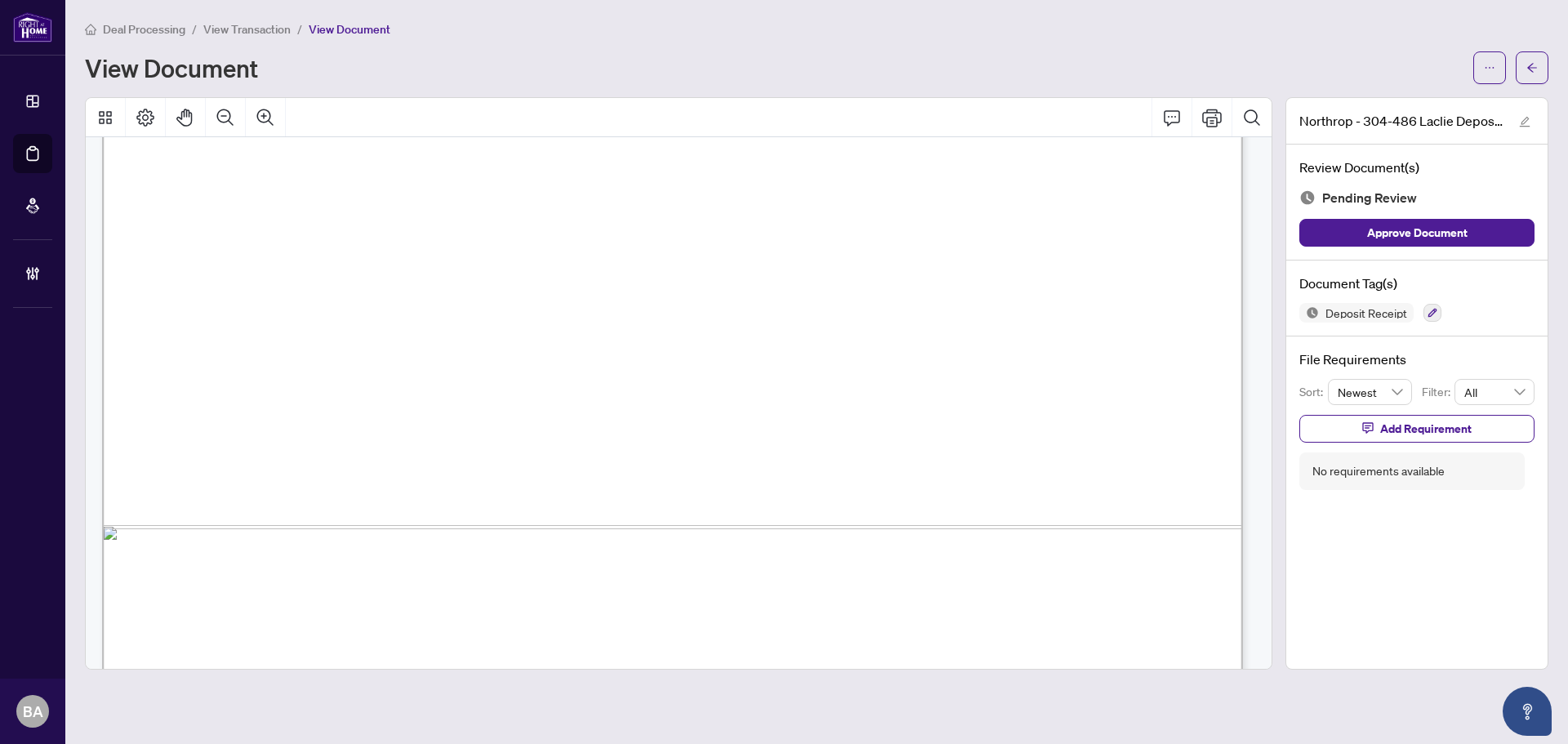
scroll to position [2367, 0]
click at [246, 34] on span "View Transaction" at bounding box center [247, 29] width 87 height 14
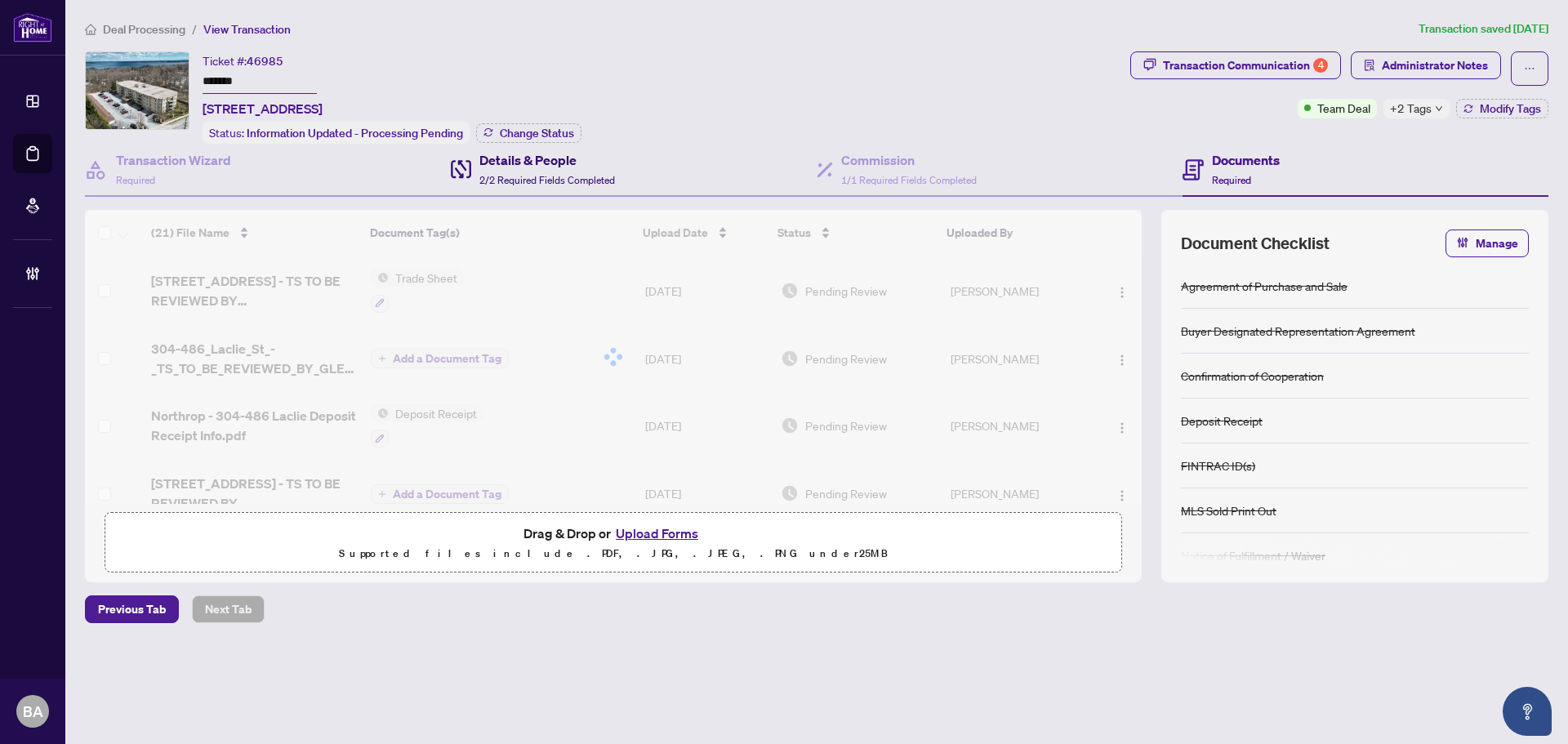
click at [491, 164] on h4 "Details & People" at bounding box center [546, 160] width 135 height 19
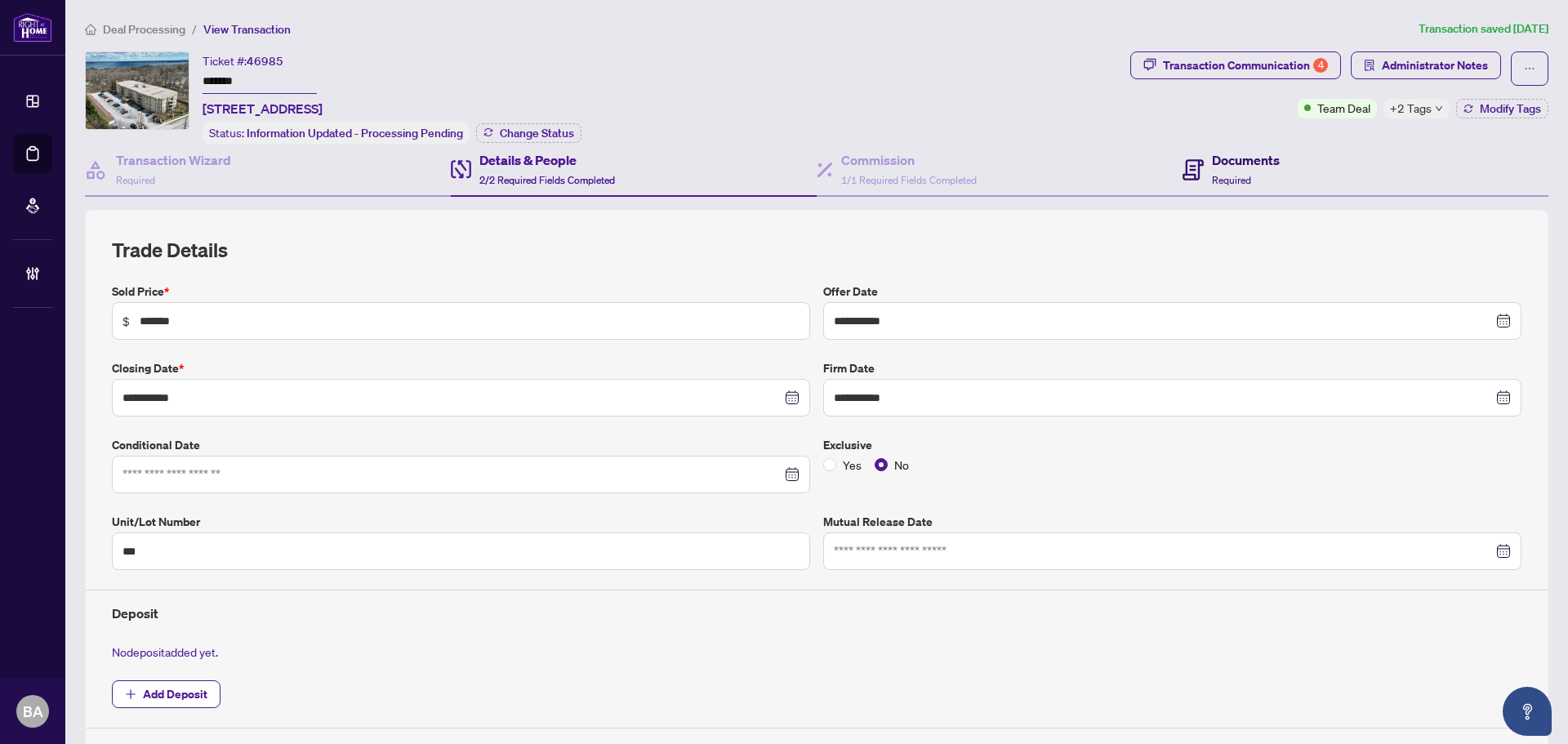
click at [1201, 174] on div "Documents Required" at bounding box center [1231, 170] width 98 height 39
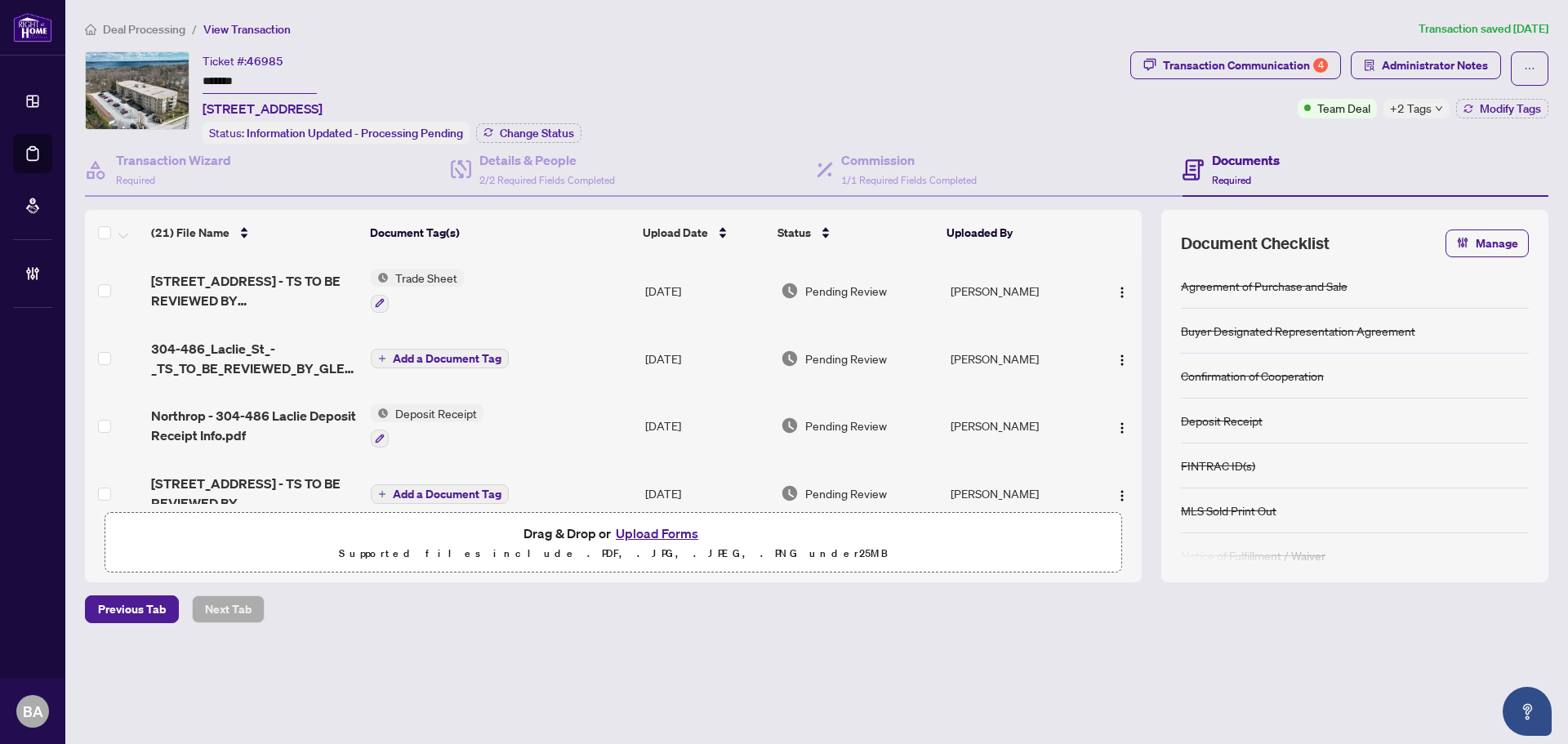
click at [133, 31] on span "Deal Processing" at bounding box center [144, 29] width 82 height 14
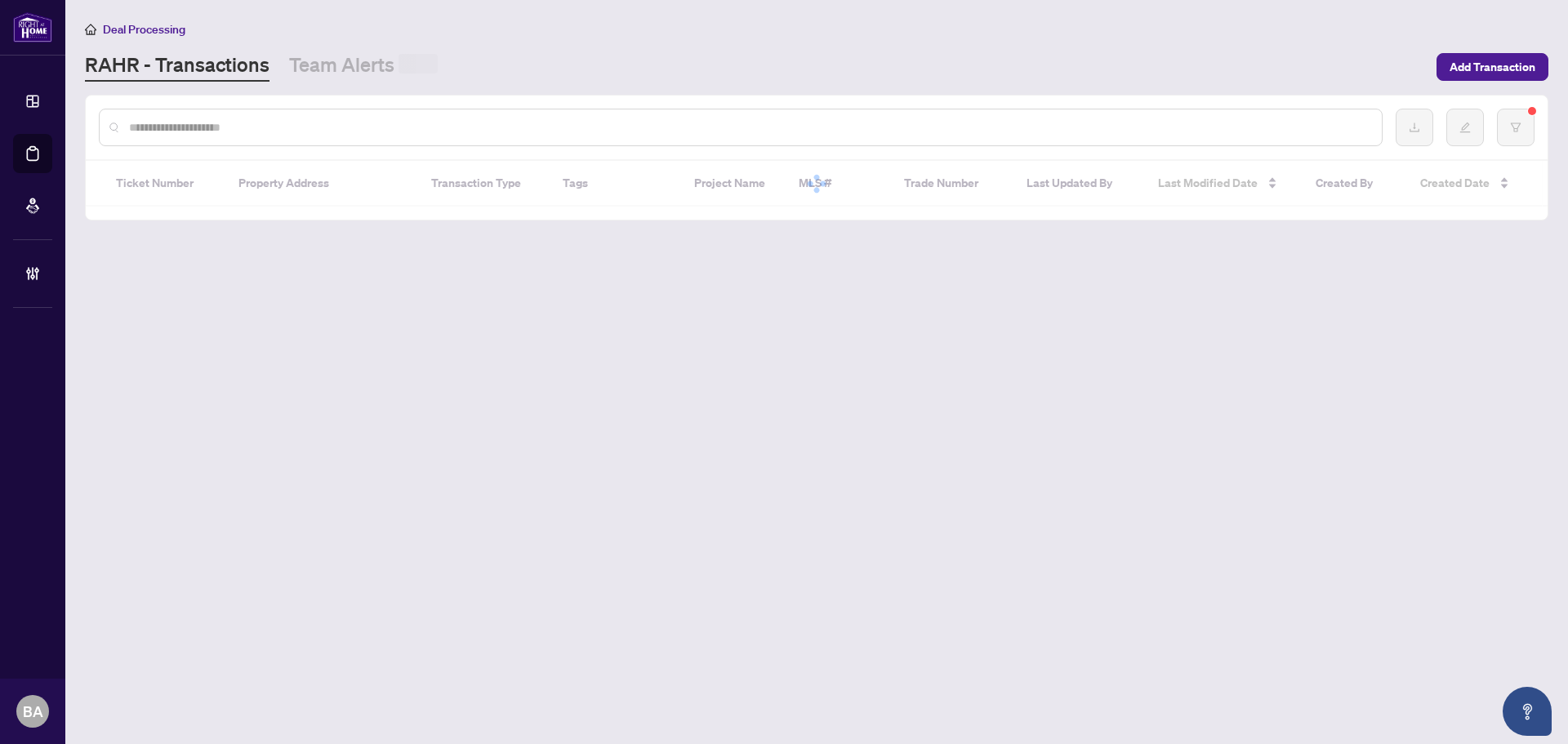
click at [243, 129] on input "text" at bounding box center [748, 127] width 1239 height 18
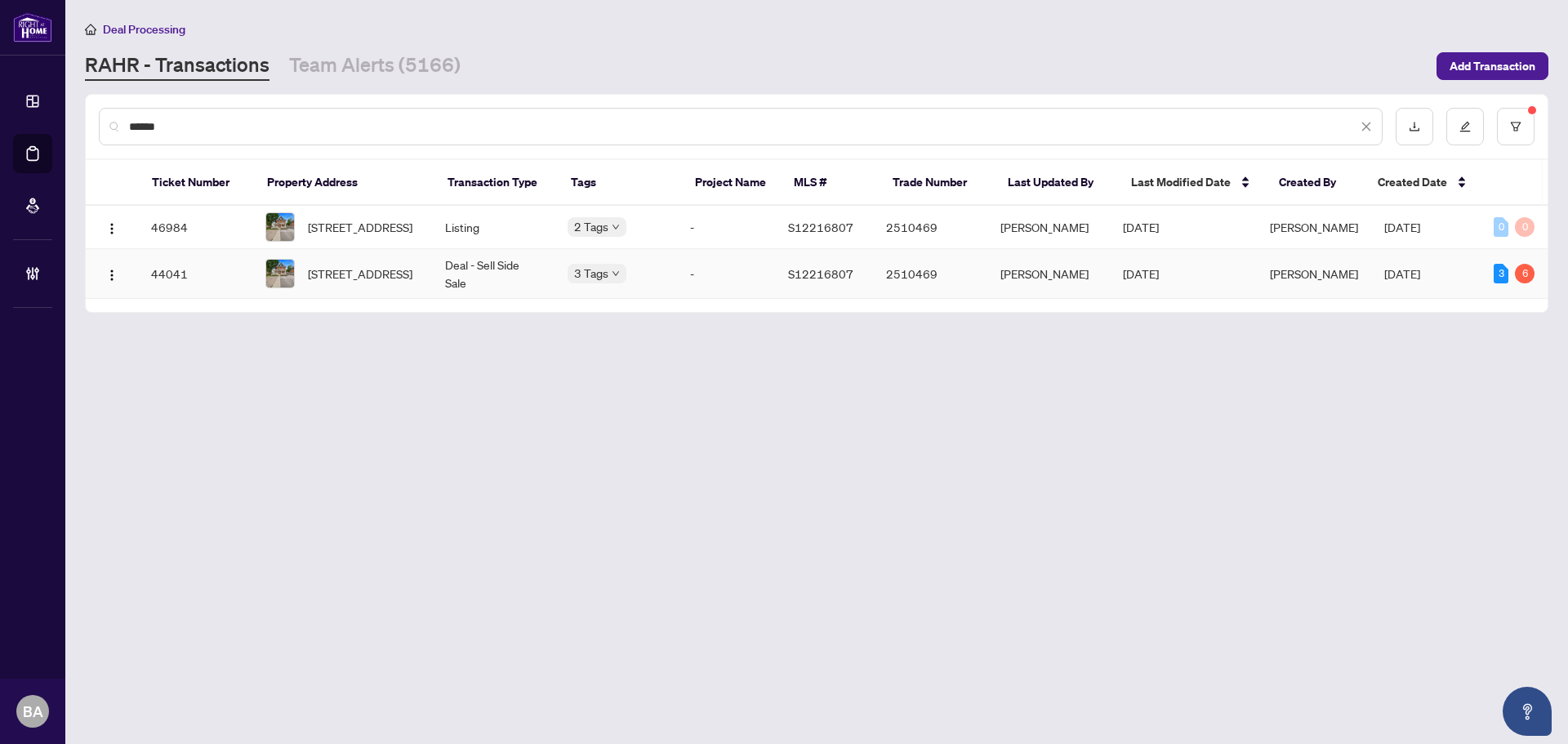
type input "******"
click at [465, 282] on td "Deal - Sell Side Sale" at bounding box center [494, 273] width 123 height 50
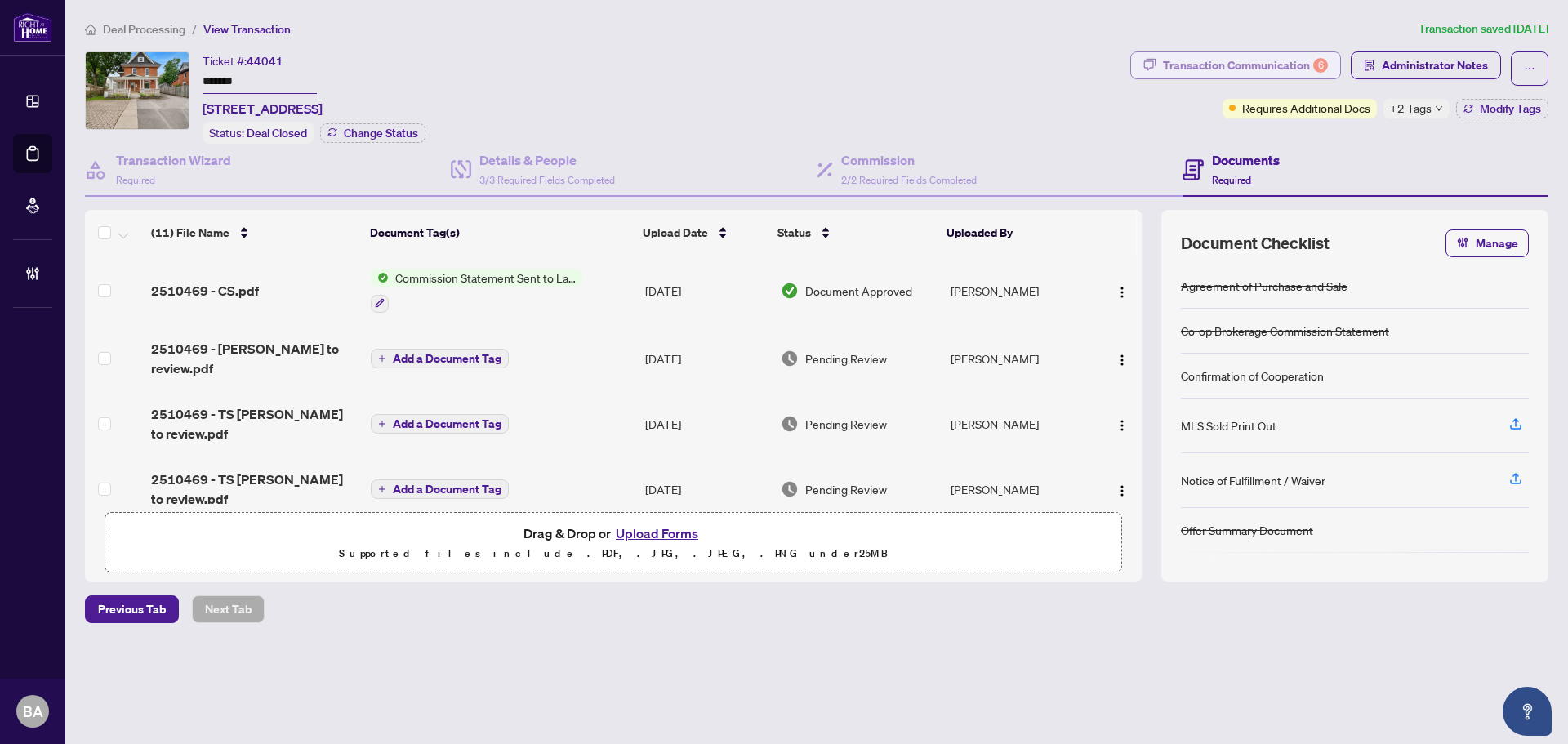
click at [1300, 66] on div "Transaction Communication 6" at bounding box center [1245, 65] width 165 height 26
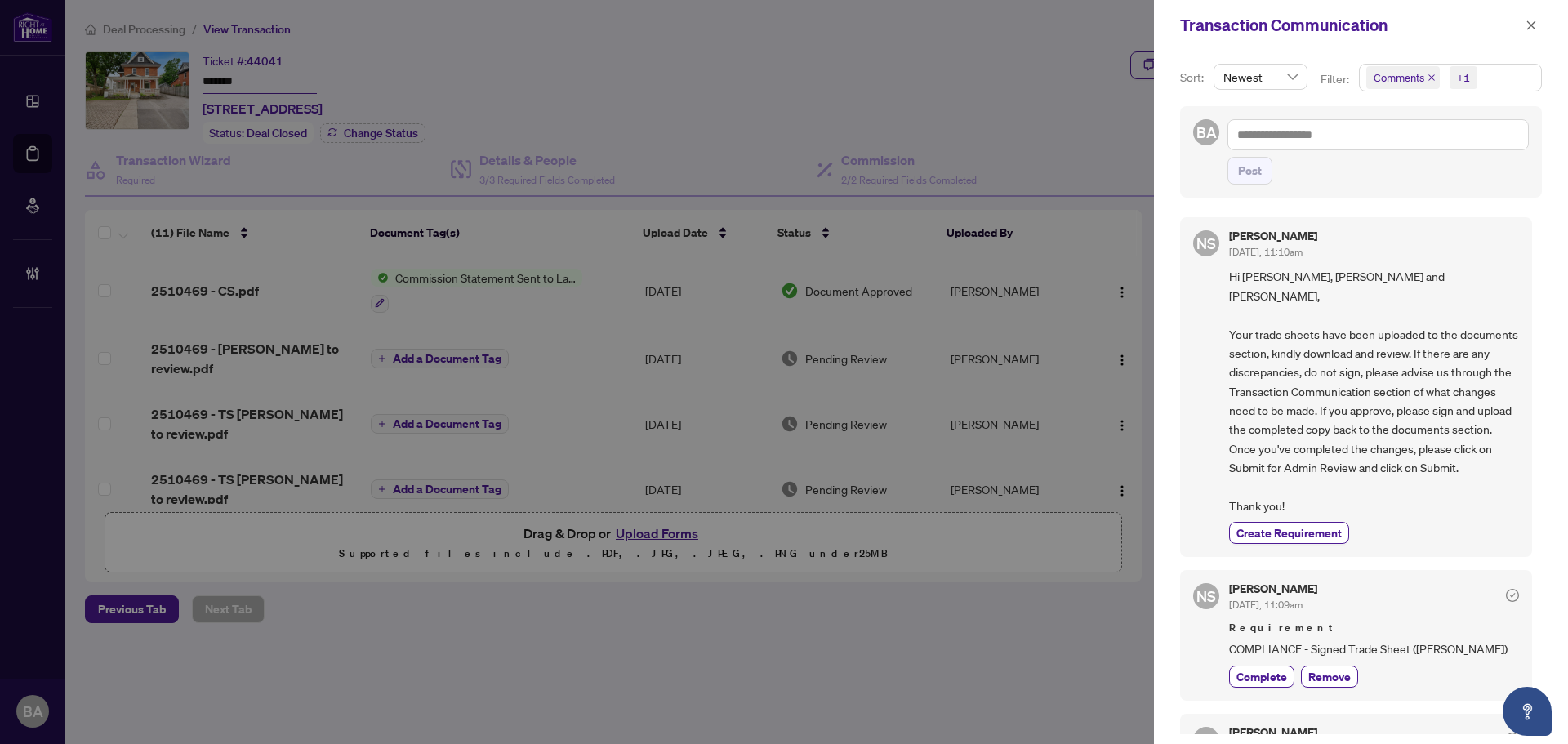
click at [1431, 75] on icon "close" at bounding box center [1432, 77] width 8 height 8
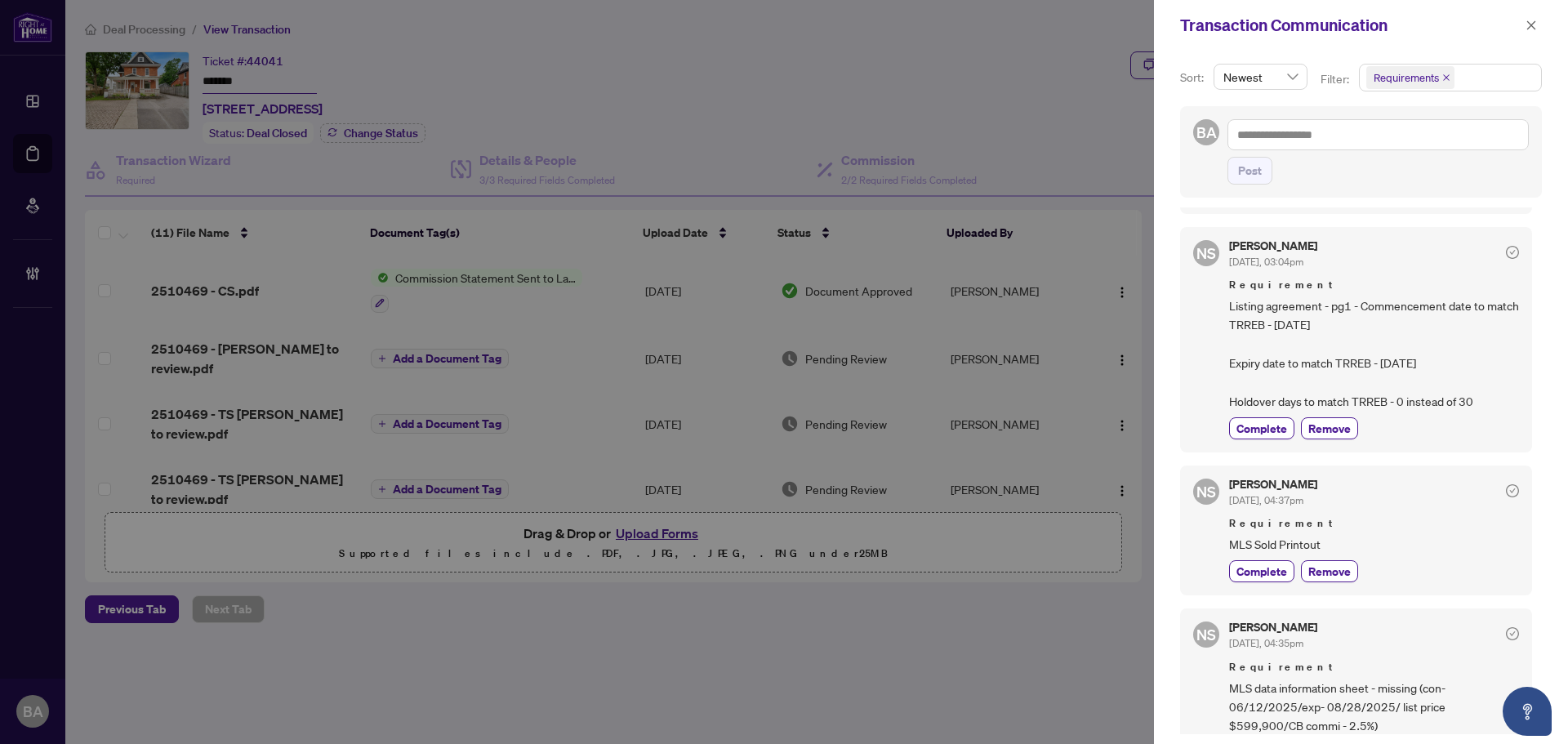
scroll to position [409, 0]
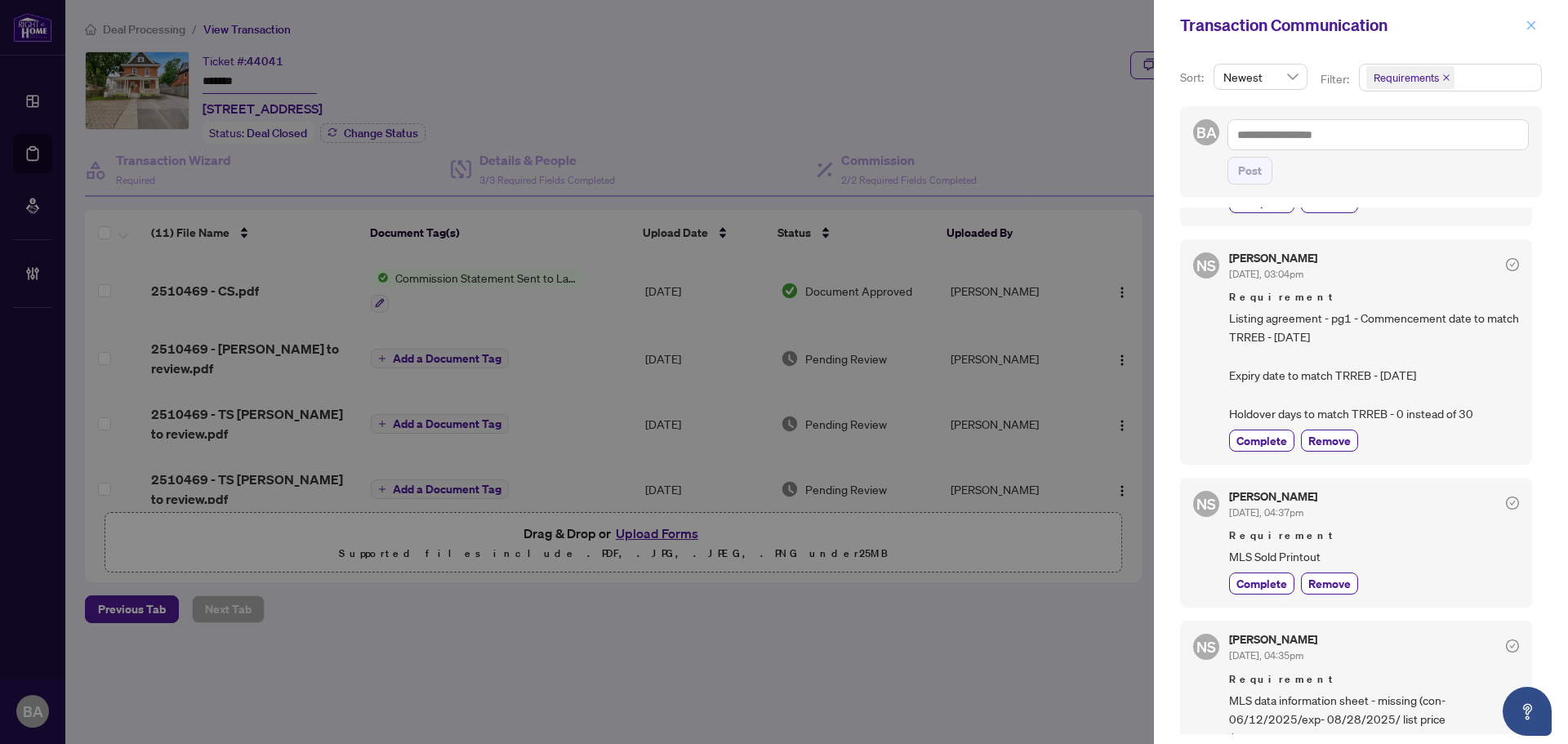
click at [1522, 23] on button "button" at bounding box center [1530, 24] width 21 height 19
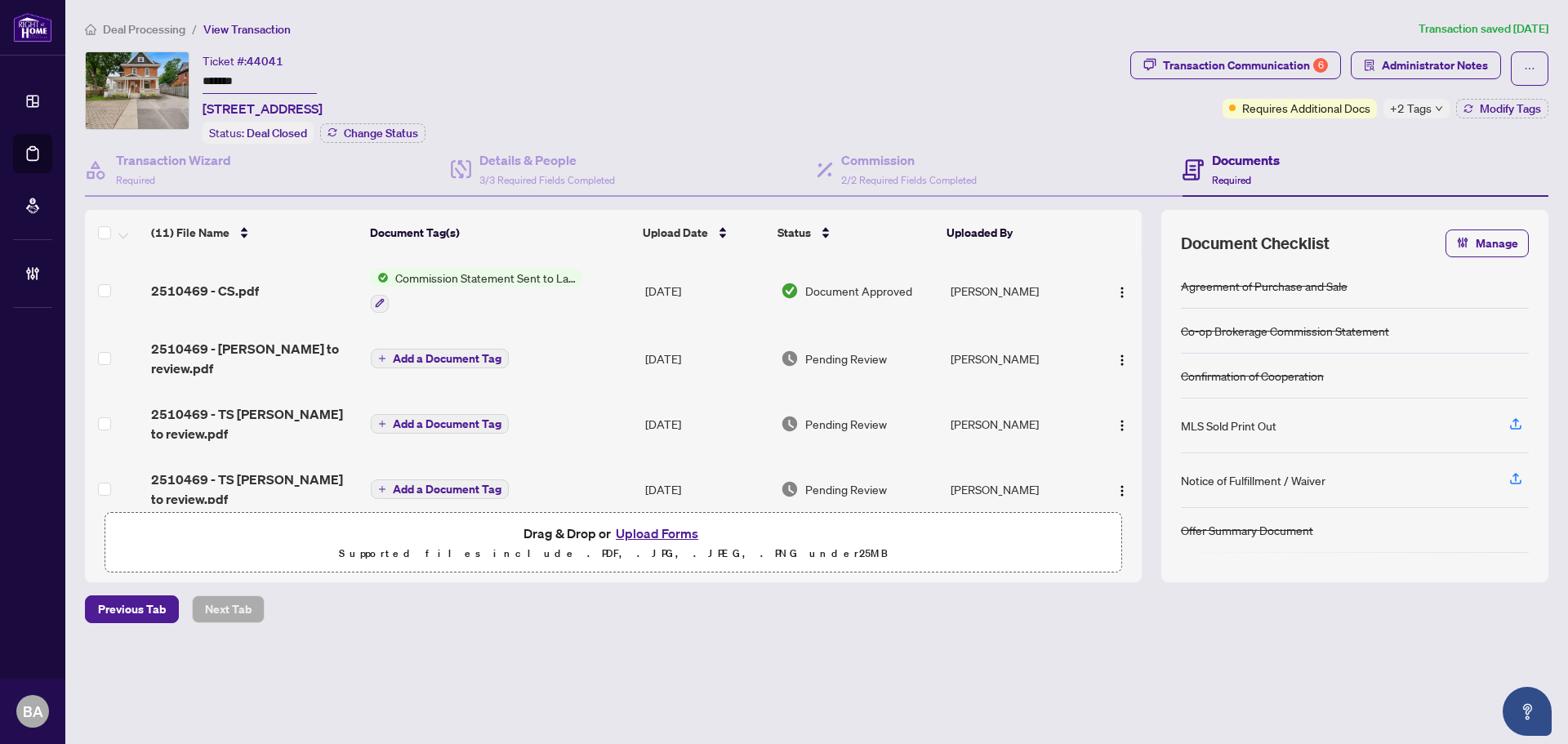
click at [133, 22] on span "Deal Processing" at bounding box center [144, 29] width 82 height 14
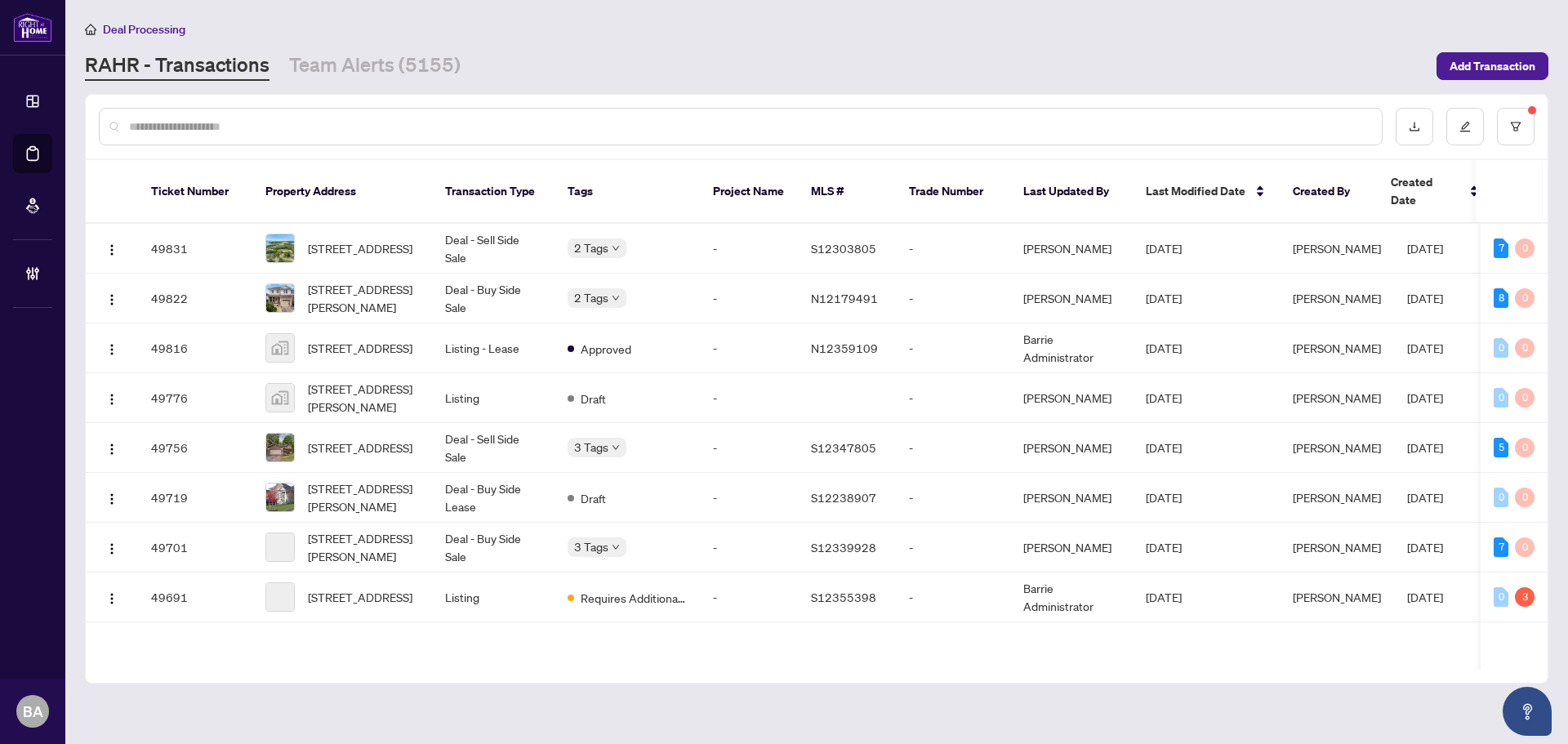
click at [270, 129] on input "text" at bounding box center [748, 126] width 1239 height 18
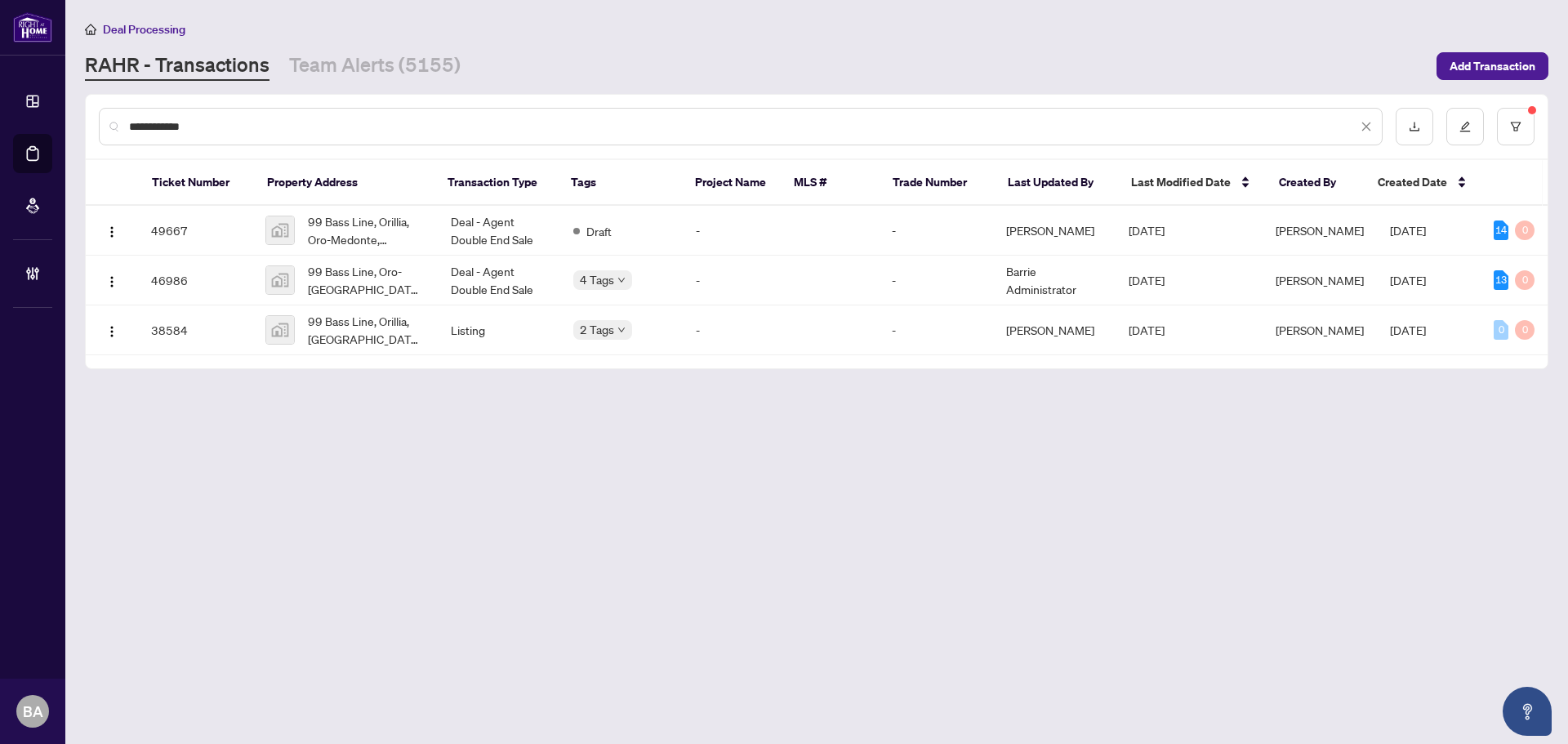
click at [778, 382] on main "**********" at bounding box center [816, 372] width 1502 height 744
click at [178, 111] on div "**********" at bounding box center [741, 126] width 1284 height 38
click at [178, 116] on div "**********" at bounding box center [741, 126] width 1284 height 38
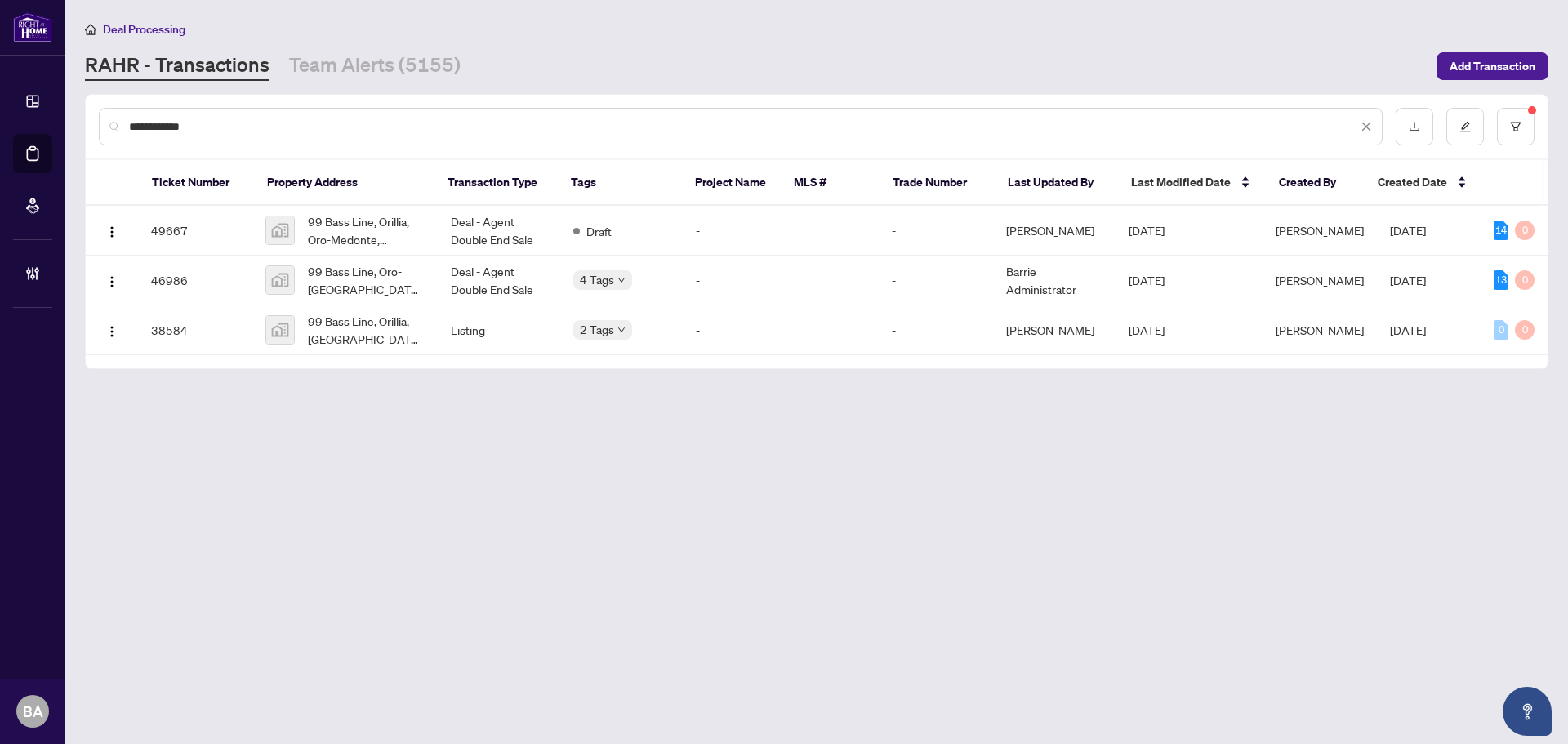
click at [182, 122] on input "**********" at bounding box center [742, 126] width 1228 height 18
click at [183, 123] on input "**********" at bounding box center [742, 126] width 1228 height 18
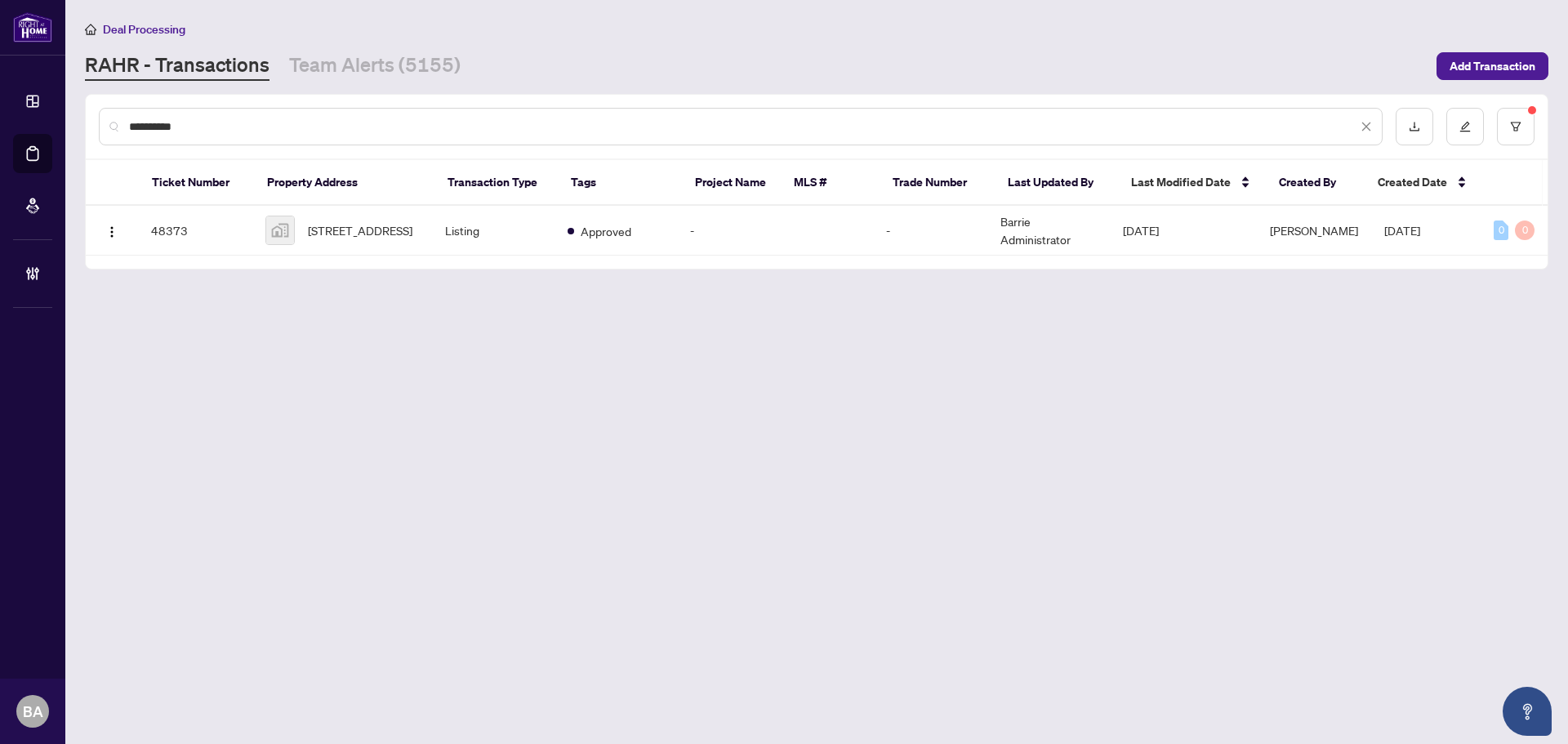
type input "**********"
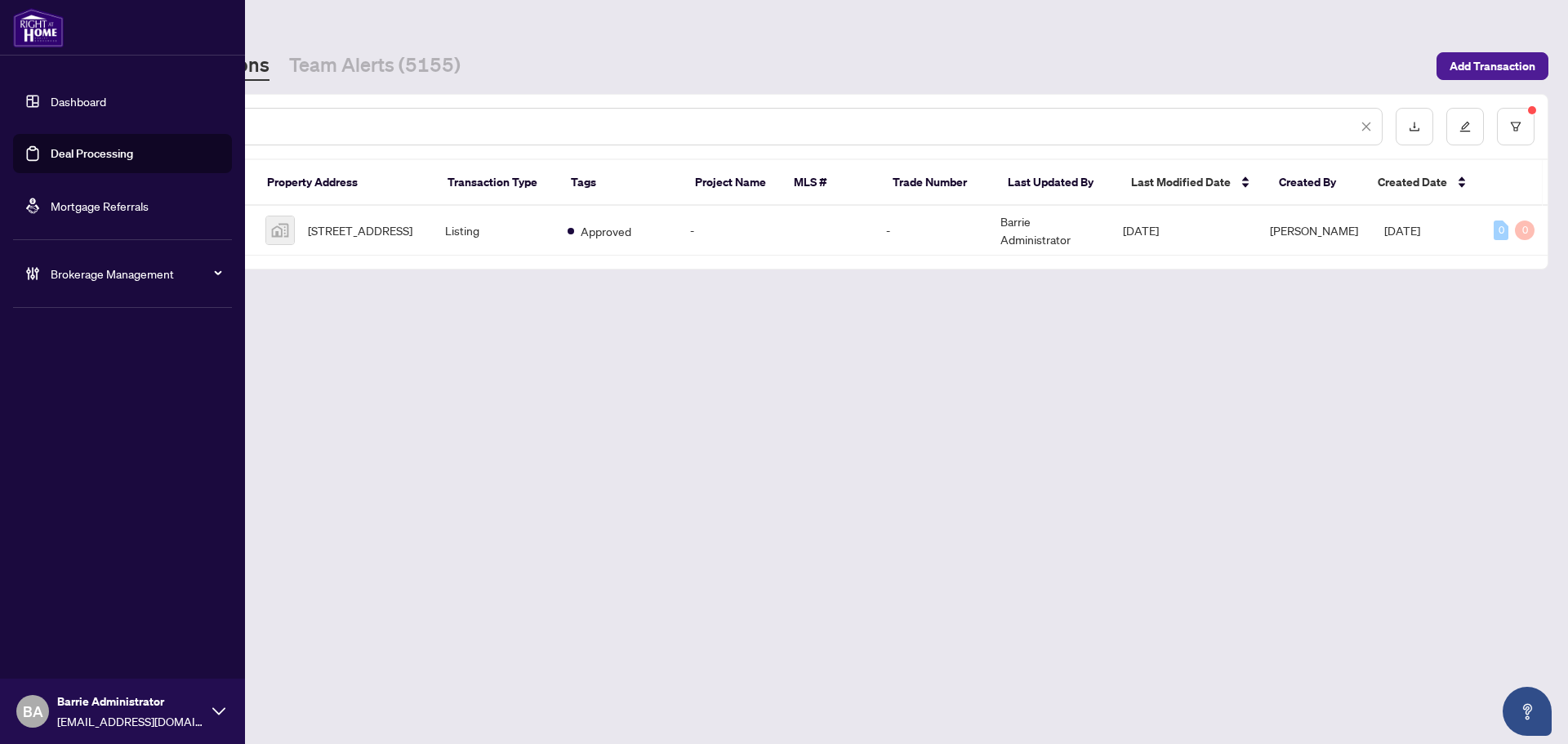
click at [82, 267] on span "Brokerage Management" at bounding box center [135, 273] width 170 height 18
click at [95, 386] on link "Manage Agents" at bounding box center [75, 390] width 81 height 14
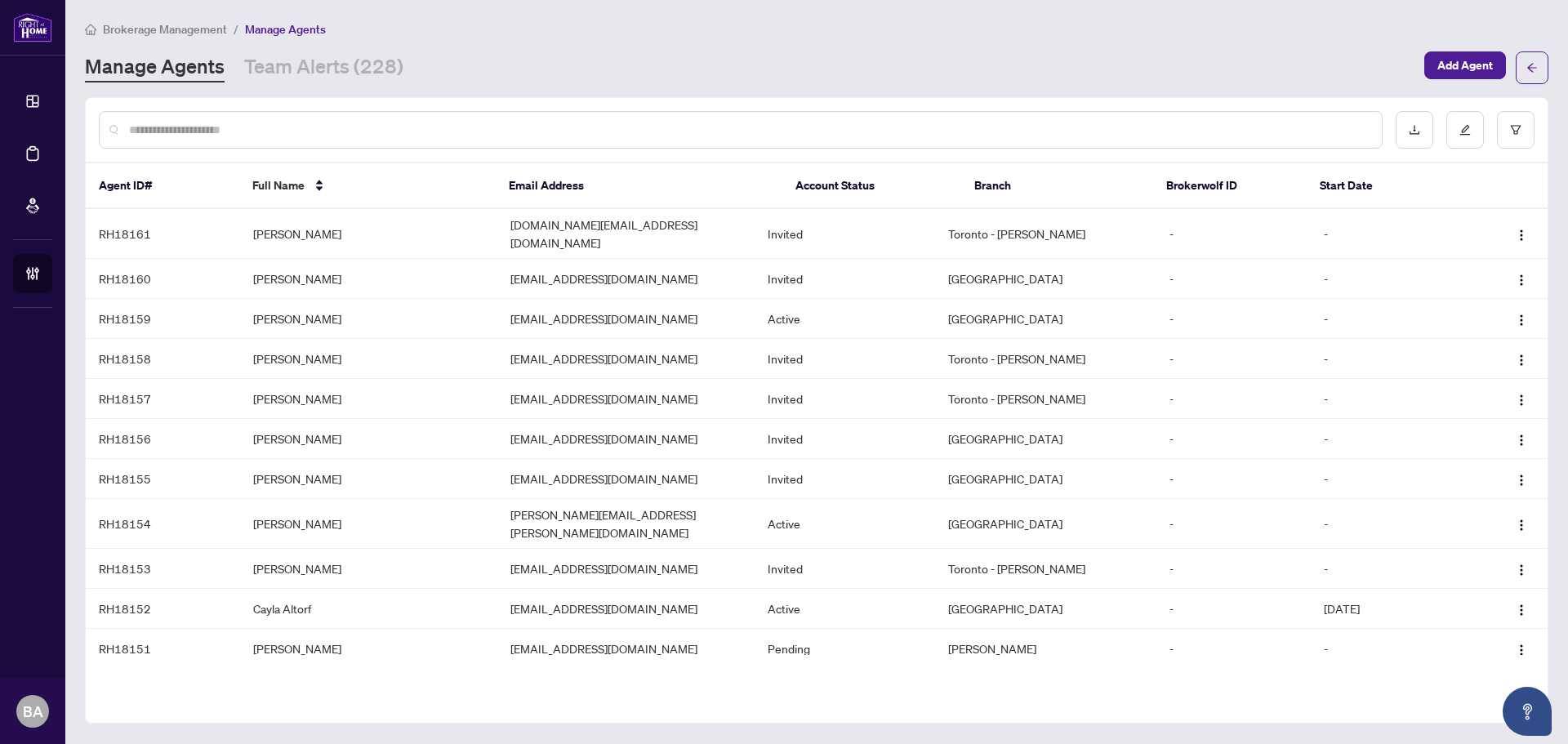
click at [292, 132] on input "text" at bounding box center [748, 129] width 1239 height 18
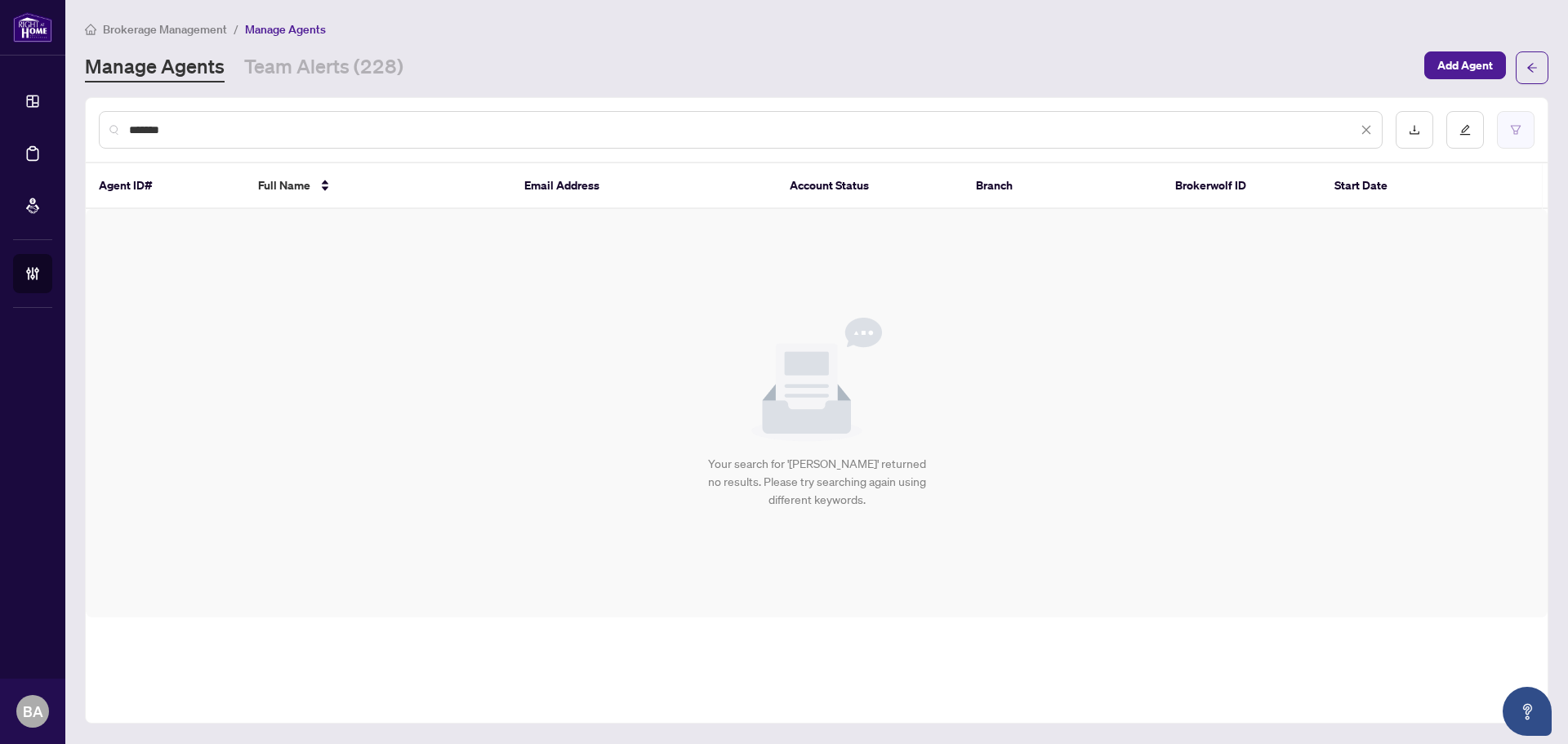
click at [1513, 127] on icon "filter" at bounding box center [1516, 130] width 12 height 12
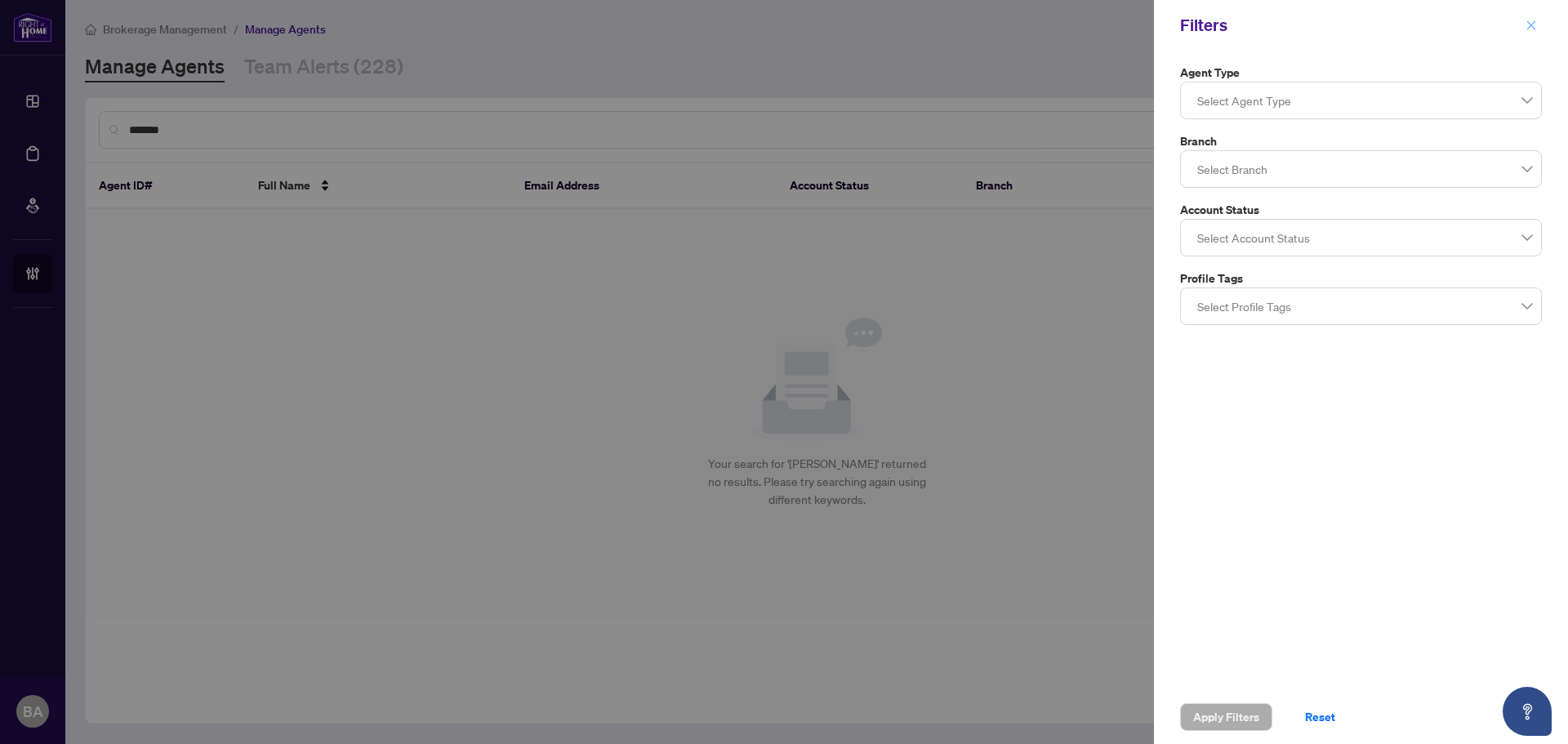
click at [1535, 24] on icon "close" at bounding box center [1531, 25] width 12 height 12
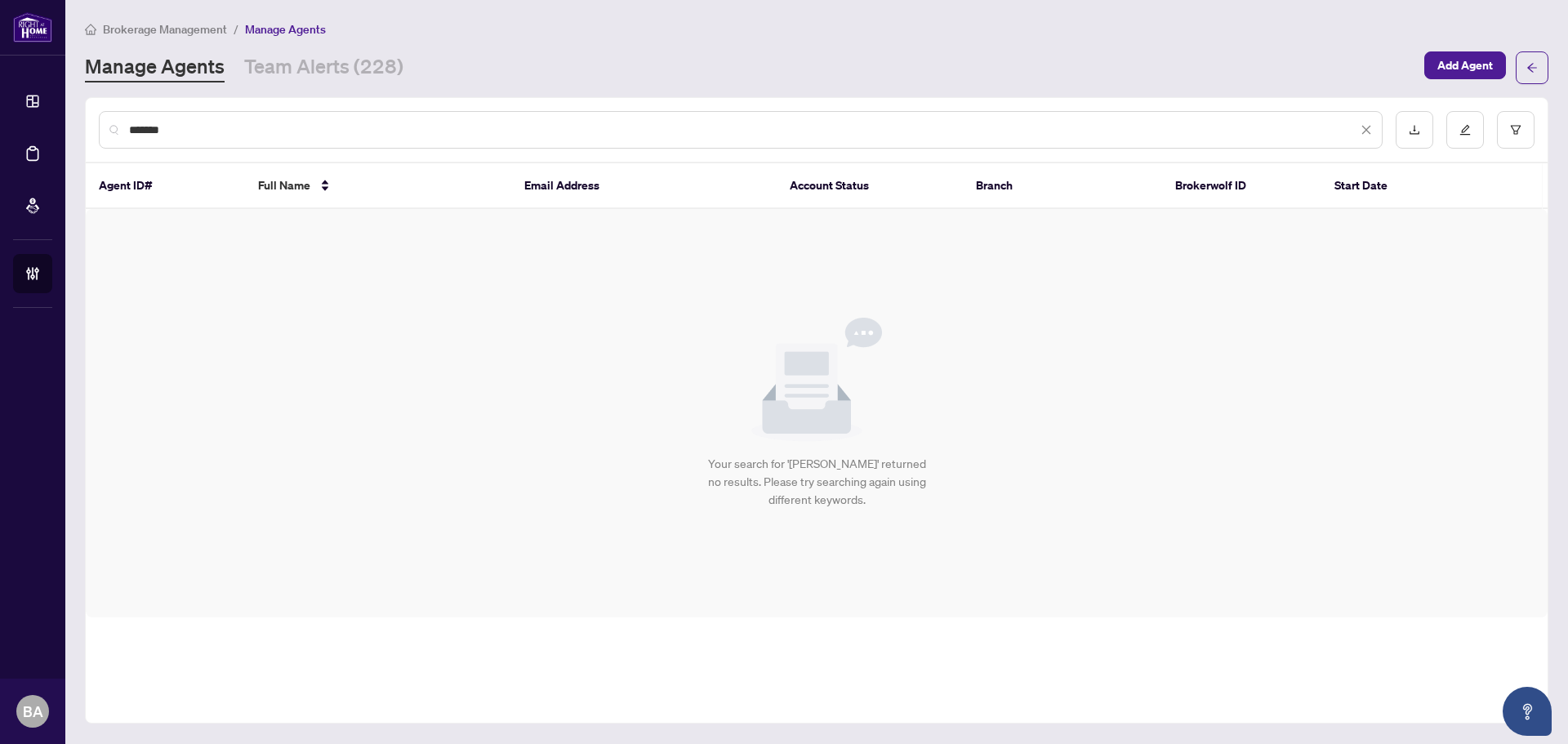
click at [203, 128] on input "*******" at bounding box center [742, 129] width 1228 height 18
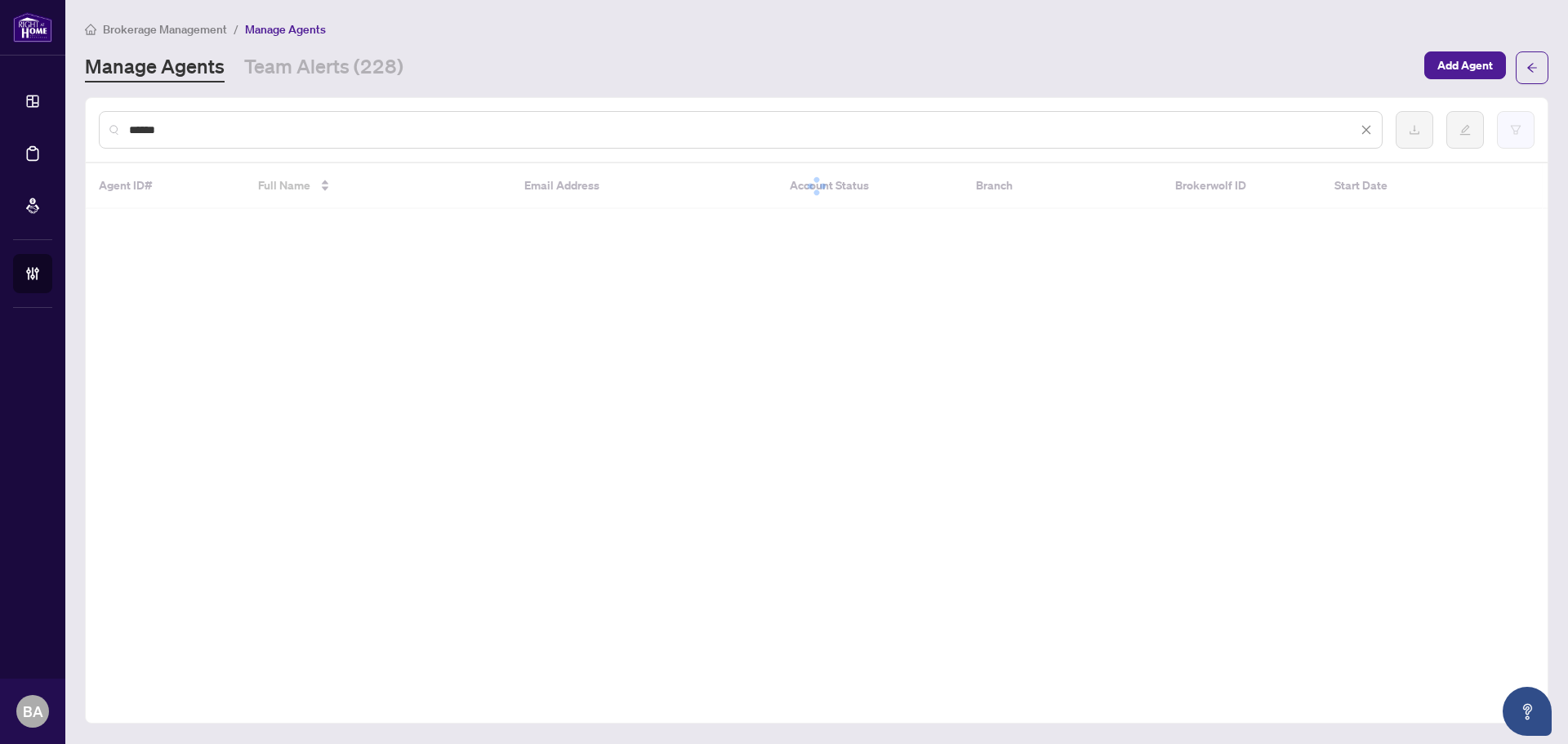
type input "*****"
click at [1514, 131] on button "button" at bounding box center [1515, 129] width 38 height 38
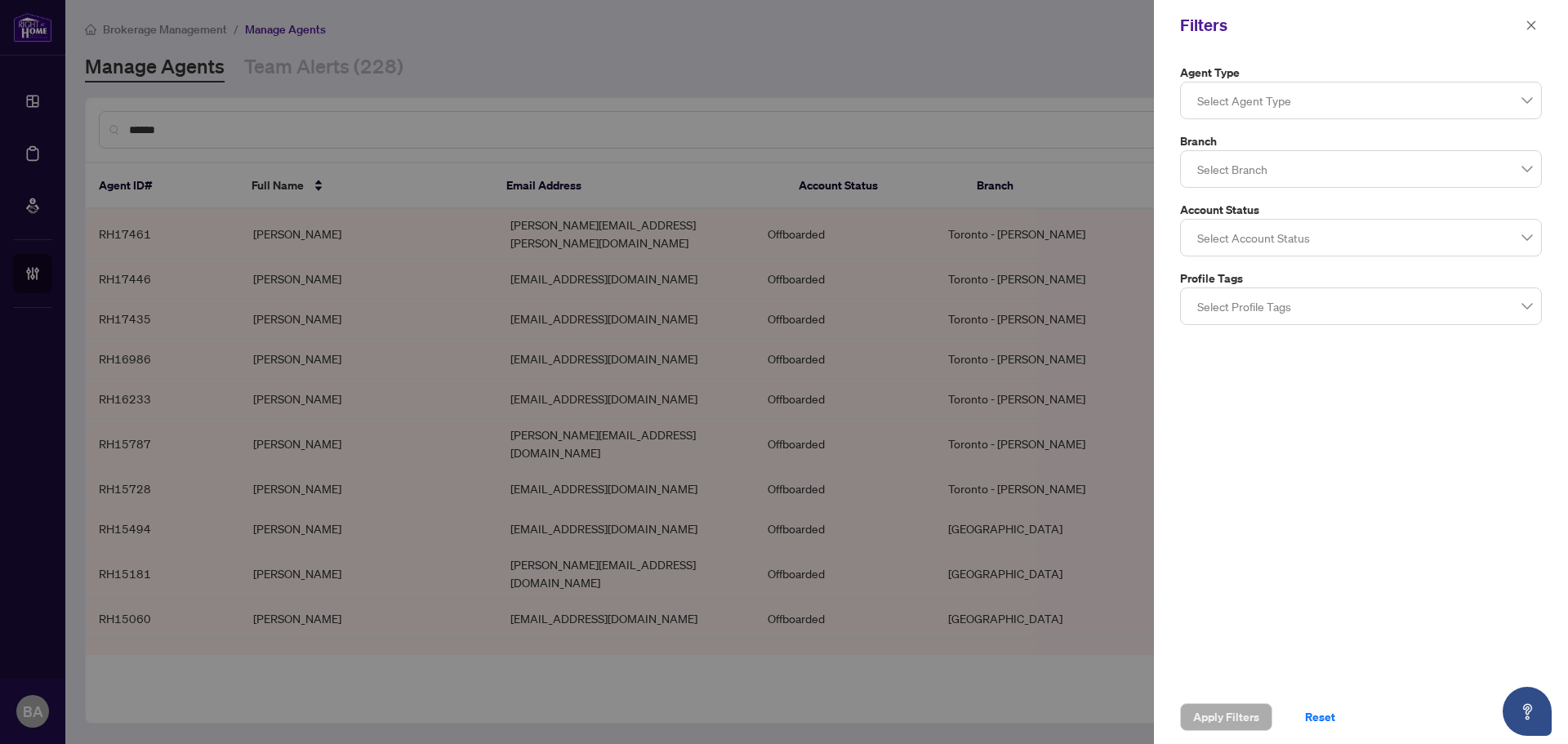
click at [1278, 165] on div at bounding box center [1360, 169] width 341 height 29
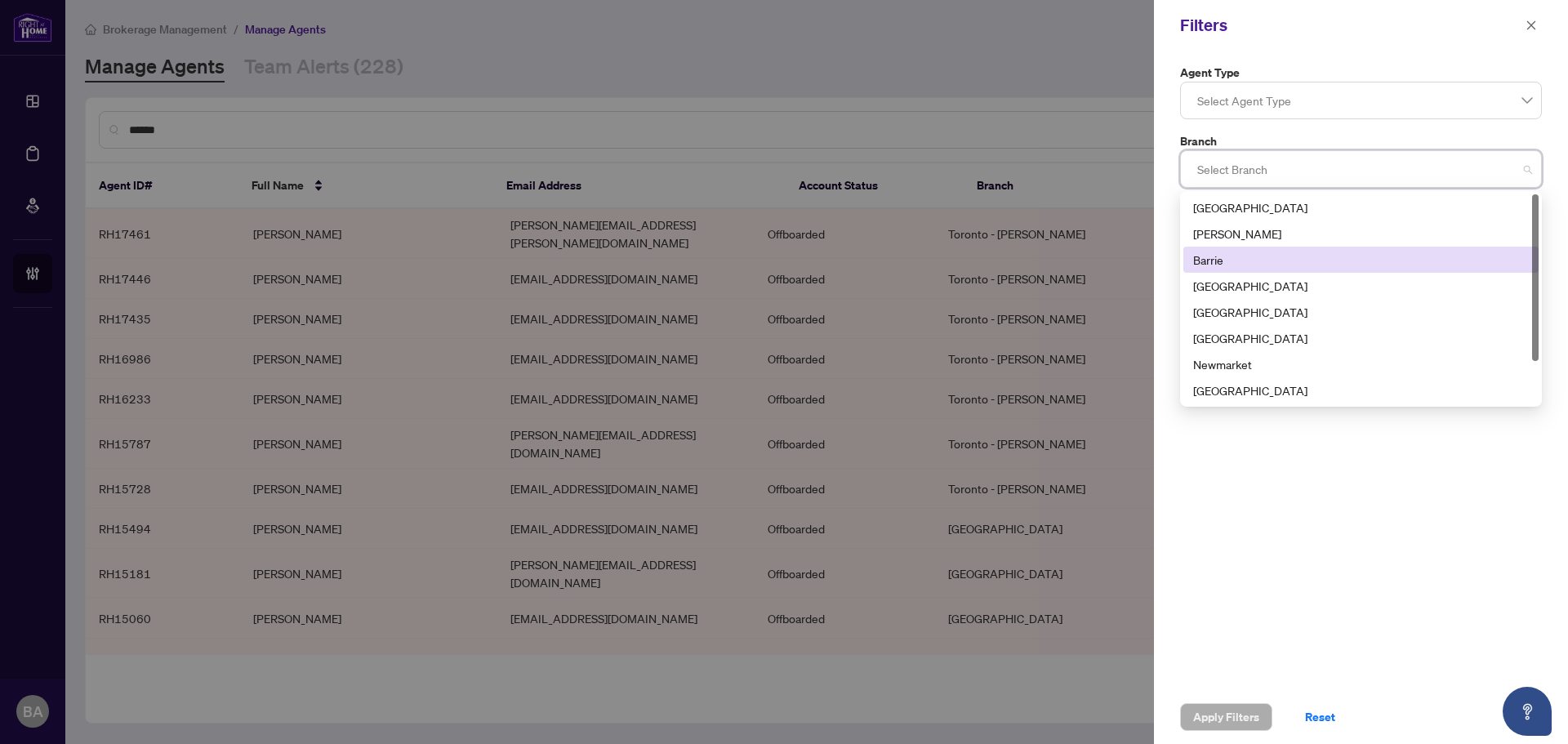
click at [1235, 265] on div "Barrie" at bounding box center [1360, 259] width 335 height 18
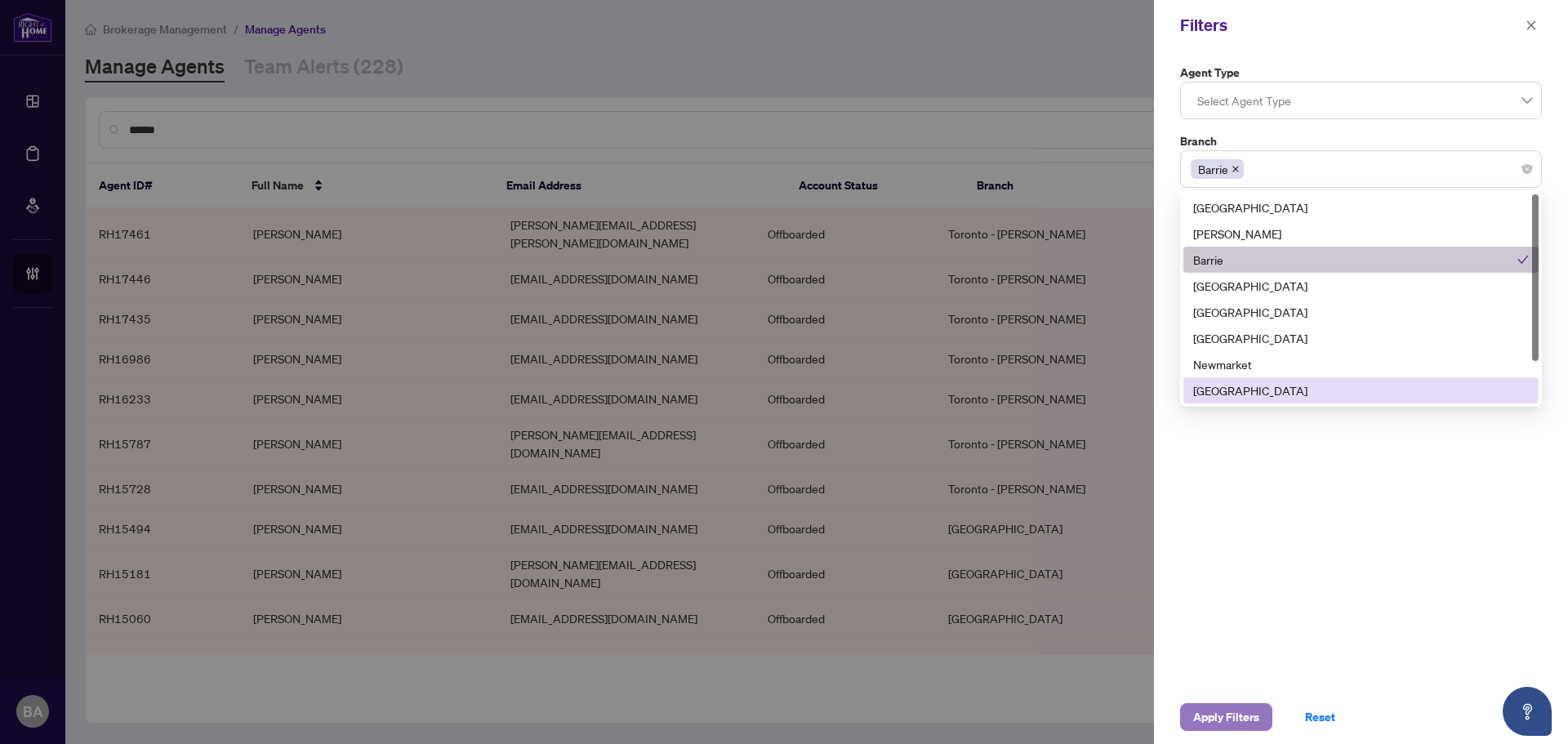
click at [1233, 714] on span "Apply Filters" at bounding box center [1226, 716] width 66 height 26
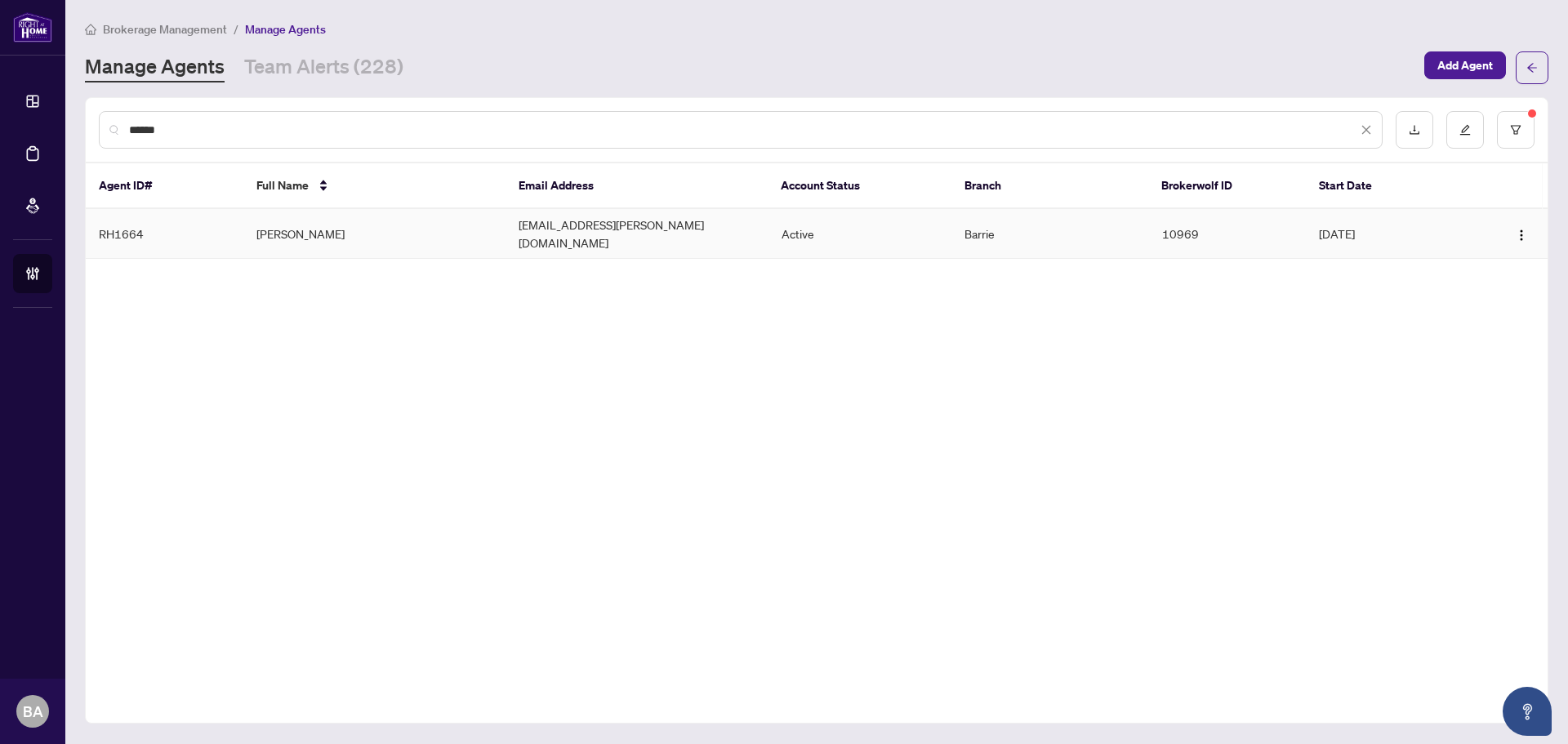
click at [278, 230] on td "Craig Basnett" at bounding box center [374, 234] width 262 height 50
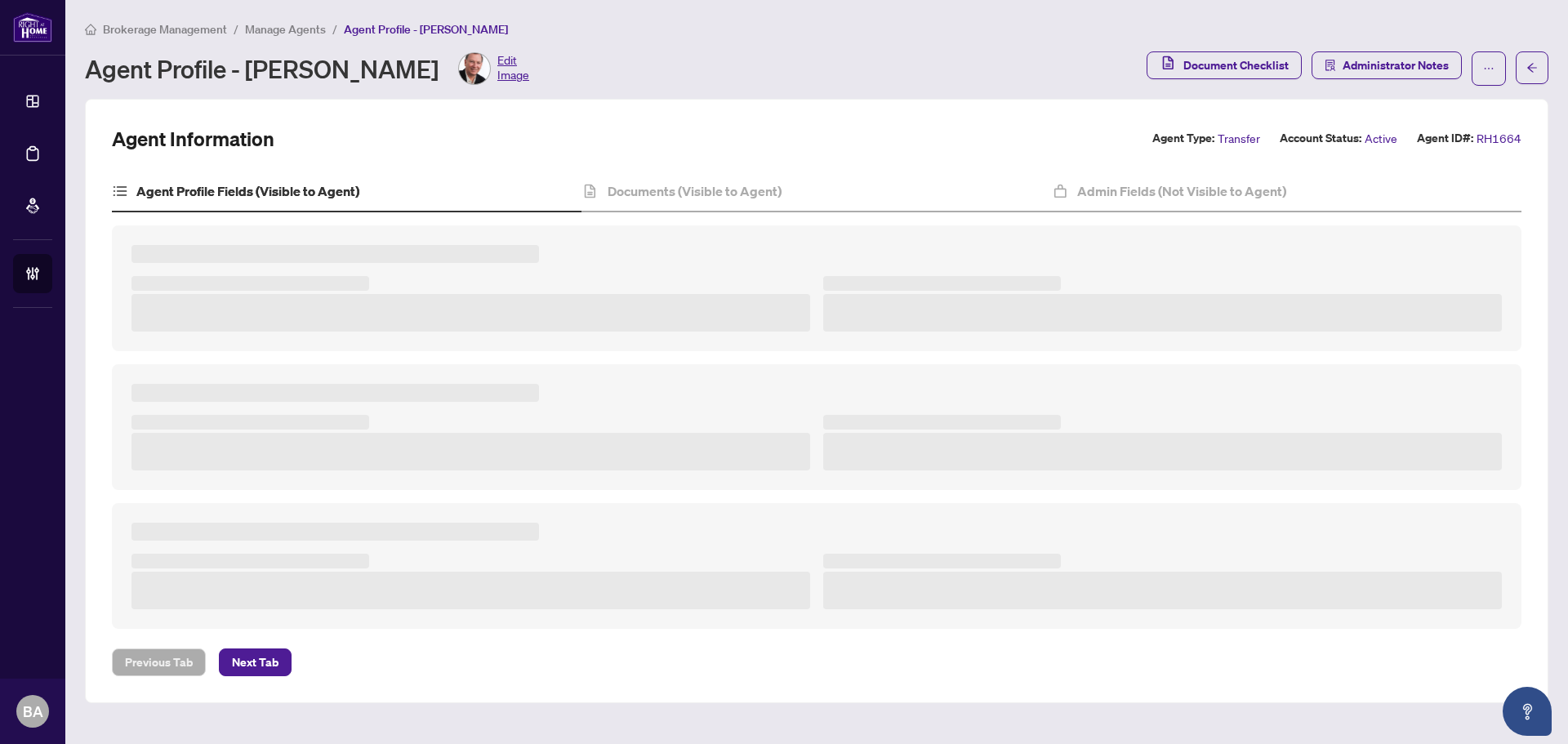
type textarea "**********"
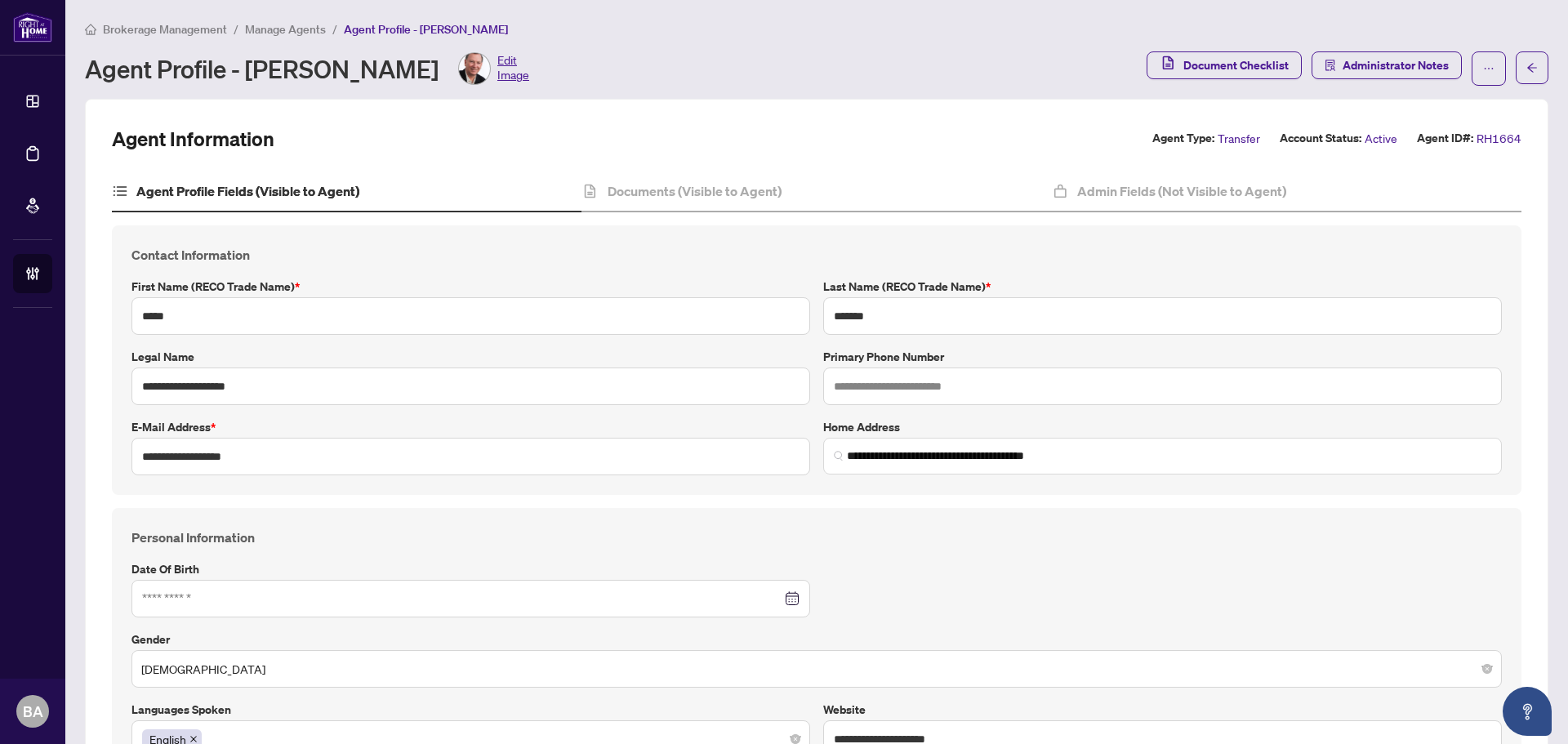
type input "**********"
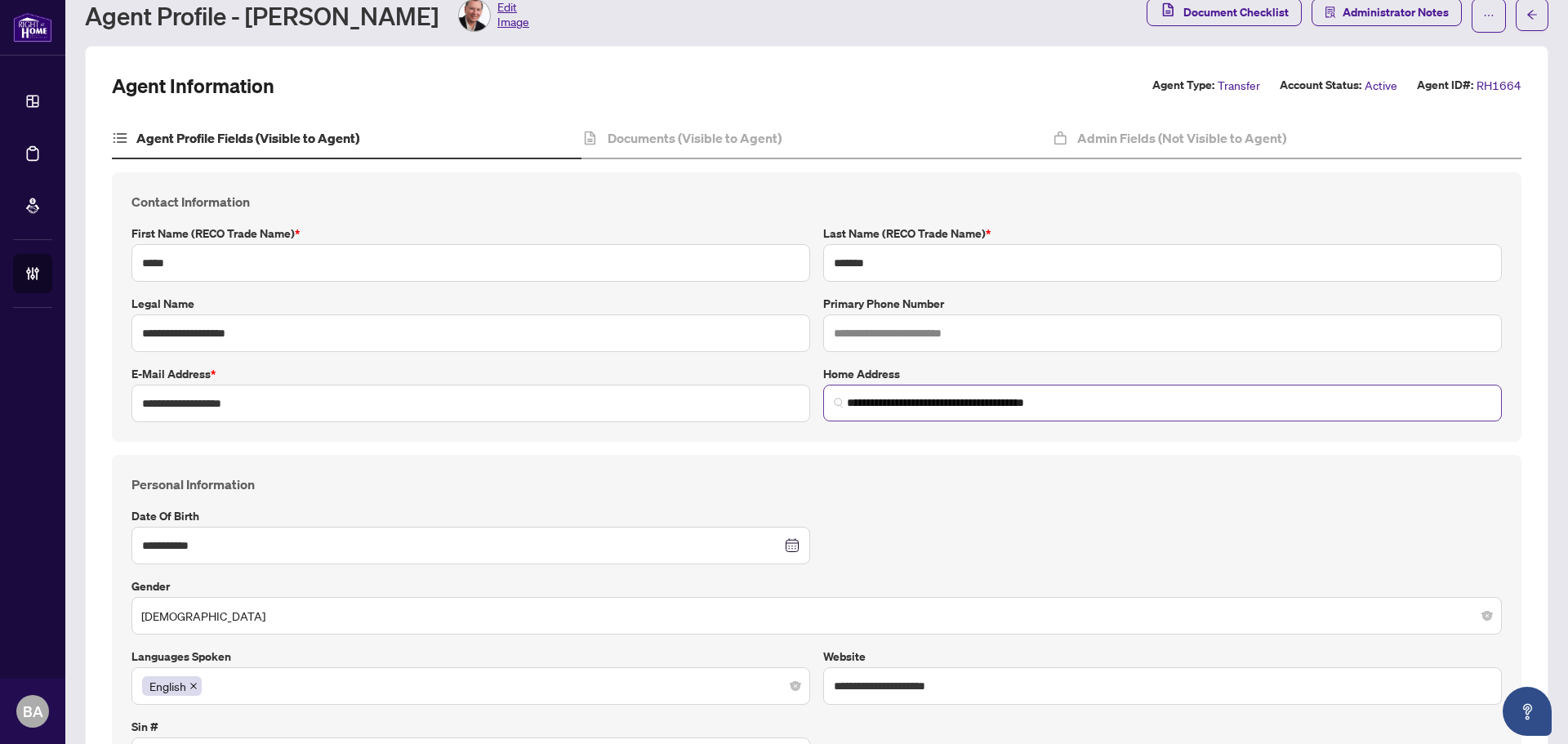
scroll to position [82, 0]
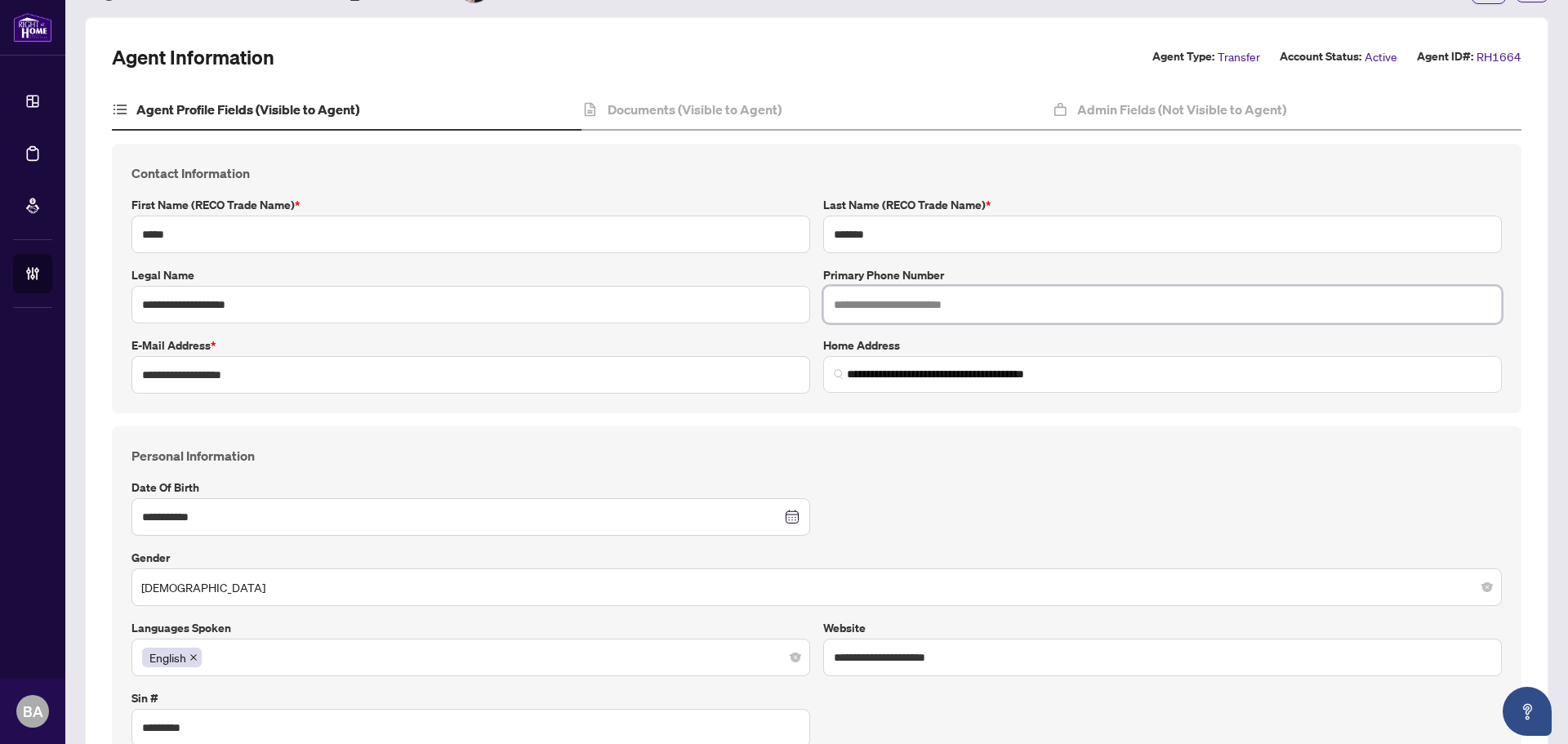
click at [933, 309] on input "text" at bounding box center [1162, 304] width 678 height 38
click at [678, 430] on div "**********" at bounding box center [816, 596] width 1409 height 340
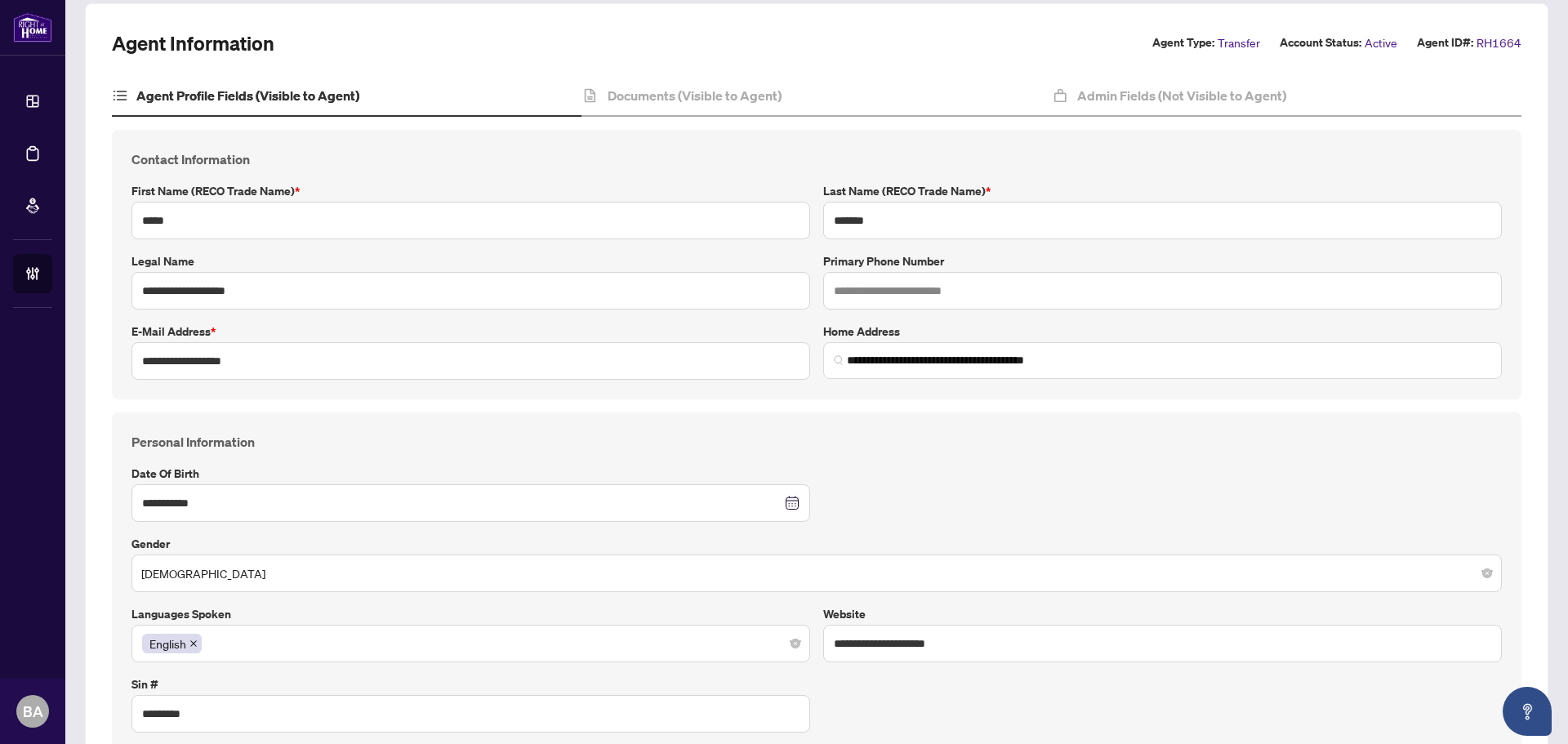
scroll to position [0, 0]
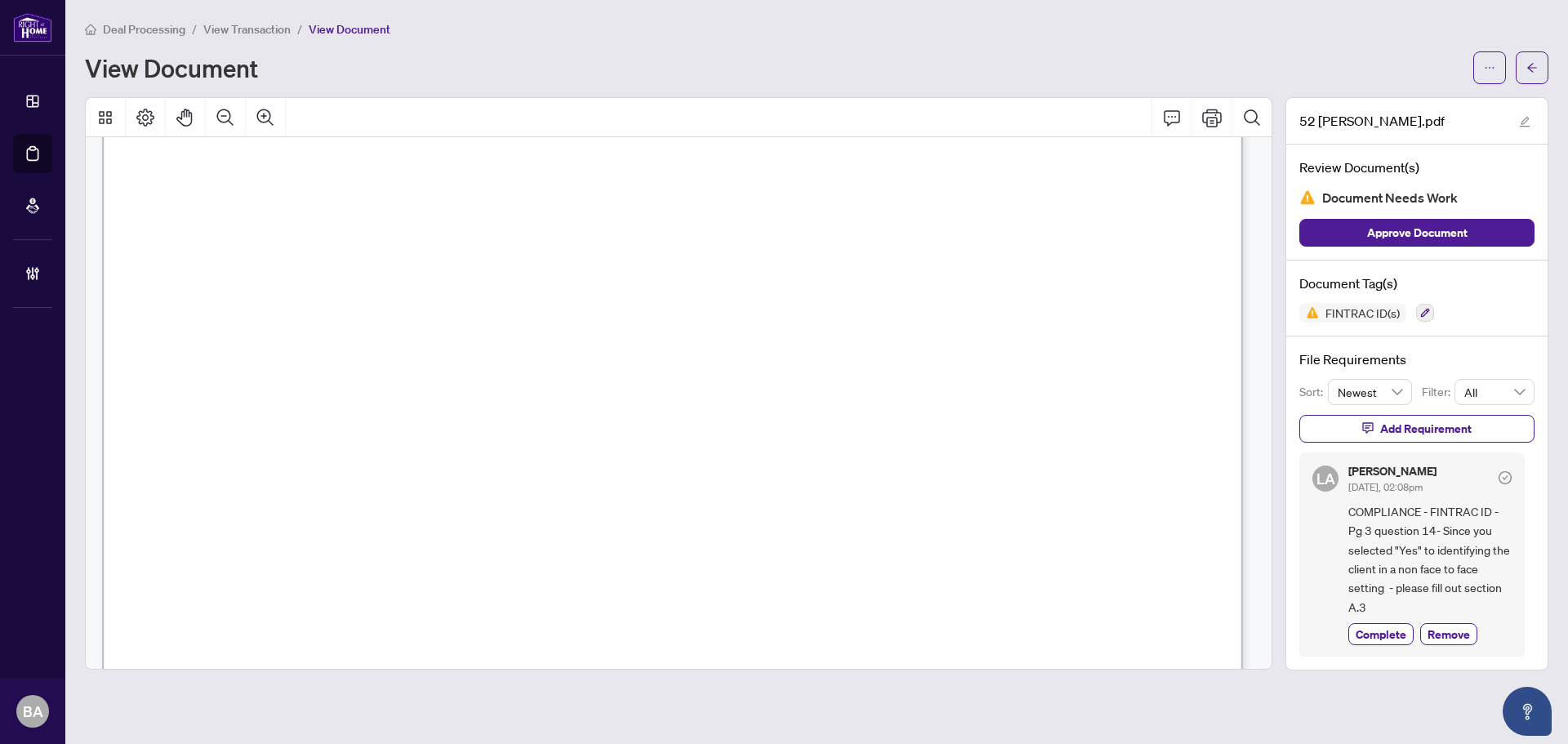
scroll to position [3755, 0]
drag, startPoint x: 755, startPoint y: 459, endPoint x: 802, endPoint y: 486, distance: 54.2
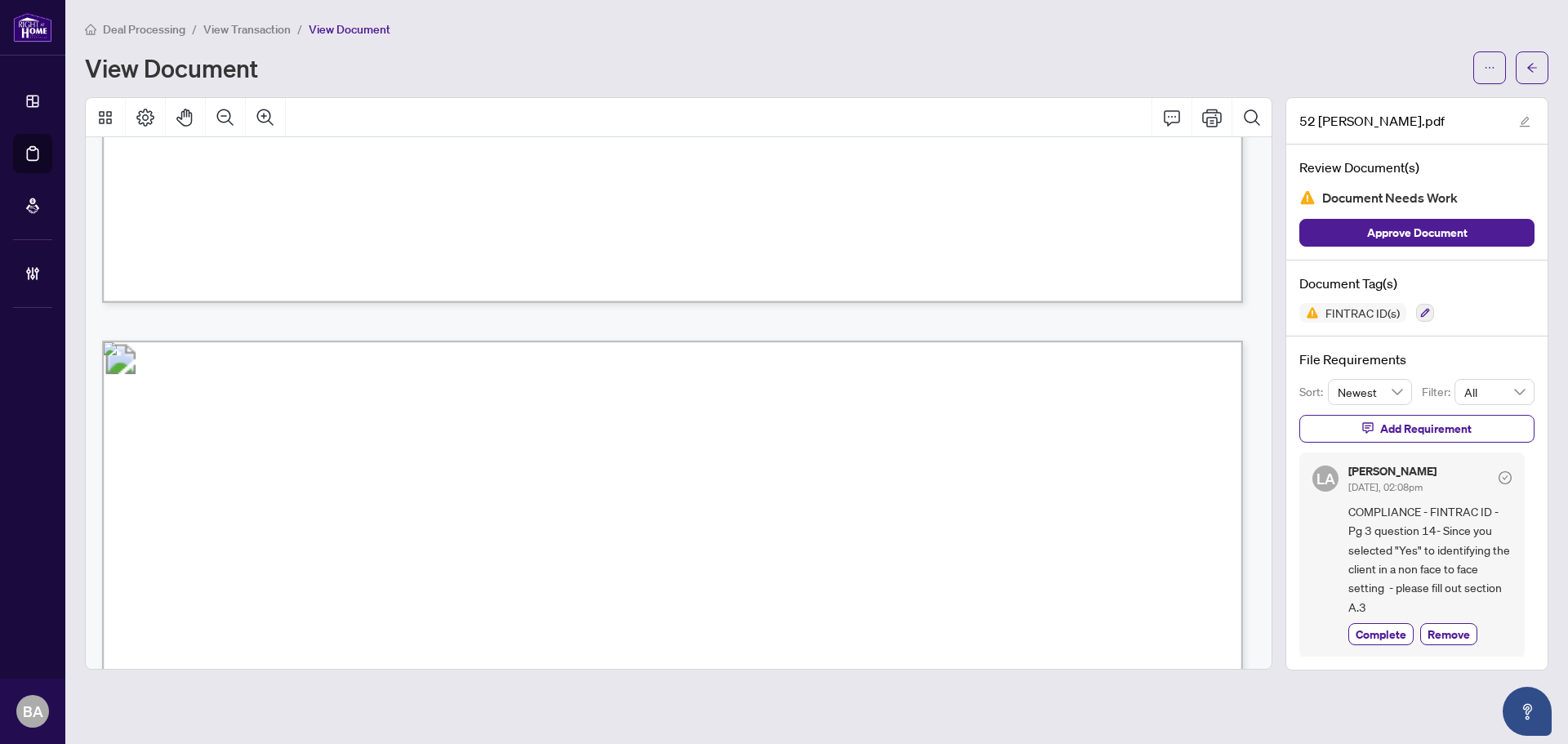
scroll to position [4736, 0]
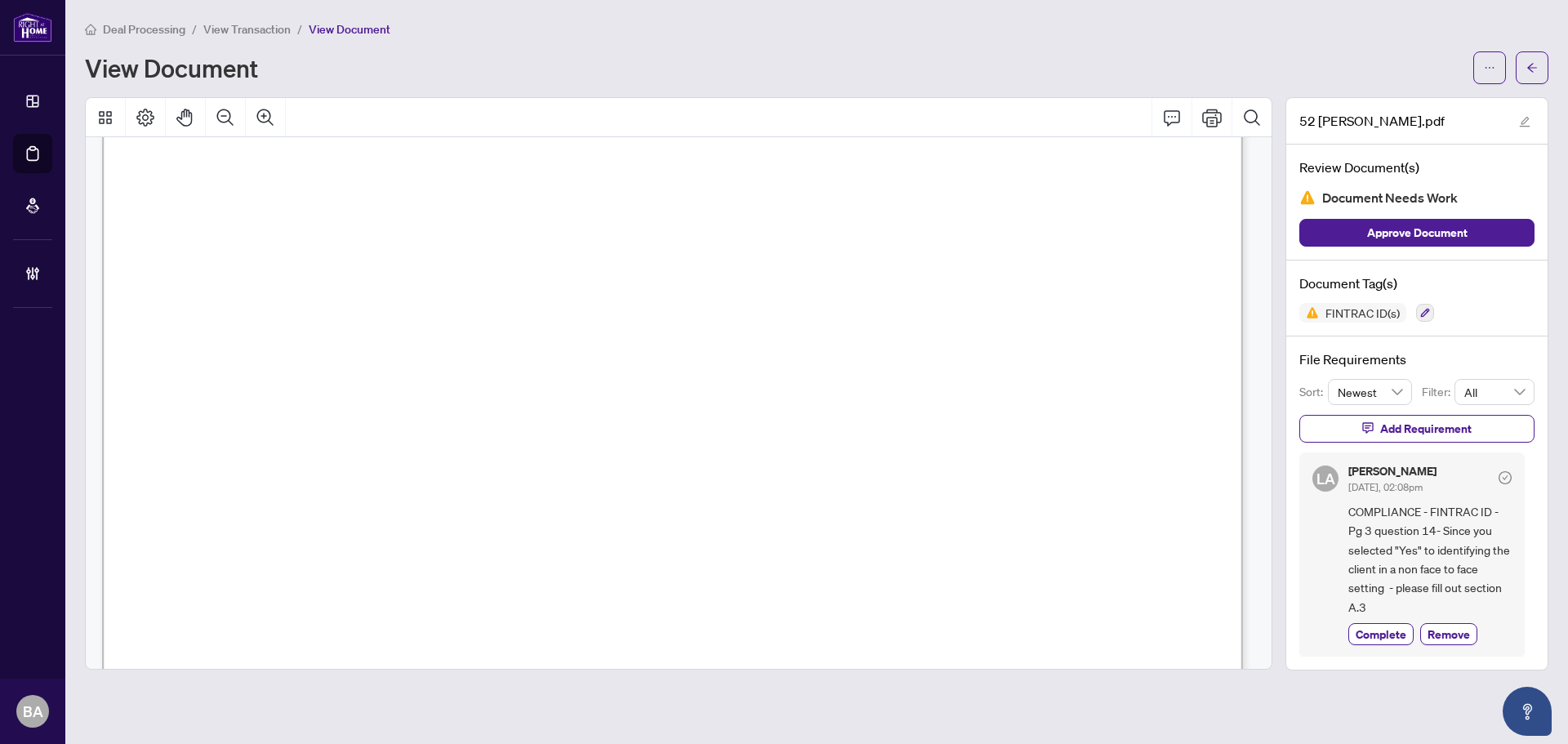
click at [265, 29] on span "View Transaction" at bounding box center [247, 29] width 87 height 14
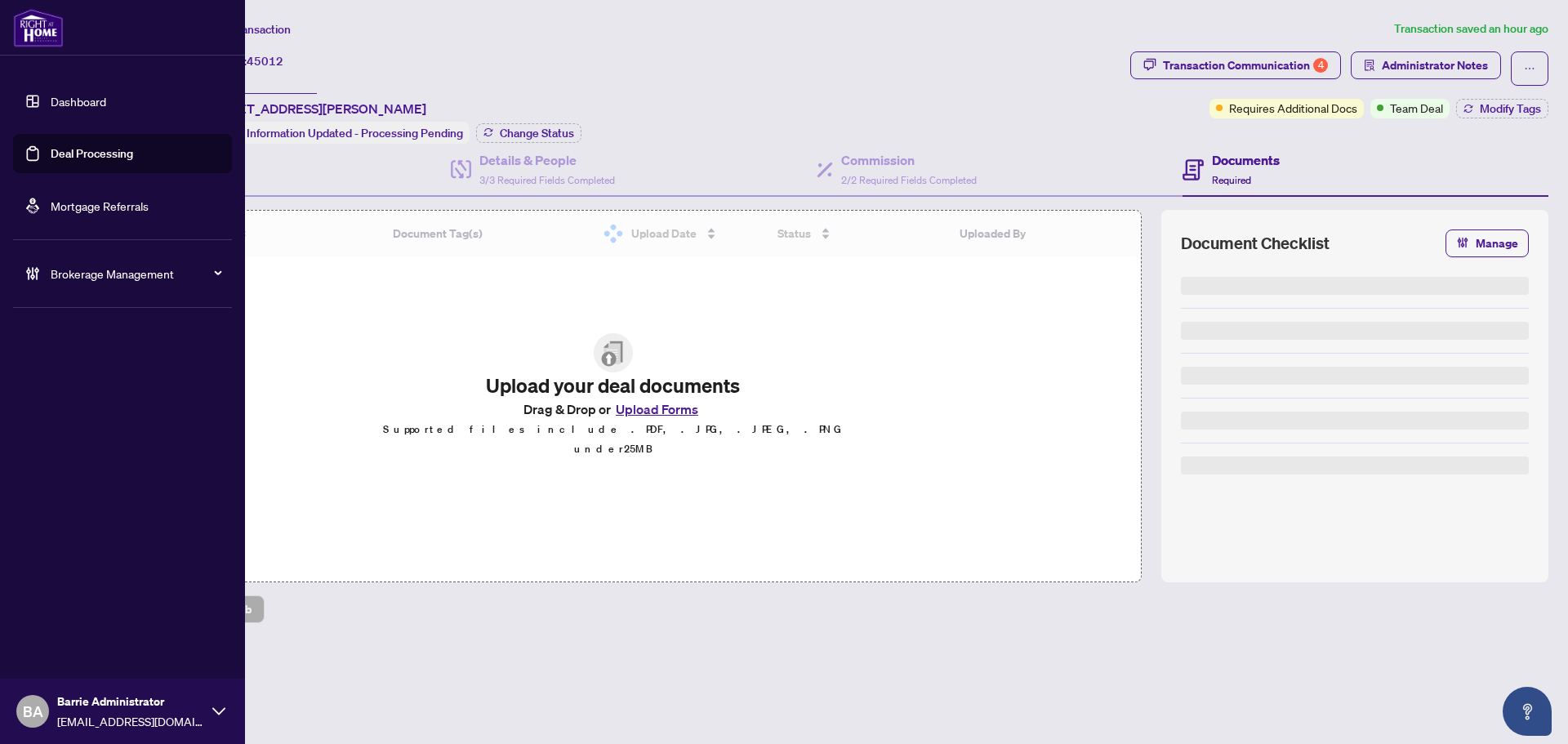
click at [64, 149] on link "Deal Processing" at bounding box center [92, 153] width 82 height 14
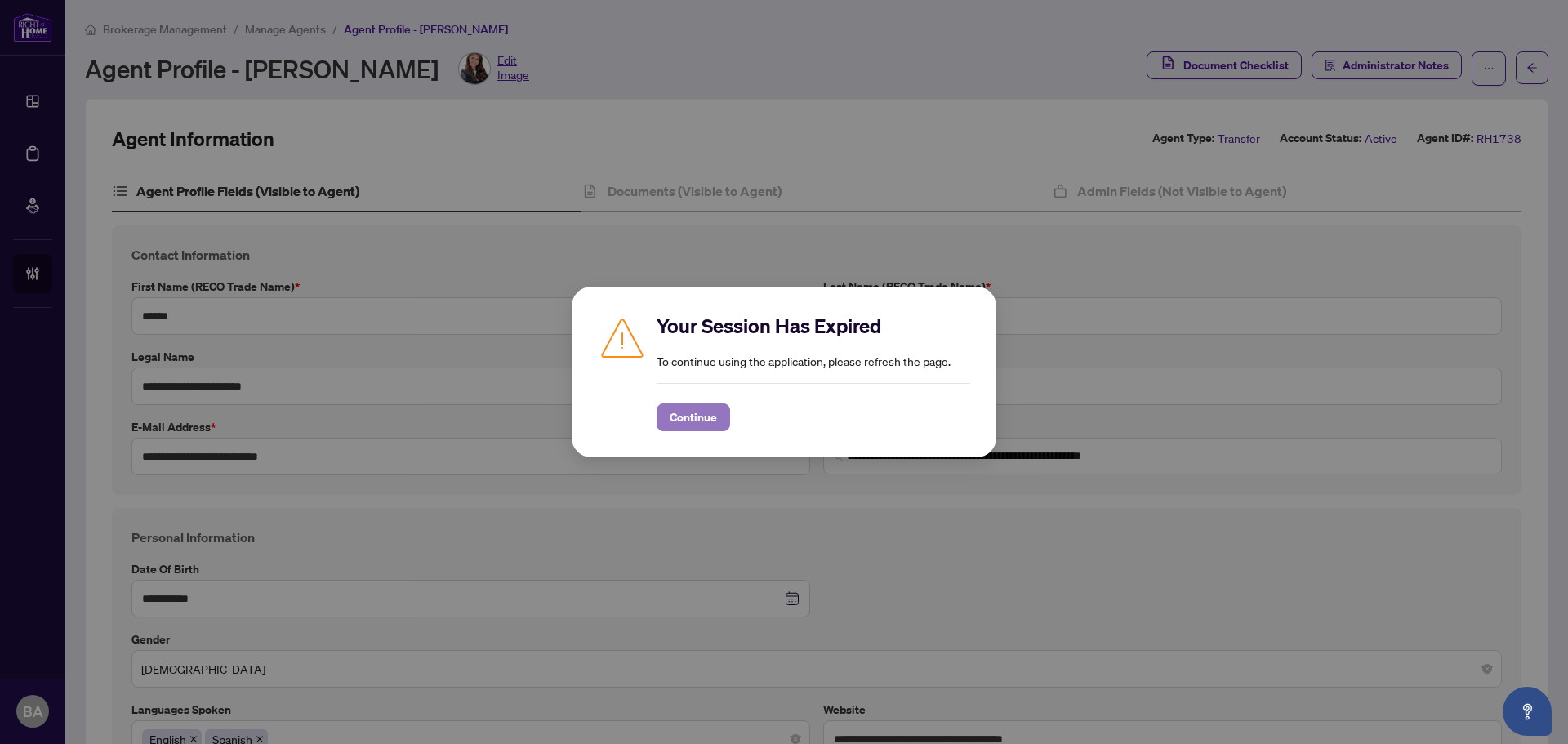
click at [692, 419] on span "Continue" at bounding box center [693, 417] width 47 height 26
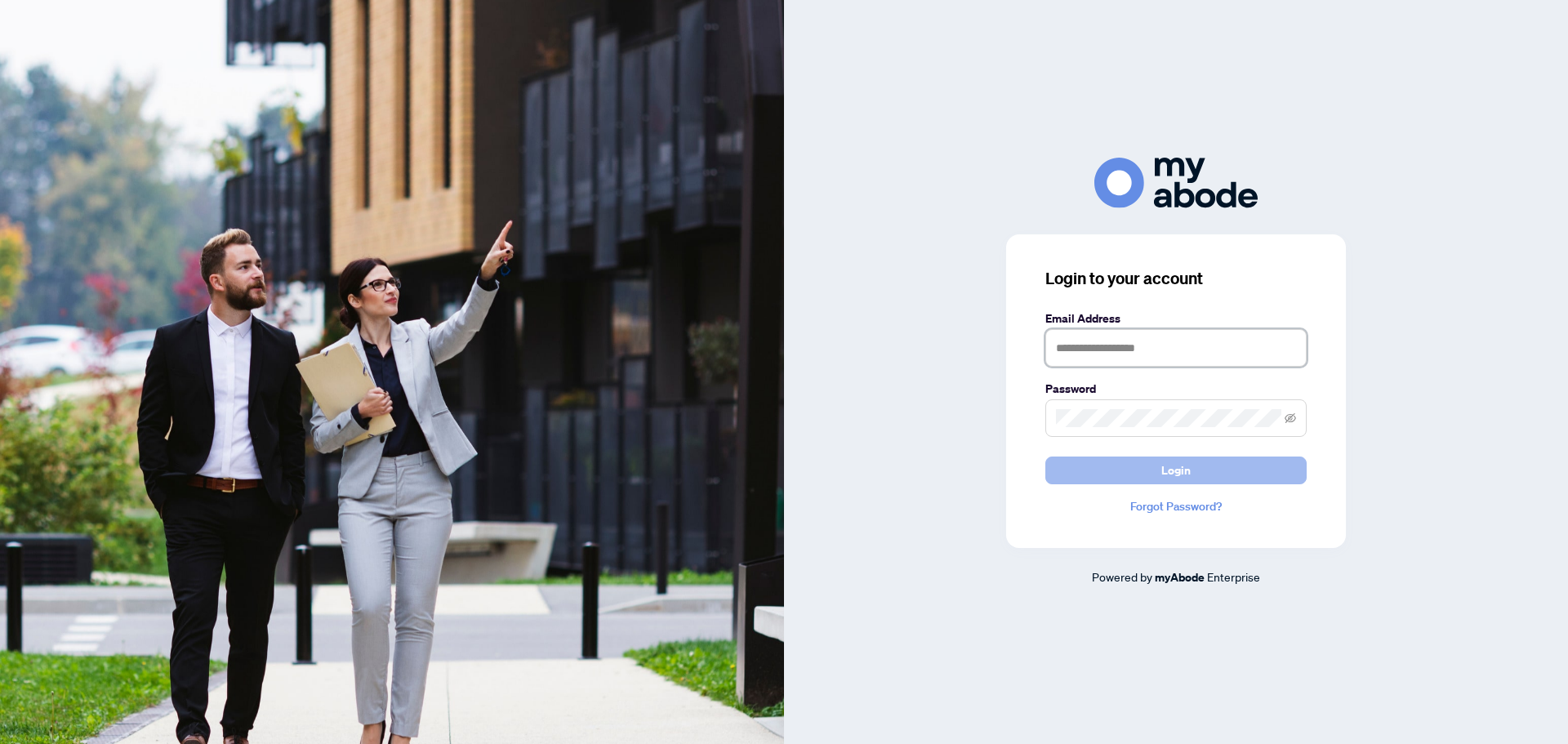
type input "**********"
click at [1109, 472] on button "Login" at bounding box center [1175, 470] width 261 height 28
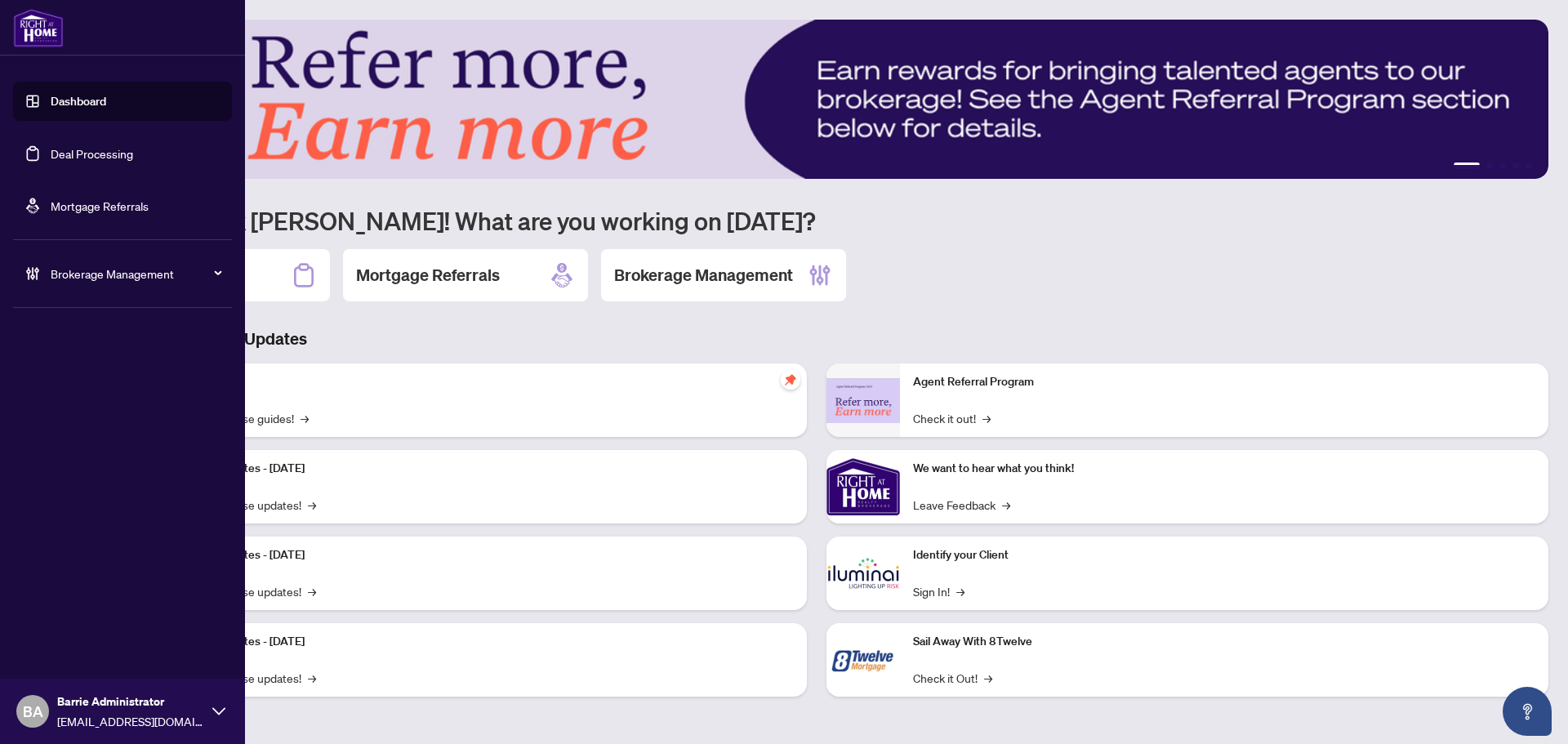
click at [51, 151] on link "Deal Processing" at bounding box center [92, 153] width 82 height 14
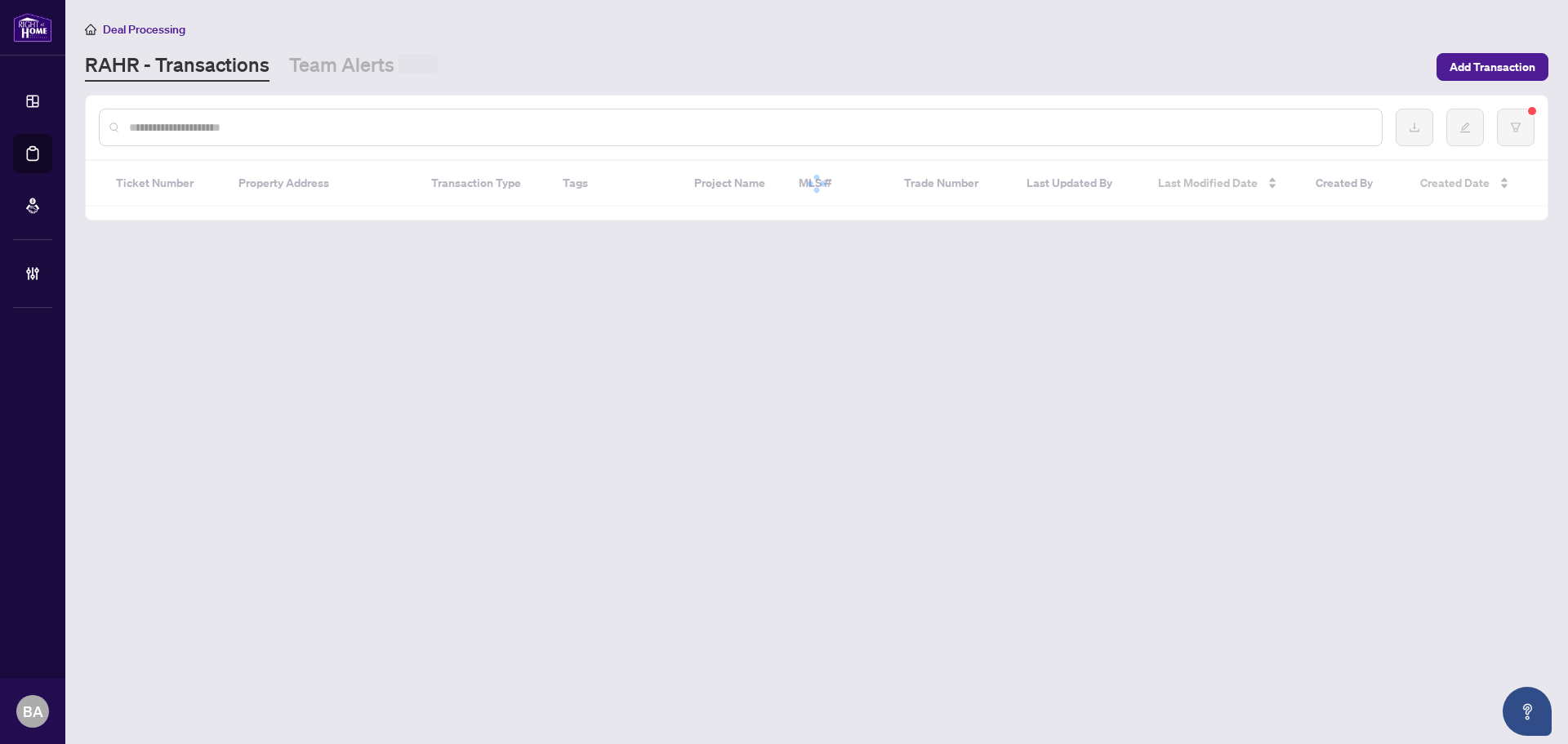
drag, startPoint x: 308, startPoint y: 117, endPoint x: 309, endPoint y: 127, distance: 10.0
click at [308, 119] on input "text" at bounding box center [748, 127] width 1239 height 18
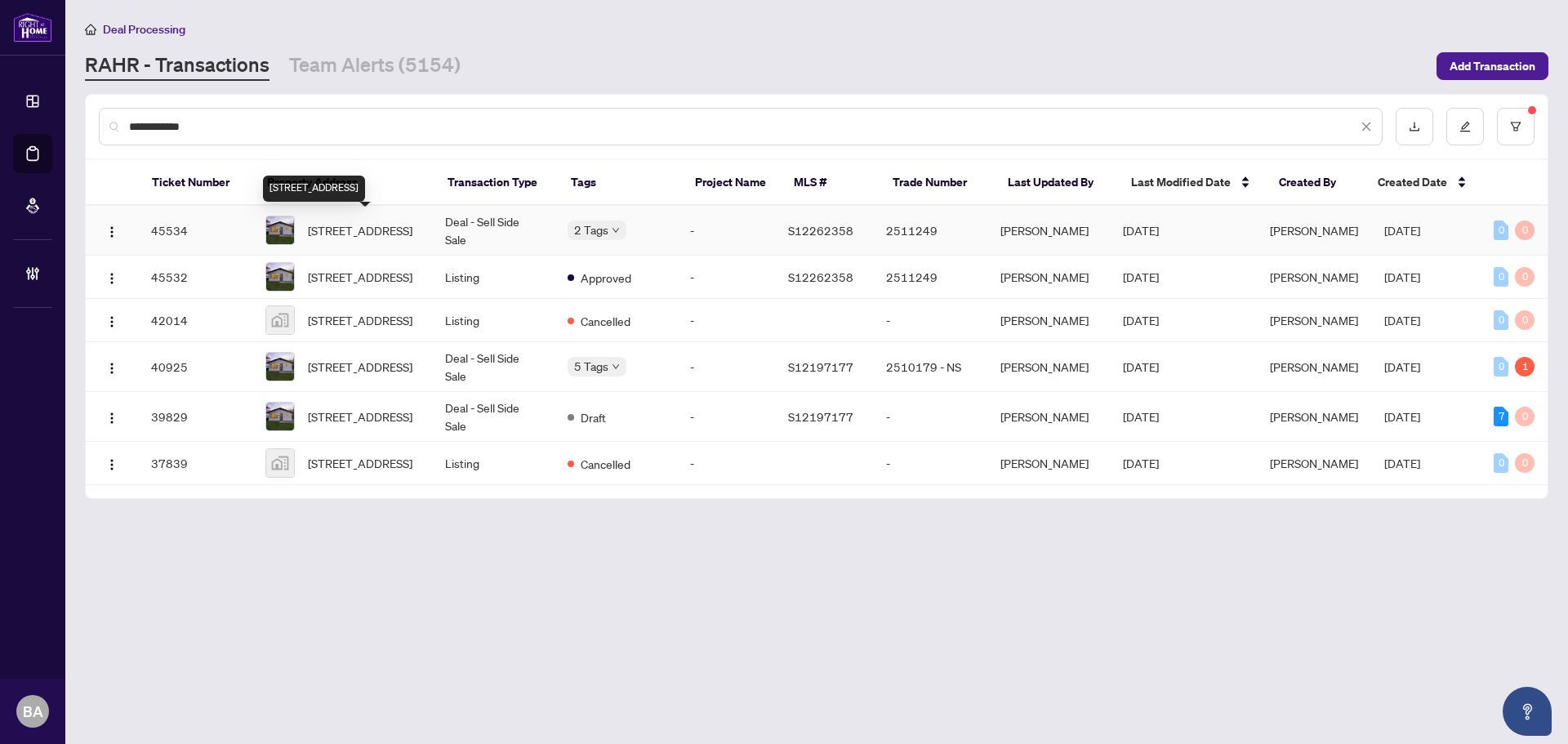
type input "**********"
click at [331, 221] on span "[STREET_ADDRESS]" at bounding box center [360, 230] width 104 height 18
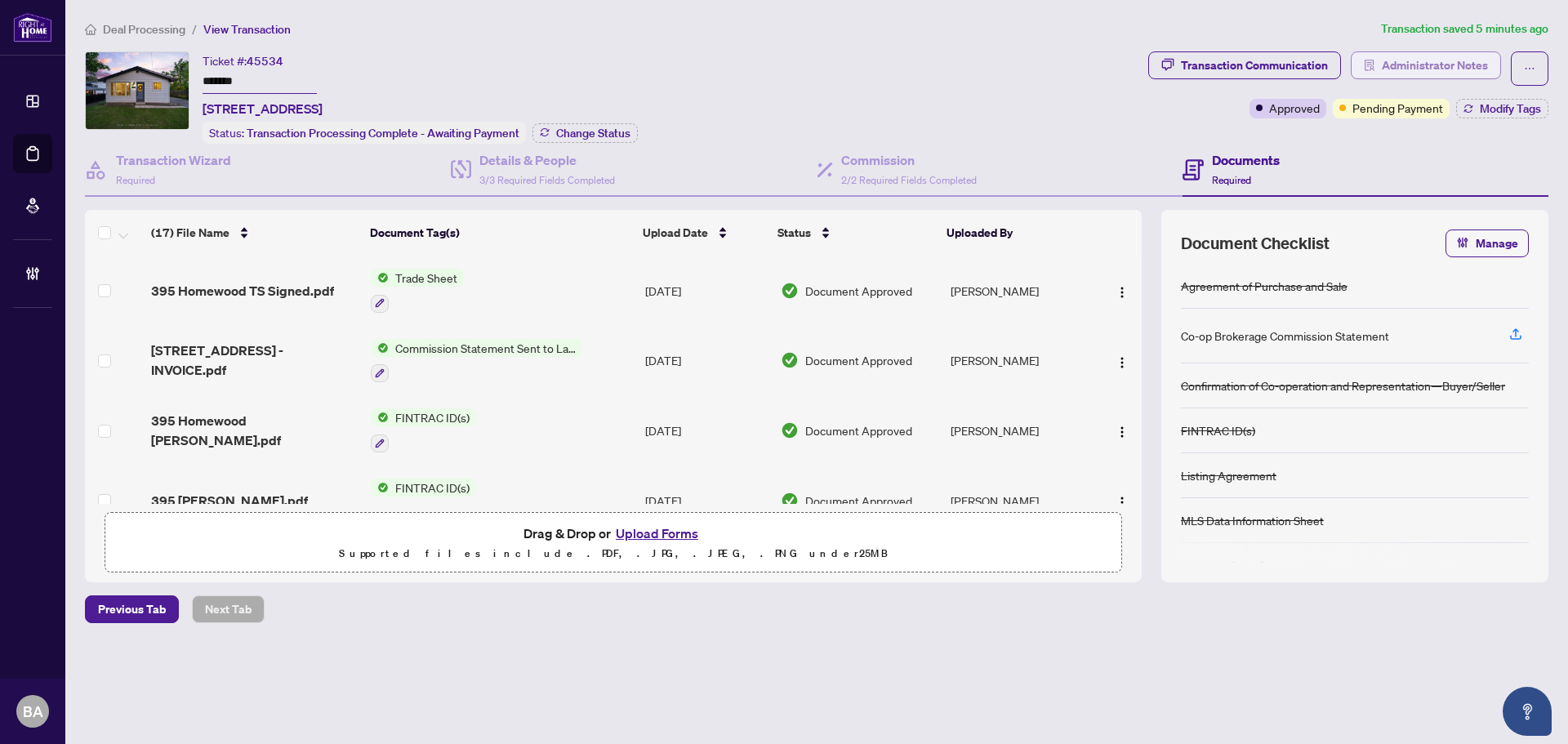
click at [1440, 67] on span "Administrator Notes" at bounding box center [1434, 65] width 106 height 26
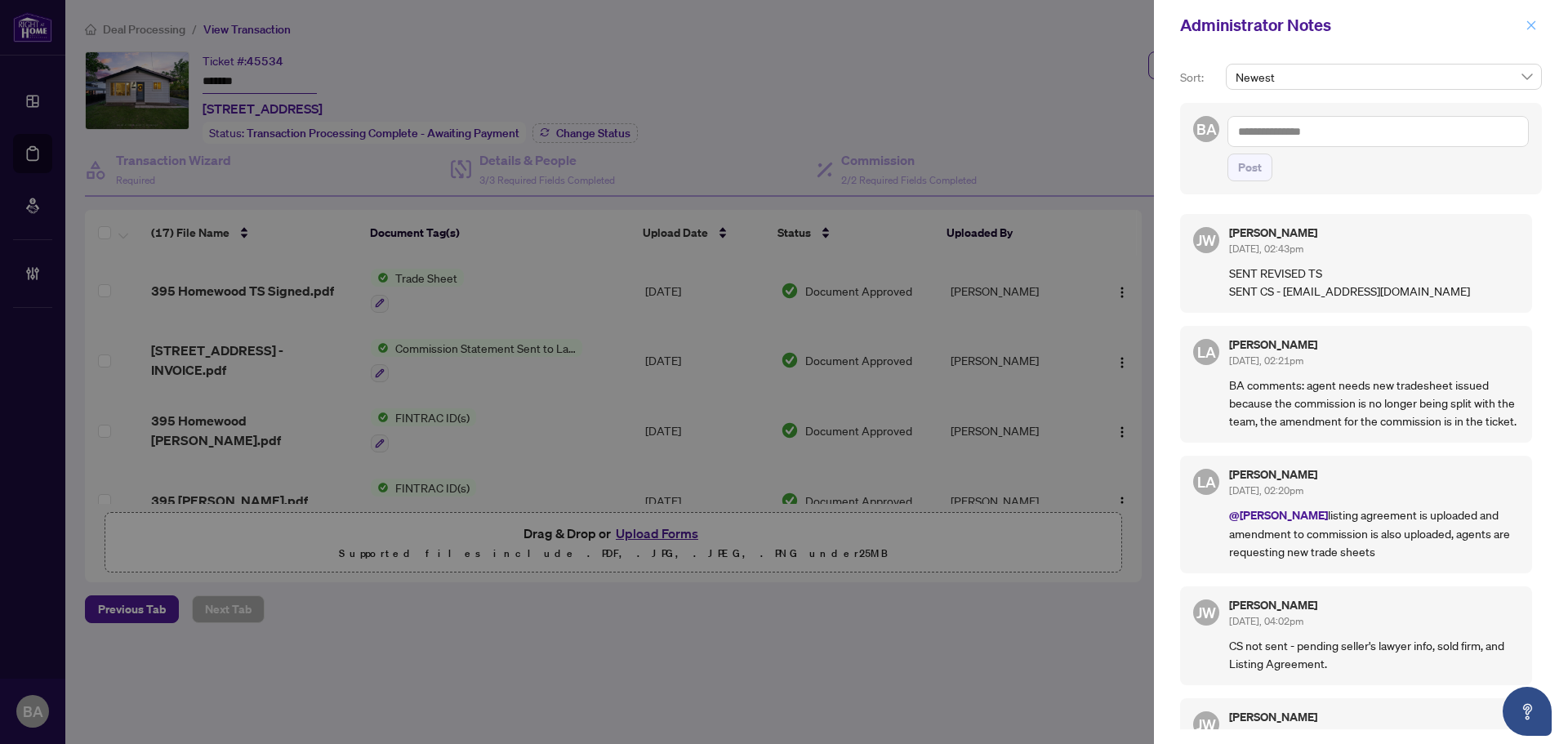
click at [1523, 22] on button "button" at bounding box center [1530, 24] width 21 height 19
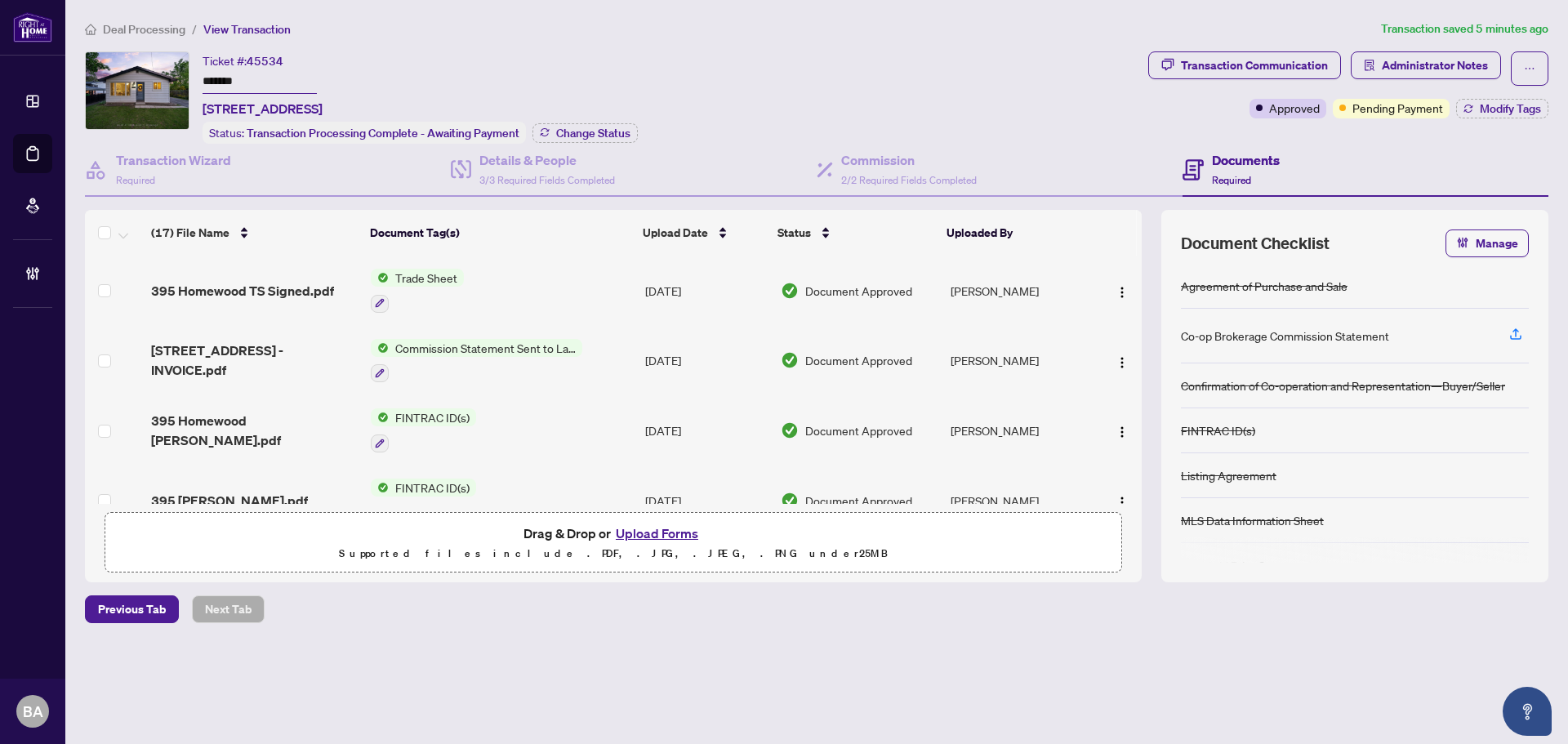
click at [1505, 119] on div "Transaction Communication Administrator Notes Approved Pending Payment Modify T…" at bounding box center [1349, 98] width 407 height 92
